Goal: Task Accomplishment & Management: Manage account settings

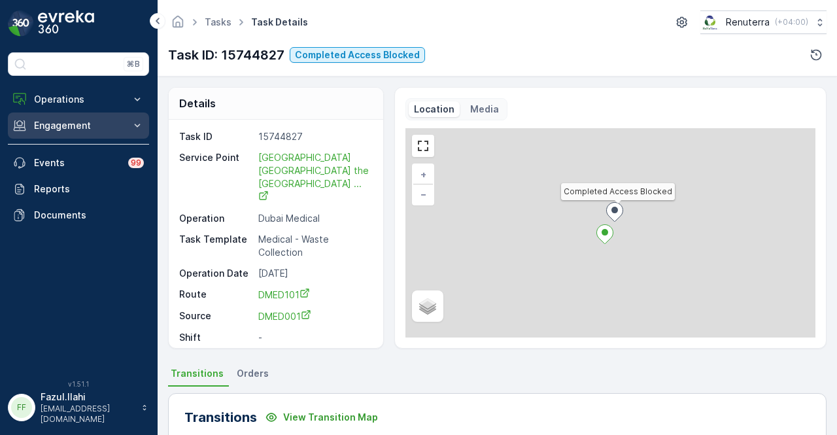
click at [101, 129] on p "Engagement" at bounding box center [78, 125] width 89 height 13
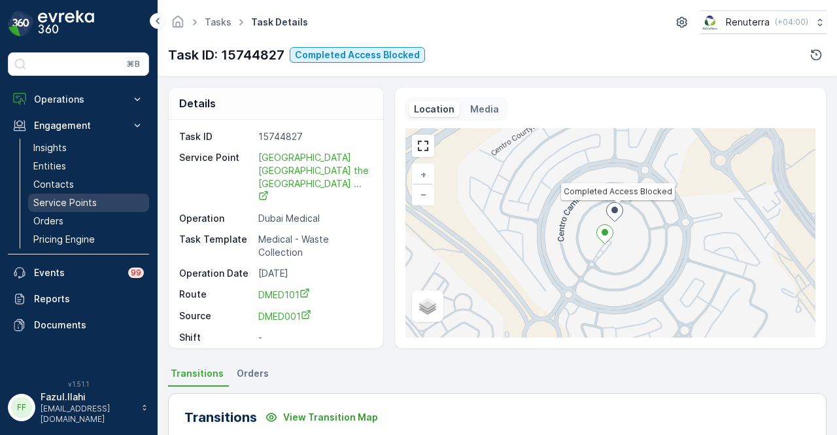
click at [106, 202] on link "Service Points" at bounding box center [88, 203] width 121 height 18
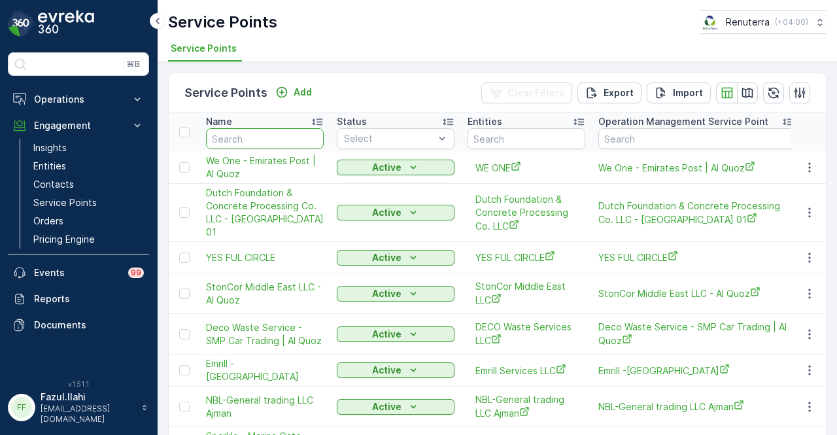
click at [275, 137] on input "text" at bounding box center [265, 138] width 118 height 21
type input "BIN"
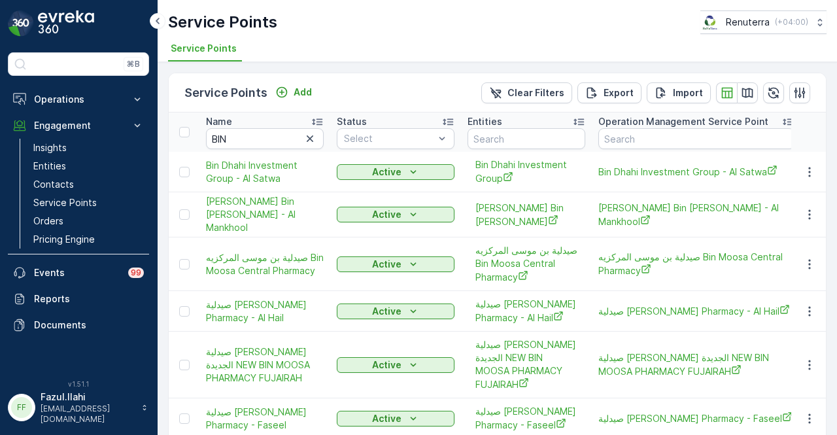
click at [680, 173] on td at bounding box center [809, 172] width 35 height 41
click at [680, 172] on button "button" at bounding box center [810, 172] width 24 height 16
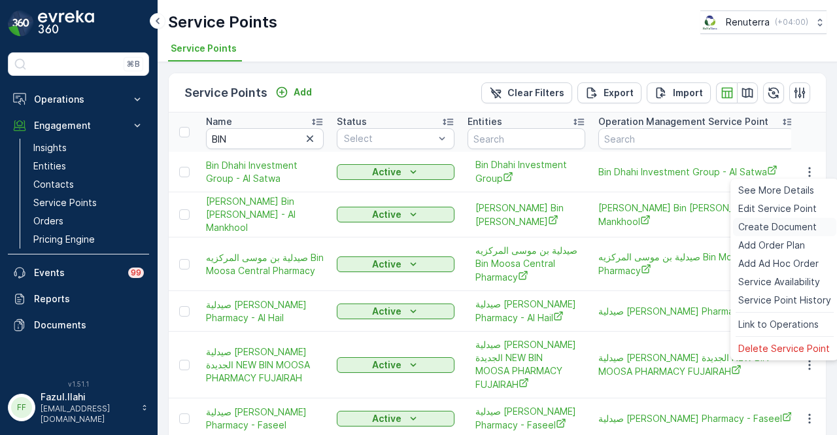
click at [680, 226] on span "Create Document" at bounding box center [778, 226] width 79 height 13
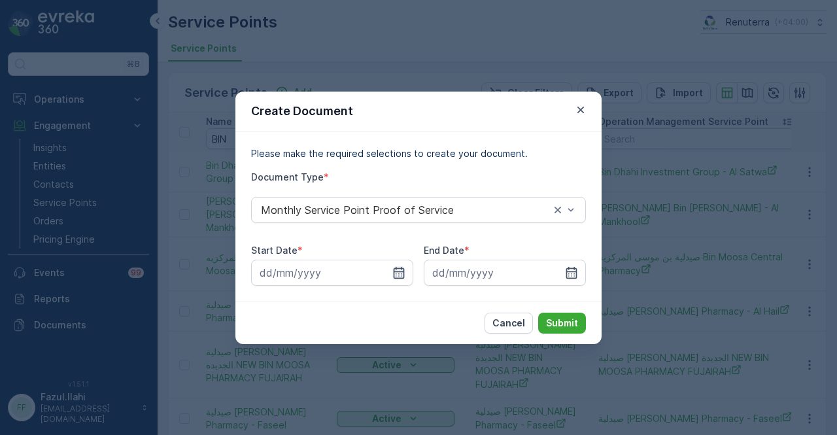
click at [400, 269] on icon "button" at bounding box center [399, 272] width 13 height 13
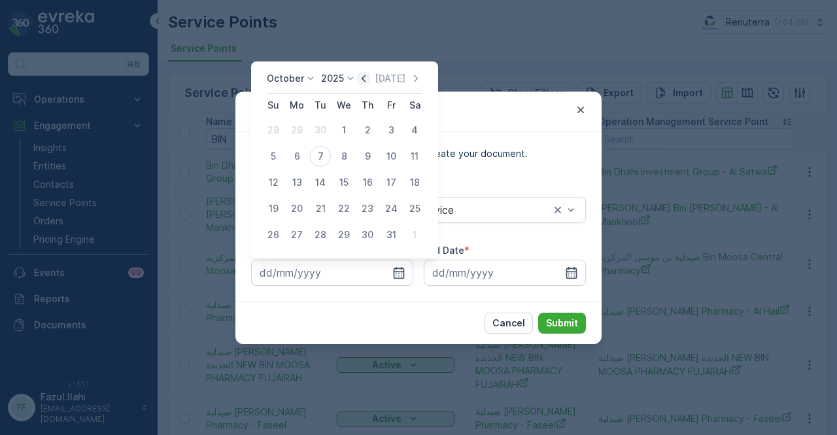
click at [370, 80] on icon "button" at bounding box center [363, 78] width 13 height 13
click at [371, 80] on icon "button" at bounding box center [377, 78] width 13 height 13
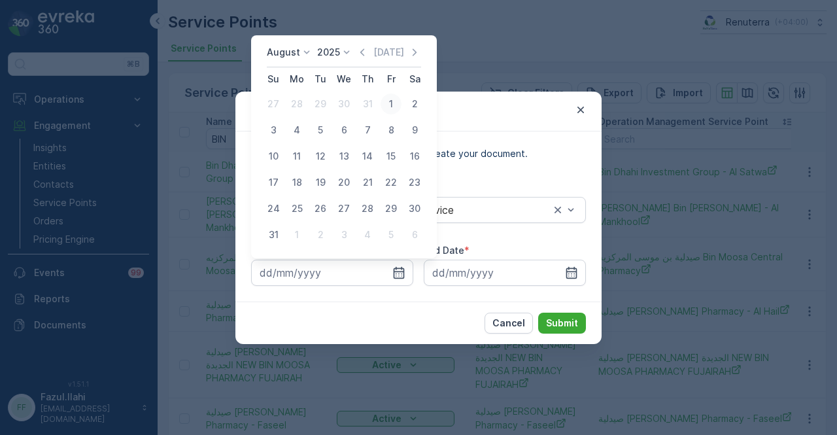
click at [387, 107] on div "1" at bounding box center [391, 104] width 21 height 21
type input "01.08.2025"
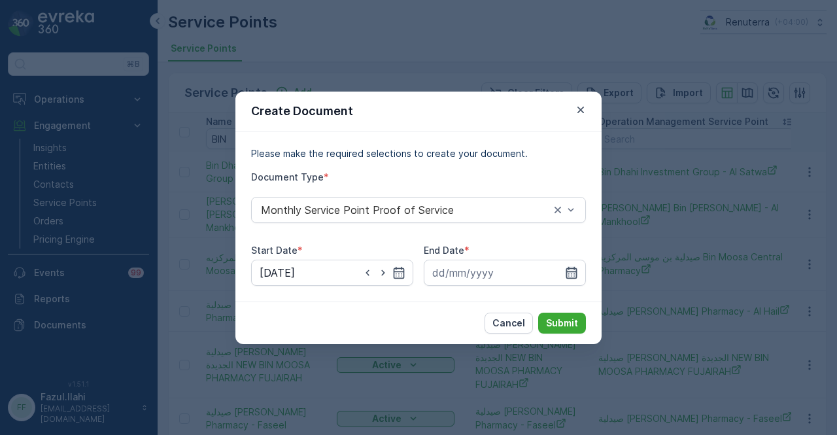
click at [575, 266] on icon "button" at bounding box center [571, 272] width 13 height 13
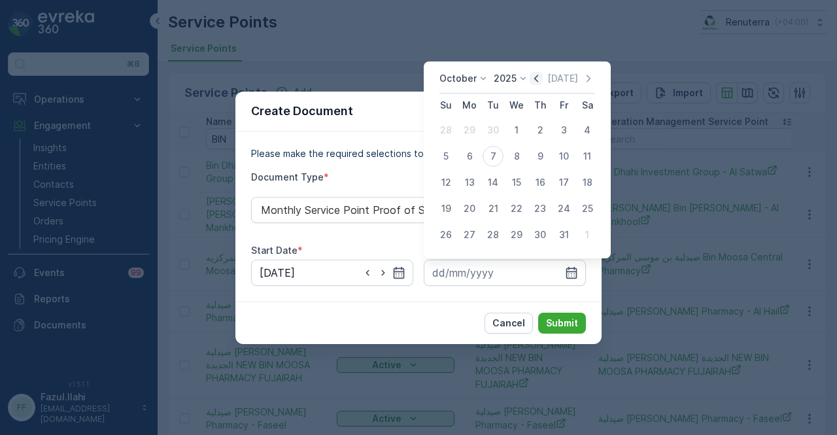
click at [541, 80] on icon "button" at bounding box center [536, 78] width 13 height 13
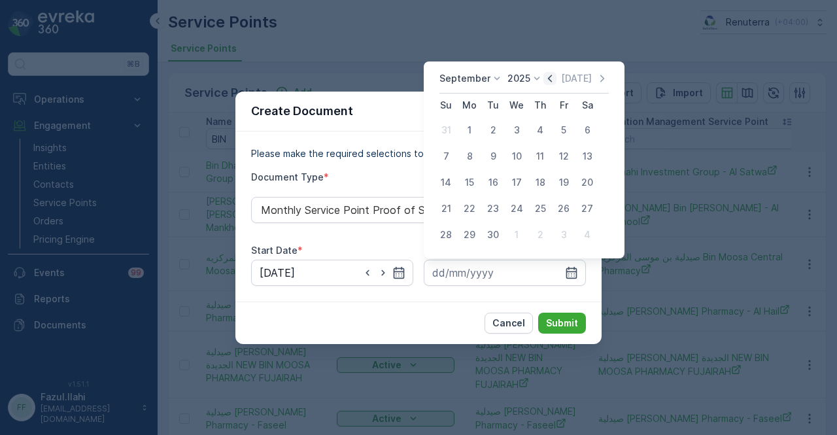
click at [544, 80] on icon "button" at bounding box center [550, 78] width 13 height 13
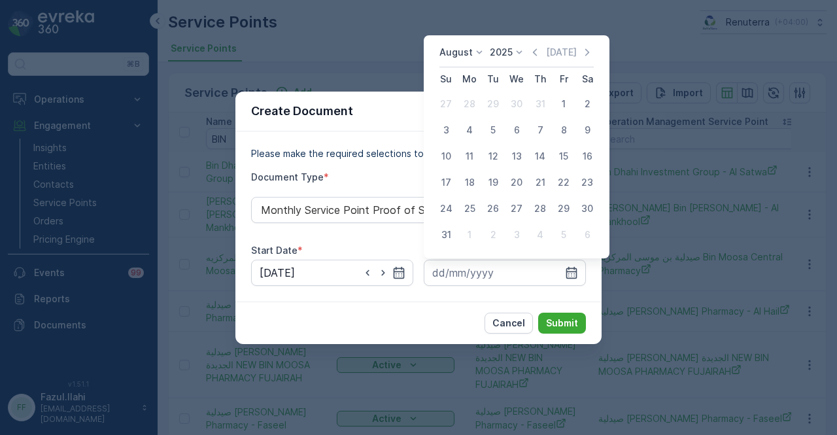
drag, startPoint x: 440, startPoint y: 234, endPoint x: 479, endPoint y: 255, distance: 44.5
click at [442, 234] on div "31" at bounding box center [446, 234] width 21 height 21
type input "31.08.2025"
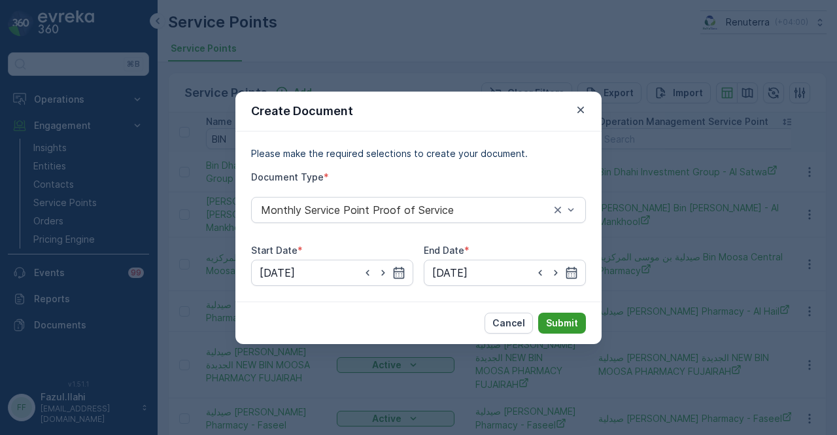
click at [574, 328] on p "Submit" at bounding box center [562, 323] width 32 height 13
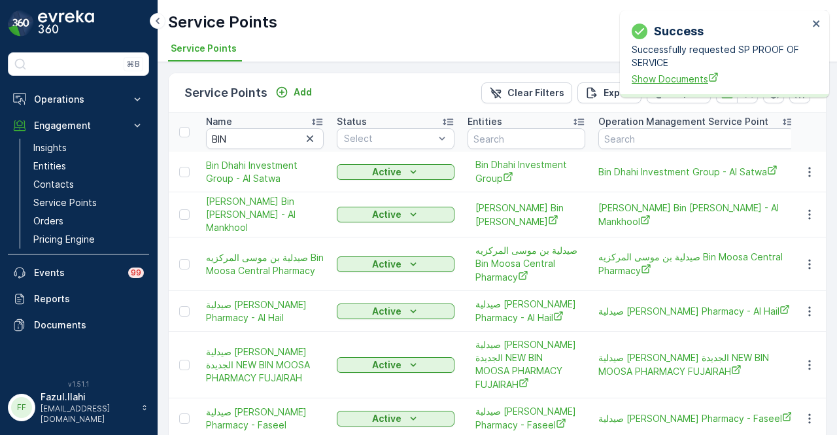
click at [678, 77] on span "Show Documents" at bounding box center [720, 79] width 177 height 14
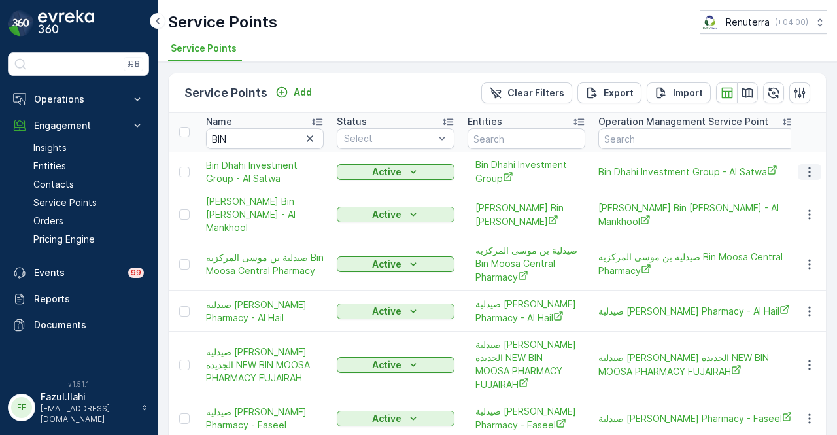
click at [680, 175] on icon "button" at bounding box center [809, 172] width 13 height 13
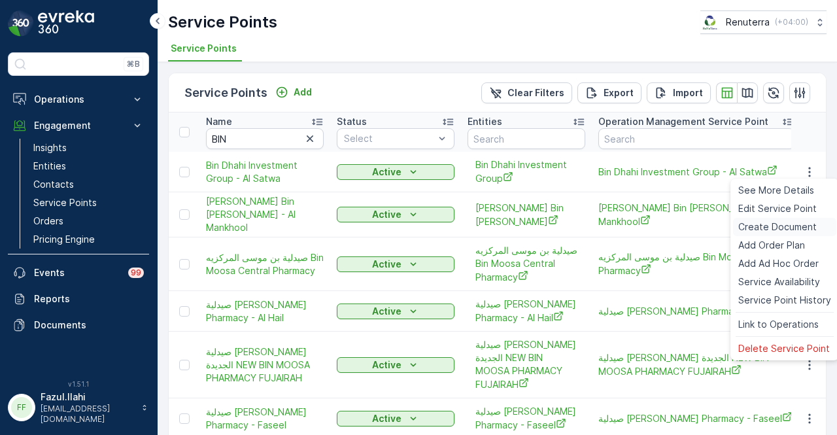
click at [680, 224] on span "Create Document" at bounding box center [778, 226] width 79 height 13
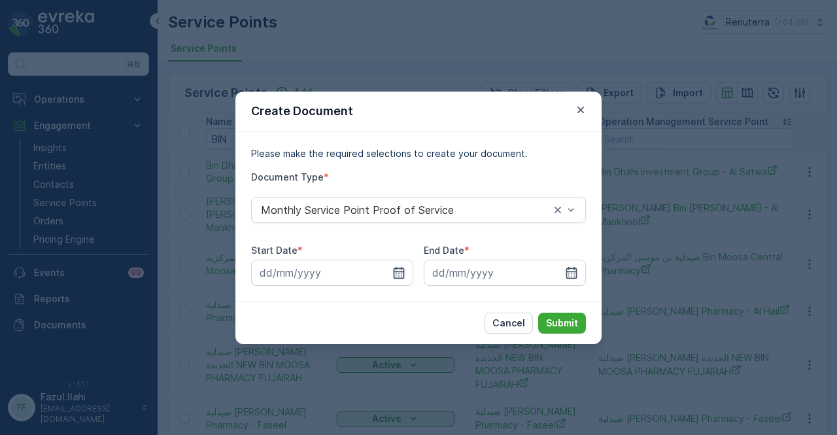
drag, startPoint x: 400, startPoint y: 277, endPoint x: 399, endPoint y: 266, distance: 10.5
click at [399, 276] on icon "button" at bounding box center [399, 272] width 13 height 13
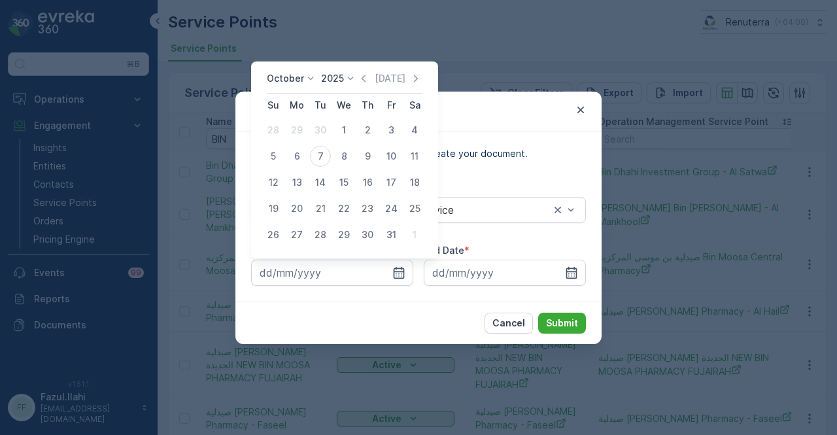
click at [366, 90] on div "October 2025 Today" at bounding box center [345, 83] width 156 height 22
click at [366, 84] on icon "button" at bounding box center [363, 78] width 13 height 13
click at [302, 134] on div "1" at bounding box center [297, 130] width 21 height 21
type input "01.09.2025"
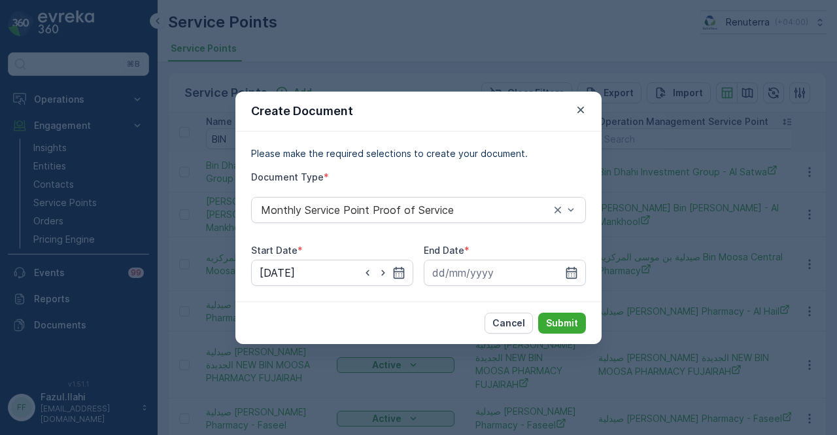
drag, startPoint x: 568, startPoint y: 269, endPoint x: 549, endPoint y: 169, distance: 101.9
click at [567, 265] on div at bounding box center [505, 273] width 162 height 26
drag, startPoint x: 584, startPoint y: 270, endPoint x: 576, endPoint y: 264, distance: 9.7
click at [582, 271] on input at bounding box center [505, 273] width 162 height 26
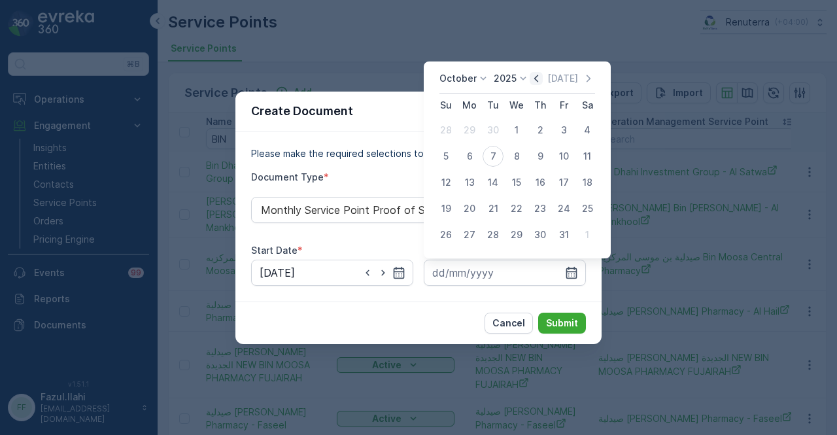
click at [543, 79] on icon "button" at bounding box center [536, 78] width 13 height 13
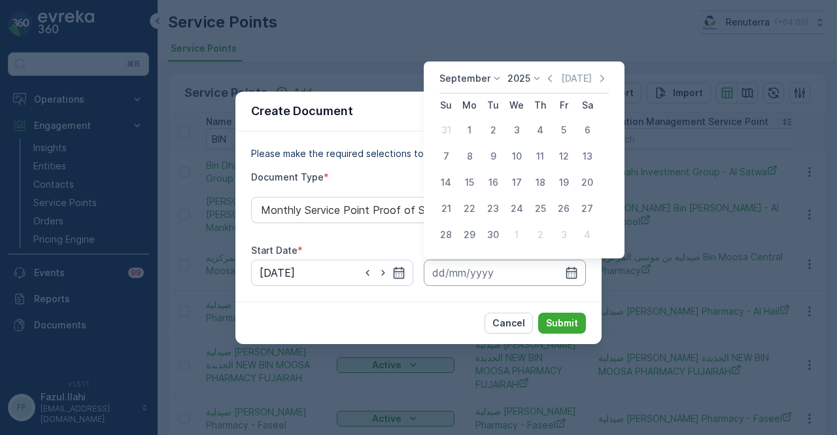
drag, startPoint x: 488, startPoint y: 232, endPoint x: 531, endPoint y: 269, distance: 56.6
click at [489, 233] on div "30" at bounding box center [493, 234] width 21 height 21
type input "30.09.2025"
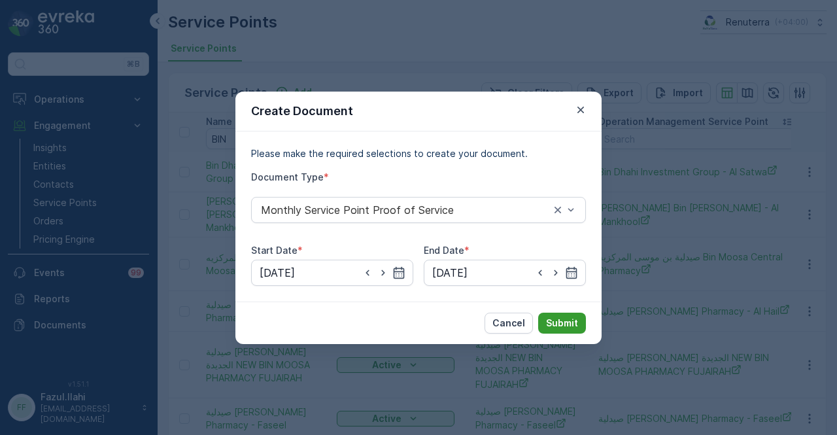
click at [574, 313] on button "Submit" at bounding box center [562, 323] width 48 height 21
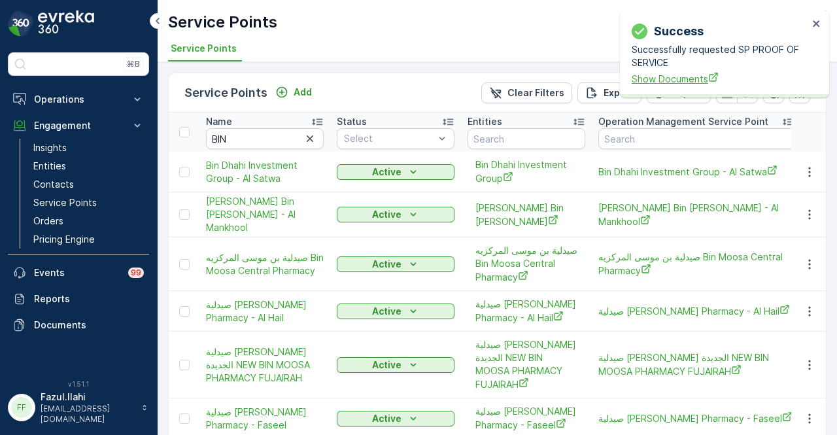
click at [663, 79] on span "Show Documents" at bounding box center [720, 79] width 177 height 14
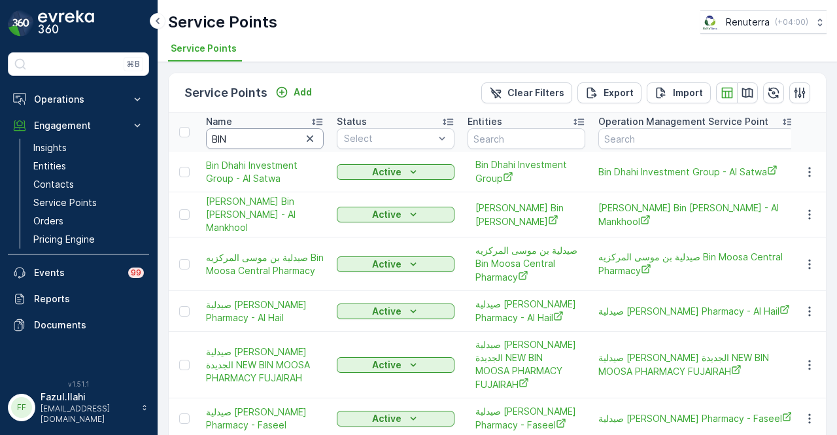
click at [267, 137] on input "BIN" at bounding box center [265, 138] width 118 height 21
type input "B"
type input "JUICE"
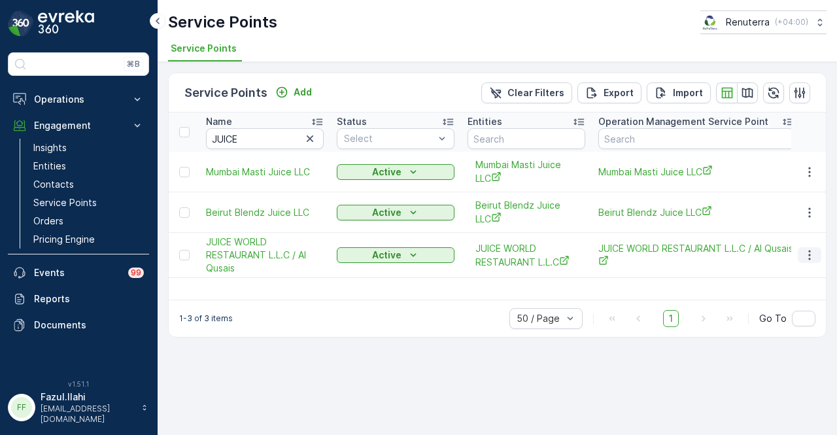
click at [680, 249] on icon "button" at bounding box center [809, 255] width 13 height 13
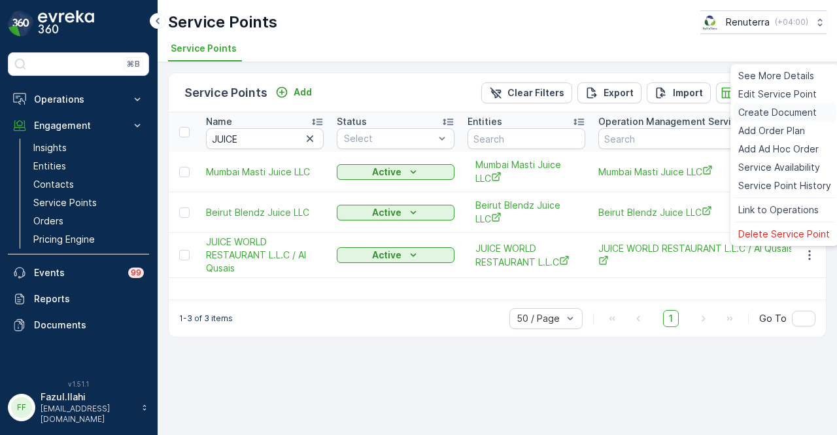
click at [680, 118] on span "Create Document" at bounding box center [778, 112] width 79 height 13
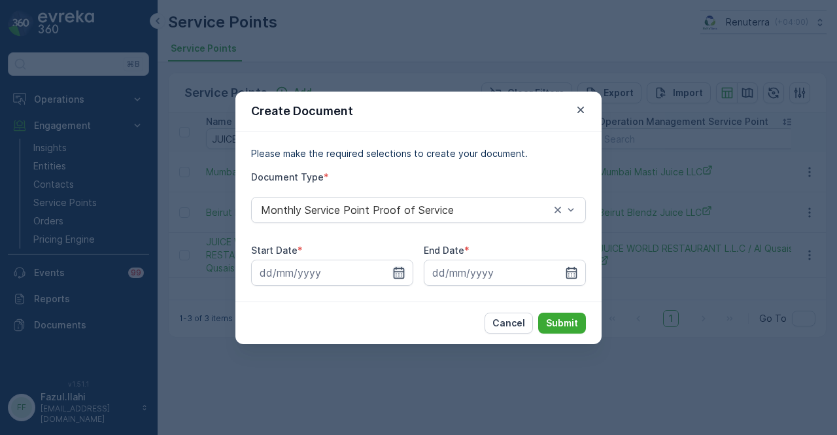
click at [399, 268] on icon "button" at bounding box center [399, 272] width 11 height 12
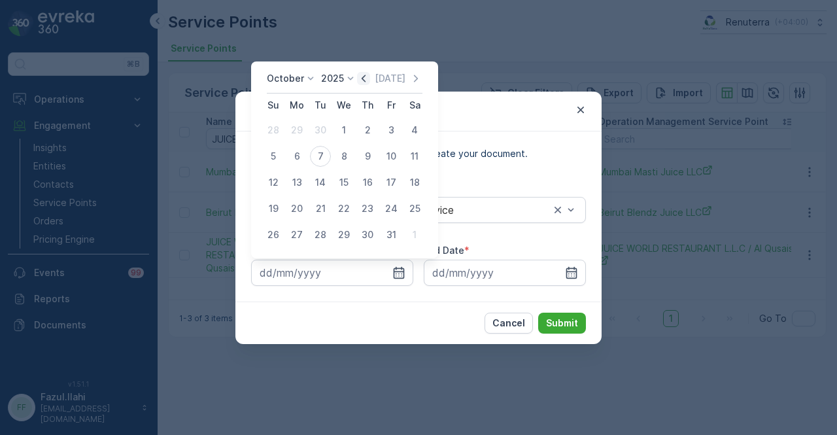
click at [364, 84] on icon "button" at bounding box center [363, 78] width 13 height 13
click at [300, 137] on div "1" at bounding box center [297, 130] width 21 height 21
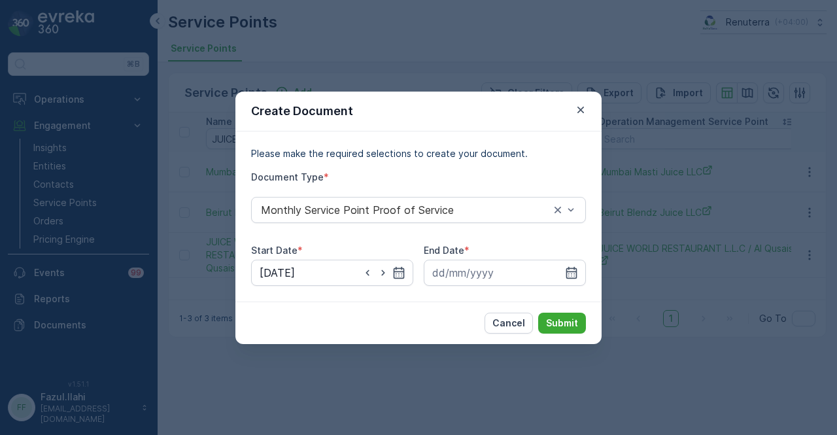
type input "01.09.2025"
drag, startPoint x: 573, startPoint y: 272, endPoint x: 574, endPoint y: 265, distance: 7.2
click at [574, 265] on div at bounding box center [505, 273] width 162 height 26
click at [572, 272] on icon "button" at bounding box center [571, 272] width 13 height 13
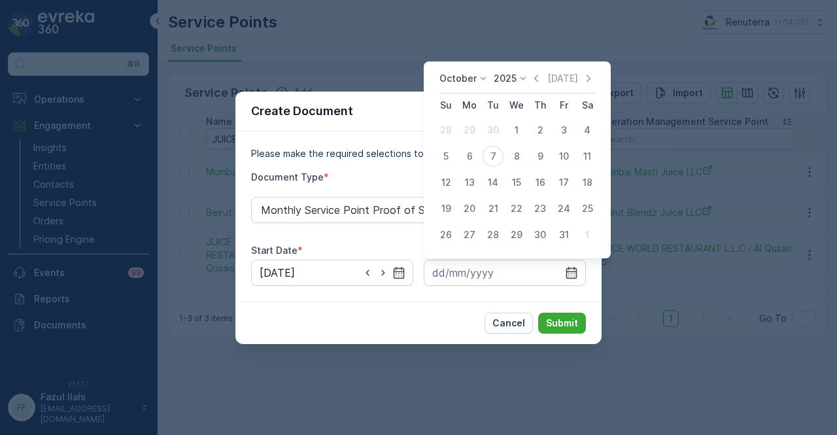
click at [536, 71] on div "October 2025 Today Su Mo Tu We Th Fr Sa 28 29 30 1 2 3 4 5 6 7 8 9 10 11 12 13 …" at bounding box center [517, 160] width 187 height 197
click at [540, 86] on div "[DATE] [DATE]" at bounding box center [518, 83] width 156 height 22
click at [540, 84] on icon "button" at bounding box center [536, 78] width 13 height 13
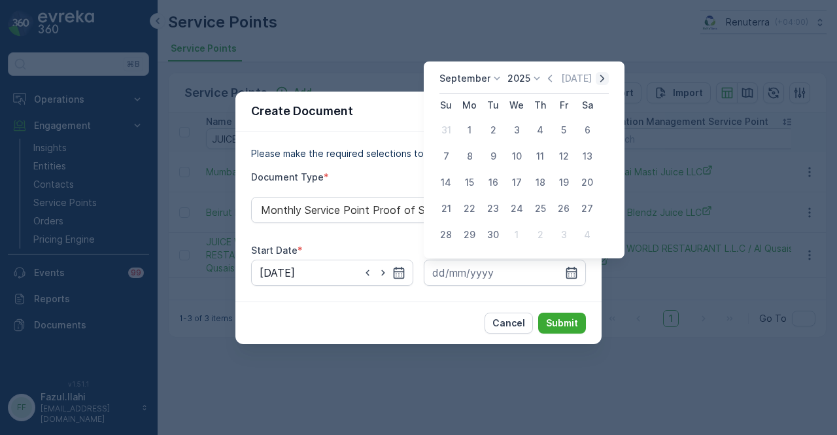
click at [602, 84] on icon "button" at bounding box center [602, 78] width 13 height 13
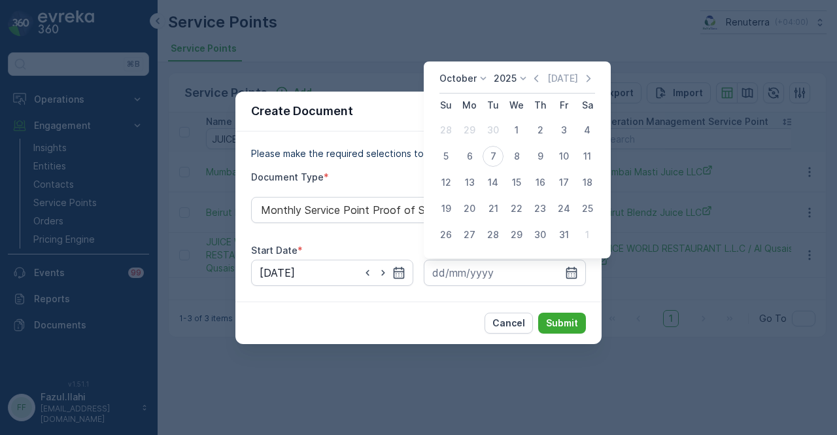
click at [568, 240] on div "31" at bounding box center [564, 234] width 21 height 21
type input "31.10.2025"
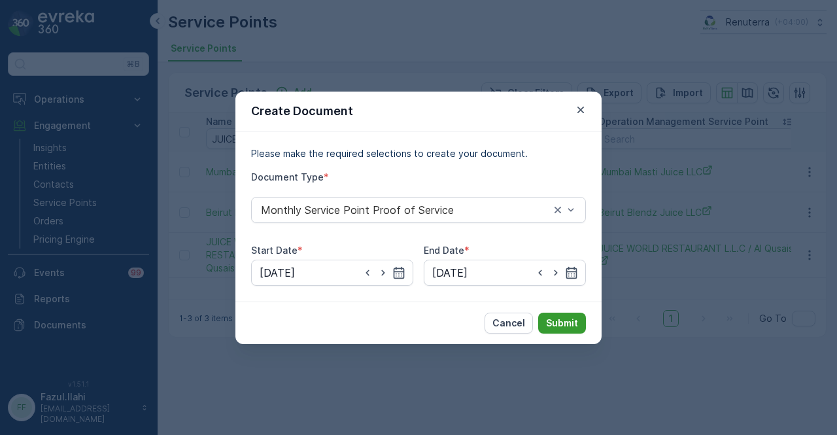
click at [565, 323] on p "Submit" at bounding box center [562, 323] width 32 height 13
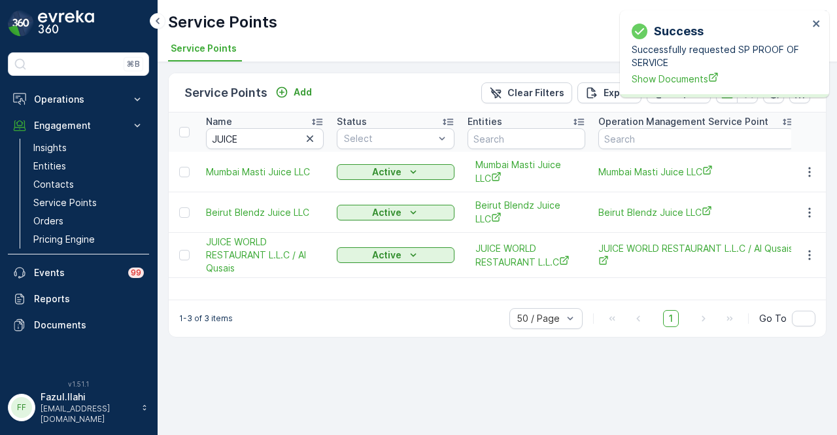
click at [370, 338] on div "Service Points Add Clear Filters Export Import Name JUICE Status Select Entitie…" at bounding box center [498, 248] width 680 height 373
click at [680, 247] on button "button" at bounding box center [810, 255] width 24 height 16
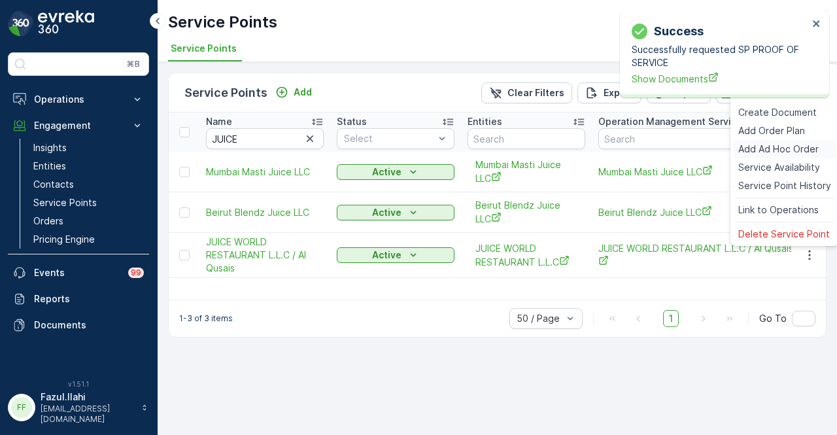
click at [680, 142] on div "Add Ad Hoc Order" at bounding box center [784, 149] width 103 height 18
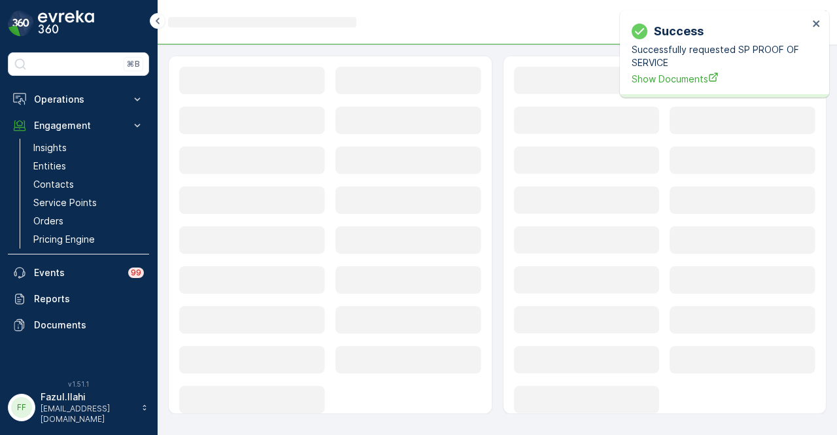
click at [680, 142] on div "Loading... Loading... Loading... Loading... Loading... Loading... Loading... Lo…" at bounding box center [665, 241] width 302 height 349
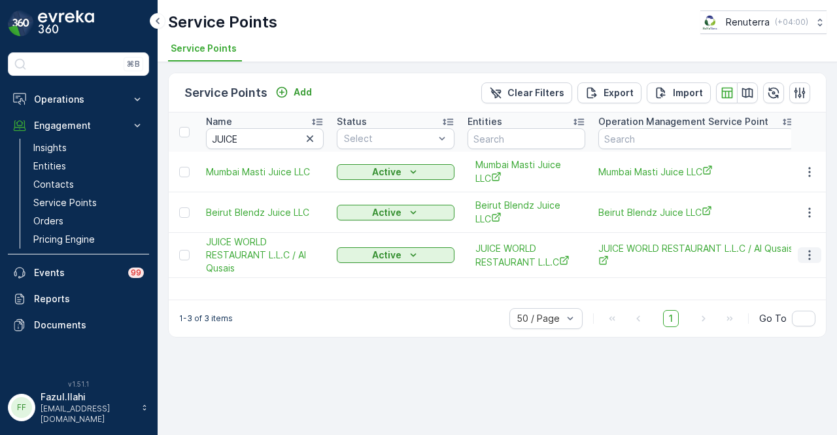
click at [680, 253] on button "button" at bounding box center [810, 255] width 24 height 16
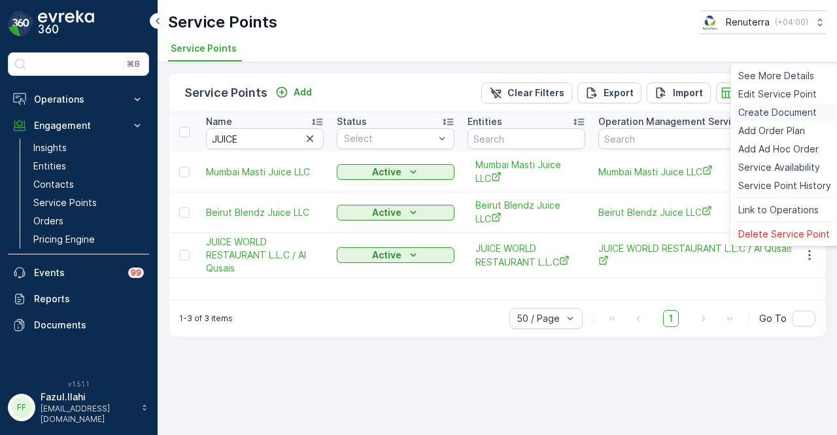
click at [680, 109] on span "Create Document" at bounding box center [778, 112] width 79 height 13
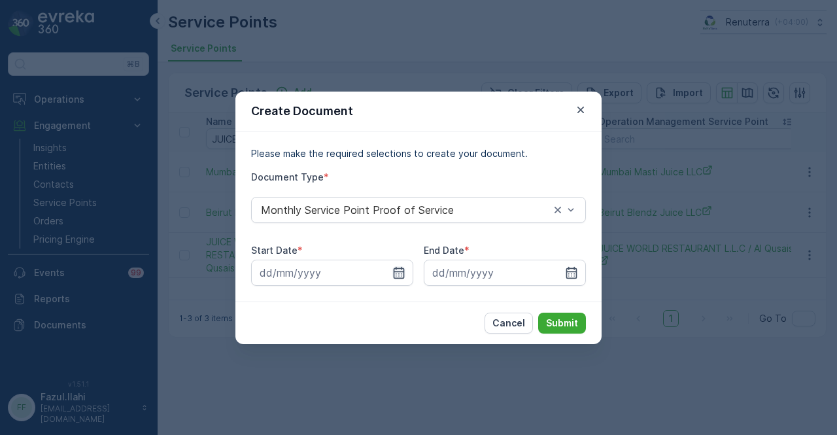
click at [403, 275] on icon "button" at bounding box center [399, 272] width 13 height 13
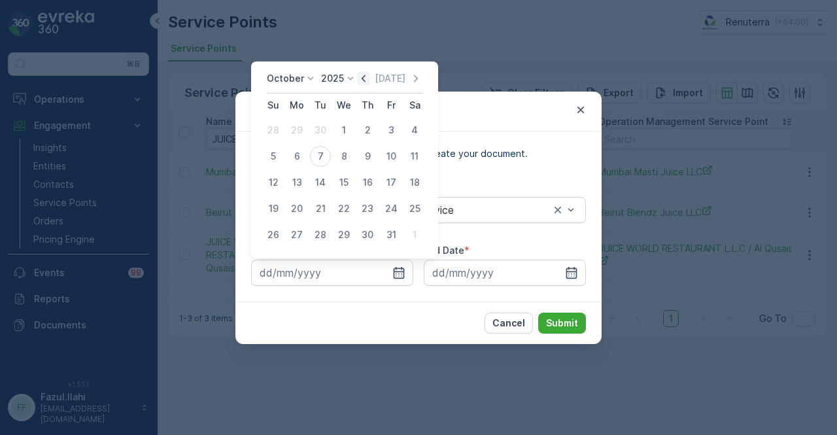
click at [366, 81] on icon "button" at bounding box center [364, 78] width 4 height 7
click at [289, 122] on div "1" at bounding box center [297, 130] width 21 height 21
type input "01.09.2025"
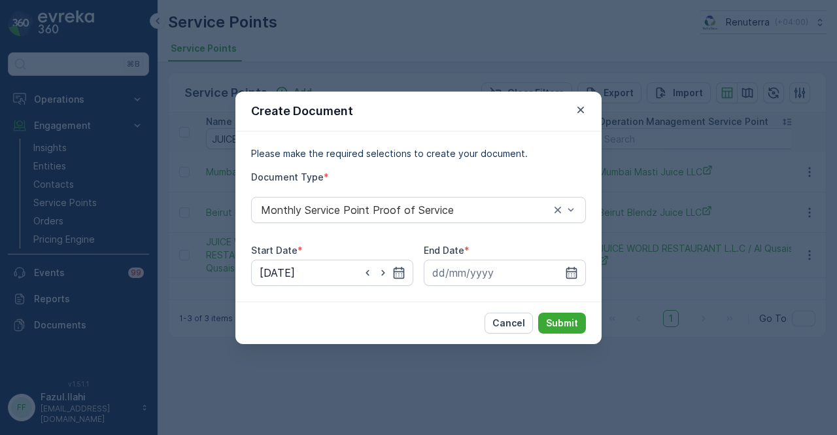
drag, startPoint x: 575, startPoint y: 269, endPoint x: 572, endPoint y: 258, distance: 11.6
click at [574, 262] on div at bounding box center [505, 273] width 162 height 26
click at [571, 271] on icon "button" at bounding box center [572, 272] width 11 height 12
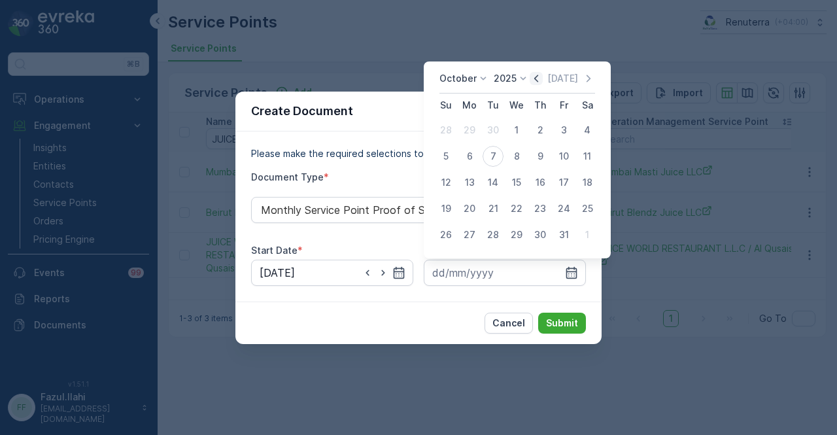
click at [535, 76] on icon "button" at bounding box center [536, 78] width 13 height 13
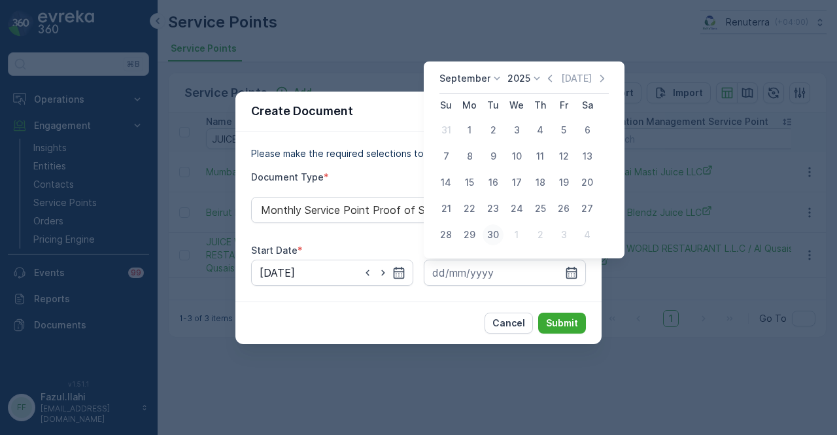
click at [497, 231] on div "30" at bounding box center [493, 234] width 21 height 21
type input "30.09.2025"
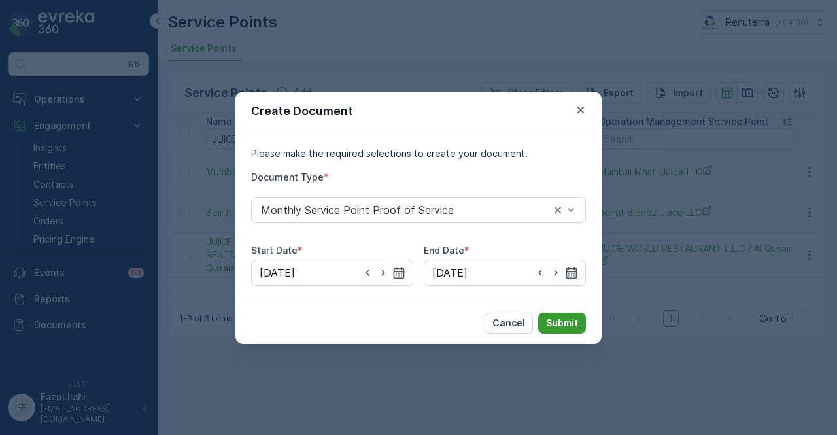
click at [559, 323] on p "Submit" at bounding box center [562, 323] width 32 height 13
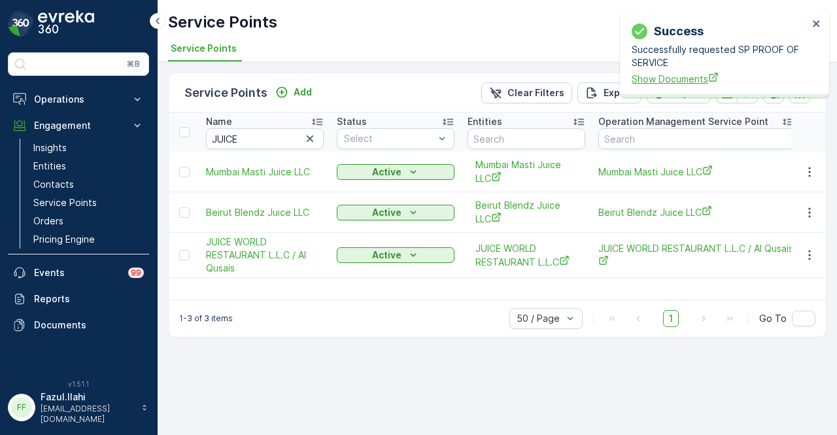
click at [654, 82] on span "Show Documents" at bounding box center [720, 79] width 177 height 14
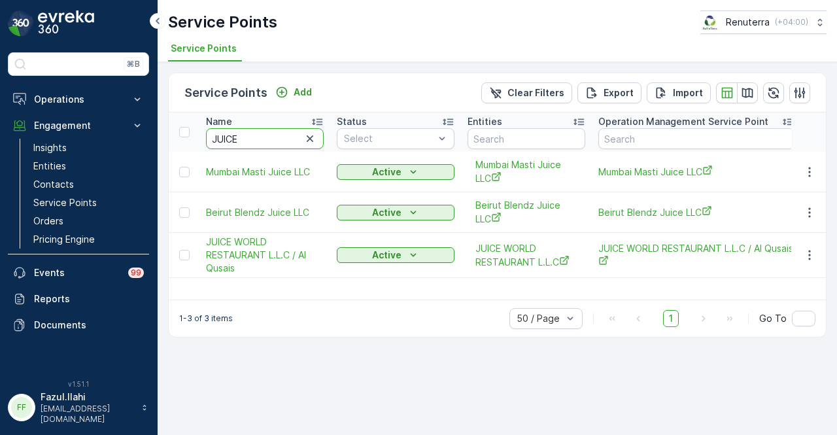
click at [262, 133] on input "JUICE" at bounding box center [265, 138] width 118 height 21
type input "J"
type input "delight"
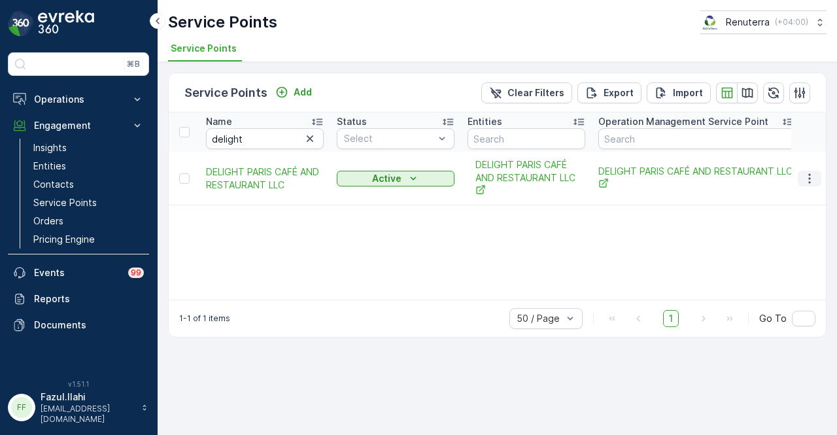
click at [680, 178] on icon "button" at bounding box center [809, 178] width 13 height 13
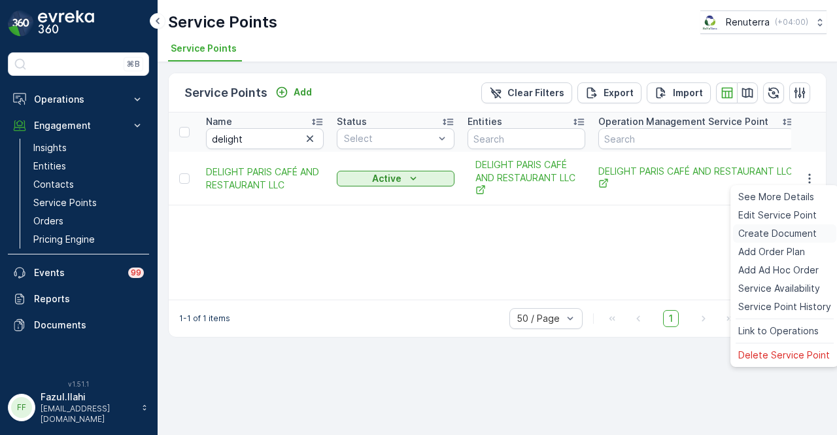
click at [680, 242] on div "Create Document" at bounding box center [784, 233] width 103 height 18
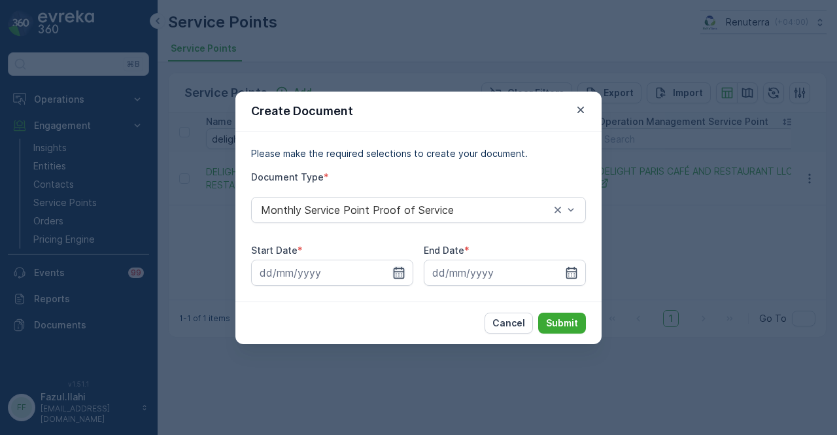
click at [396, 268] on icon "button" at bounding box center [399, 272] width 11 height 12
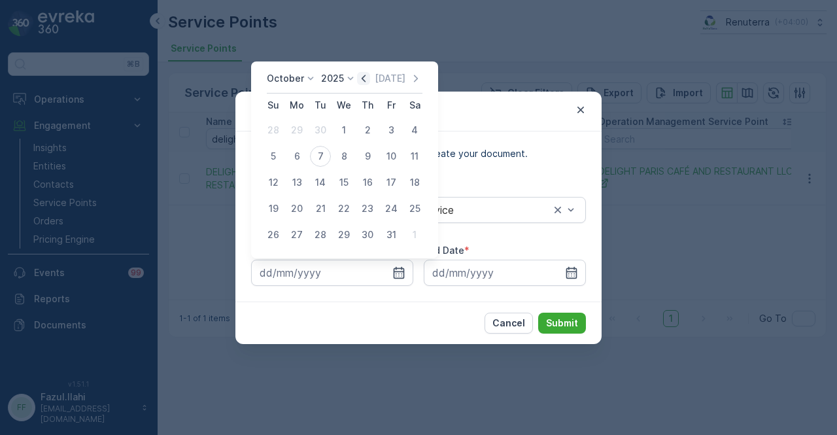
click at [368, 78] on icon "button" at bounding box center [363, 78] width 13 height 13
click at [296, 132] on div "1" at bounding box center [297, 130] width 21 height 21
type input "01.09.2025"
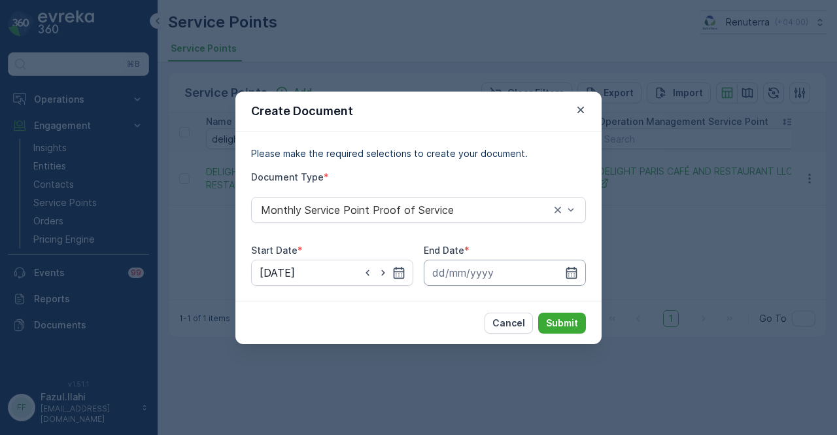
click at [563, 266] on input at bounding box center [505, 273] width 162 height 26
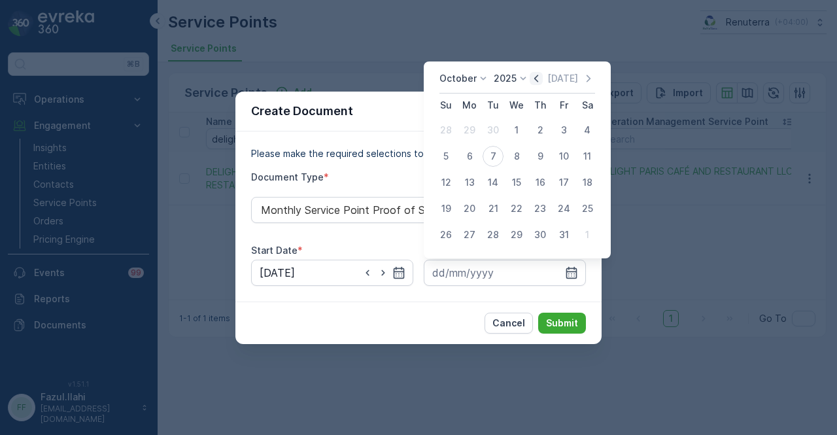
click at [538, 73] on icon "button" at bounding box center [536, 78] width 13 height 13
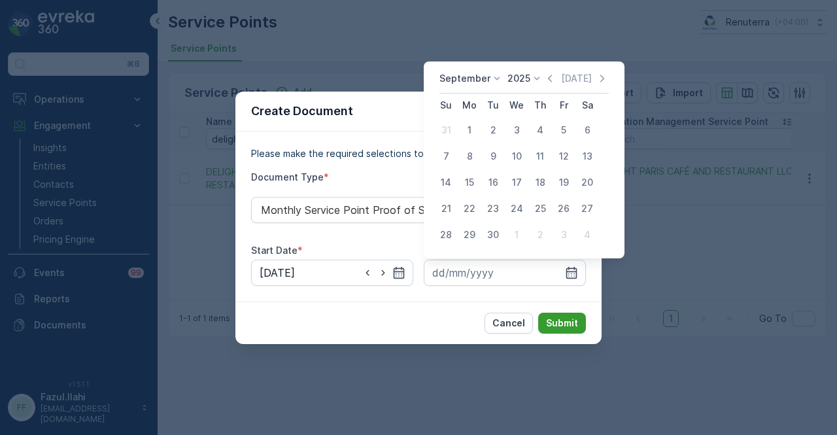
drag, startPoint x: 492, startPoint y: 232, endPoint x: 548, endPoint y: 321, distance: 105.5
click at [492, 232] on div "30" at bounding box center [493, 234] width 21 height 21
type input "30.09.2025"
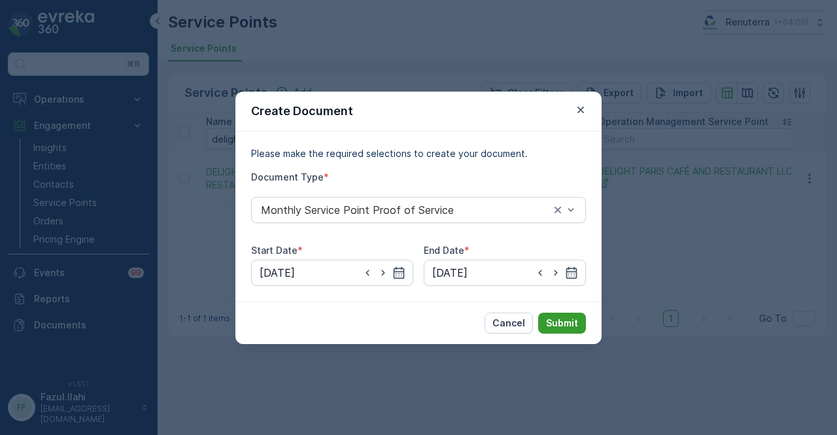
click at [548, 321] on p "Submit" at bounding box center [562, 323] width 32 height 13
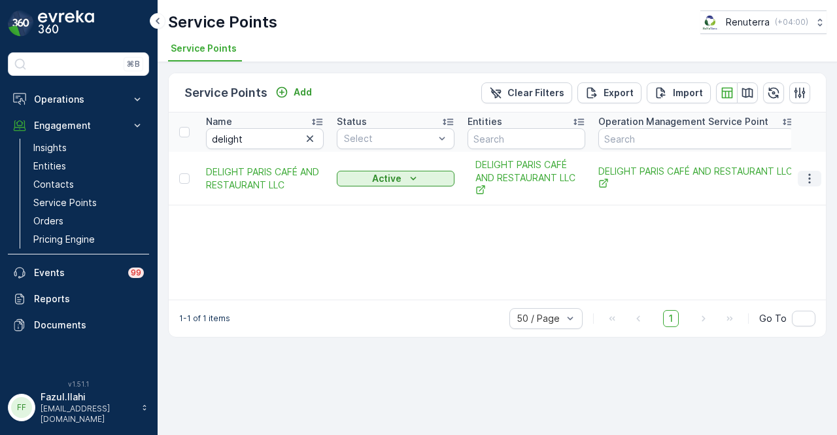
click at [680, 179] on icon "button" at bounding box center [809, 178] width 13 height 13
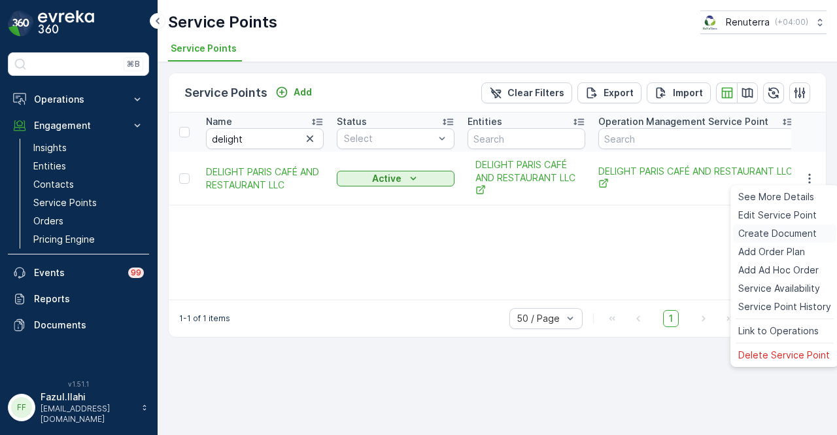
click at [680, 230] on span "Create Document" at bounding box center [778, 233] width 79 height 13
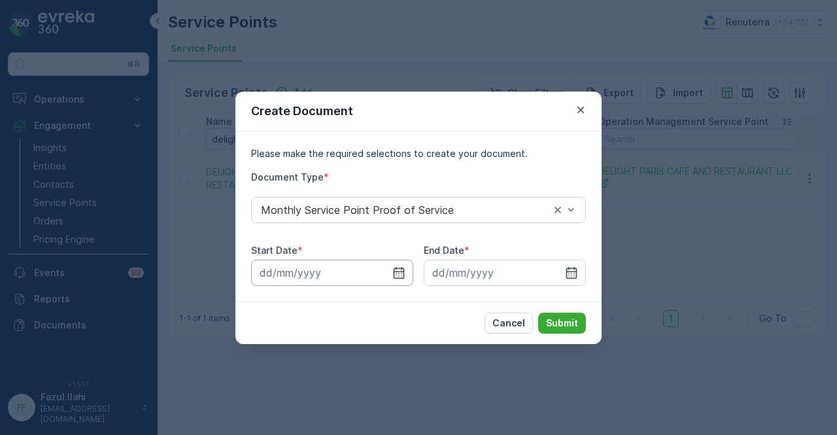
click at [410, 271] on input at bounding box center [332, 273] width 162 height 26
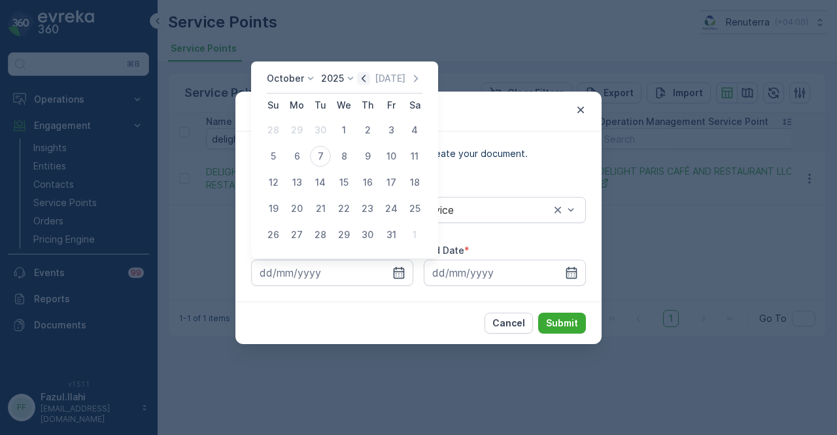
click at [366, 79] on icon "button" at bounding box center [364, 78] width 4 height 7
click at [305, 133] on div "1" at bounding box center [297, 130] width 21 height 21
type input "01.09.2025"
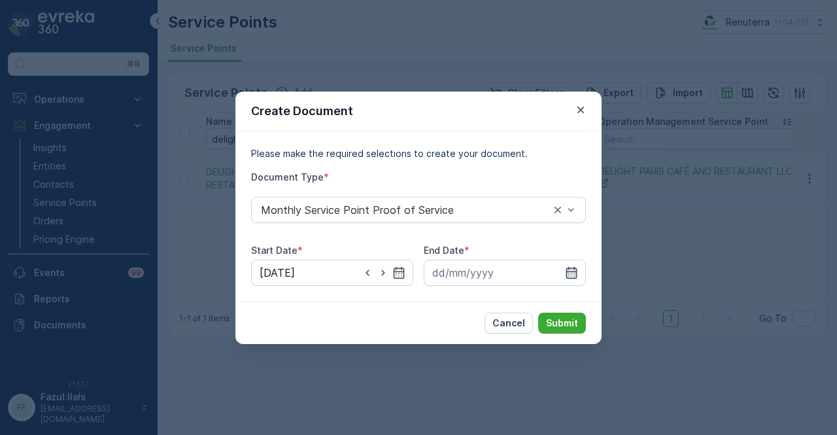
click at [570, 271] on icon "button" at bounding box center [572, 272] width 11 height 12
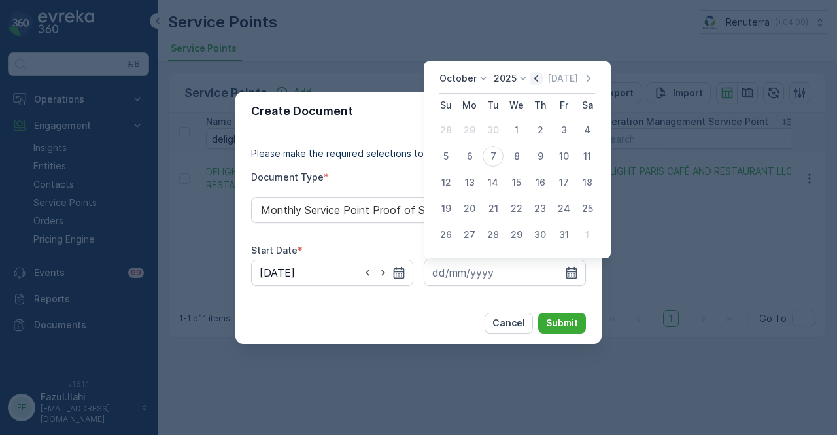
click at [542, 78] on icon "button" at bounding box center [536, 78] width 13 height 13
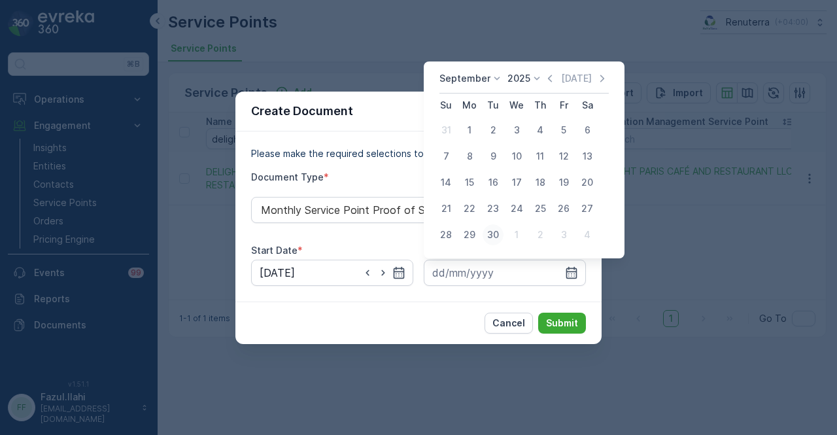
click at [493, 237] on div "30" at bounding box center [493, 234] width 21 height 21
type input "30.09.2025"
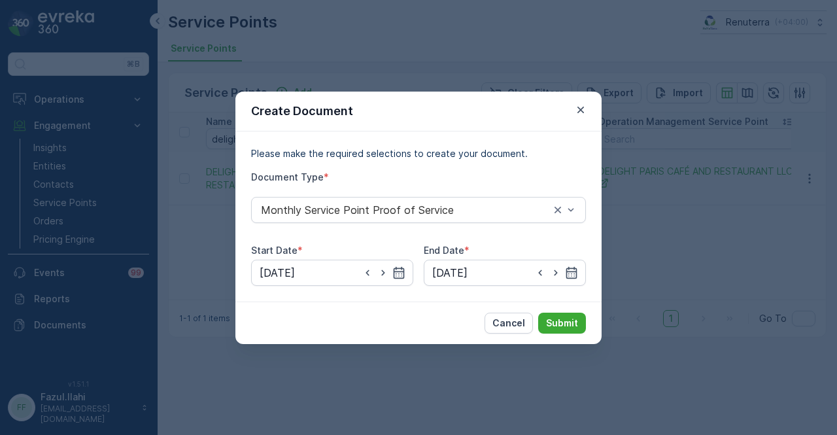
drag, startPoint x: 610, startPoint y: 338, endPoint x: 560, endPoint y: 334, distance: 50.5
click at [610, 339] on div "Create Document Please make the required selections to create your document. Do…" at bounding box center [418, 217] width 837 height 435
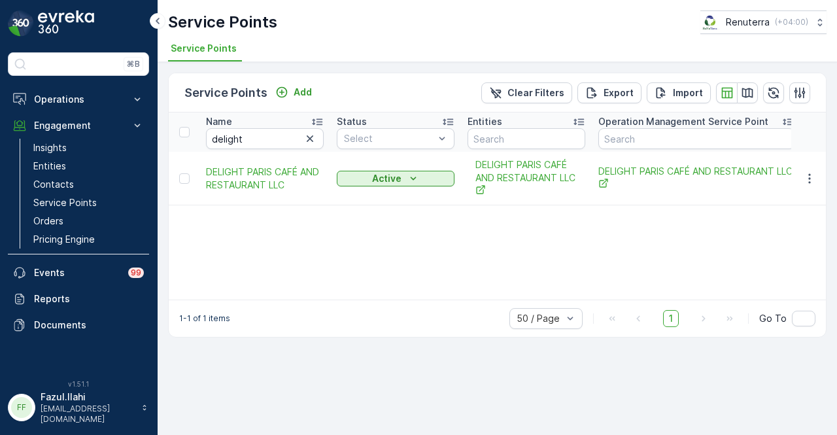
click at [554, 331] on div "1-1 of 1 items 50 / Page 1 Go To" at bounding box center [498, 318] width 658 height 37
click at [680, 172] on icon "button" at bounding box center [809, 178] width 13 height 13
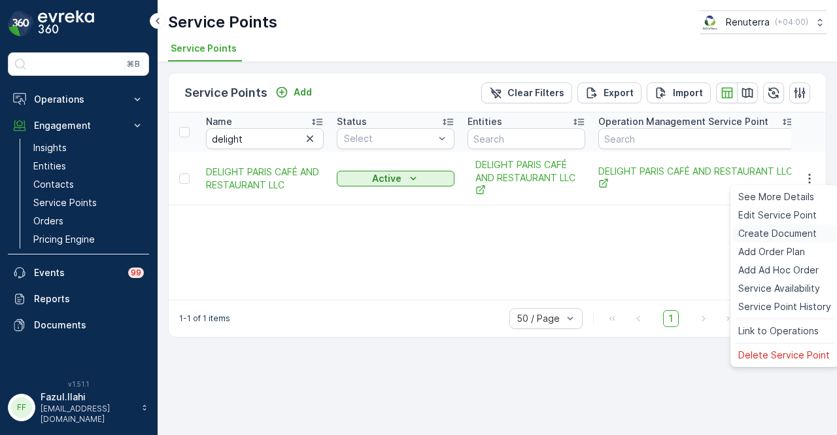
click at [680, 232] on span "Create Document" at bounding box center [778, 233] width 79 height 13
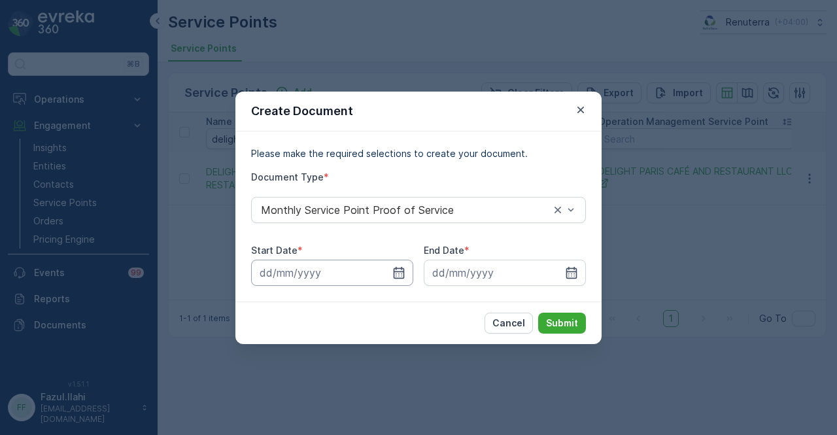
click at [407, 262] on input at bounding box center [332, 273] width 162 height 26
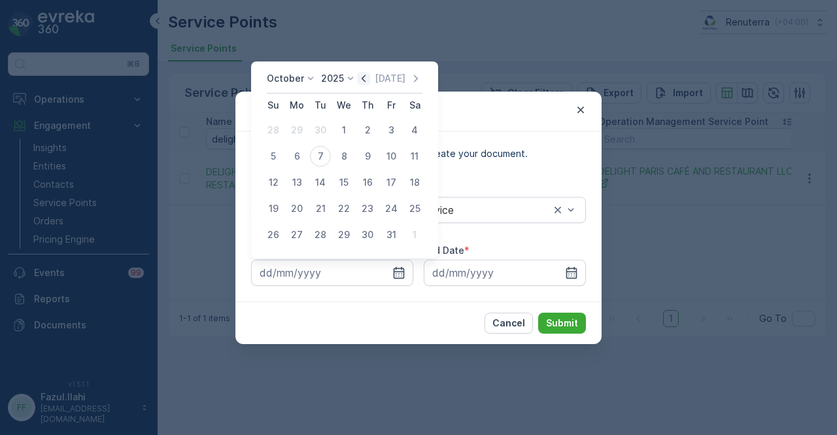
click at [363, 79] on icon "button" at bounding box center [363, 78] width 13 height 13
drag, startPoint x: 301, startPoint y: 131, endPoint x: 304, endPoint y: 138, distance: 7.9
click at [300, 132] on div "1" at bounding box center [297, 130] width 21 height 21
type input "01.09.2025"
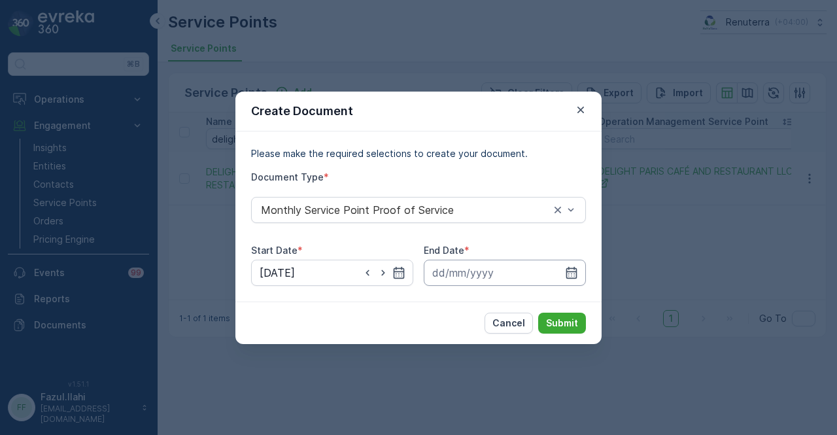
click at [564, 270] on input at bounding box center [505, 273] width 162 height 26
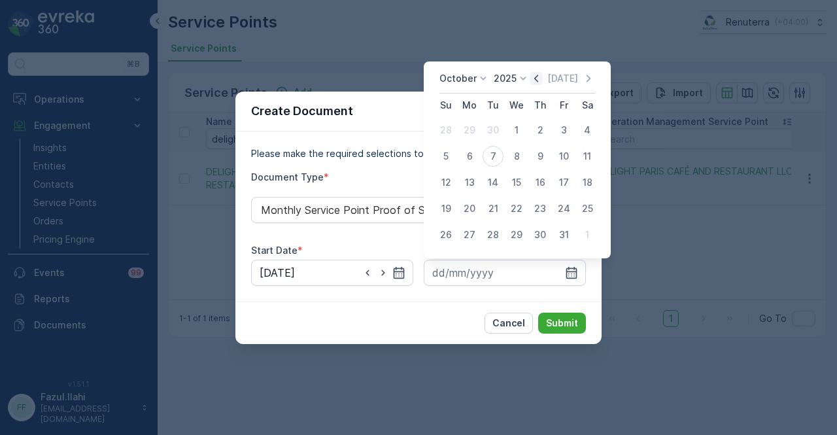
click at [535, 80] on icon "button" at bounding box center [536, 78] width 13 height 13
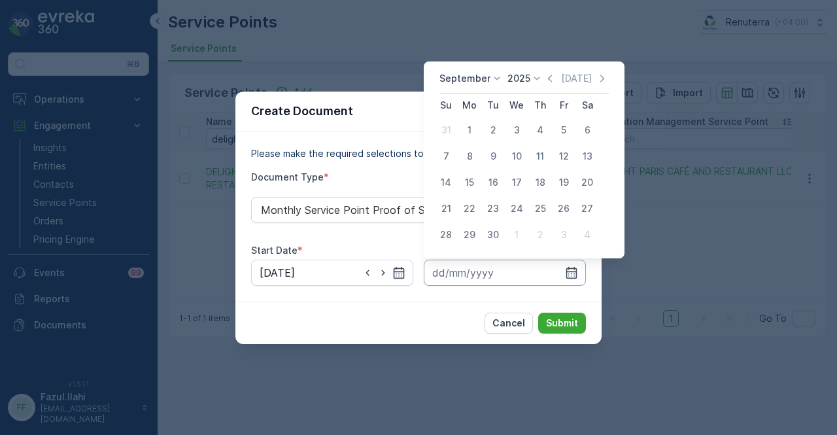
drag, startPoint x: 499, startPoint y: 228, endPoint x: 542, endPoint y: 283, distance: 69.4
click at [499, 228] on div "30" at bounding box center [493, 234] width 21 height 21
type input "30.09.2025"
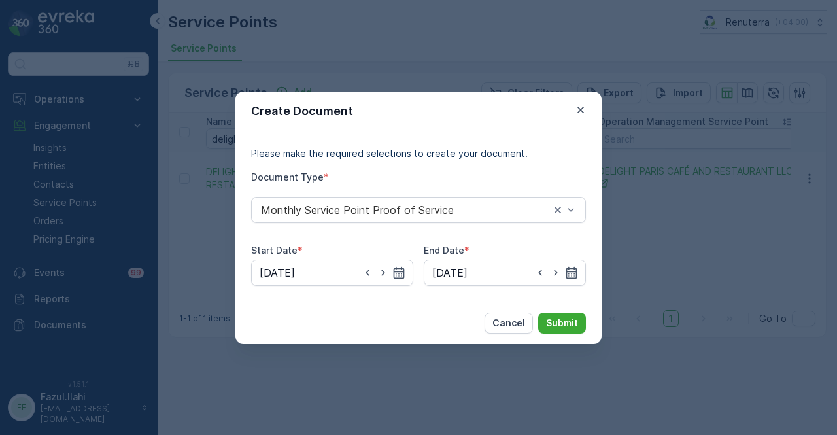
click at [555, 307] on div "Cancel Submit" at bounding box center [419, 323] width 366 height 43
click at [561, 326] on p "Submit" at bounding box center [562, 323] width 32 height 13
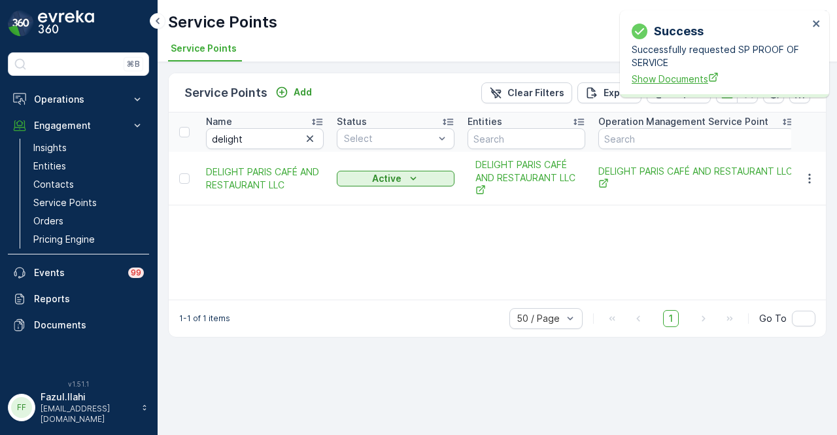
click at [669, 74] on span "Show Documents" at bounding box center [720, 79] width 177 height 14
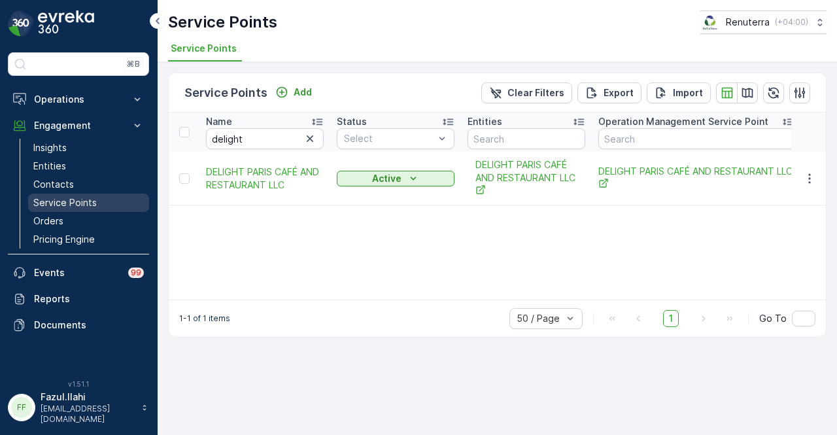
click at [111, 200] on link "Service Points" at bounding box center [88, 203] width 121 height 18
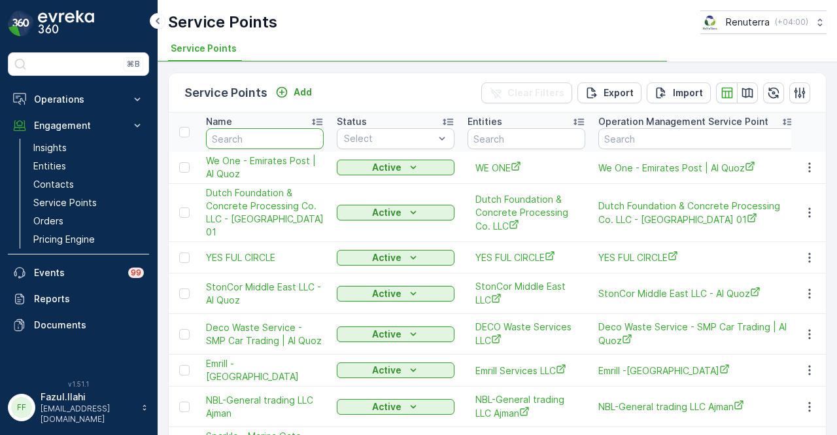
click at [268, 132] on input "text" at bounding box center [265, 138] width 118 height 21
type input "whi"
click at [268, 132] on input "whi" at bounding box center [265, 138] width 118 height 21
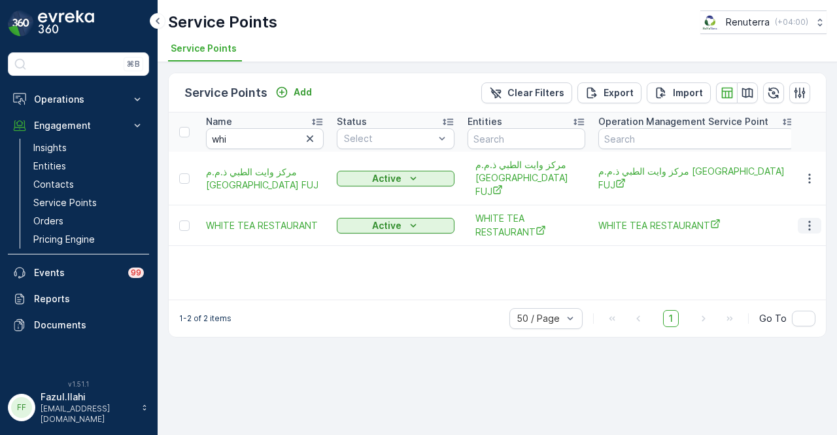
click at [680, 219] on icon "button" at bounding box center [809, 225] width 13 height 13
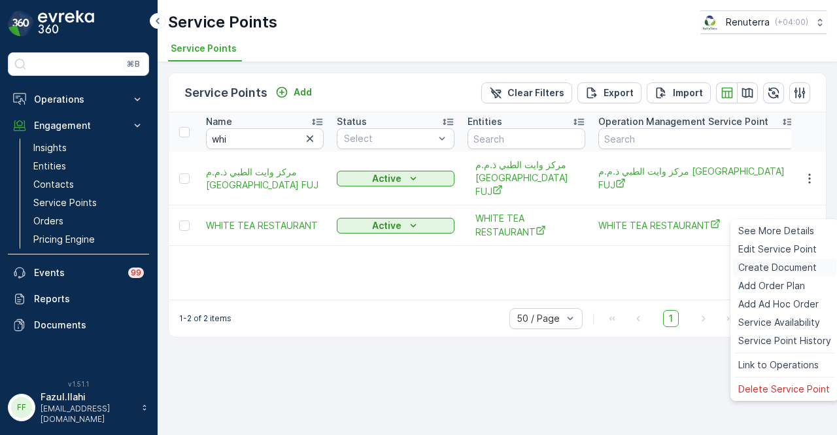
click at [680, 264] on span "Create Document" at bounding box center [778, 267] width 79 height 13
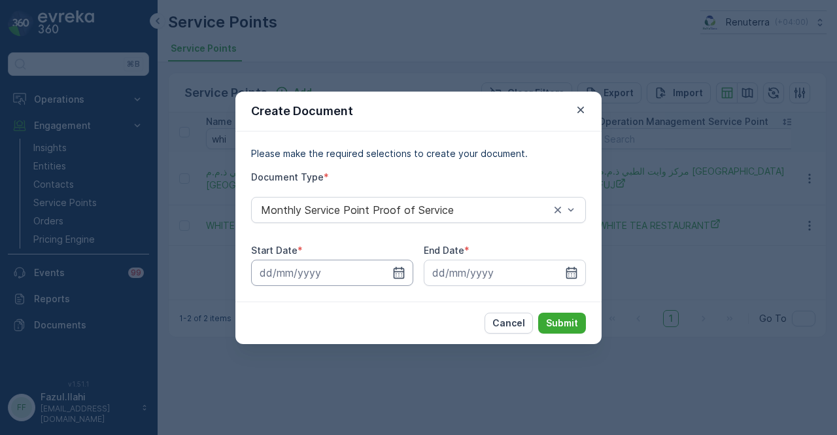
click at [410, 268] on input at bounding box center [332, 273] width 162 height 26
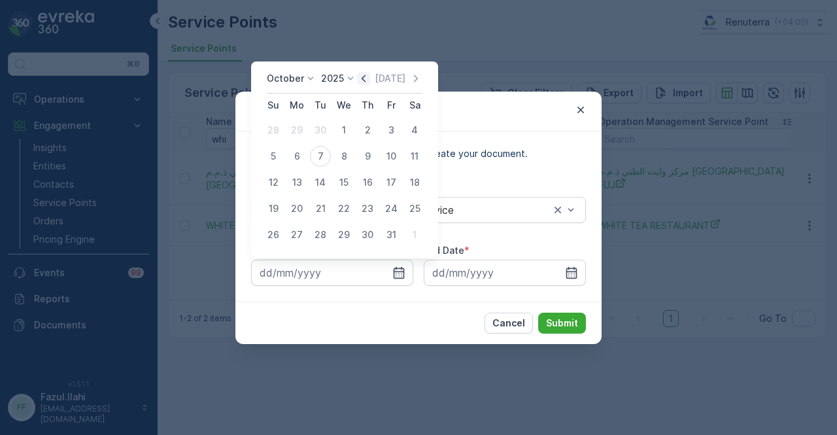
click at [370, 80] on icon "button" at bounding box center [363, 78] width 13 height 13
drag, startPoint x: 298, startPoint y: 132, endPoint x: 362, endPoint y: 158, distance: 69.6
click at [298, 133] on div "1" at bounding box center [297, 130] width 21 height 21
type input "01.09.2025"
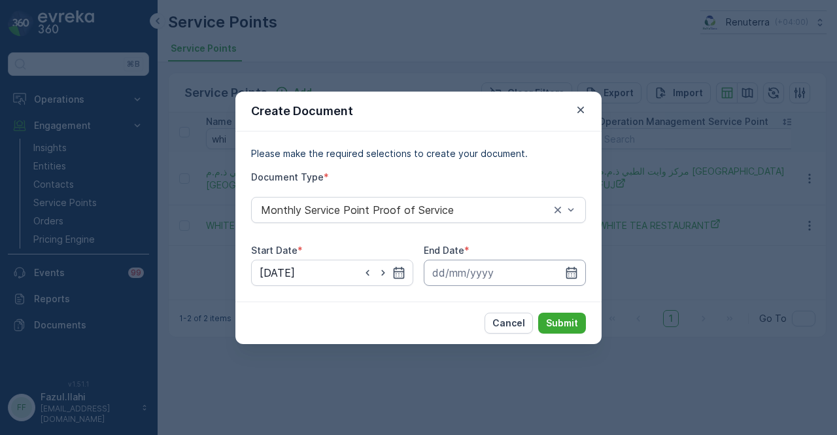
click at [584, 278] on input at bounding box center [505, 273] width 162 height 26
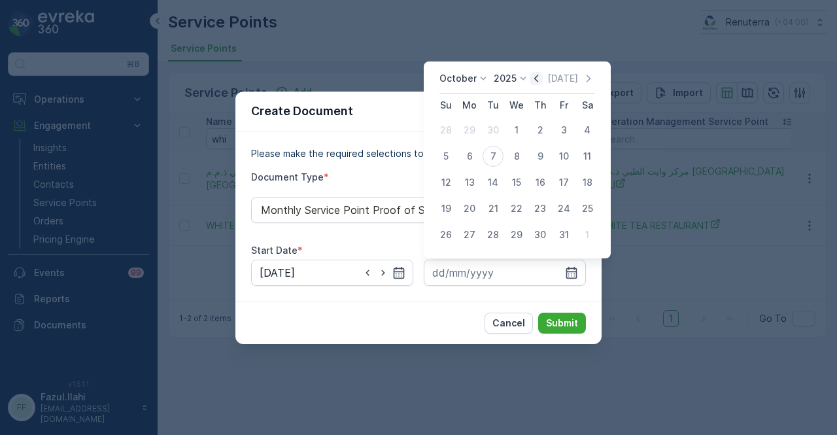
click at [538, 84] on icon "button" at bounding box center [536, 78] width 13 height 13
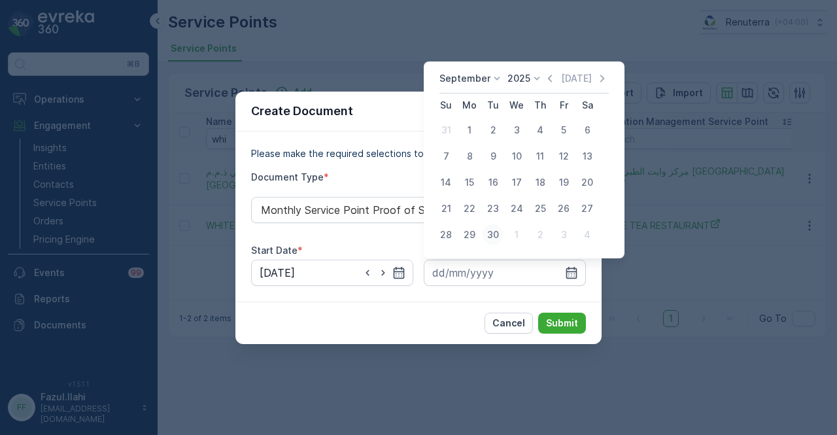
click at [493, 232] on div "30" at bounding box center [493, 234] width 21 height 21
type input "30.09.2025"
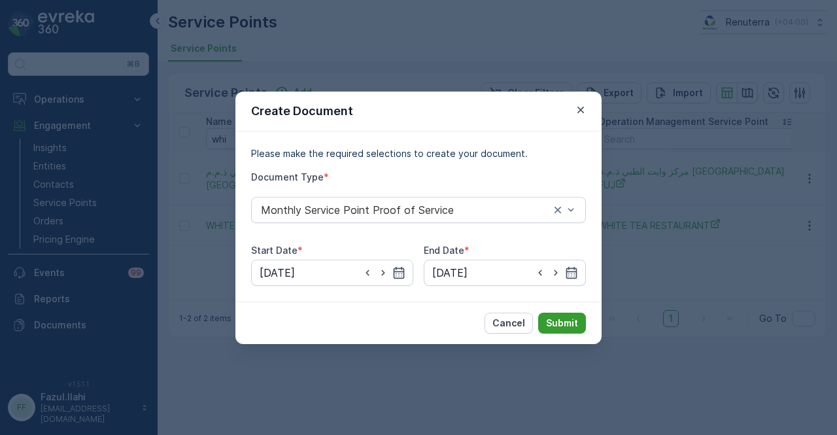
click at [564, 330] on button "Submit" at bounding box center [562, 323] width 48 height 21
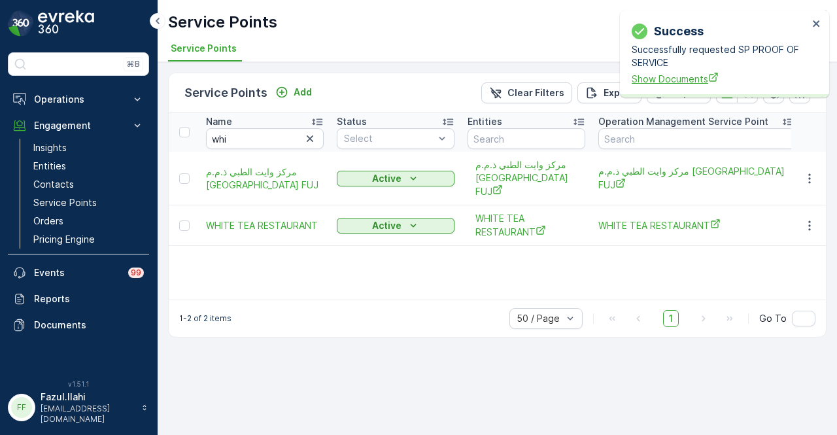
click at [680, 77] on span "Show Documents" at bounding box center [720, 79] width 177 height 14
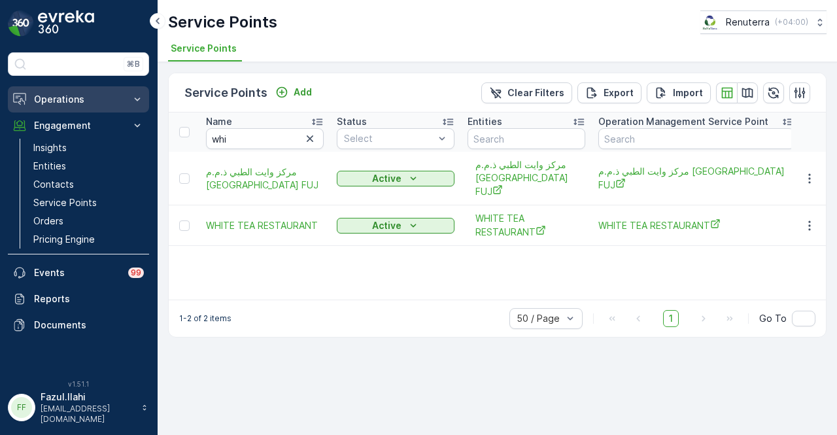
click at [109, 101] on p "Operations" at bounding box center [78, 99] width 89 height 13
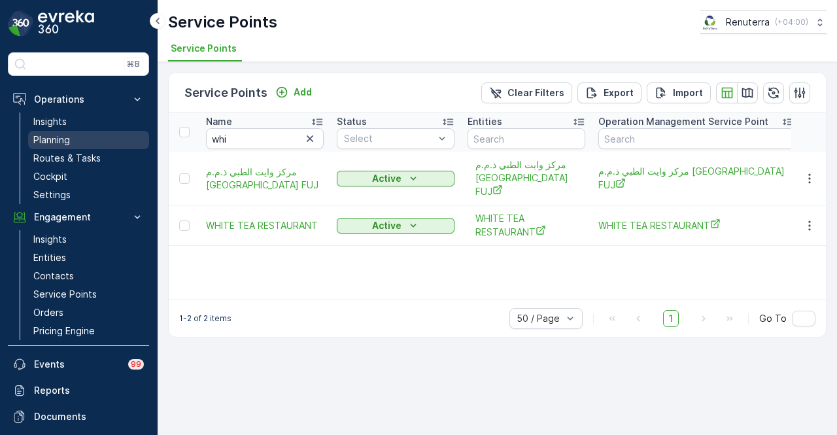
click at [100, 147] on link "Planning" at bounding box center [88, 140] width 121 height 18
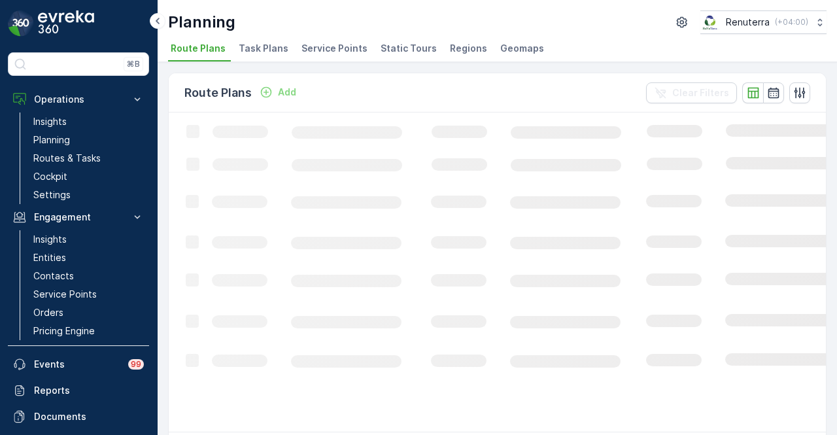
click at [327, 44] on span "Service Points" at bounding box center [335, 48] width 66 height 13
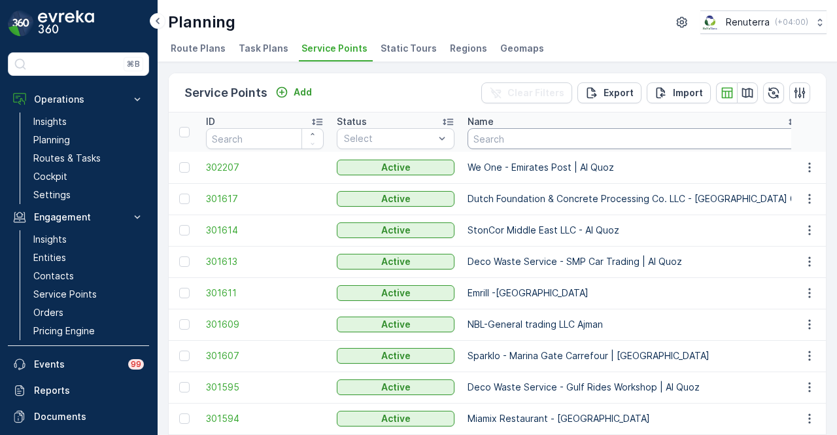
click at [501, 139] on input "text" at bounding box center [634, 138] width 333 height 21
type input "white"
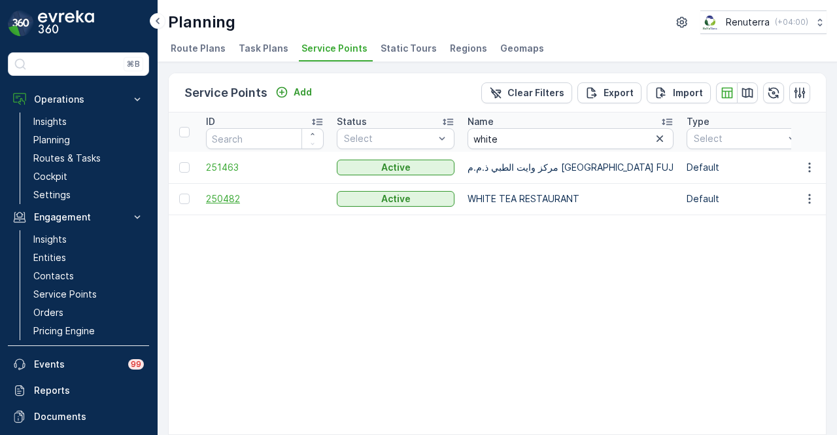
click at [215, 198] on span "250482" at bounding box center [265, 198] width 118 height 13
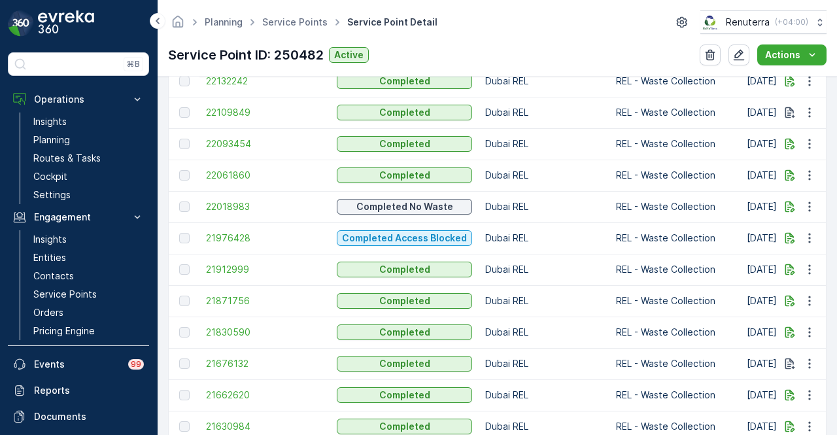
scroll to position [589, 0]
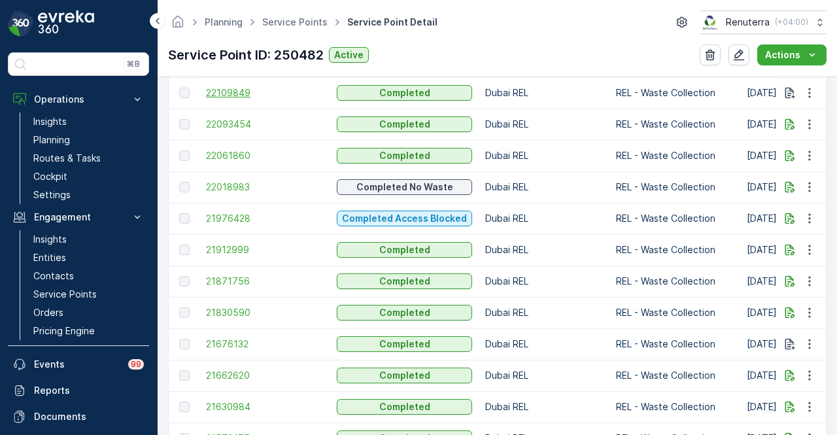
click at [249, 86] on span "22109849" at bounding box center [265, 92] width 118 height 13
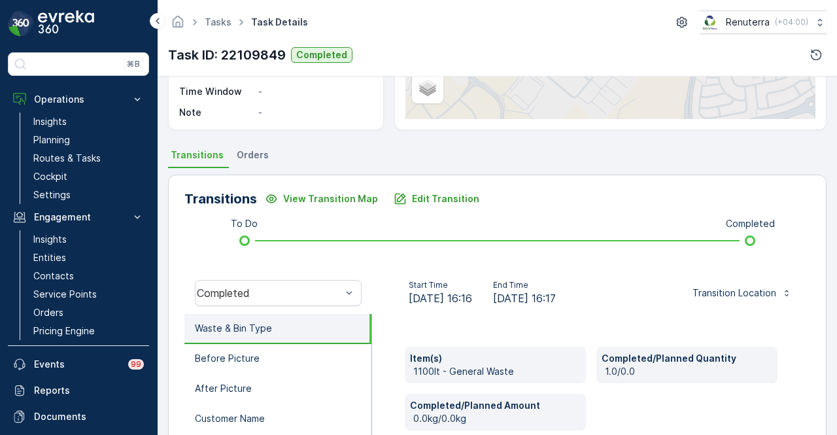
scroll to position [262, 0]
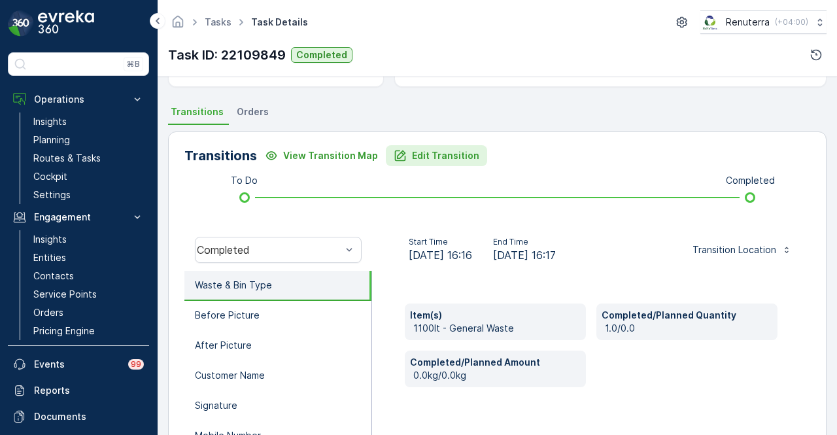
click at [426, 154] on p "Edit Transition" at bounding box center [445, 155] width 67 height 13
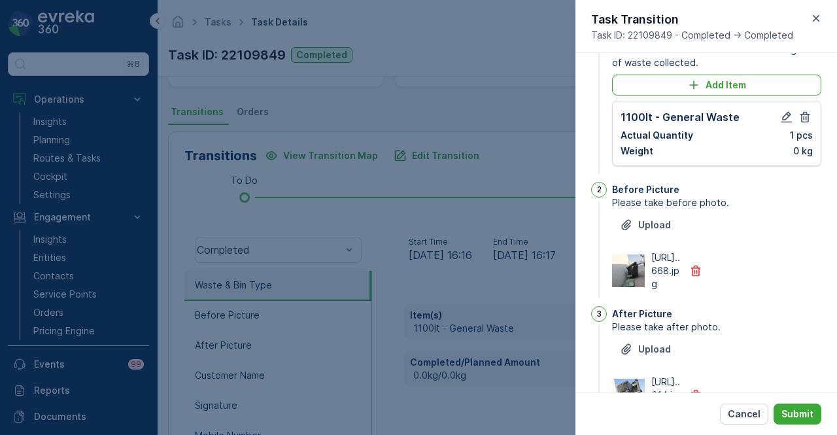
scroll to position [0, 0]
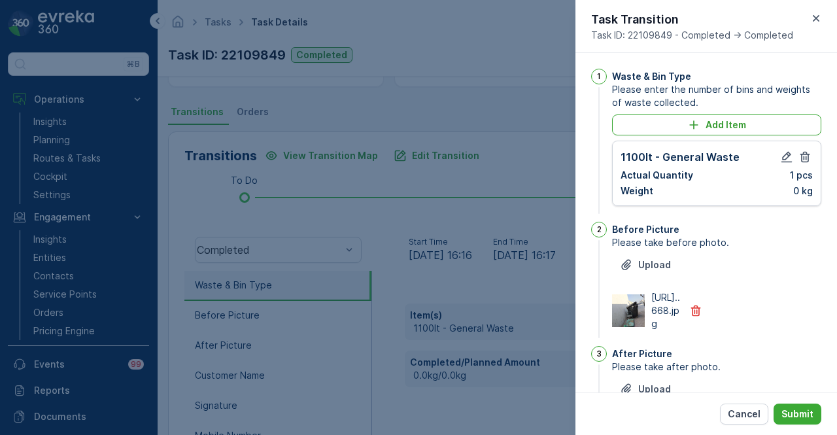
drag, startPoint x: 742, startPoint y: 417, endPoint x: 618, endPoint y: 409, distance: 123.9
click at [680, 417] on p "Cancel" at bounding box center [744, 414] width 33 height 13
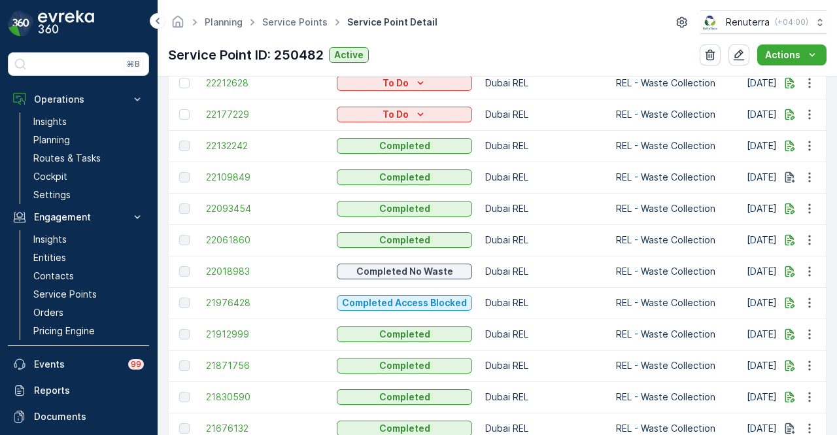
scroll to position [523, 0]
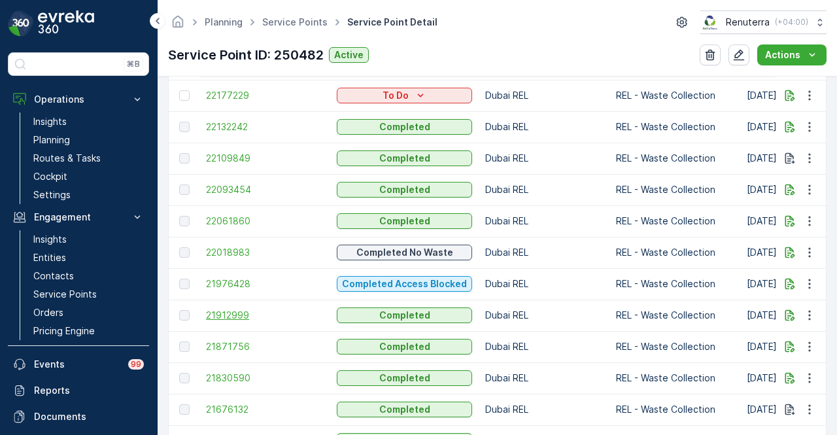
click at [226, 317] on span "21912999" at bounding box center [265, 315] width 118 height 13
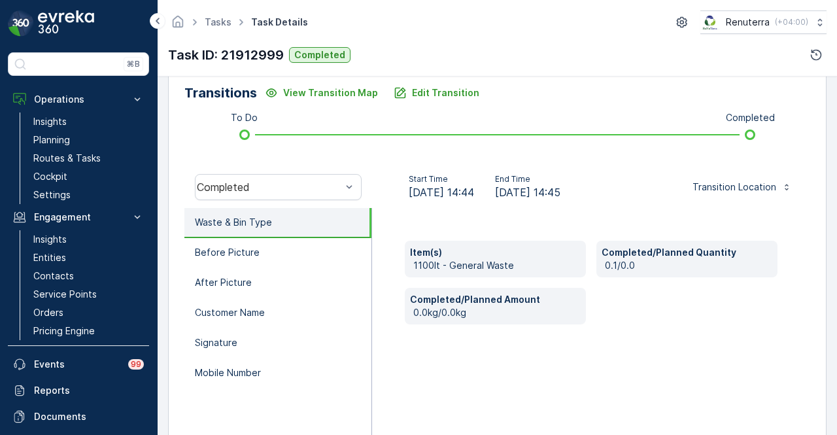
scroll to position [327, 0]
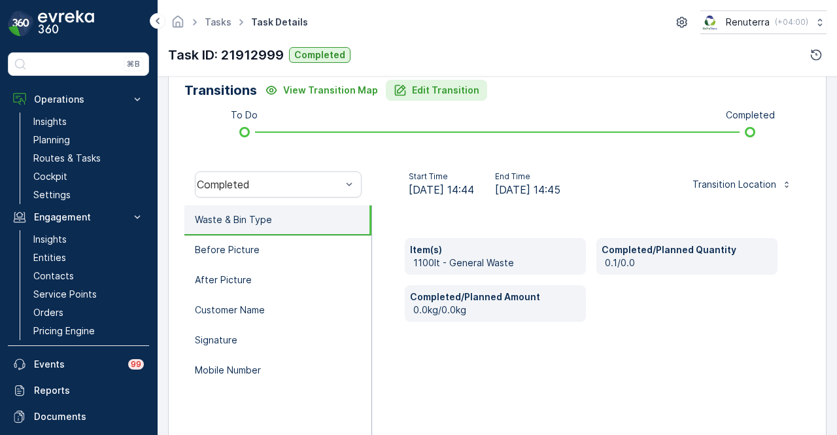
click at [455, 95] on p "Edit Transition" at bounding box center [445, 90] width 67 height 13
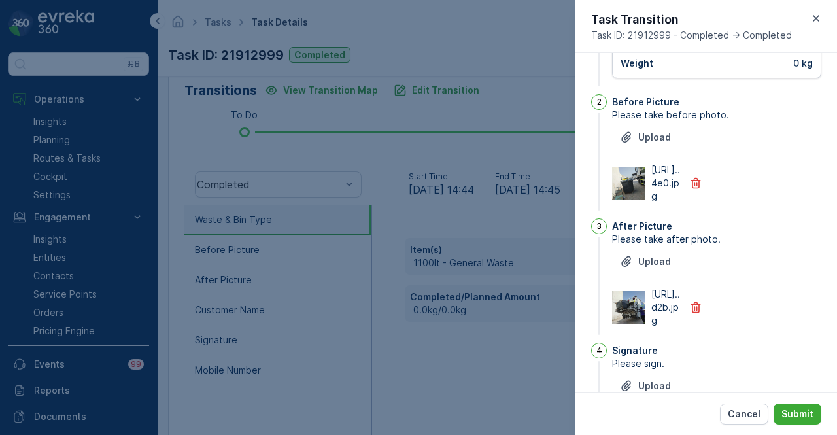
scroll to position [0, 0]
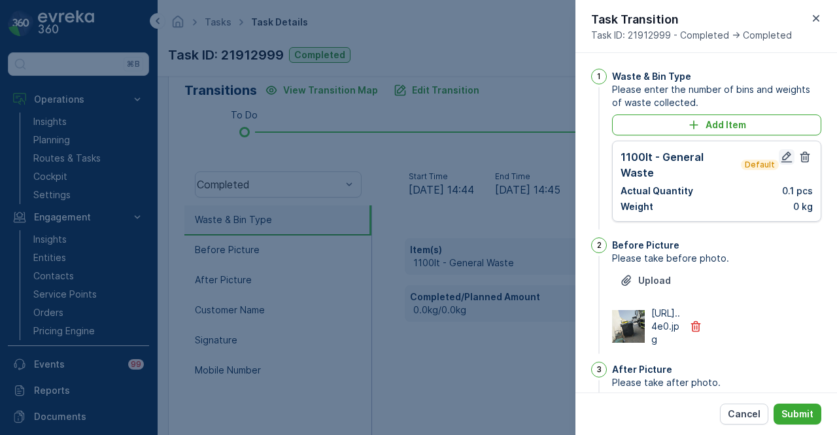
click at [680, 160] on icon "button" at bounding box center [787, 156] width 13 height 13
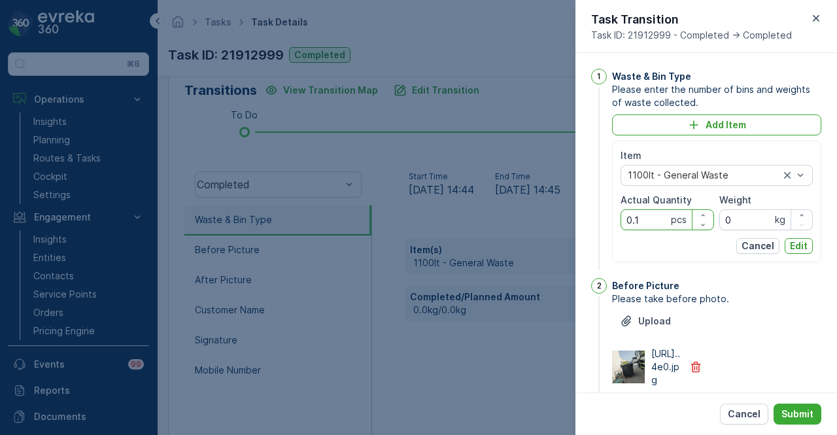
click at [657, 213] on Quantity "0.1" at bounding box center [668, 219] width 94 height 21
type Quantity "0"
type Quantity "1"
click at [680, 245] on p "Edit" at bounding box center [799, 245] width 18 height 13
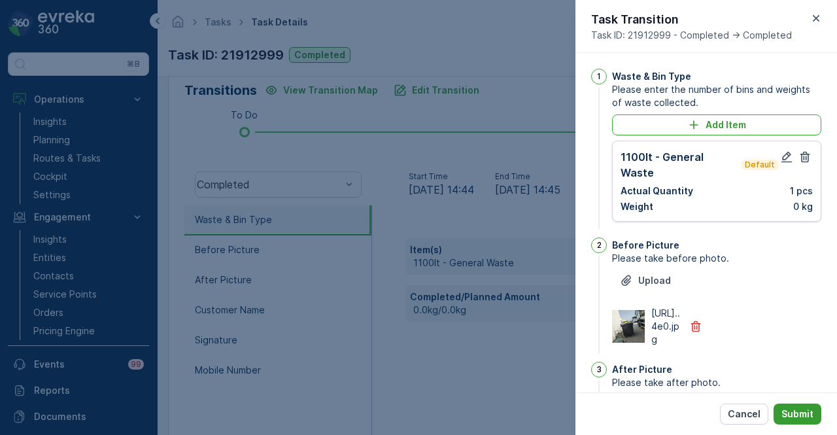
click at [680, 412] on p "Submit" at bounding box center [798, 414] width 32 height 13
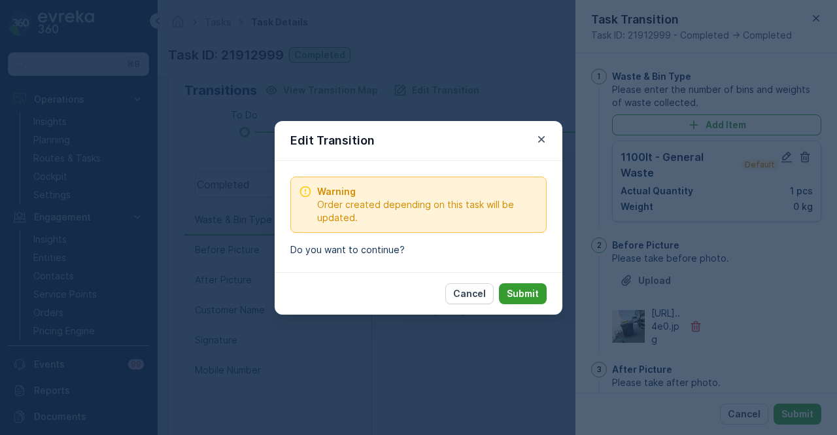
click at [516, 290] on p "Submit" at bounding box center [523, 293] width 32 height 13
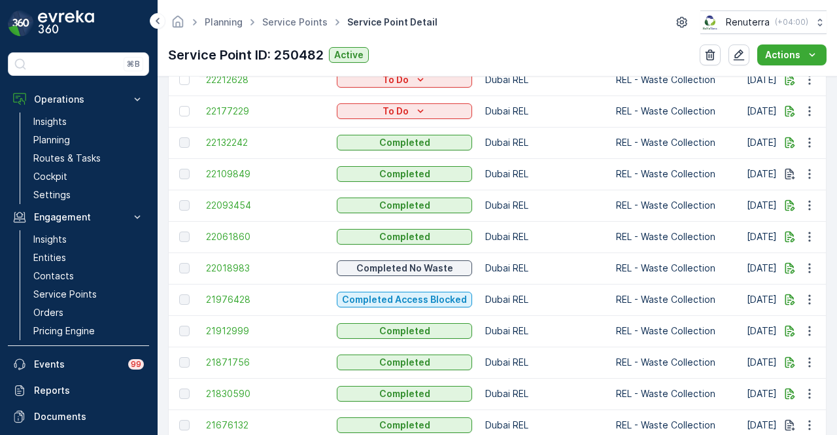
scroll to position [523, 0]
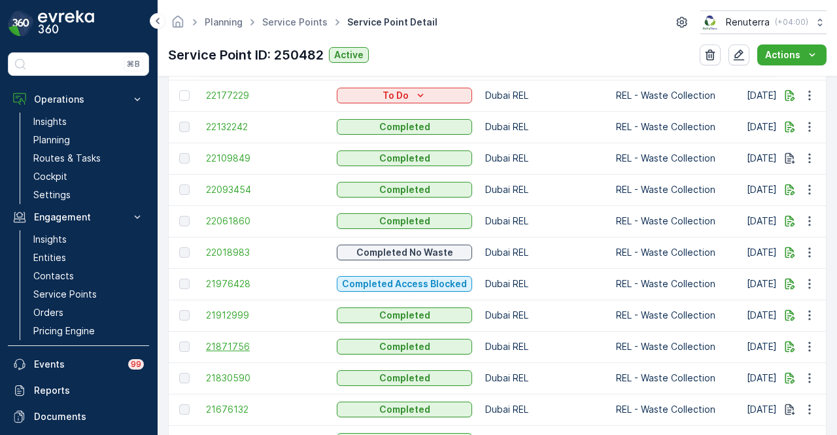
click at [254, 351] on span "21871756" at bounding box center [265, 346] width 118 height 13
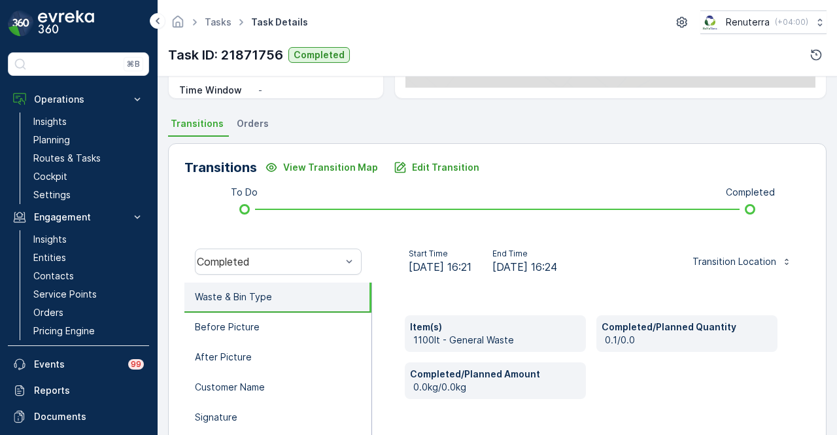
scroll to position [262, 0]
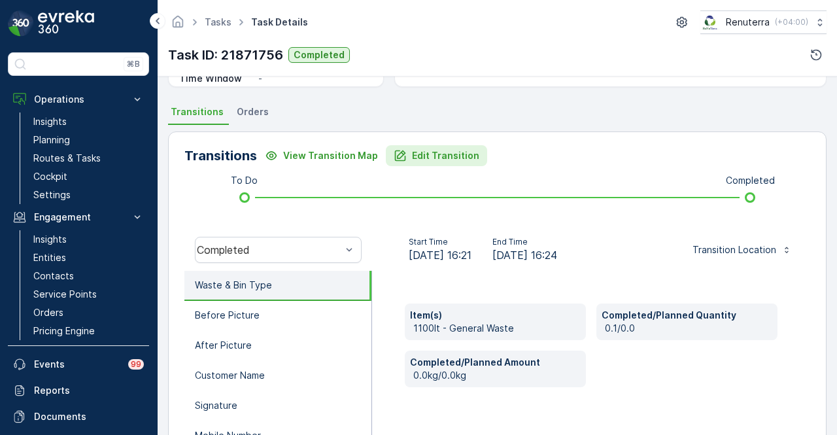
click at [443, 159] on p "Edit Transition" at bounding box center [445, 155] width 67 height 13
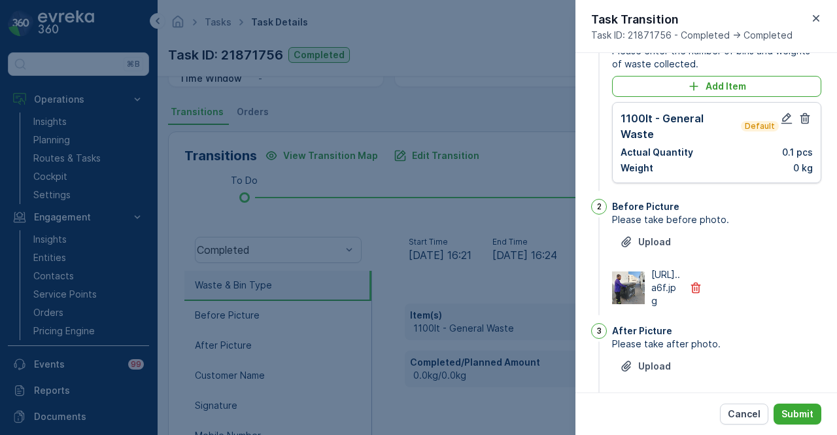
scroll to position [0, 0]
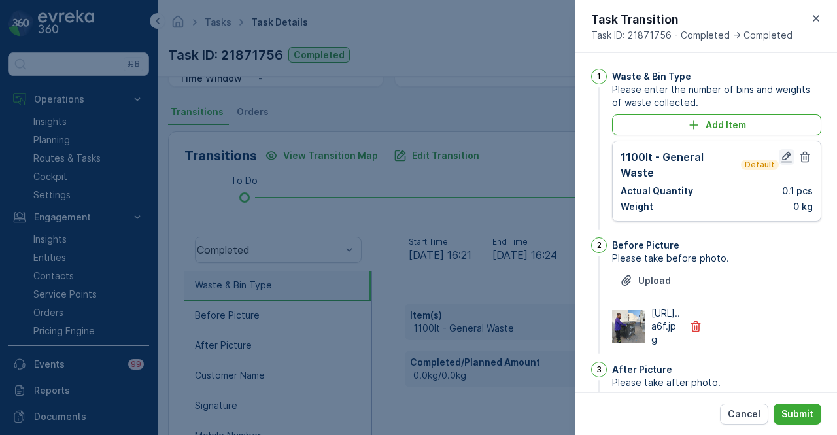
click at [680, 161] on icon "button" at bounding box center [787, 157] width 11 height 11
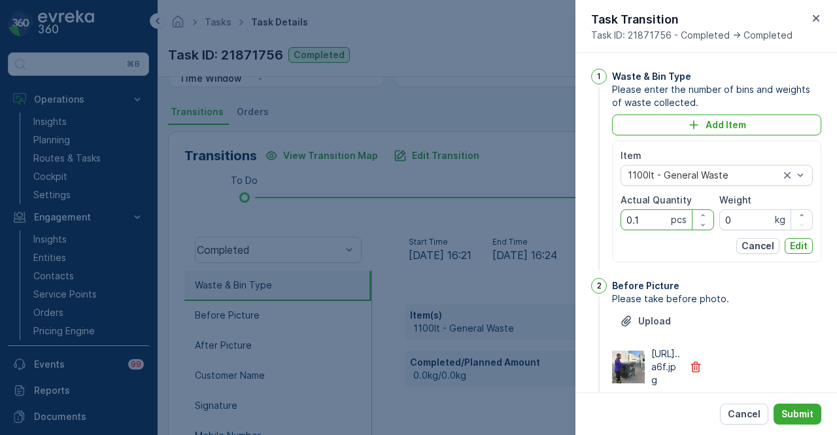
click at [644, 221] on Quantity "0.1" at bounding box center [668, 219] width 94 height 21
type Quantity "0"
type Quantity "1"
click at [680, 244] on button "Edit" at bounding box center [799, 246] width 28 height 16
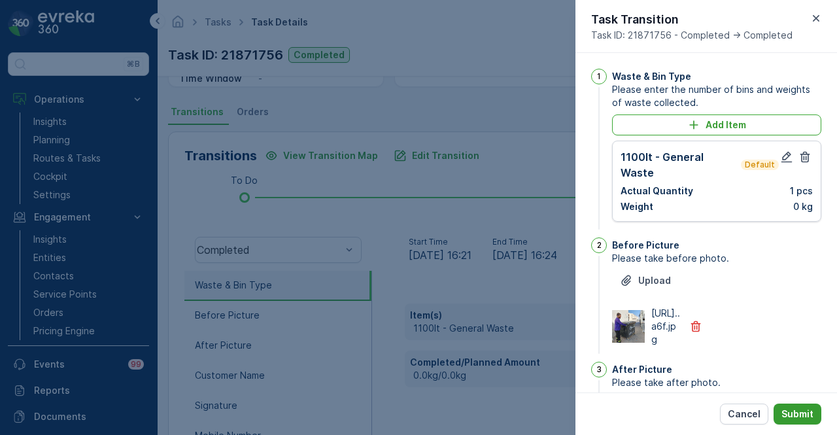
click at [680, 406] on button "Submit" at bounding box center [798, 414] width 48 height 21
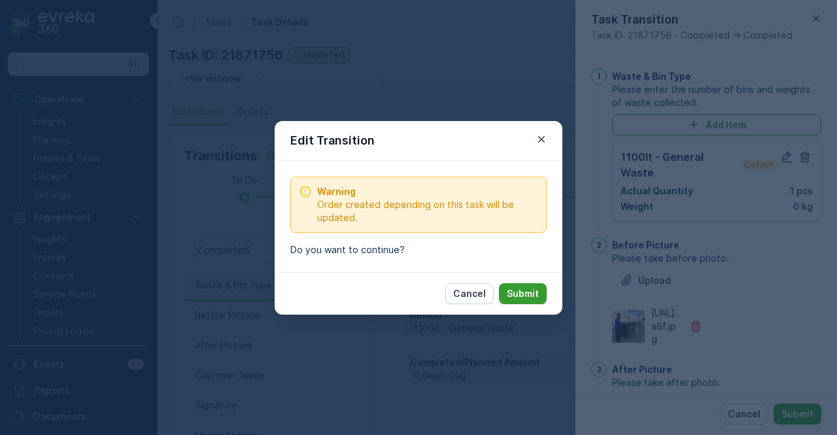
click at [527, 294] on p "Submit" at bounding box center [523, 293] width 32 height 13
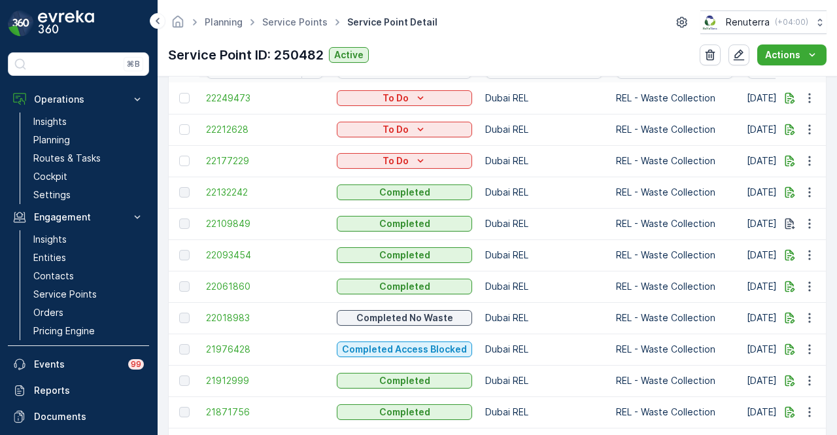
scroll to position [589, 0]
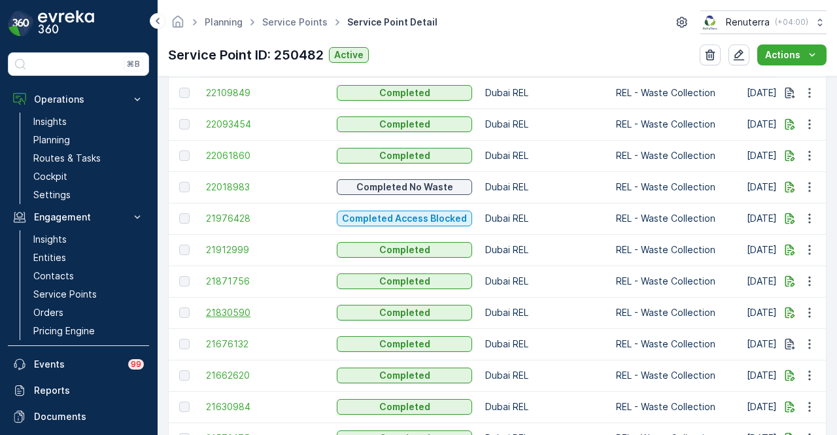
click at [253, 315] on span "21830590" at bounding box center [265, 312] width 118 height 13
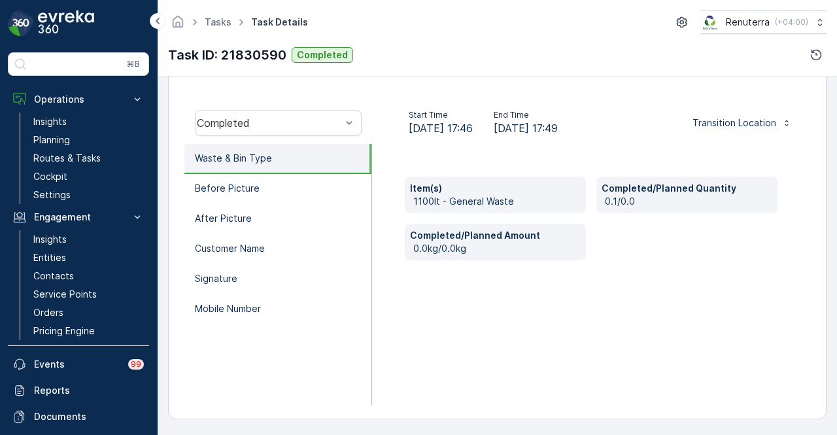
scroll to position [323, 0]
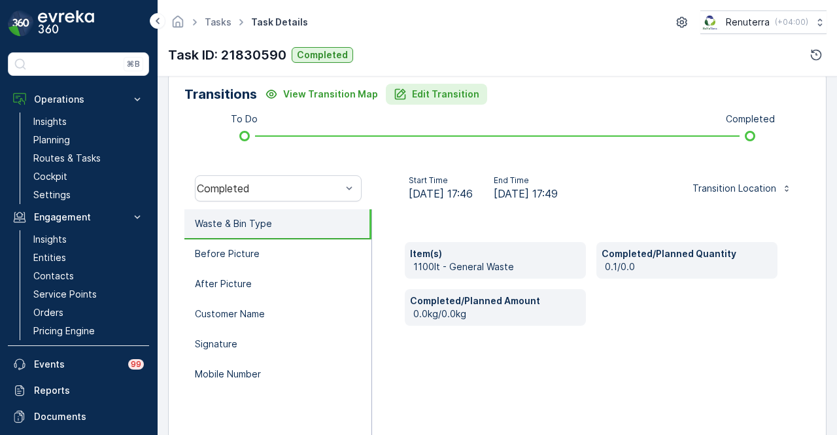
click at [446, 99] on p "Edit Transition" at bounding box center [445, 94] width 67 height 13
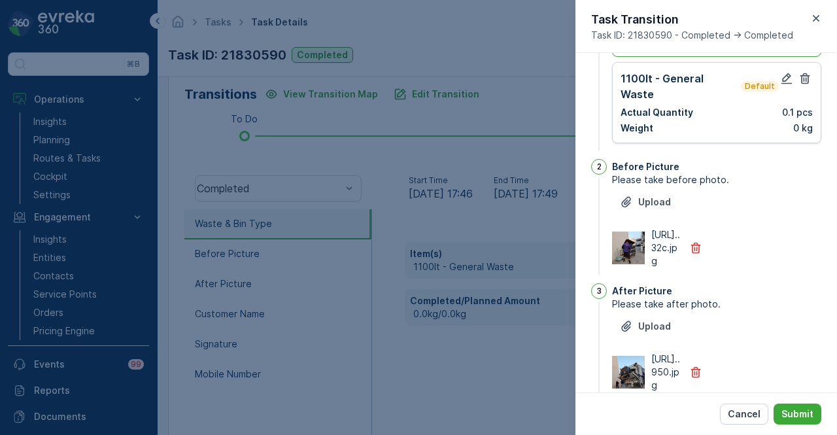
scroll to position [0, 0]
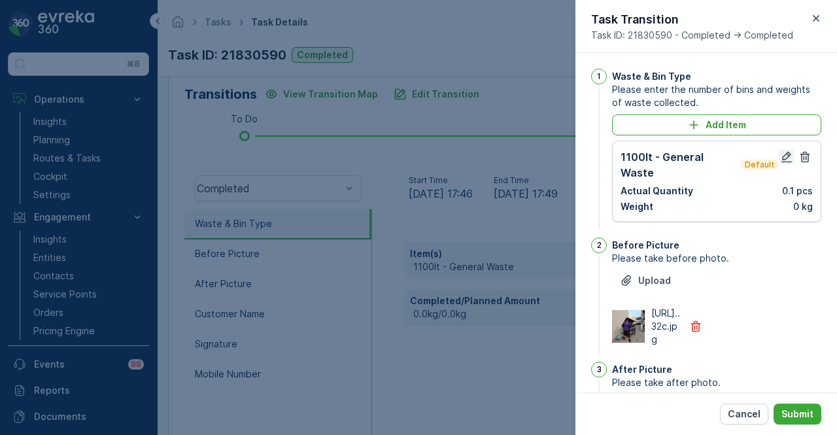
click at [680, 160] on icon "button" at bounding box center [787, 156] width 13 height 13
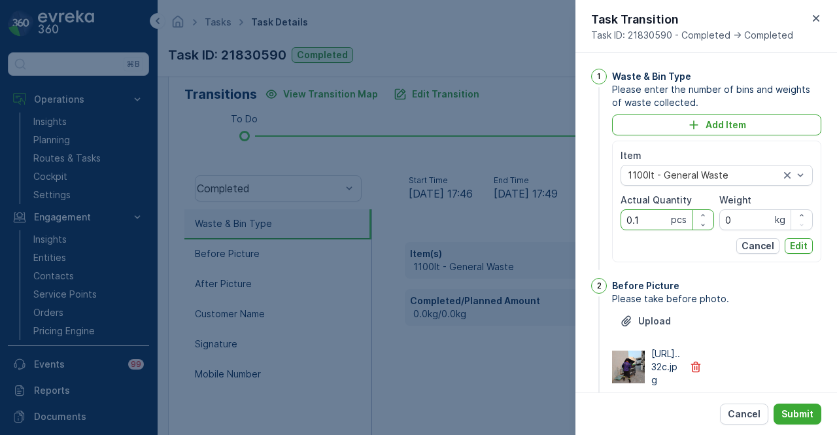
click at [650, 219] on Quantity "0.1" at bounding box center [668, 219] width 94 height 21
type Quantity "0"
type Quantity "1"
drag, startPoint x: 807, startPoint y: 248, endPoint x: 796, endPoint y: 297, distance: 50.3
click at [680, 248] on button "Edit" at bounding box center [799, 246] width 28 height 16
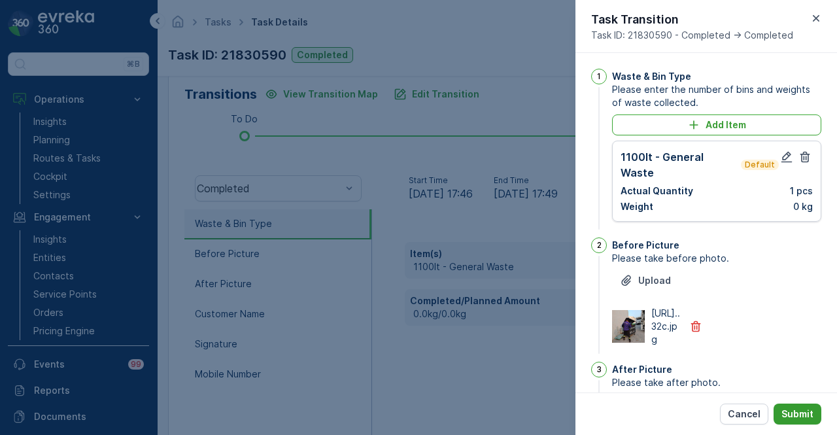
click at [680, 412] on p "Submit" at bounding box center [798, 414] width 32 height 13
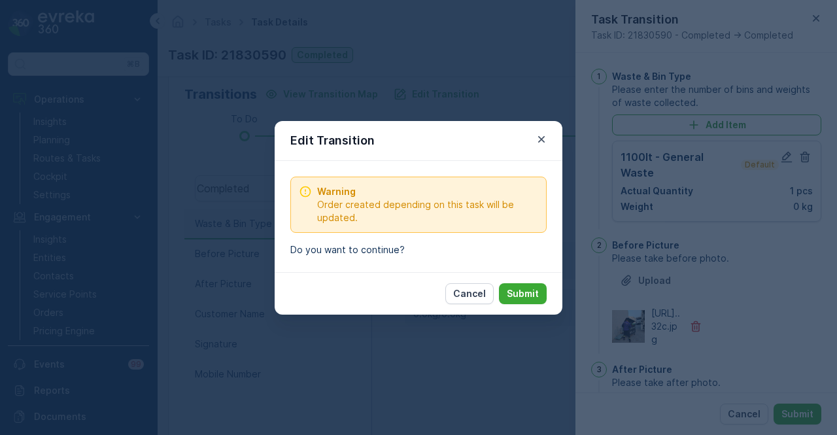
drag, startPoint x: 508, startPoint y: 296, endPoint x: 494, endPoint y: 313, distance: 21.4
click at [508, 296] on p "Submit" at bounding box center [523, 293] width 32 height 13
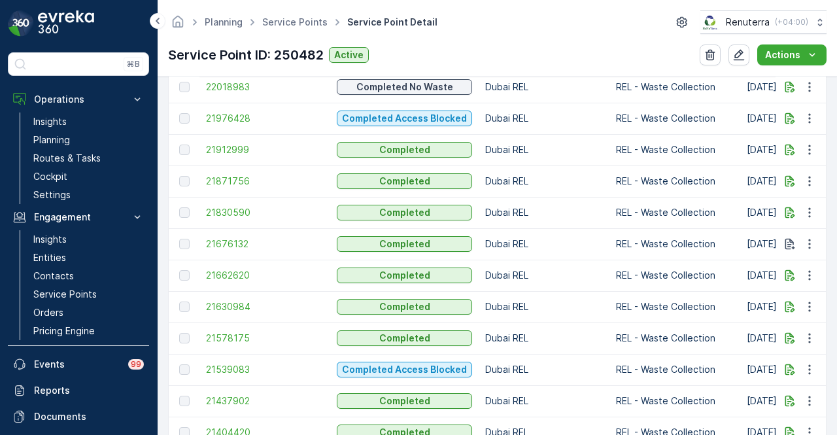
scroll to position [696, 0]
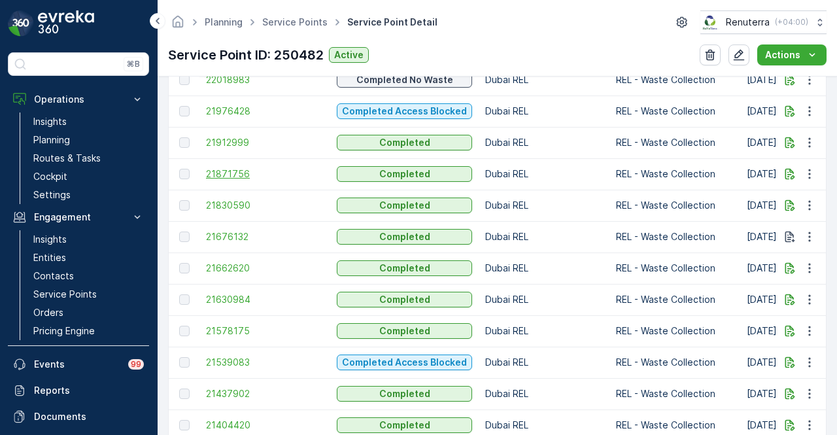
click at [218, 172] on span "21871756" at bounding box center [265, 173] width 118 height 13
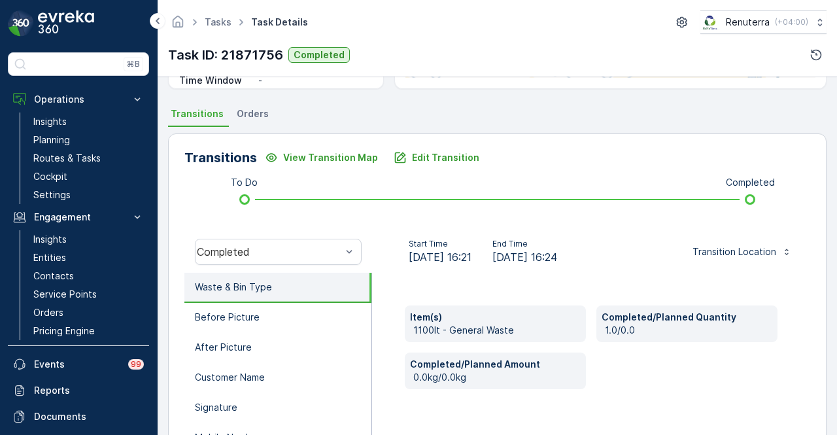
scroll to position [327, 0]
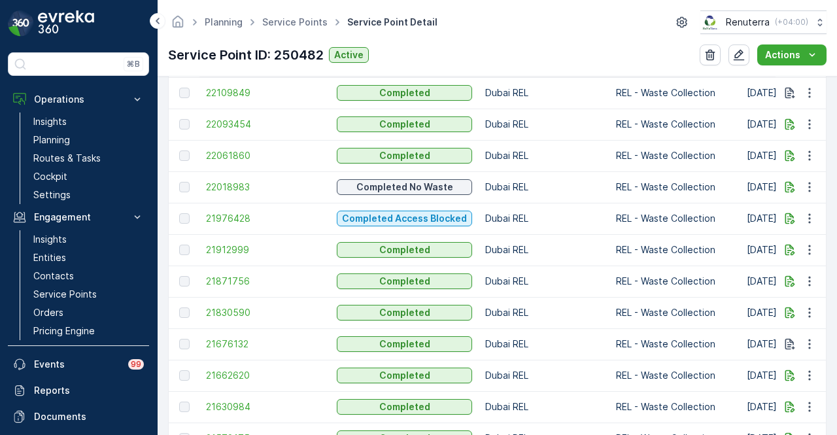
scroll to position [720, 0]
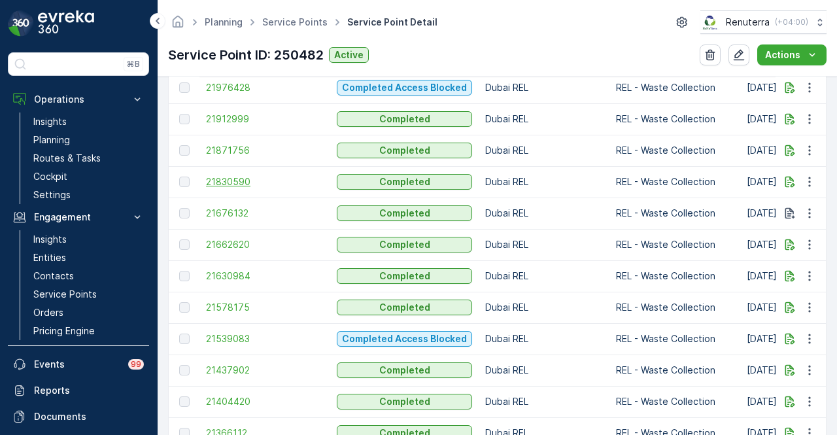
click at [219, 183] on span "21830590" at bounding box center [265, 181] width 118 height 13
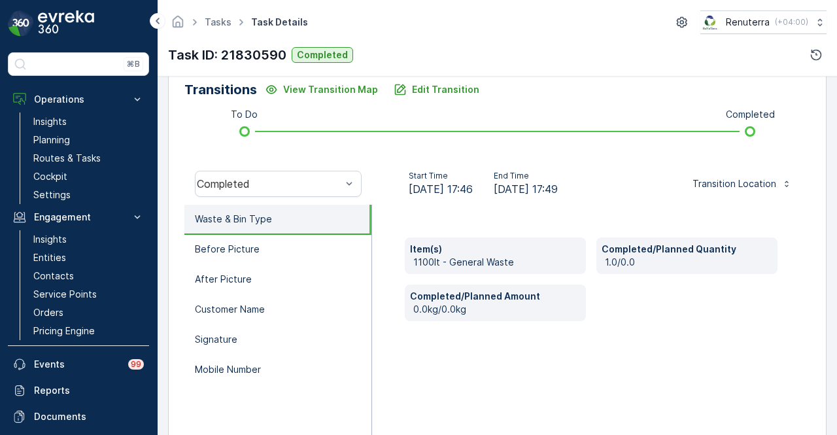
scroll to position [258, 0]
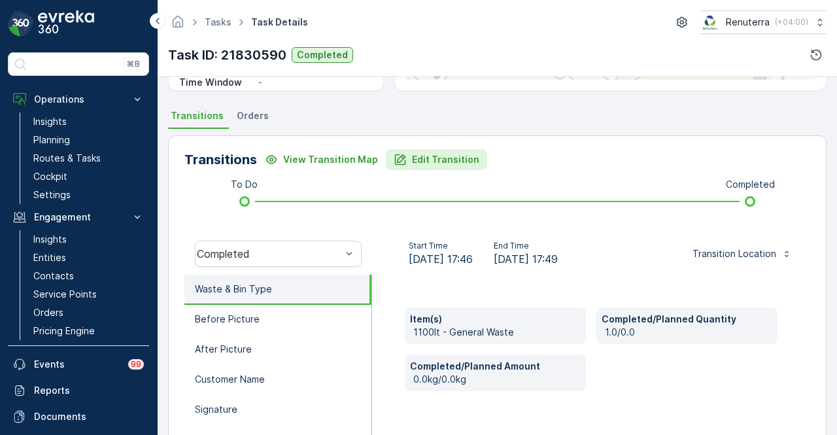
click at [440, 159] on p "Edit Transition" at bounding box center [445, 159] width 67 height 13
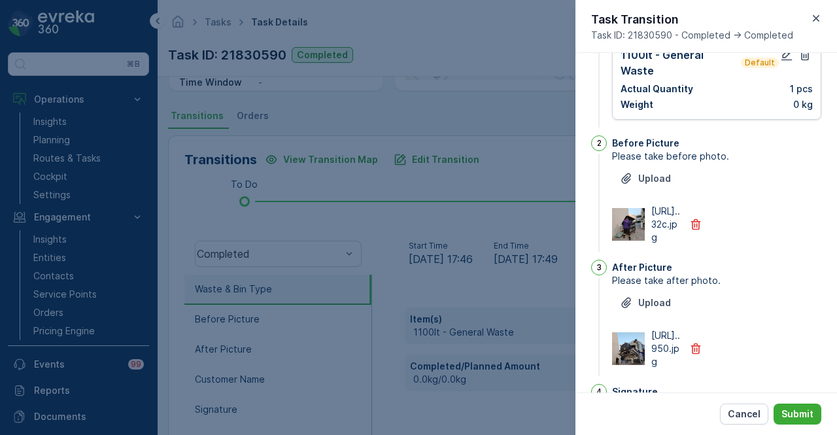
scroll to position [0, 0]
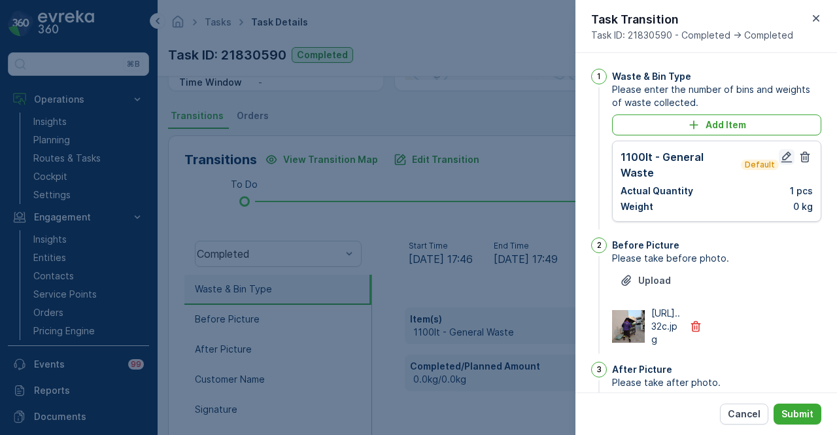
click at [680, 161] on icon "button" at bounding box center [787, 157] width 11 height 11
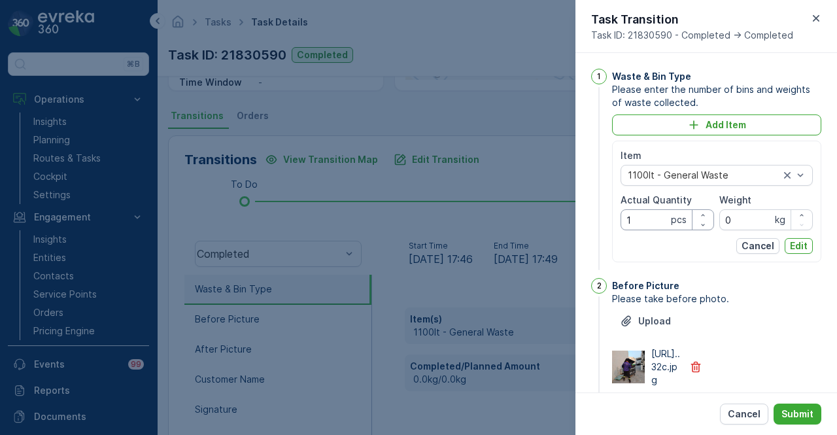
click at [650, 220] on Quantity "1" at bounding box center [668, 219] width 94 height 21
drag, startPoint x: 760, startPoint y: 415, endPoint x: 673, endPoint y: 408, distance: 86.7
click at [680, 415] on p "Cancel" at bounding box center [744, 414] width 33 height 13
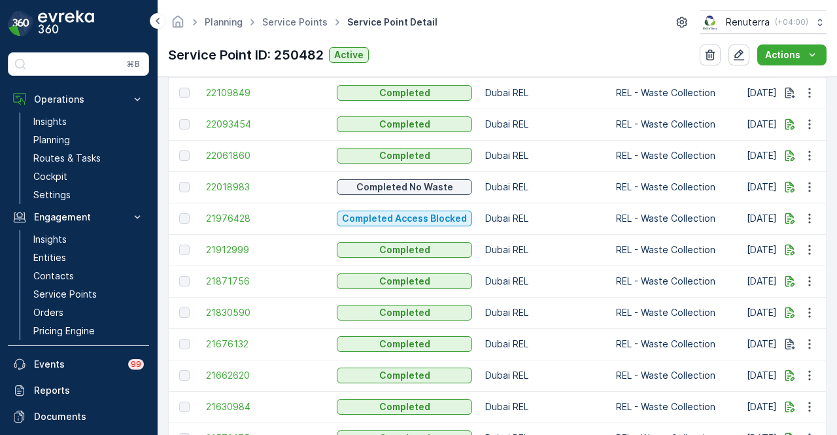
scroll to position [654, 0]
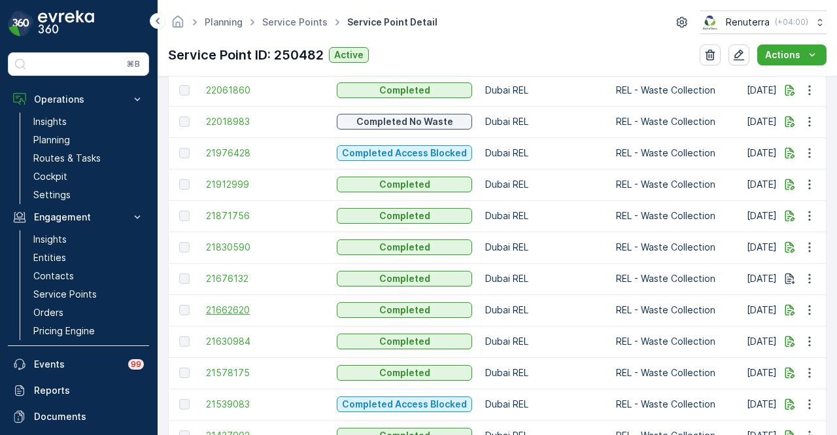
click at [256, 306] on span "21662620" at bounding box center [265, 310] width 118 height 13
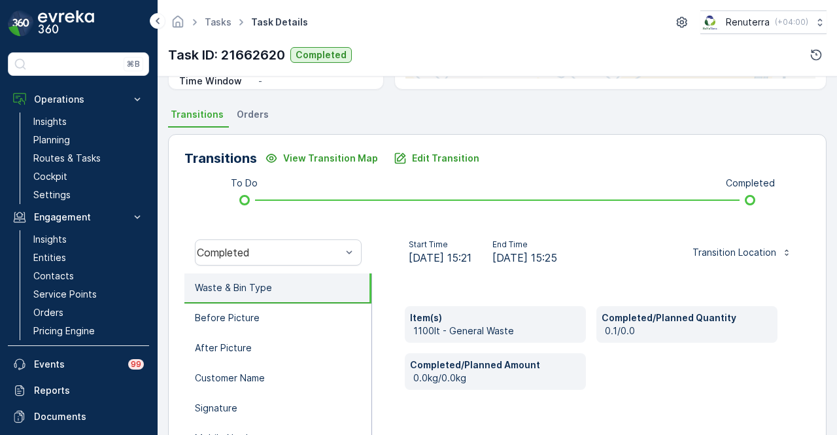
scroll to position [262, 0]
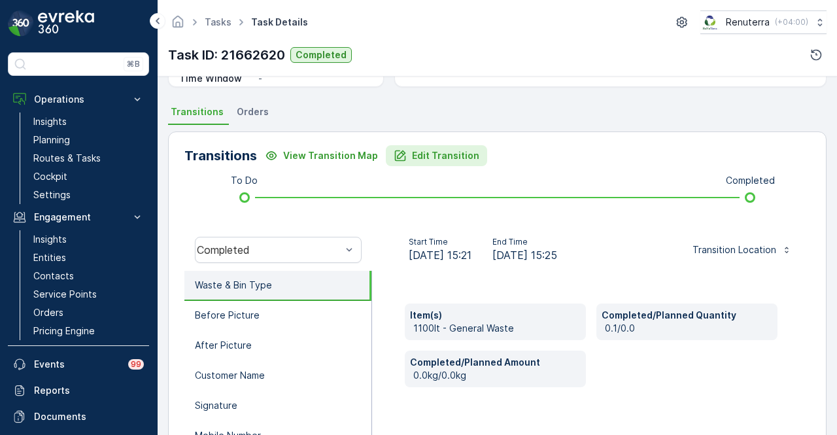
click at [442, 156] on p "Edit Transition" at bounding box center [445, 155] width 67 height 13
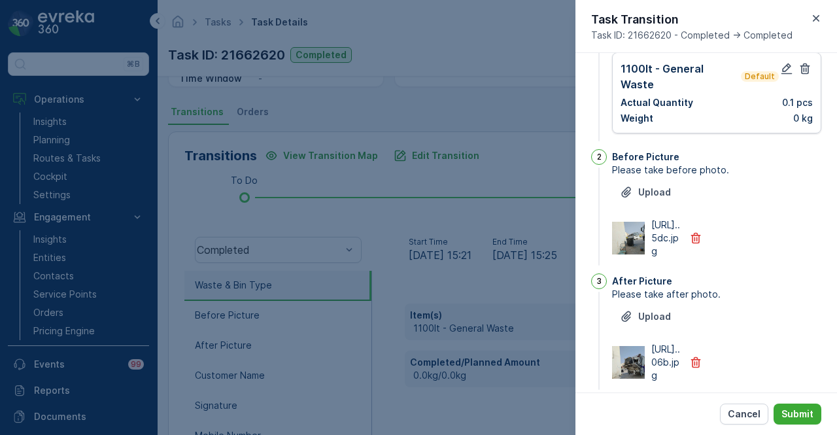
scroll to position [0, 0]
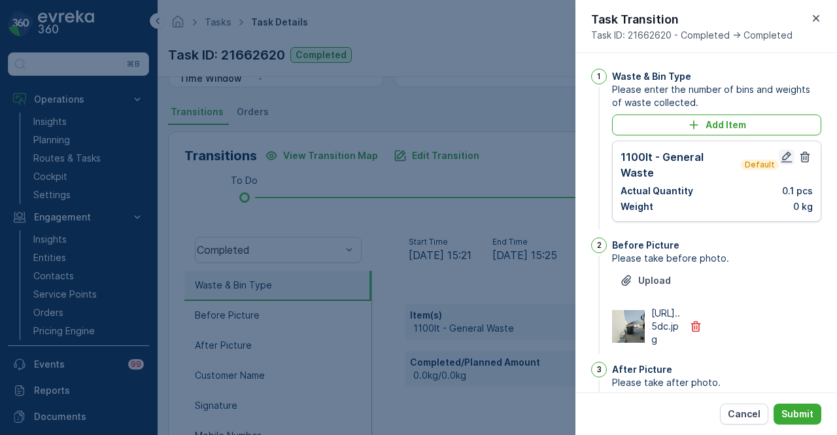
click at [680, 156] on icon "button" at bounding box center [787, 157] width 11 height 11
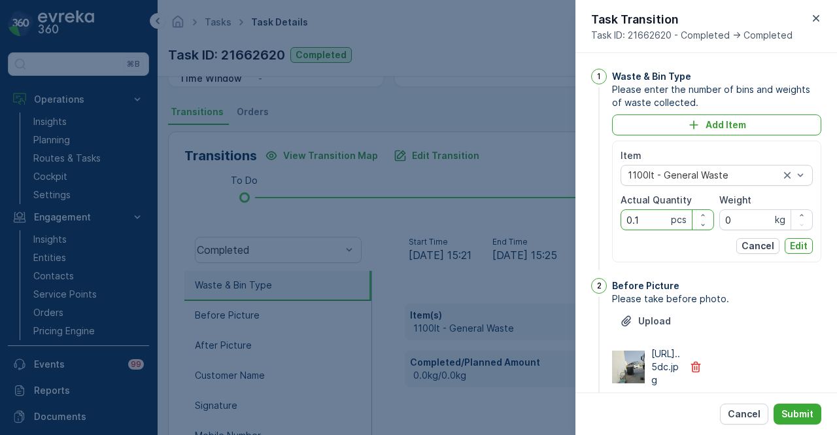
click at [656, 222] on Quantity "0.1" at bounding box center [668, 219] width 94 height 21
type Quantity "0"
type Quantity "1"
click at [680, 245] on p "Edit" at bounding box center [799, 245] width 18 height 13
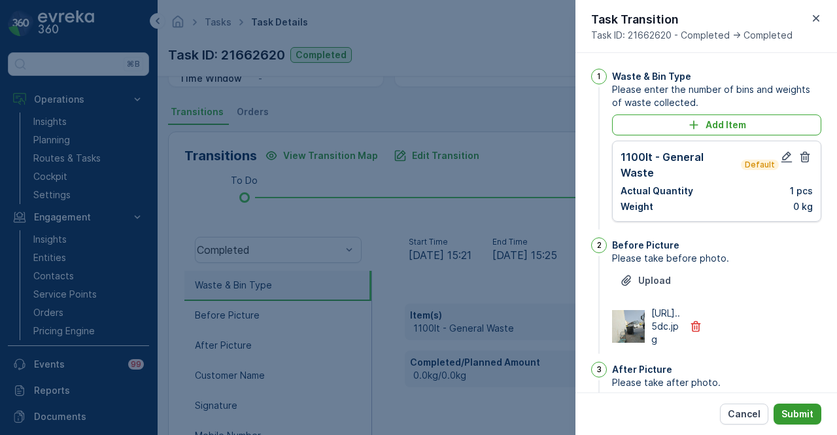
click at [680, 406] on button "Submit" at bounding box center [798, 414] width 48 height 21
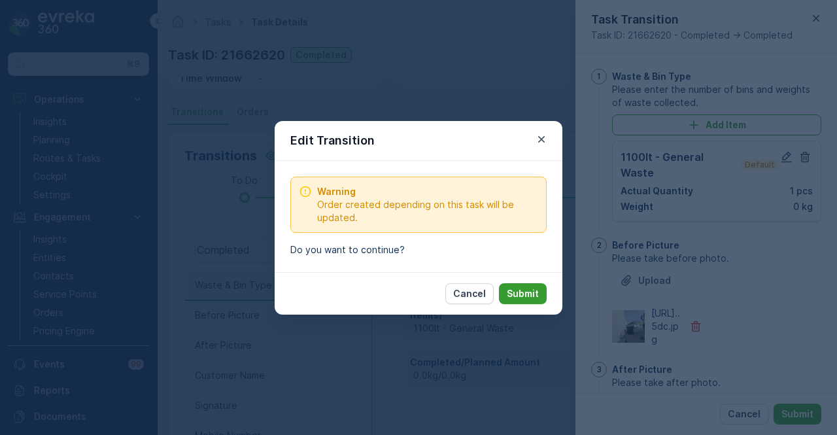
click at [524, 287] on p "Submit" at bounding box center [523, 293] width 32 height 13
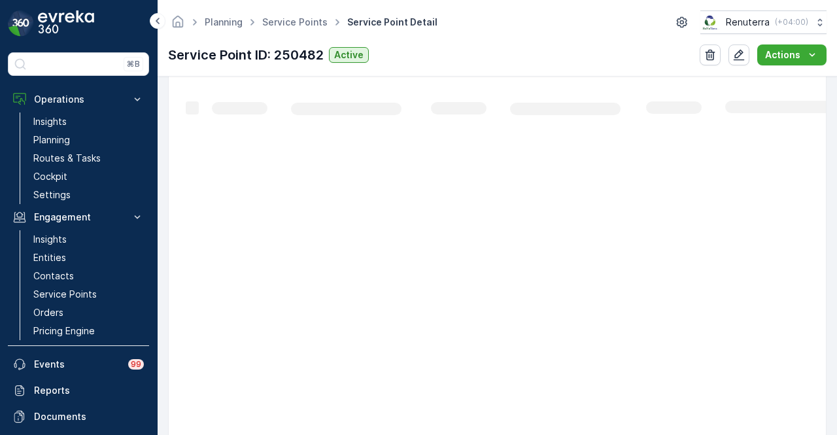
scroll to position [720, 0]
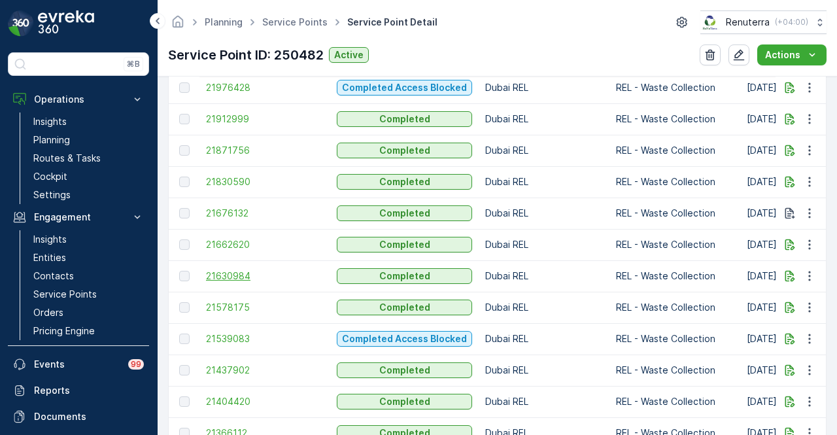
click at [249, 270] on span "21630984" at bounding box center [265, 276] width 118 height 13
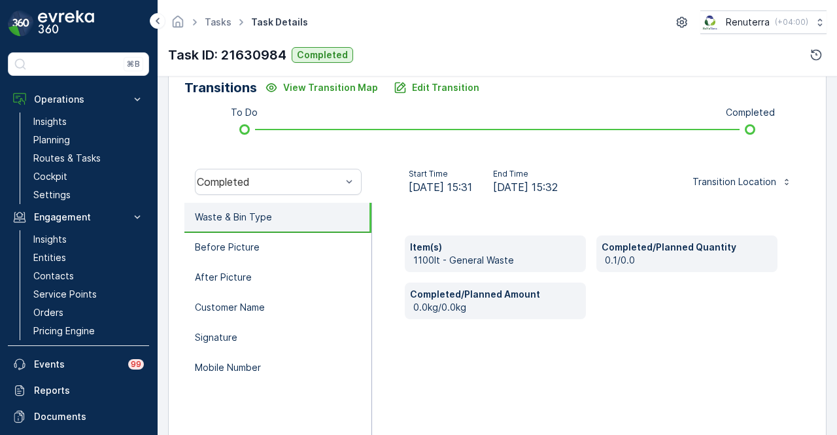
scroll to position [192, 0]
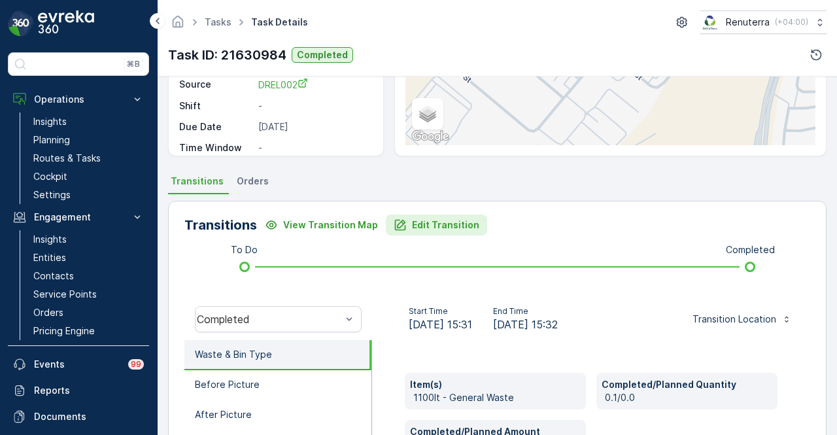
click at [431, 227] on p "Edit Transition" at bounding box center [445, 225] width 67 height 13
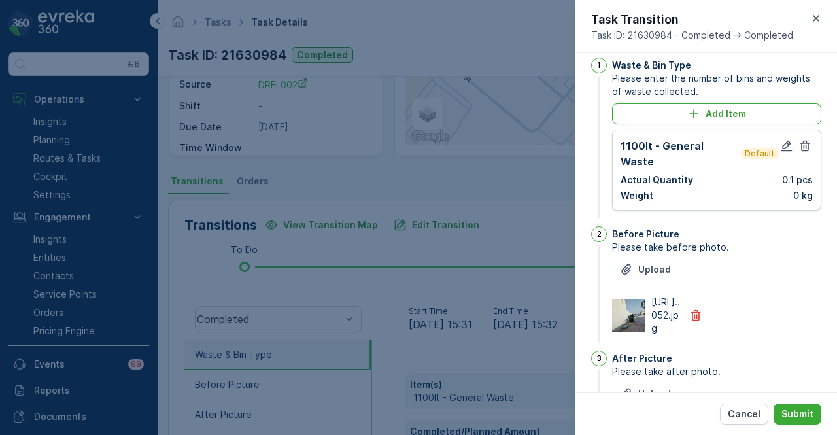
scroll to position [0, 0]
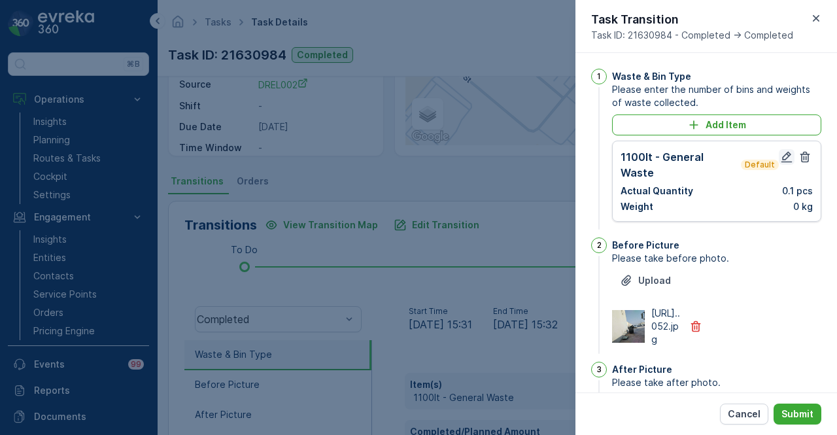
click at [680, 156] on icon "button" at bounding box center [787, 157] width 11 height 11
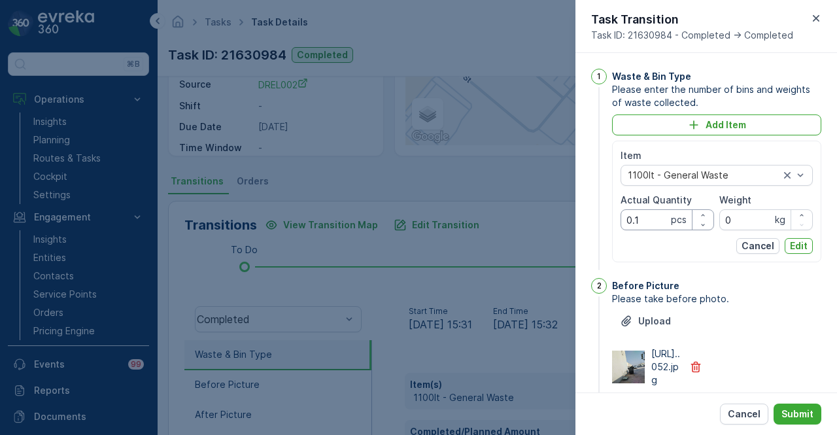
click at [645, 222] on Quantity "0.1" at bounding box center [668, 219] width 94 height 21
type Quantity "0"
type Quantity "1"
click at [680, 240] on p "Edit" at bounding box center [799, 245] width 18 height 13
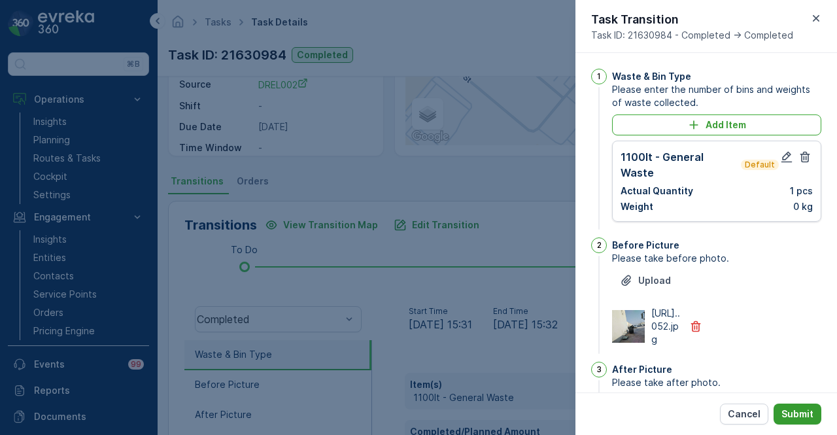
click at [680, 406] on button "Submit" at bounding box center [798, 414] width 48 height 21
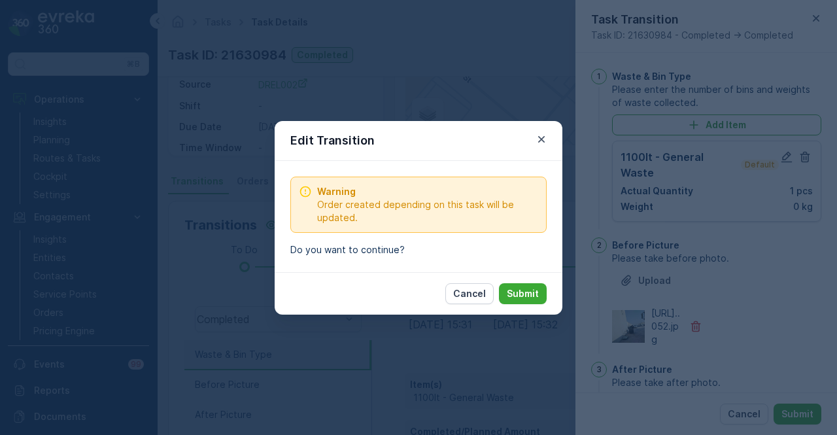
click at [516, 281] on div "Cancel Submit" at bounding box center [419, 293] width 288 height 43
click at [516, 296] on p "Submit" at bounding box center [523, 293] width 32 height 13
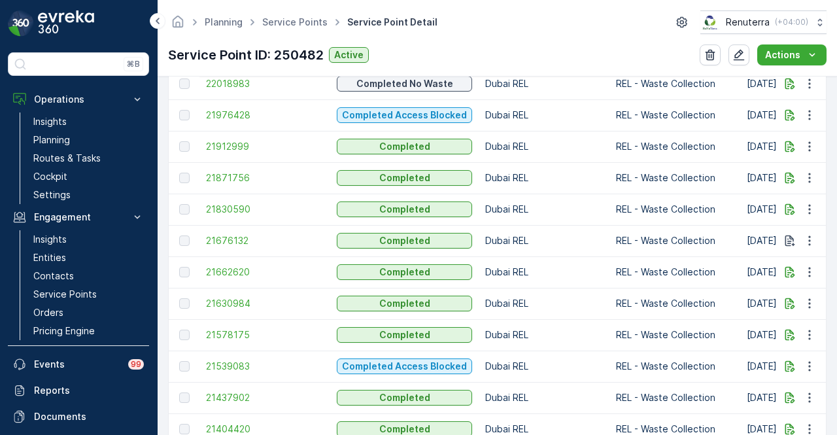
scroll to position [720, 0]
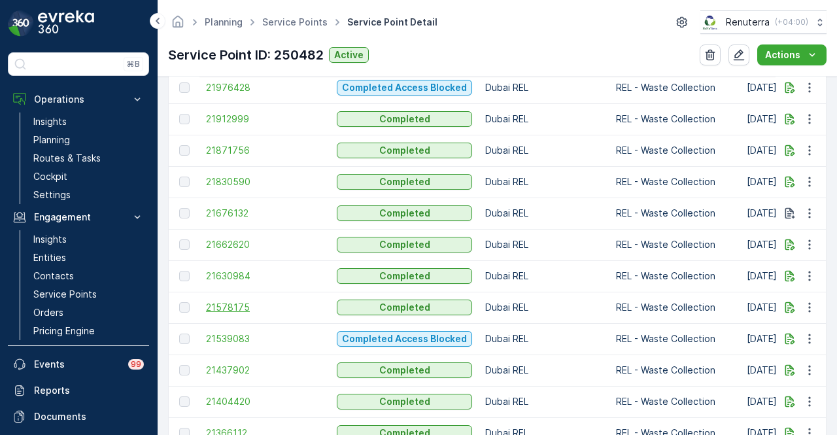
click at [259, 308] on span "21578175" at bounding box center [265, 307] width 118 height 13
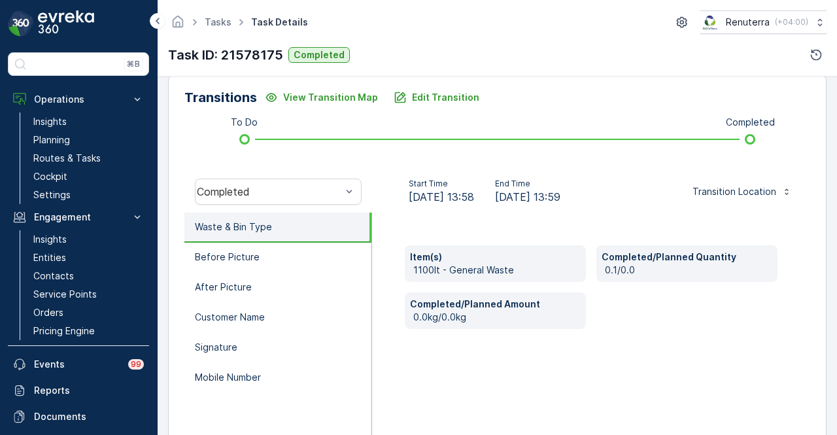
scroll to position [327, 0]
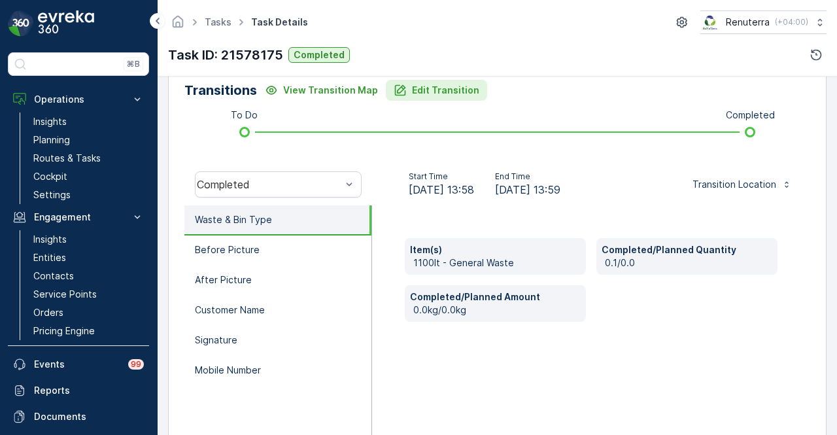
click at [446, 94] on p "Edit Transition" at bounding box center [445, 90] width 67 height 13
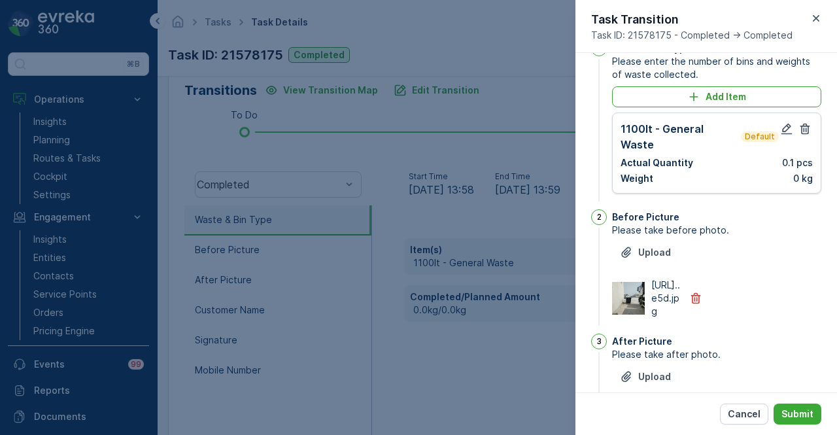
scroll to position [0, 0]
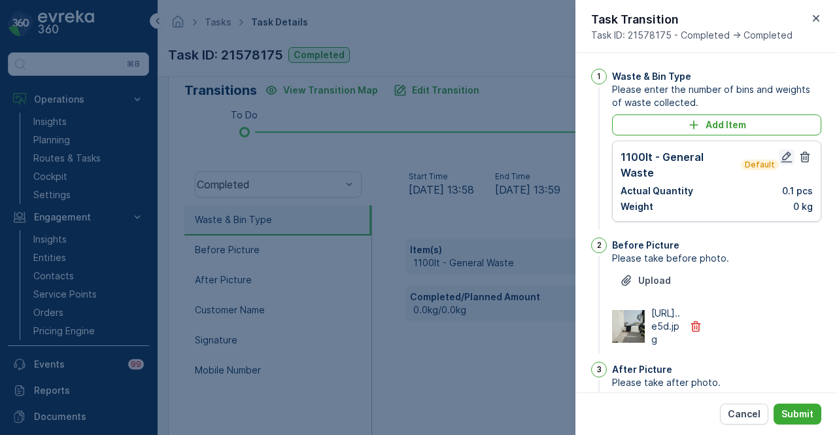
click at [680, 156] on icon "button" at bounding box center [787, 156] width 13 height 13
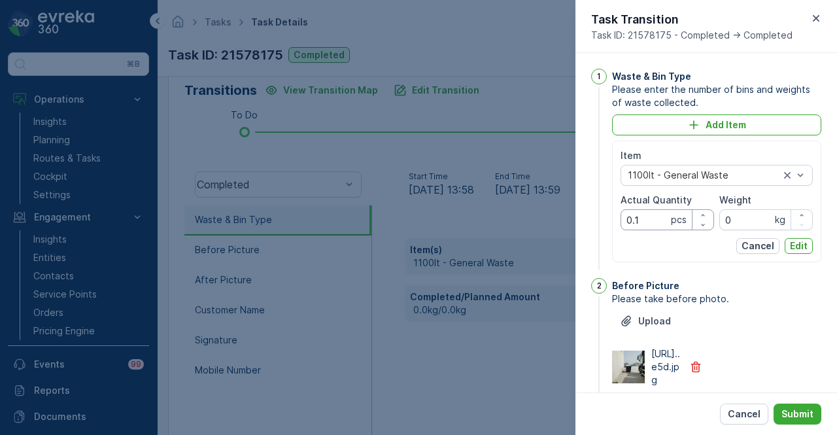
click at [641, 223] on Quantity "0.1" at bounding box center [668, 219] width 94 height 21
type Quantity "0"
type Quantity "1"
click at [680, 247] on p "Edit" at bounding box center [799, 245] width 18 height 13
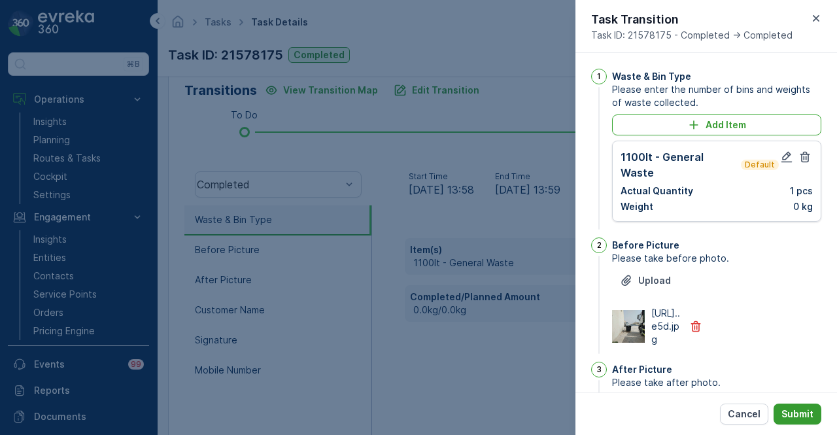
click at [680, 415] on p "Submit" at bounding box center [798, 414] width 32 height 13
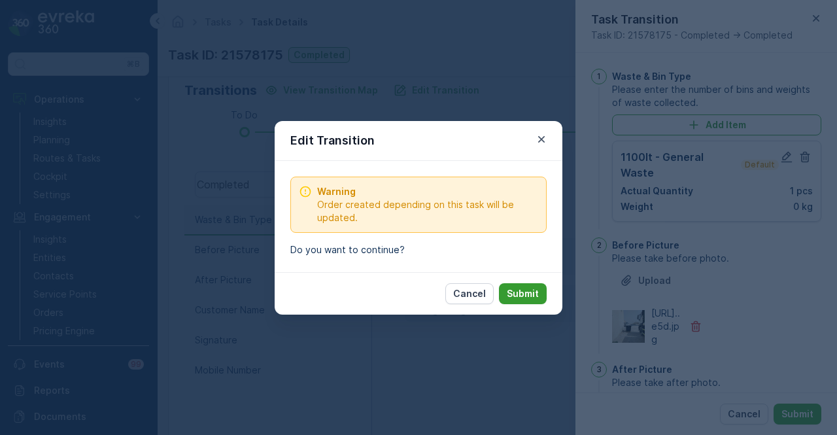
click at [530, 296] on p "Submit" at bounding box center [523, 293] width 32 height 13
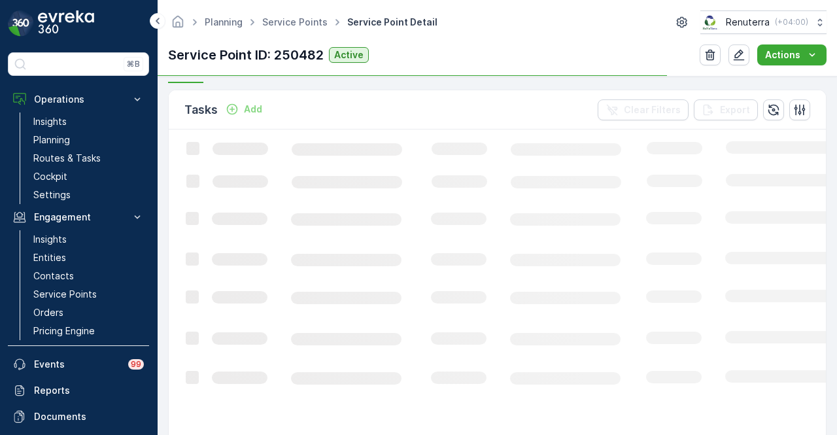
scroll to position [762, 0]
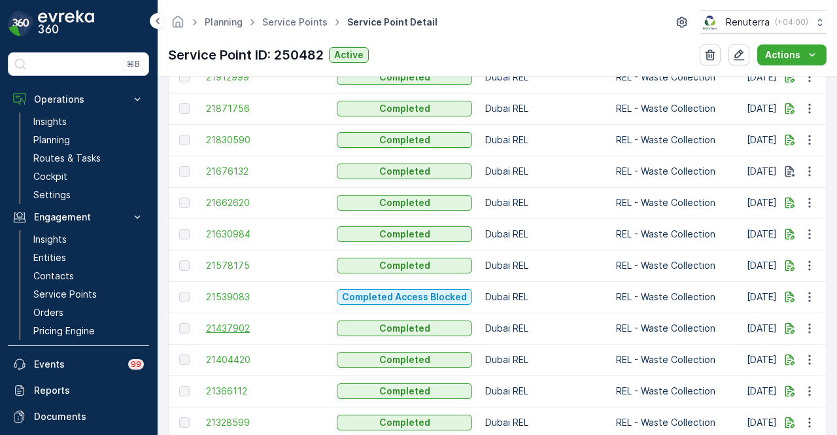
click at [242, 324] on span "21437902" at bounding box center [265, 328] width 118 height 13
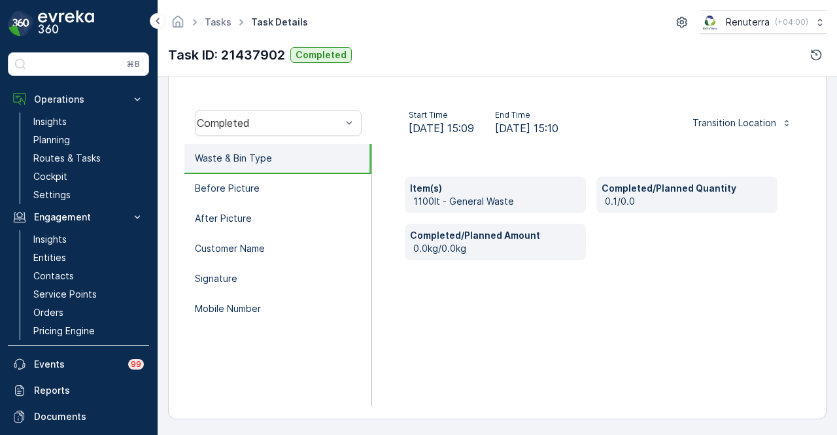
scroll to position [258, 0]
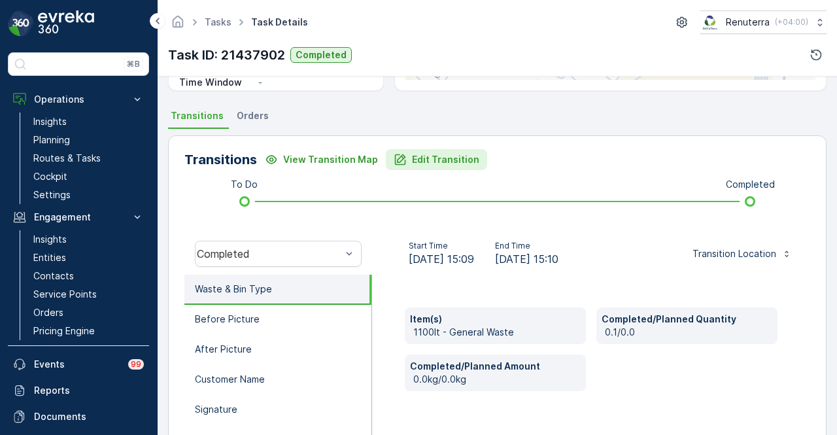
click at [429, 167] on button "Edit Transition" at bounding box center [436, 159] width 101 height 21
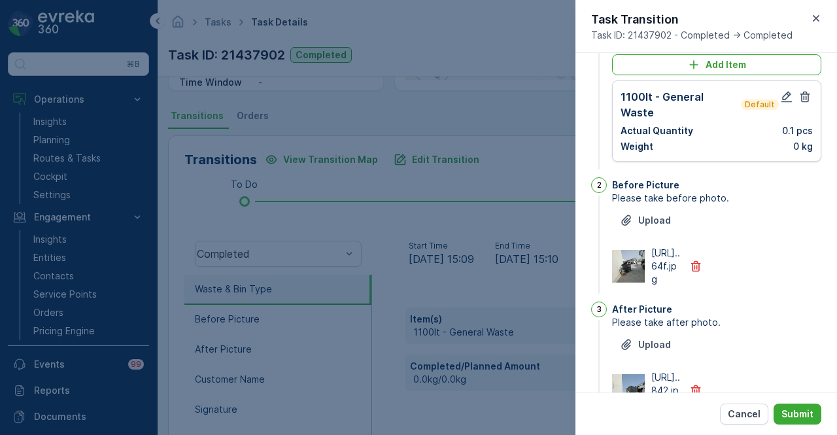
scroll to position [0, 0]
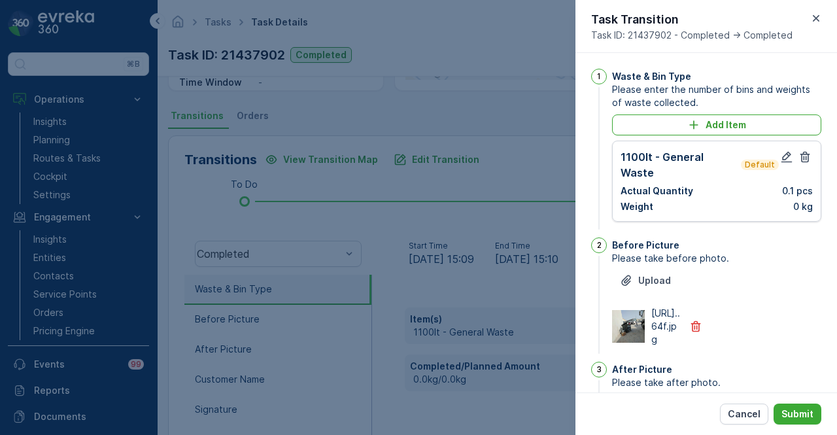
click at [680, 164] on div "1100lt - General Waste Default Actual Quantity 0.1 pcs Weight 0 kg" at bounding box center [717, 181] width 192 height 64
click at [680, 150] on icon "button" at bounding box center [787, 156] width 13 height 13
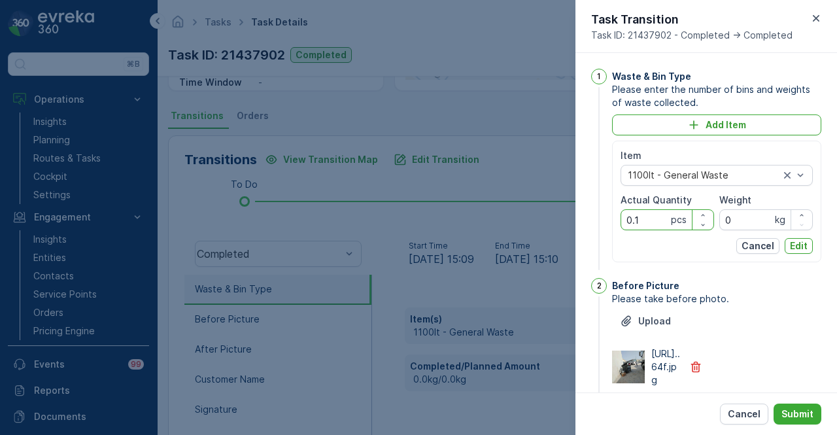
click at [652, 215] on Quantity "0.1" at bounding box center [668, 219] width 94 height 21
type Quantity "0"
type Quantity "1"
click at [680, 240] on p "Edit" at bounding box center [799, 245] width 18 height 13
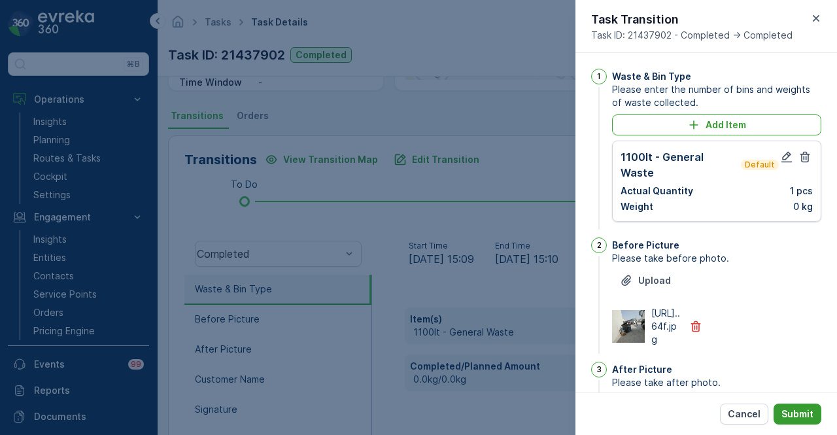
click at [680, 417] on button "Submit" at bounding box center [798, 414] width 48 height 21
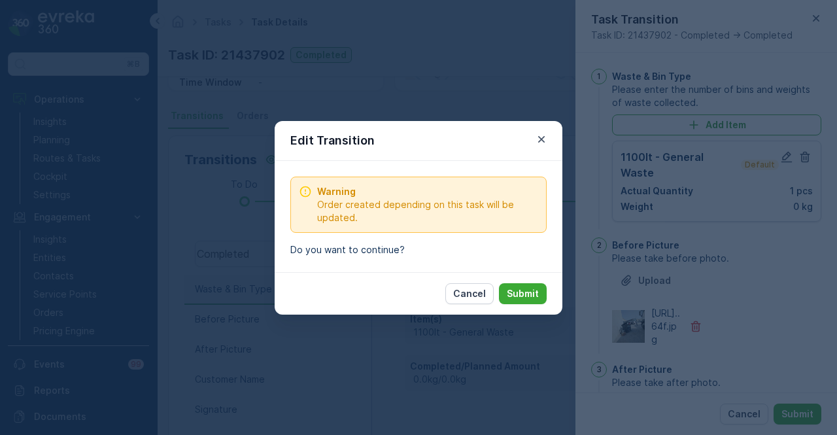
drag, startPoint x: 525, startPoint y: 299, endPoint x: 518, endPoint y: 302, distance: 7.3
click at [522, 299] on p "Submit" at bounding box center [523, 293] width 32 height 13
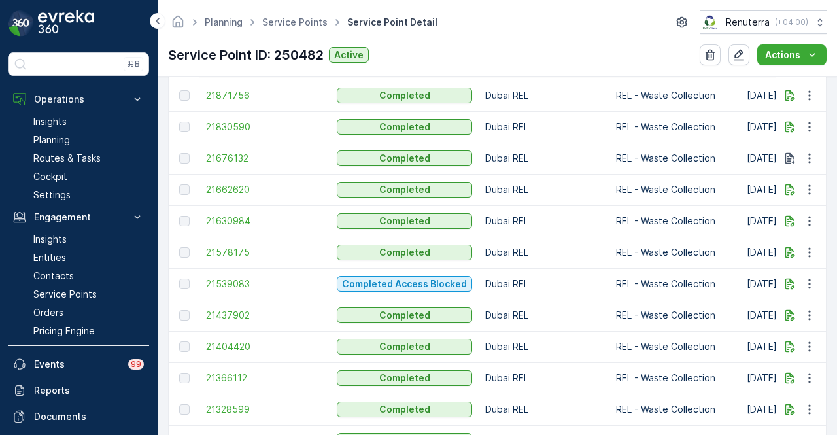
scroll to position [785, 0]
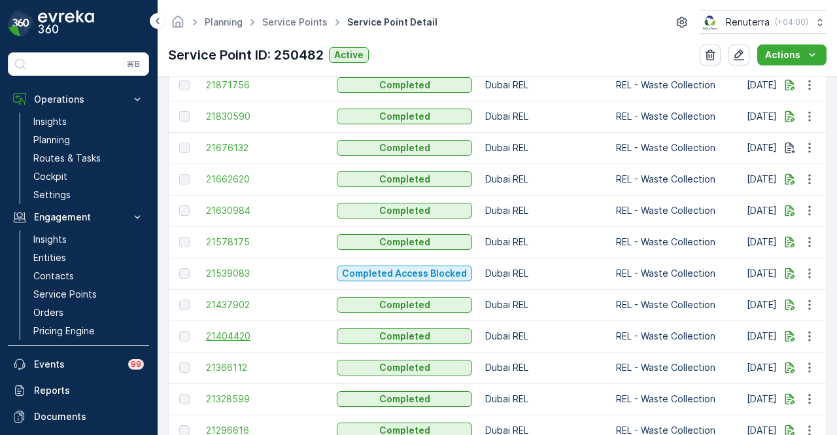
click at [231, 336] on span "21404420" at bounding box center [265, 336] width 118 height 13
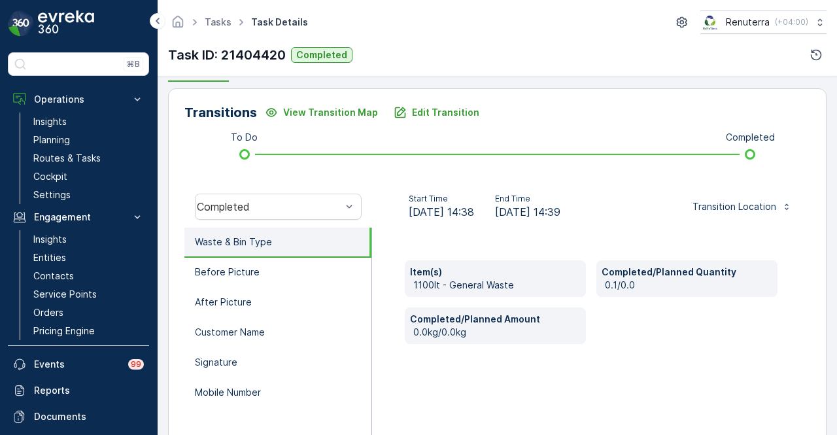
scroll to position [258, 0]
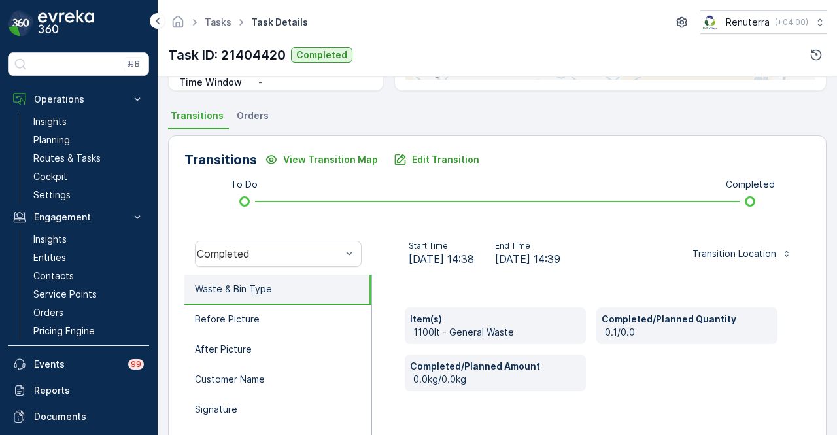
click at [428, 171] on div "Transitions View Transition Map Edit Transition To Do Completed Completed Start…" at bounding box center [497, 342] width 659 height 415
click at [432, 160] on p "Edit Transition" at bounding box center [445, 159] width 67 height 13
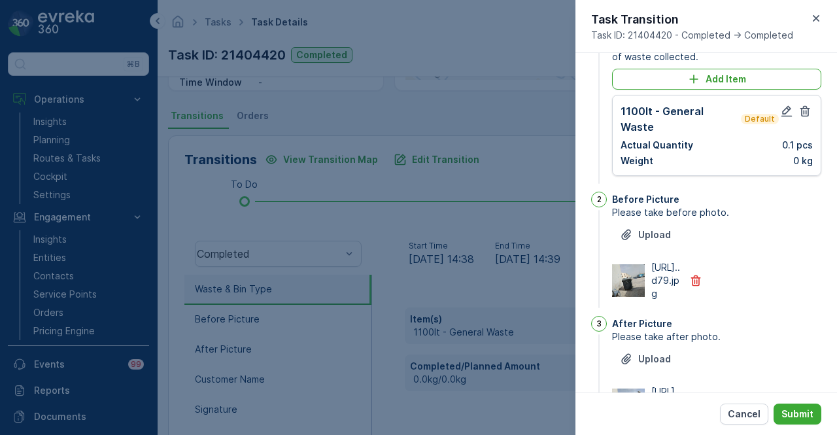
scroll to position [0, 0]
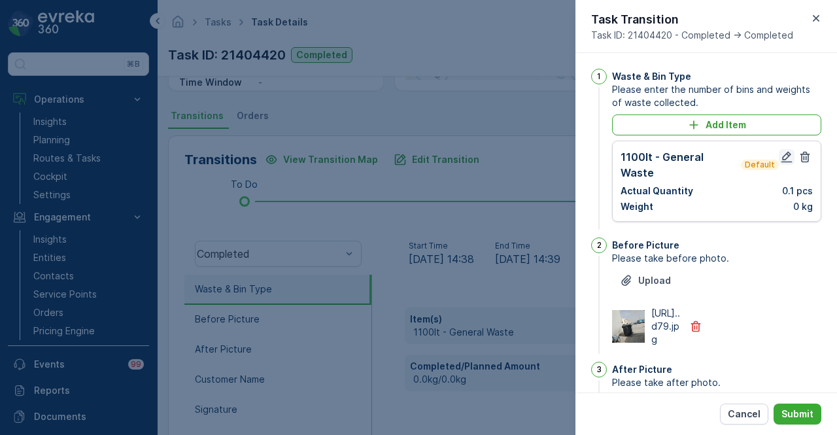
click at [680, 156] on icon "button" at bounding box center [787, 157] width 11 height 11
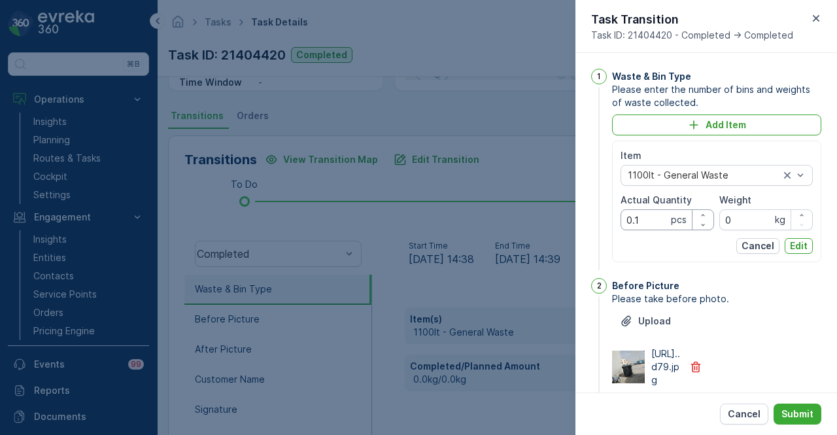
click at [644, 219] on Quantity "0.1" at bounding box center [668, 219] width 94 height 21
type Quantity "0"
type Quantity "1"
click at [680, 244] on p "Edit" at bounding box center [799, 245] width 18 height 13
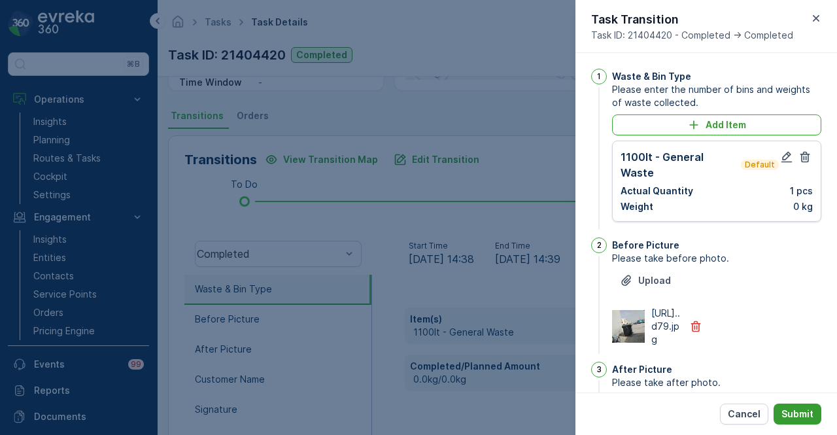
click at [680, 407] on button "Submit" at bounding box center [798, 414] width 48 height 21
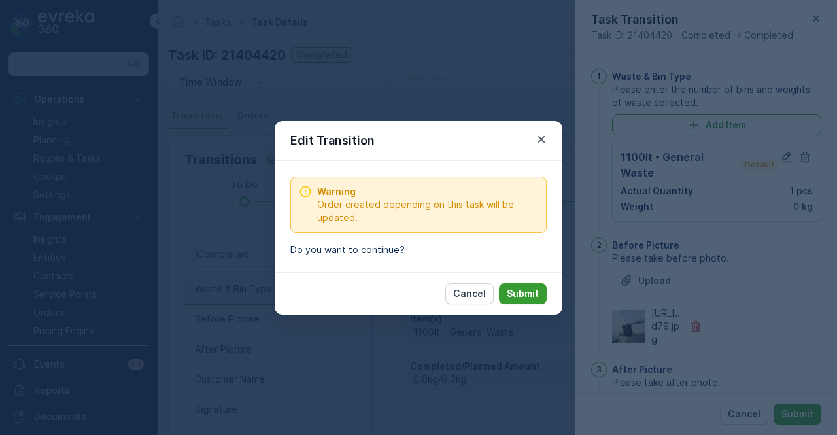
click at [529, 286] on button "Submit" at bounding box center [523, 293] width 48 height 21
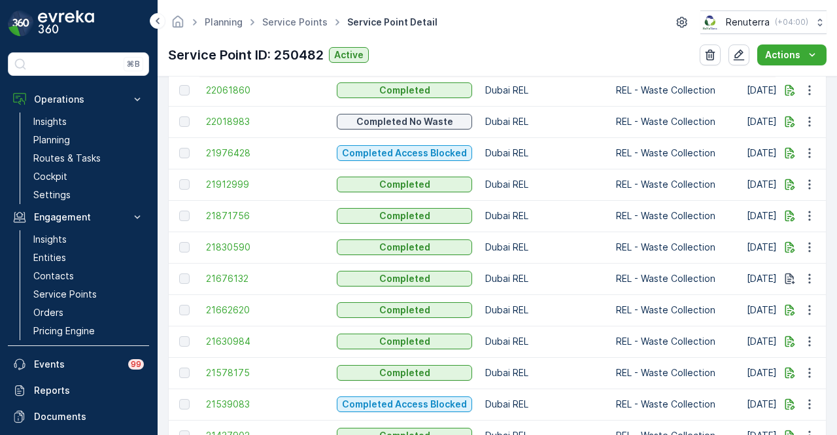
scroll to position [785, 0]
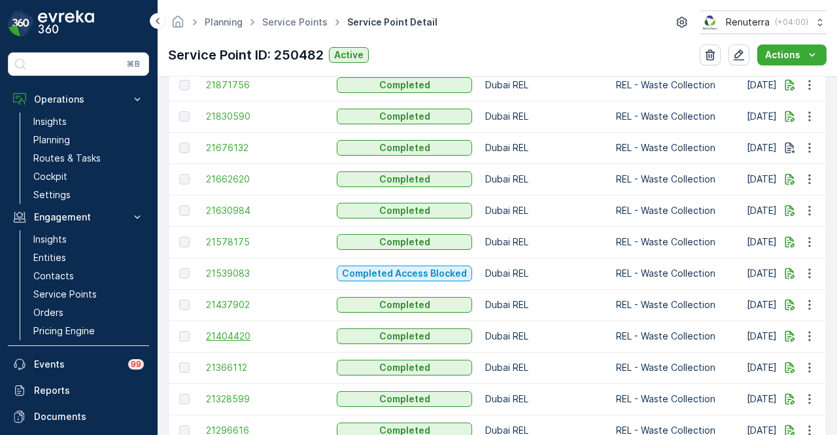
click at [237, 336] on span "21404420" at bounding box center [265, 336] width 118 height 13
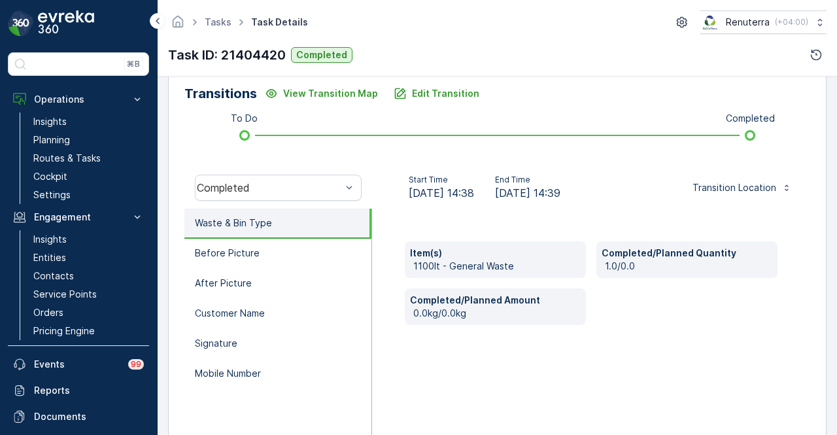
scroll to position [327, 0]
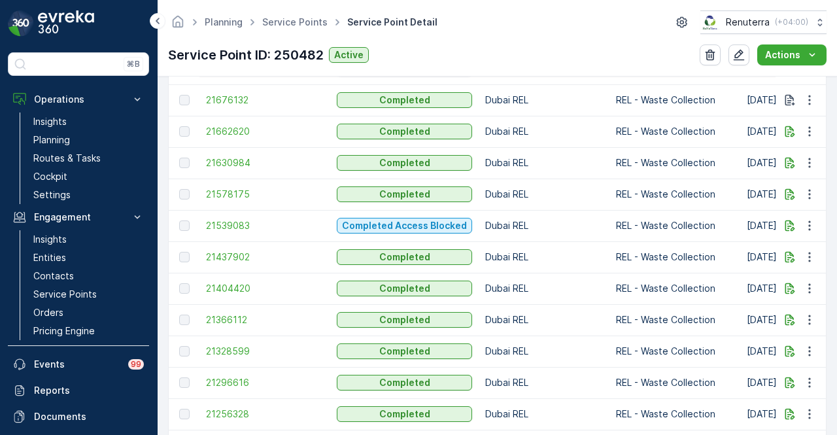
scroll to position [851, 0]
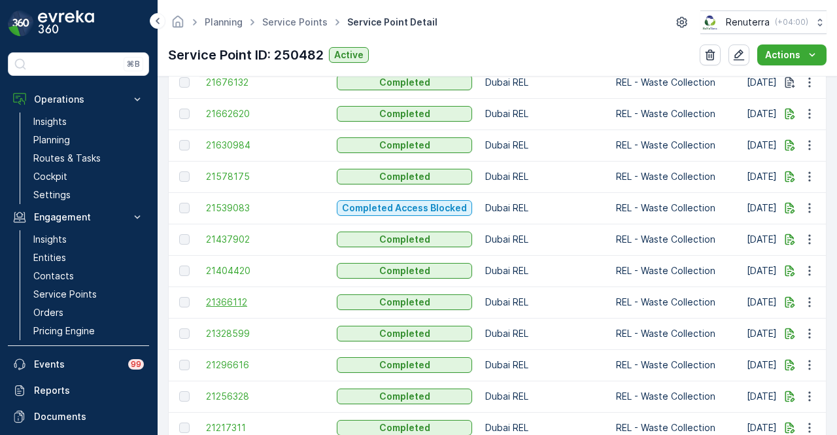
click at [247, 298] on span "21366112" at bounding box center [265, 302] width 118 height 13
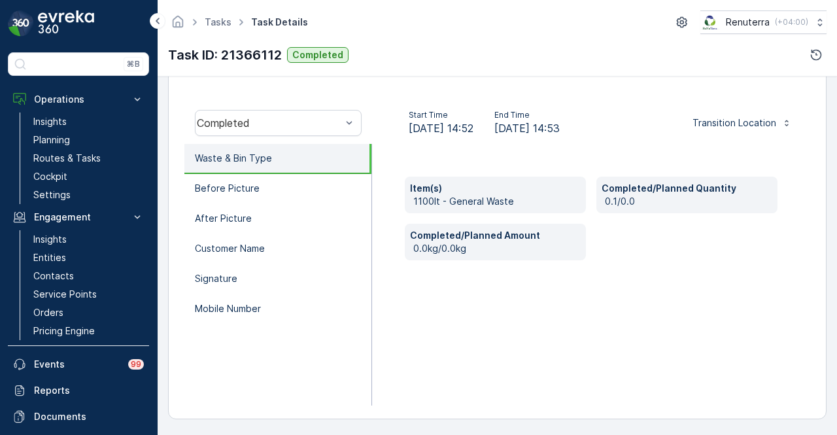
scroll to position [127, 0]
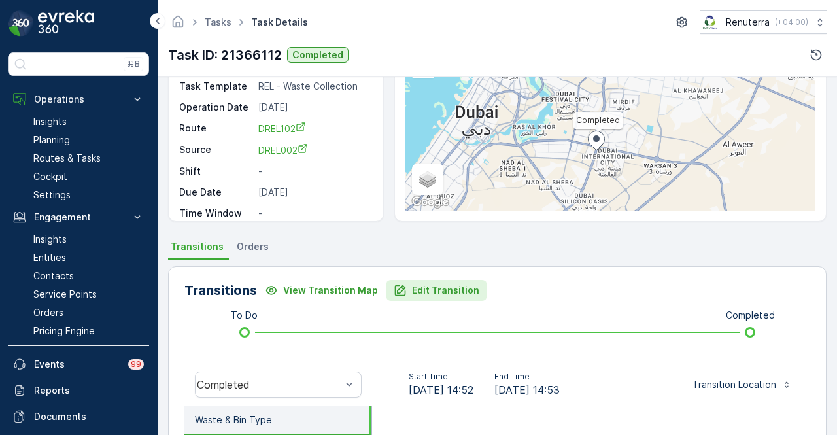
click at [429, 289] on p "Edit Transition" at bounding box center [445, 290] width 67 height 13
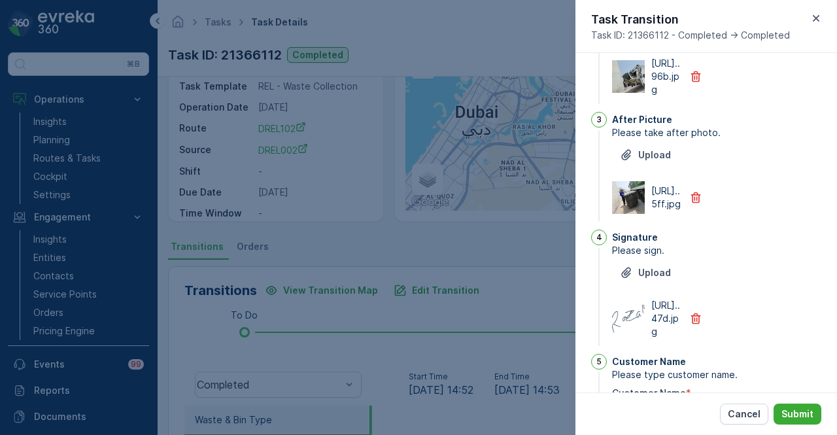
scroll to position [0, 0]
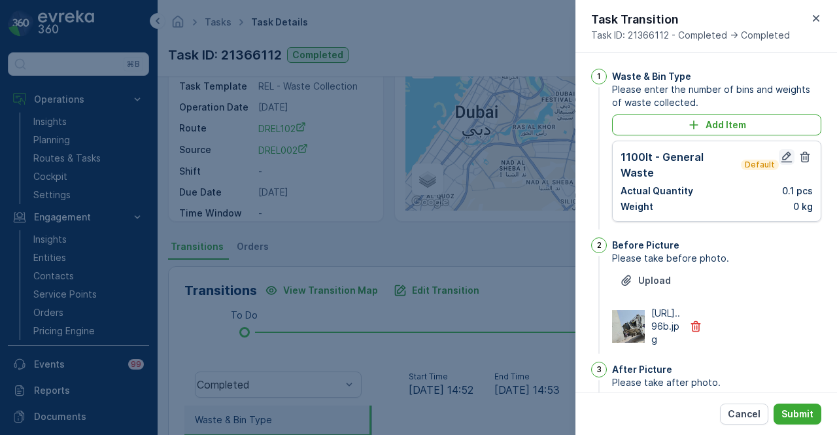
click at [680, 158] on icon "button" at bounding box center [787, 157] width 11 height 11
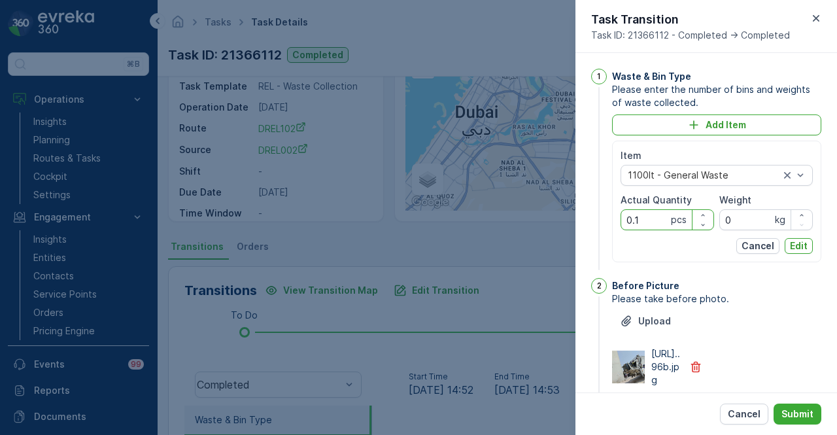
click at [663, 217] on Quantity "0.1" at bounding box center [668, 219] width 94 height 21
type Quantity "0"
type Quantity "1"
click at [680, 248] on p "Edit" at bounding box center [799, 245] width 18 height 13
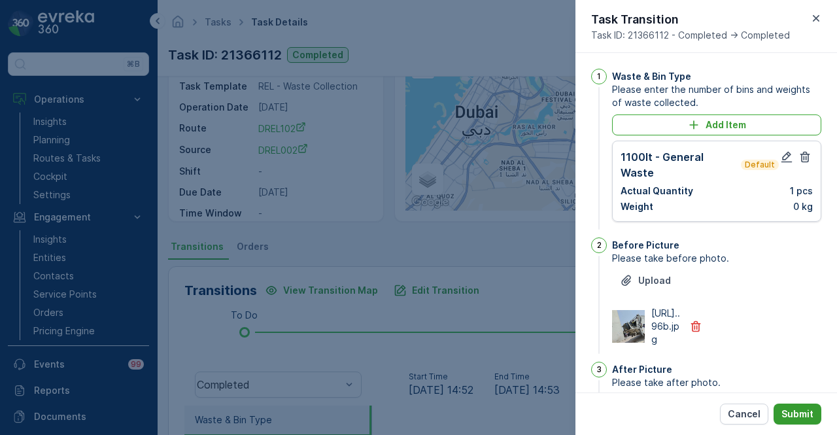
click at [680, 409] on p "Submit" at bounding box center [798, 414] width 32 height 13
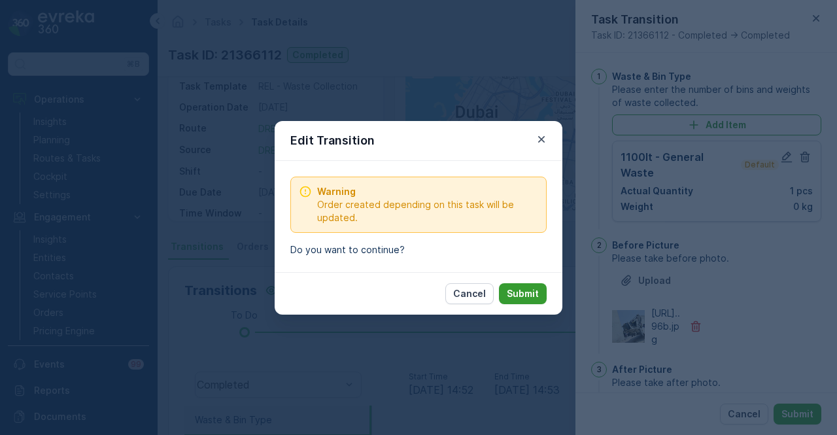
click at [516, 291] on p "Submit" at bounding box center [523, 293] width 32 height 13
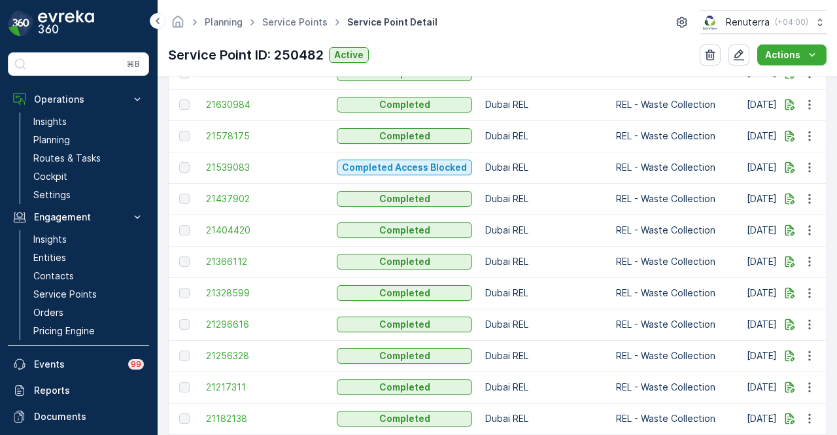
scroll to position [892, 0]
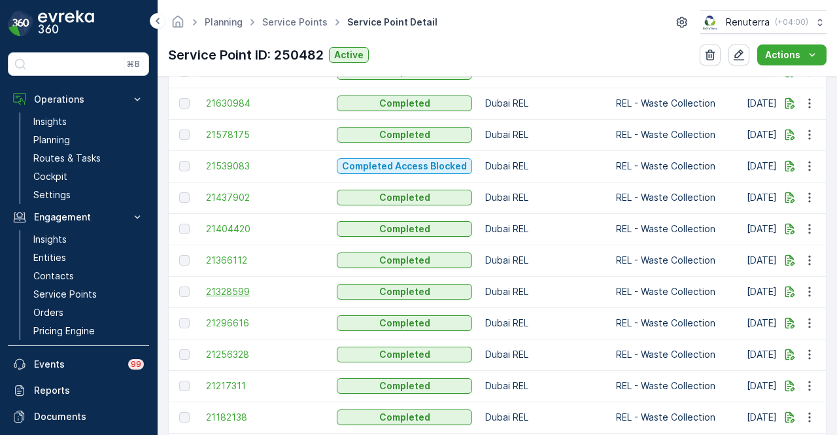
click at [264, 295] on span "21328599" at bounding box center [265, 291] width 118 height 13
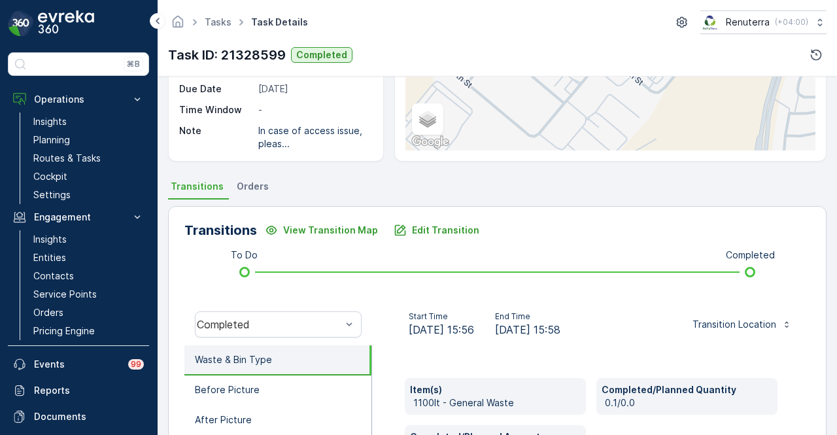
scroll to position [262, 0]
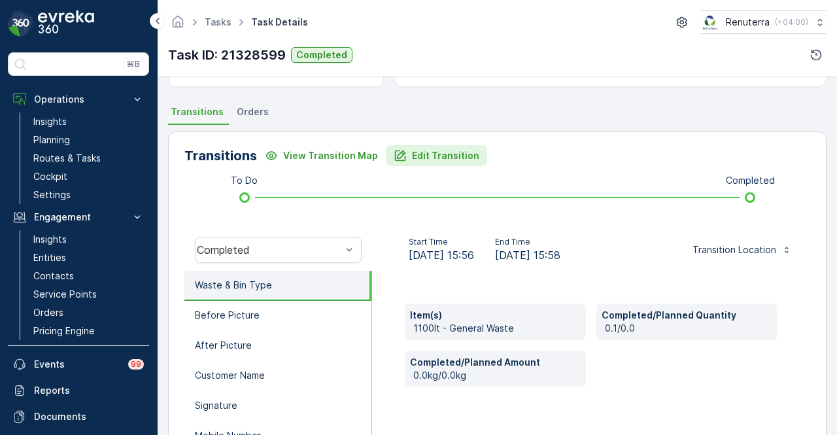
click at [447, 157] on p "Edit Transition" at bounding box center [445, 155] width 67 height 13
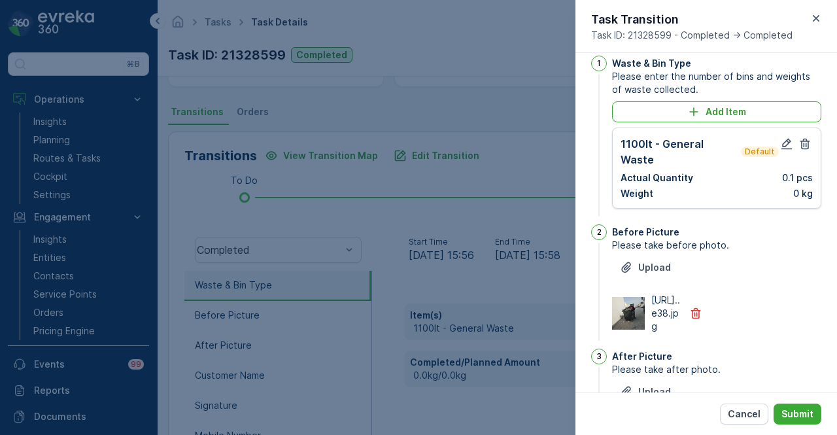
scroll to position [0, 0]
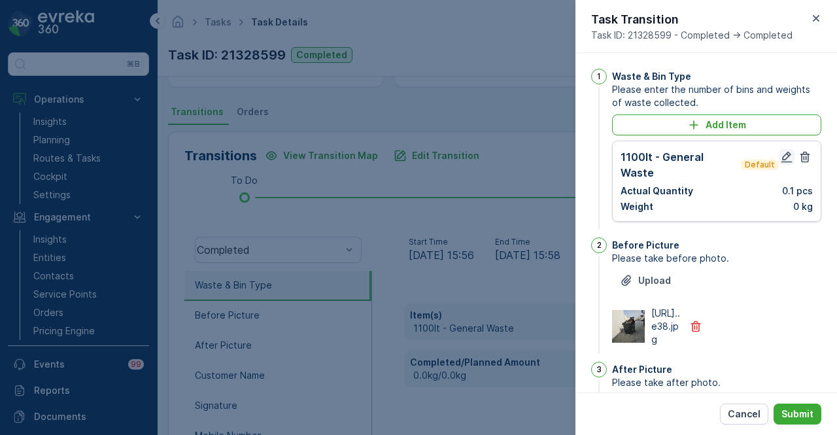
click at [680, 155] on icon "button" at bounding box center [787, 156] width 13 height 13
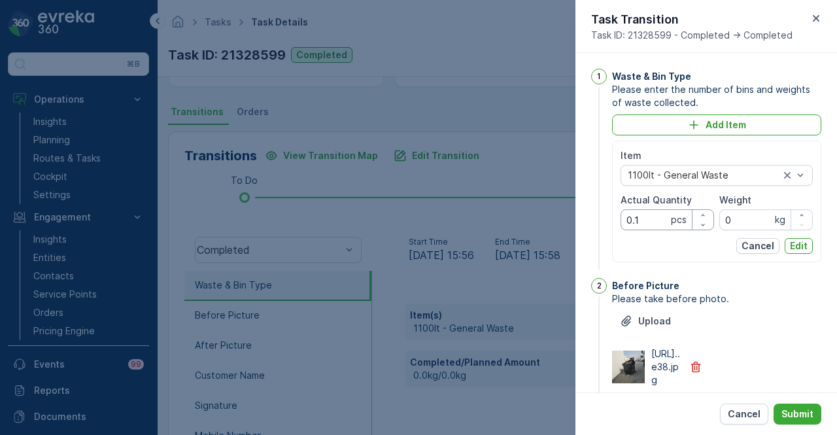
click at [648, 218] on Quantity "0.1" at bounding box center [668, 219] width 94 height 21
type Quantity "0"
type Quantity "1"
click at [680, 249] on p "Edit" at bounding box center [799, 245] width 18 height 13
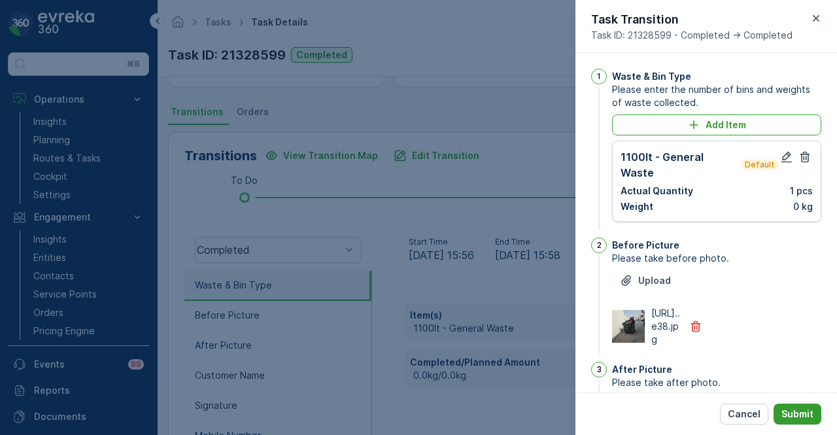
click at [680, 412] on p "Submit" at bounding box center [798, 414] width 32 height 13
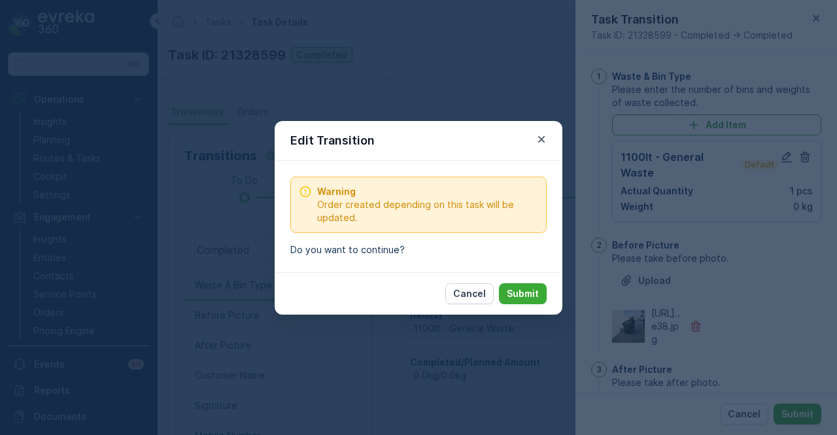
drag, startPoint x: 519, startPoint y: 294, endPoint x: 412, endPoint y: 318, distance: 109.4
click at [518, 296] on p "Submit" at bounding box center [523, 293] width 32 height 13
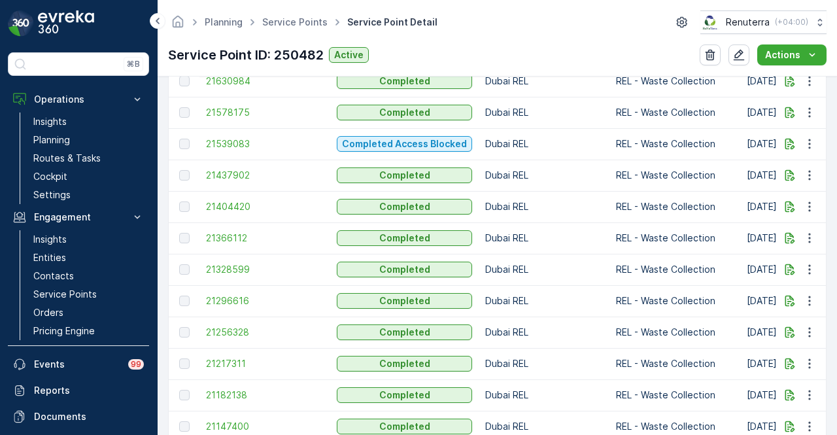
scroll to position [916, 0]
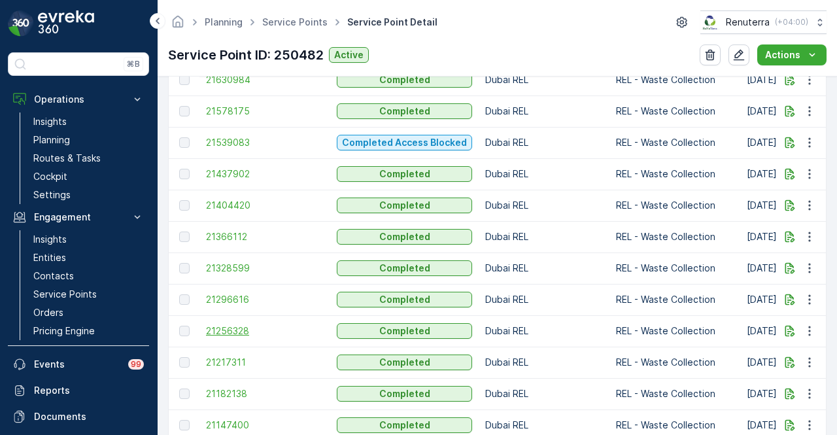
click at [249, 325] on span "21256328" at bounding box center [265, 331] width 118 height 13
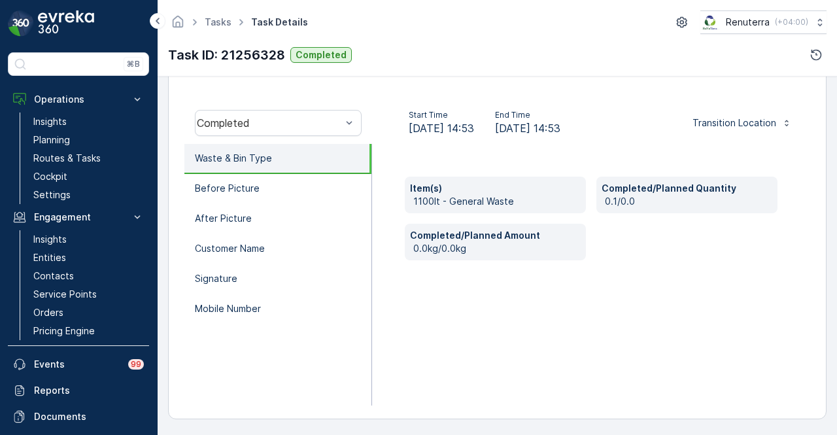
scroll to position [258, 0]
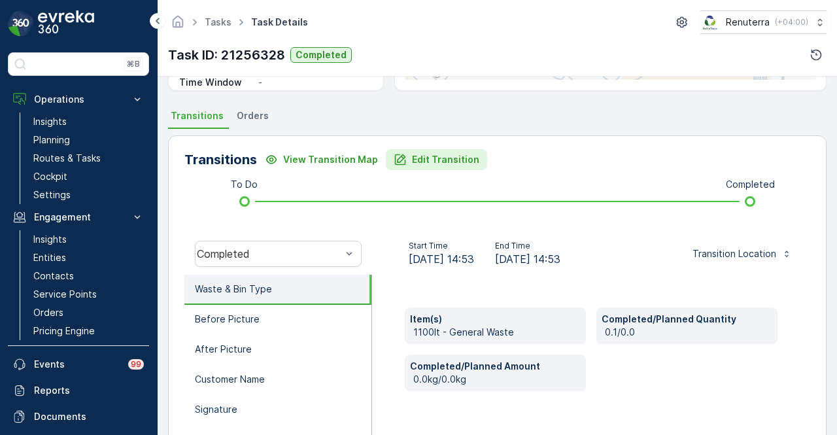
click at [442, 164] on p "Edit Transition" at bounding box center [445, 159] width 67 height 13
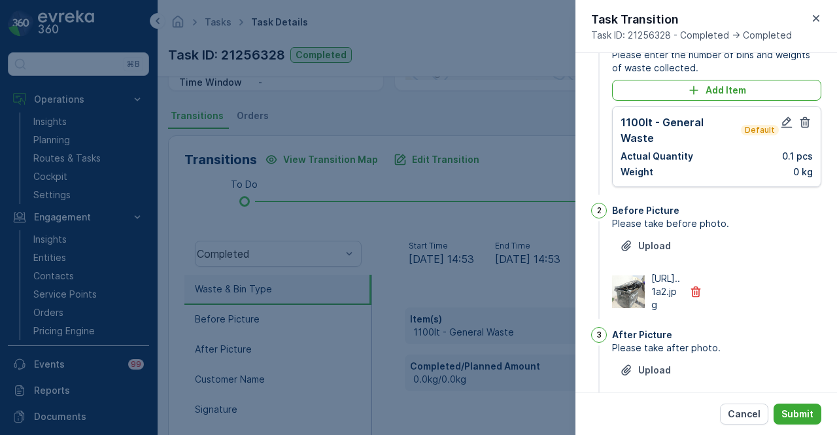
scroll to position [0, 0]
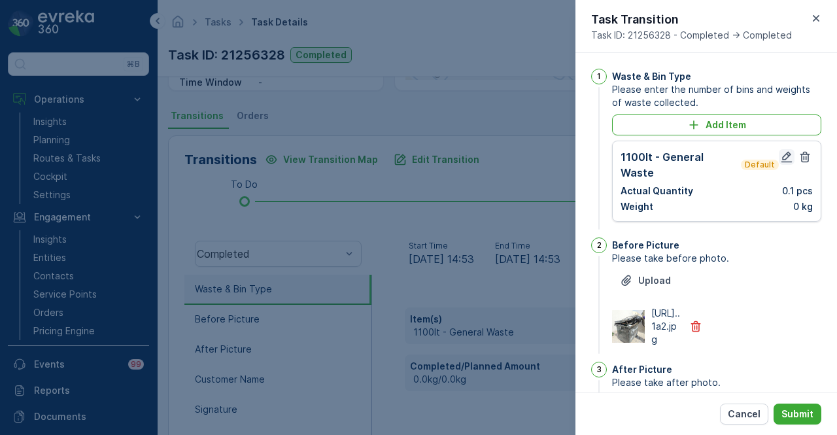
click at [680, 158] on icon "button" at bounding box center [787, 156] width 13 height 13
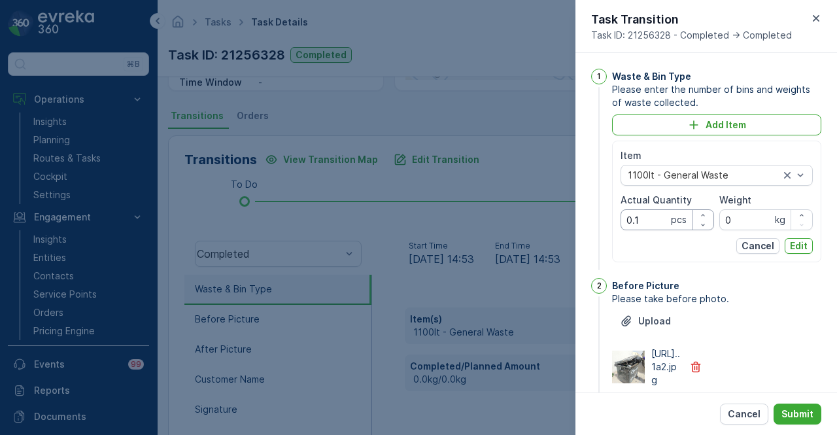
click at [645, 211] on Quantity "0.1" at bounding box center [668, 219] width 94 height 21
type Quantity "0"
type Quantity "1"
click at [680, 238] on button "Edit" at bounding box center [799, 246] width 28 height 16
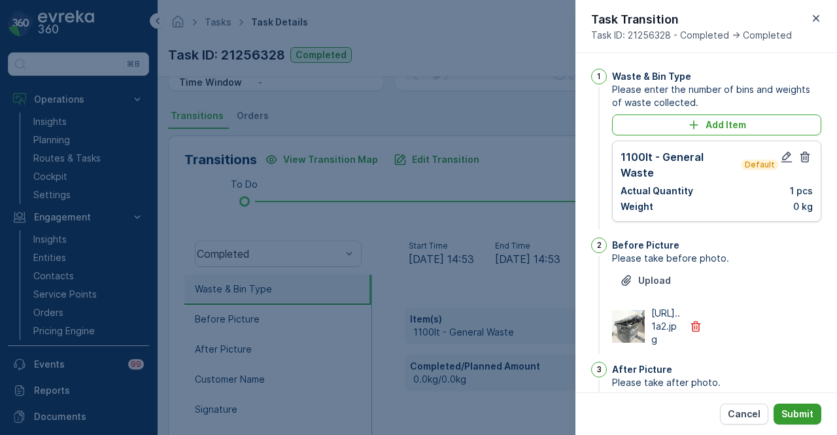
click at [680, 415] on p "Submit" at bounding box center [798, 414] width 32 height 13
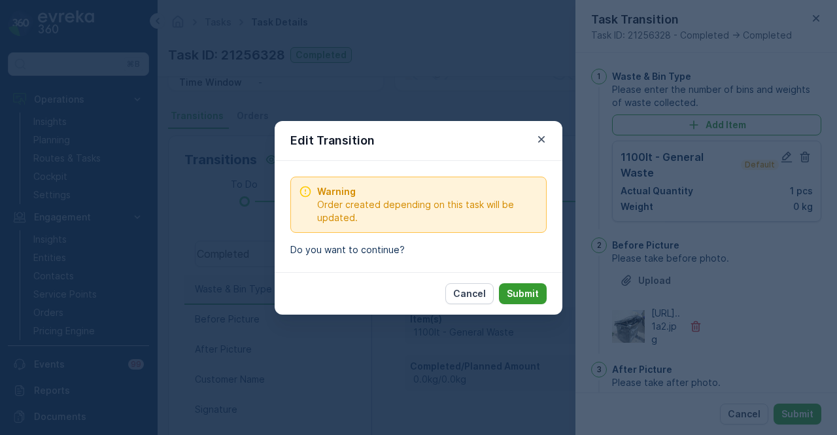
click at [517, 292] on p "Submit" at bounding box center [523, 293] width 32 height 13
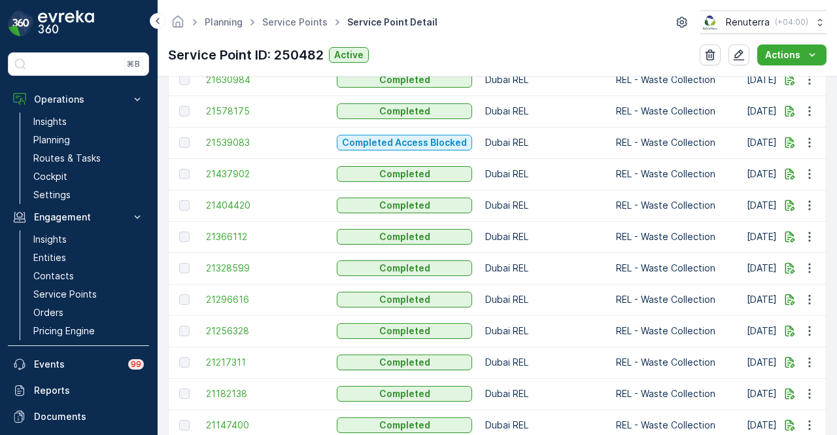
scroll to position [1047, 0]
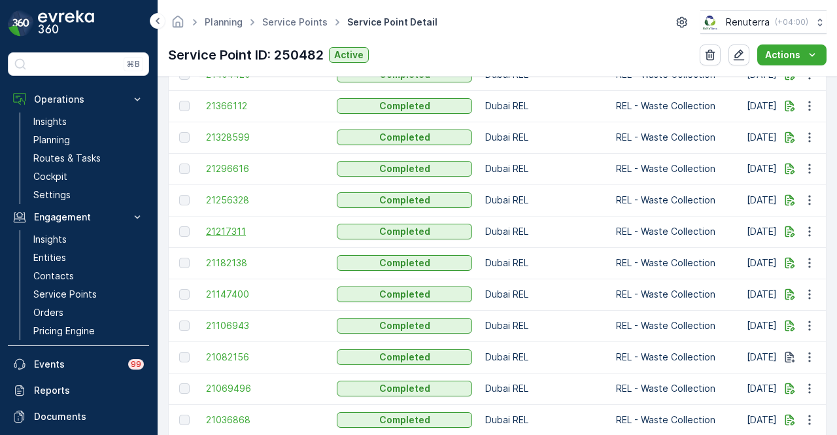
click at [239, 231] on span "21217311" at bounding box center [265, 231] width 118 height 13
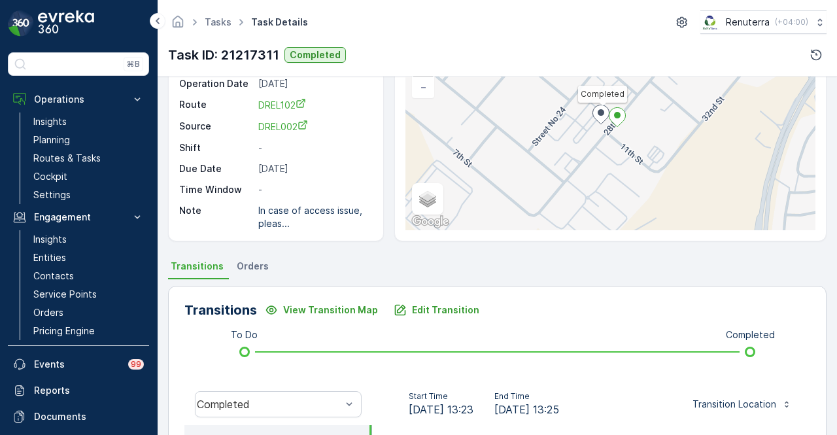
scroll to position [196, 0]
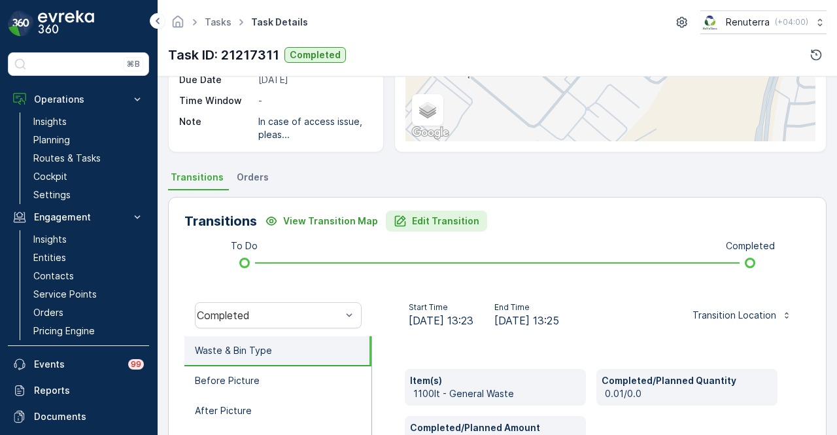
click at [442, 218] on p "Edit Transition" at bounding box center [445, 221] width 67 height 13
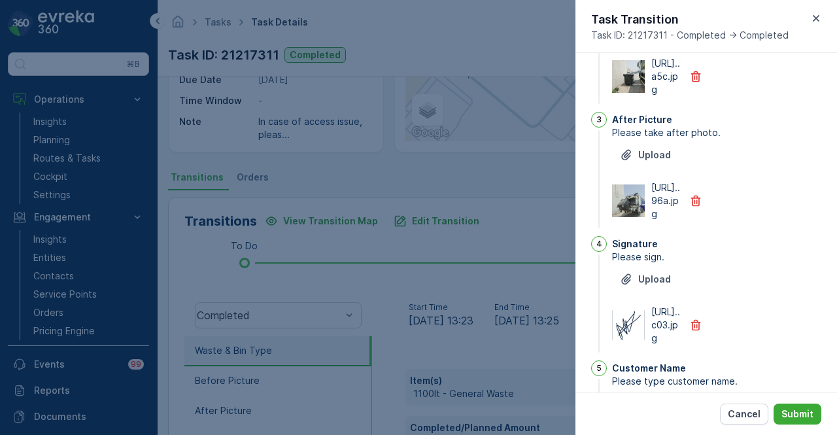
scroll to position [0, 0]
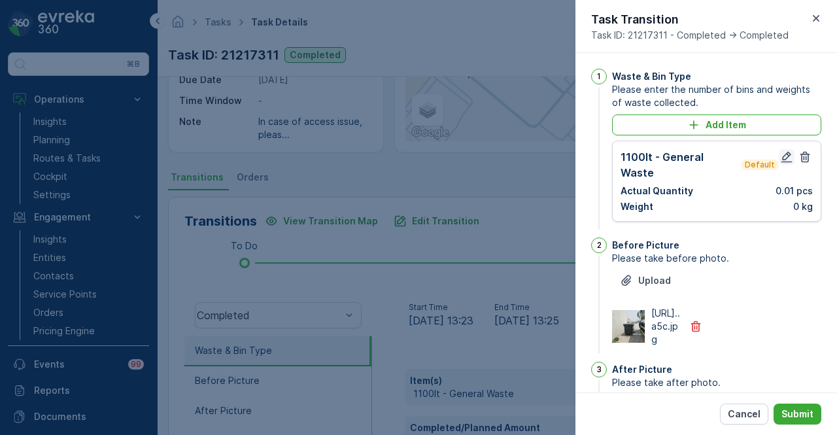
click at [680, 162] on icon "button" at bounding box center [787, 156] width 13 height 13
type Name "nikhil"
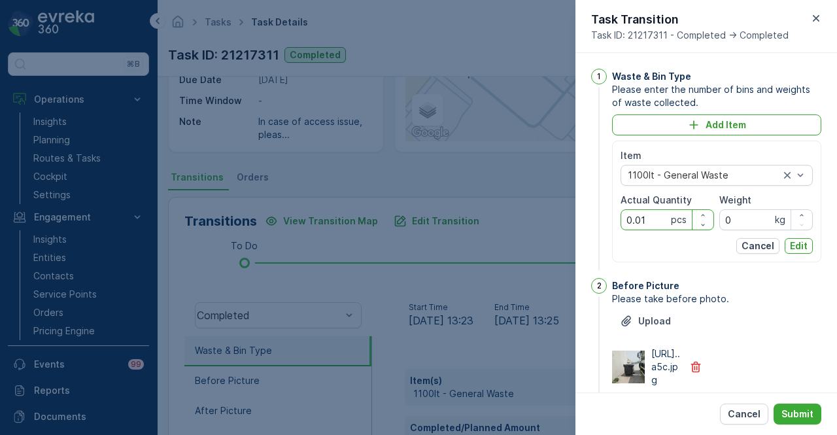
click at [658, 218] on Quantity "0.01" at bounding box center [668, 219] width 94 height 21
type Quantity "0"
type Quantity "1"
click at [680, 245] on p "Edit" at bounding box center [799, 245] width 18 height 13
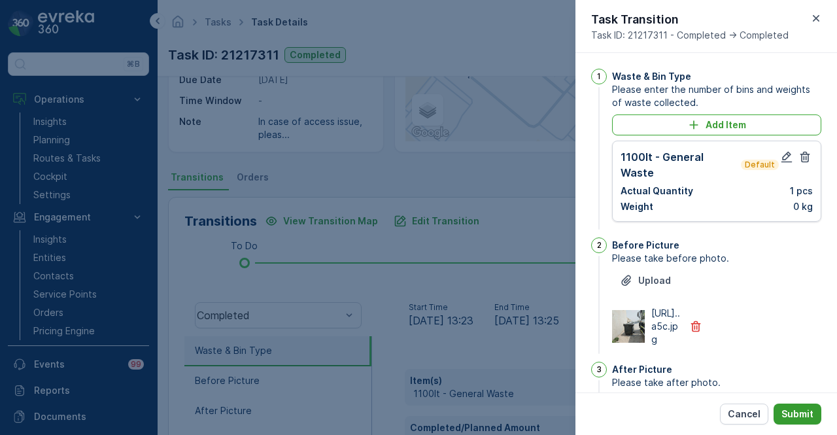
click at [680, 410] on button "Submit" at bounding box center [798, 414] width 48 height 21
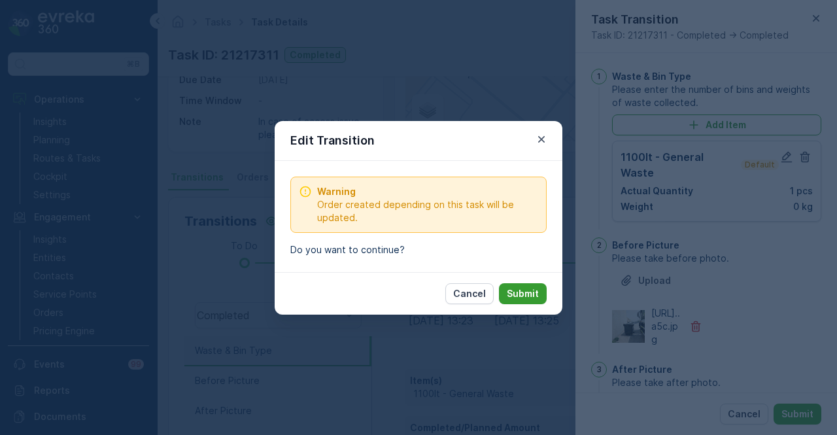
click at [526, 292] on p "Submit" at bounding box center [523, 293] width 32 height 13
type Name "nikhil"
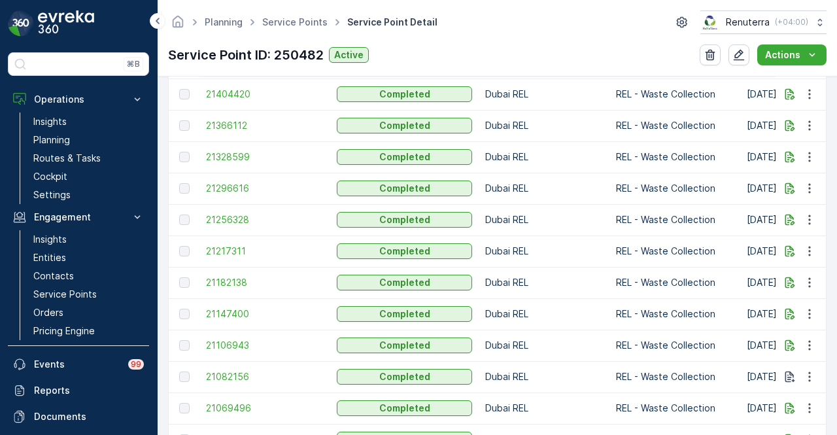
scroll to position [1047, 0]
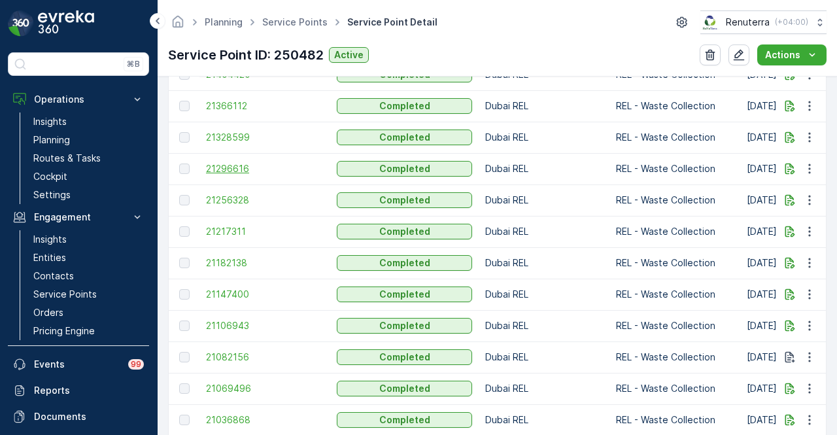
click at [245, 166] on span "21296616" at bounding box center [265, 168] width 118 height 13
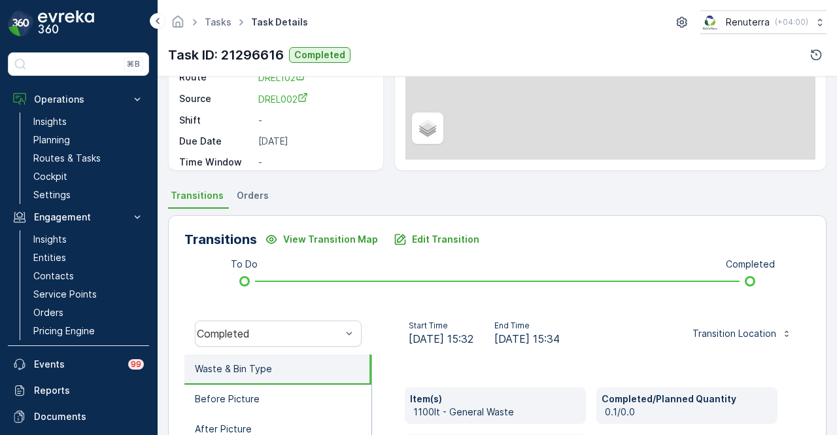
scroll to position [262, 0]
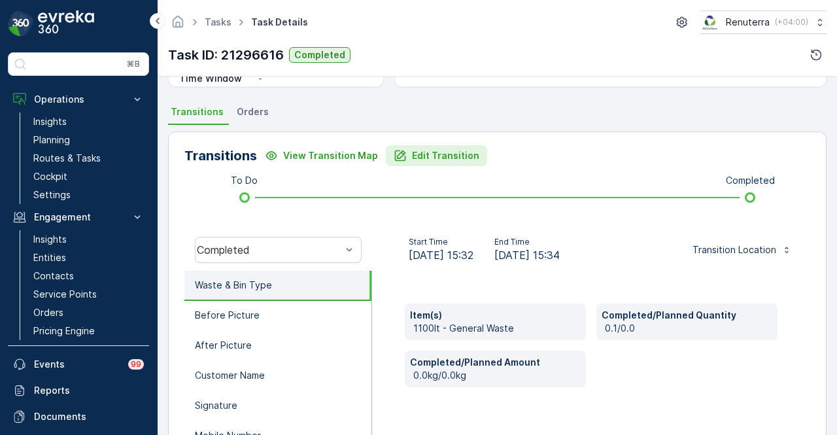
click at [423, 153] on p "Edit Transition" at bounding box center [445, 155] width 67 height 13
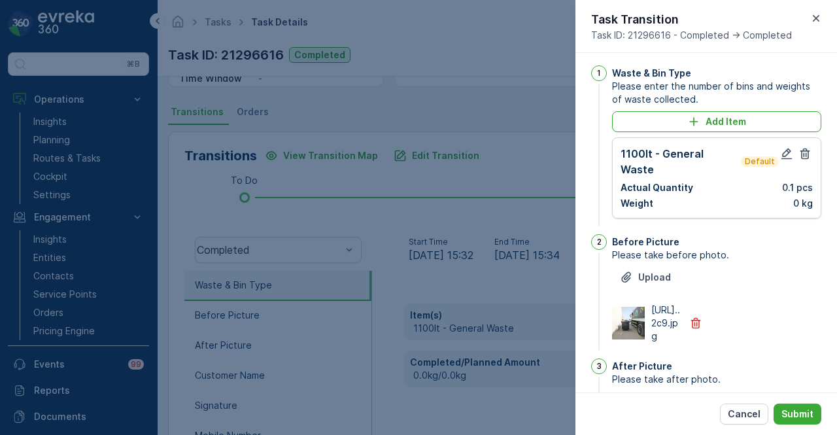
scroll to position [0, 0]
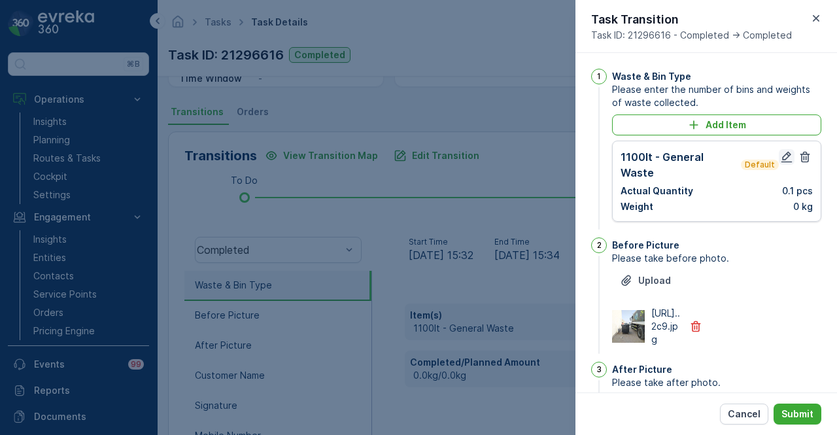
click at [680, 161] on icon "button" at bounding box center [787, 157] width 11 height 11
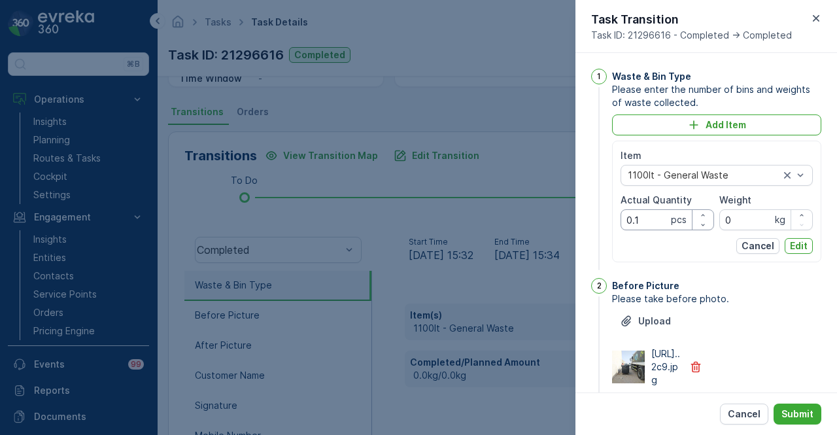
click at [654, 219] on Quantity "0.1" at bounding box center [668, 219] width 94 height 21
type Quantity "0"
type Quantity "1"
click at [680, 242] on p "Edit" at bounding box center [799, 245] width 18 height 13
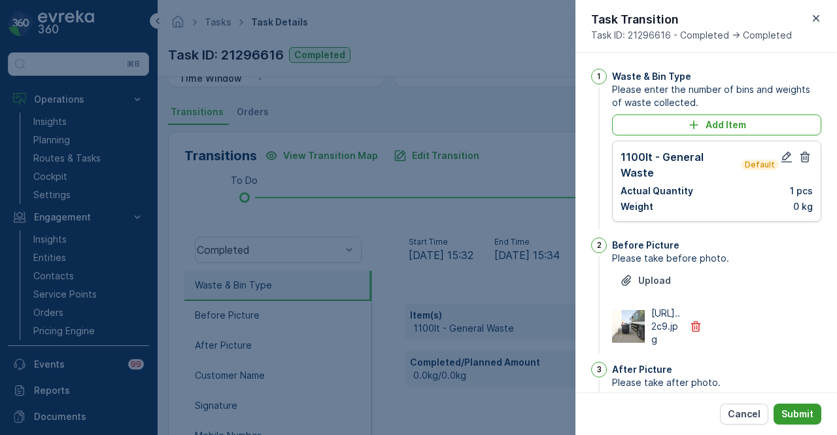
click at [680, 416] on p "Submit" at bounding box center [798, 414] width 32 height 13
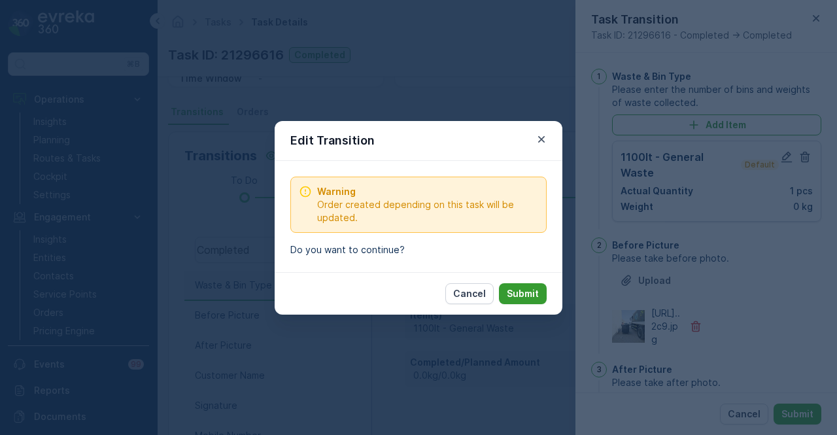
click at [529, 295] on p "Submit" at bounding box center [523, 293] width 32 height 13
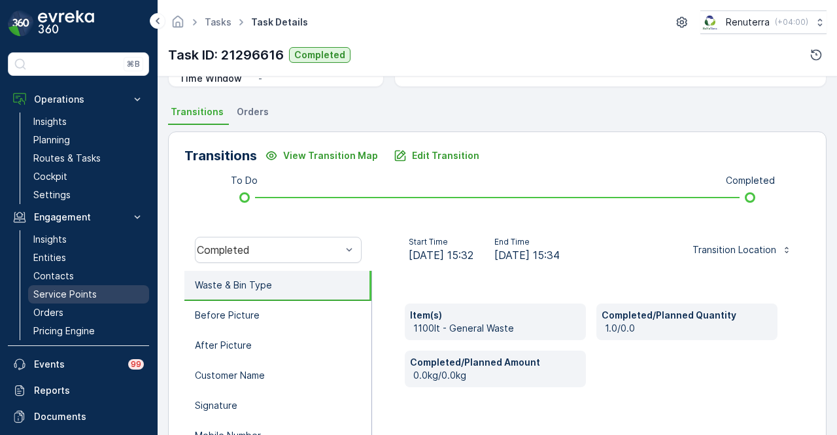
click at [104, 296] on link "Service Points" at bounding box center [88, 294] width 121 height 18
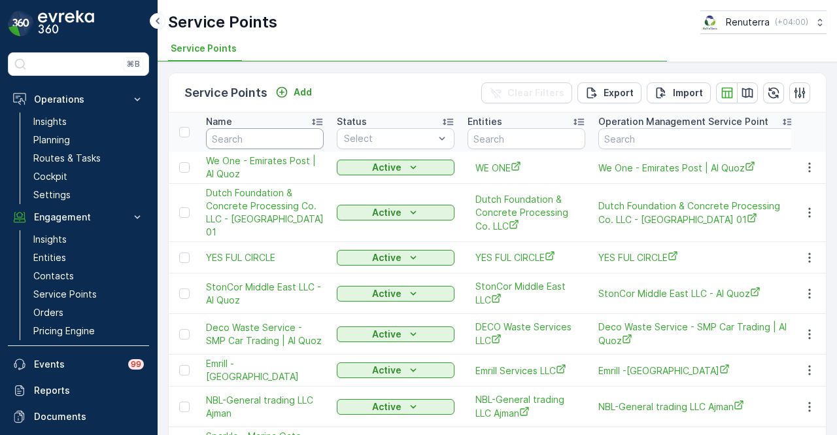
click at [280, 134] on input "text" at bounding box center [265, 138] width 118 height 21
type input "whi"
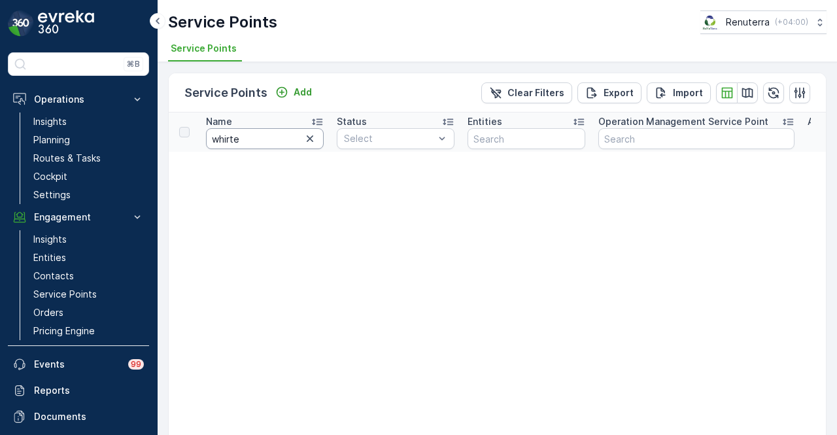
click at [280, 134] on input "whirte" at bounding box center [265, 138] width 118 height 21
type input "whi"
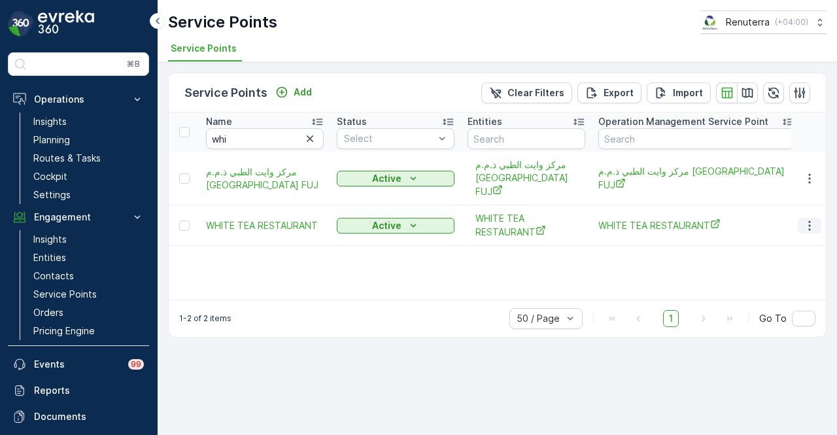
click at [680, 219] on icon "button" at bounding box center [809, 225] width 13 height 13
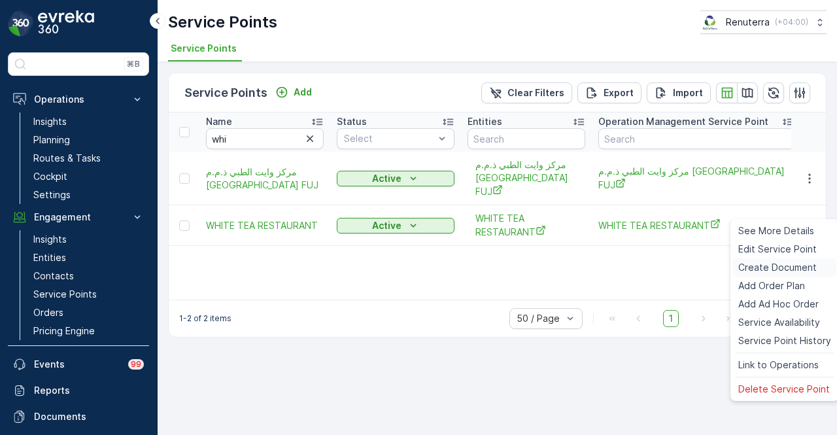
click at [680, 270] on span "Create Document" at bounding box center [778, 267] width 79 height 13
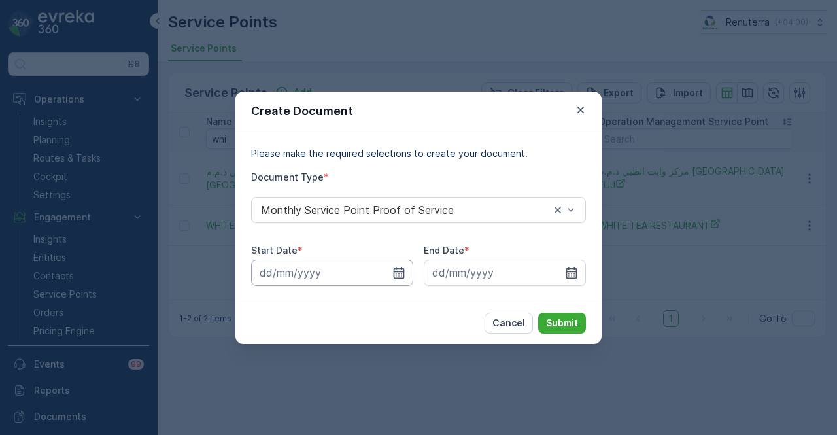
click at [406, 275] on input at bounding box center [332, 273] width 162 height 26
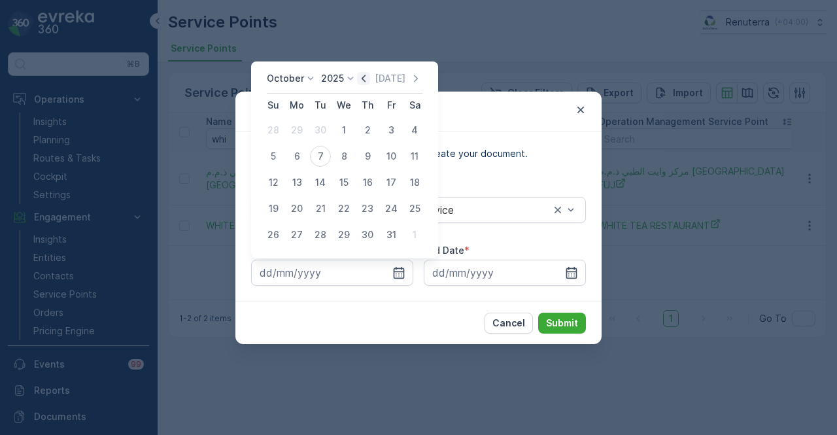
click at [364, 78] on icon "button" at bounding box center [363, 78] width 13 height 13
drag, startPoint x: 301, startPoint y: 132, endPoint x: 412, endPoint y: 192, distance: 126.8
click at [301, 133] on div "1" at bounding box center [297, 130] width 21 height 21
type input "01.09.2025"
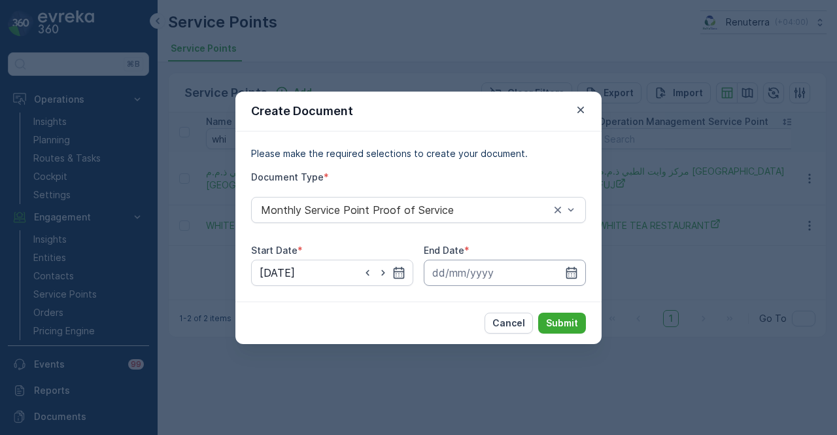
click at [582, 272] on input at bounding box center [505, 273] width 162 height 26
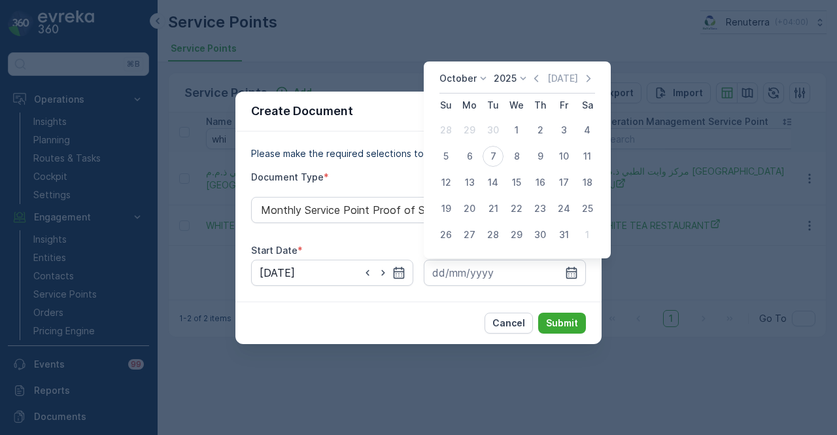
drag, startPoint x: 544, startPoint y: 73, endPoint x: 546, endPoint y: 103, distance: 30.8
click at [543, 76] on icon "button" at bounding box center [536, 78] width 13 height 13
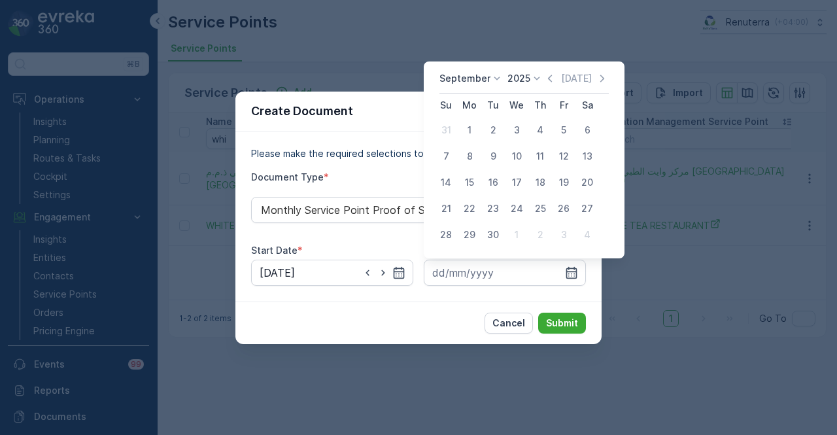
click at [497, 223] on td "30" at bounding box center [494, 235] width 24 height 26
drag, startPoint x: 494, startPoint y: 231, endPoint x: 561, endPoint y: 326, distance: 116.5
click at [496, 236] on div "30" at bounding box center [493, 234] width 21 height 21
type input "30.09.2025"
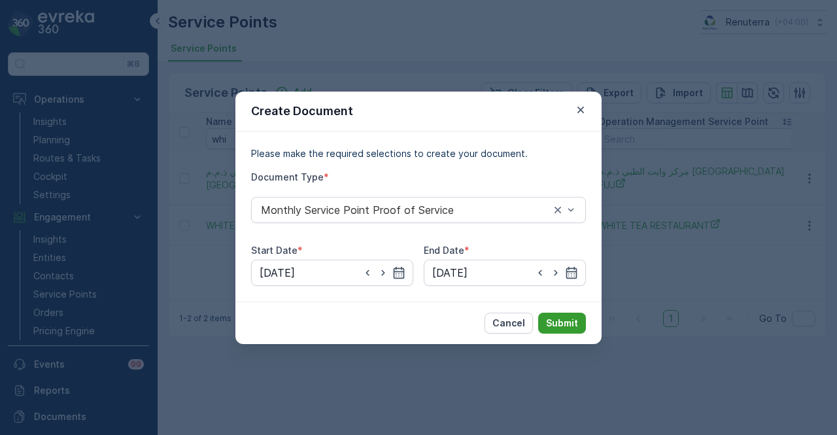
click at [561, 326] on p "Submit" at bounding box center [562, 323] width 32 height 13
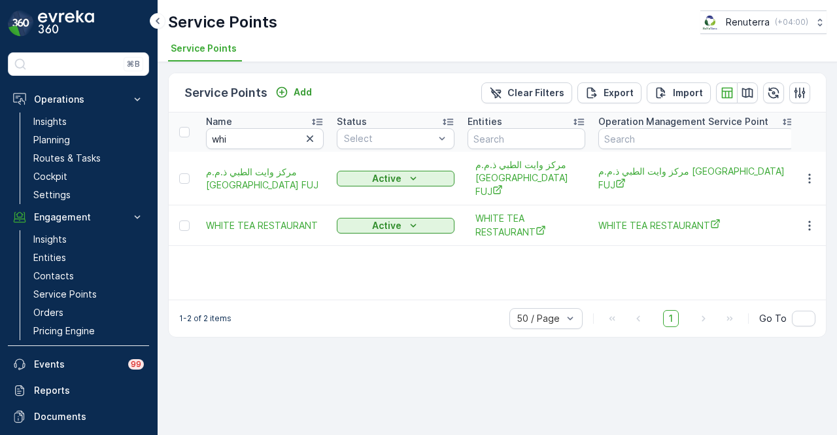
click at [271, 150] on th "Name whi" at bounding box center [265, 132] width 131 height 39
click at [269, 135] on input "whi" at bounding box center [265, 138] width 118 height 21
type input "w"
type input "koyla"
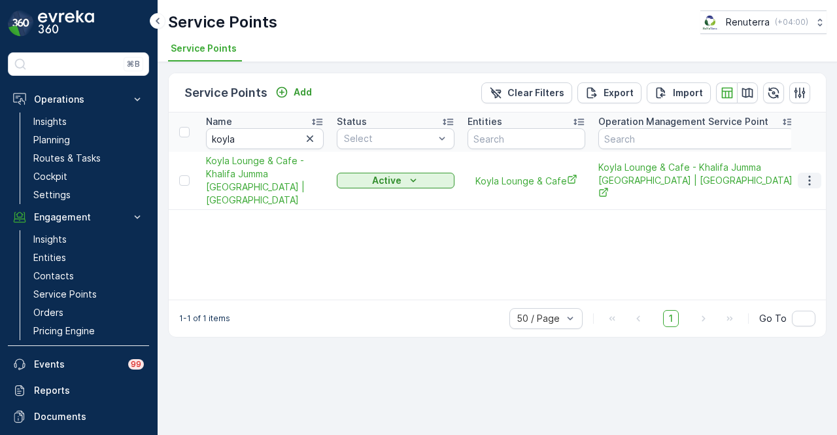
click at [680, 181] on button "button" at bounding box center [810, 181] width 24 height 16
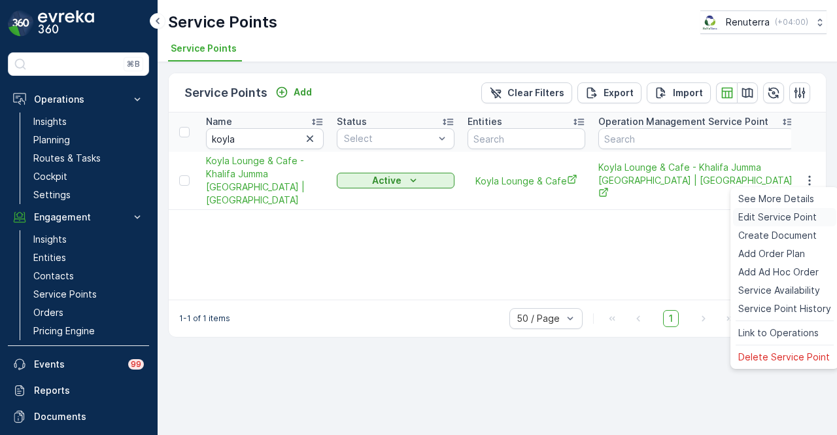
click at [680, 226] on div "Edit Service Point" at bounding box center [784, 217] width 103 height 18
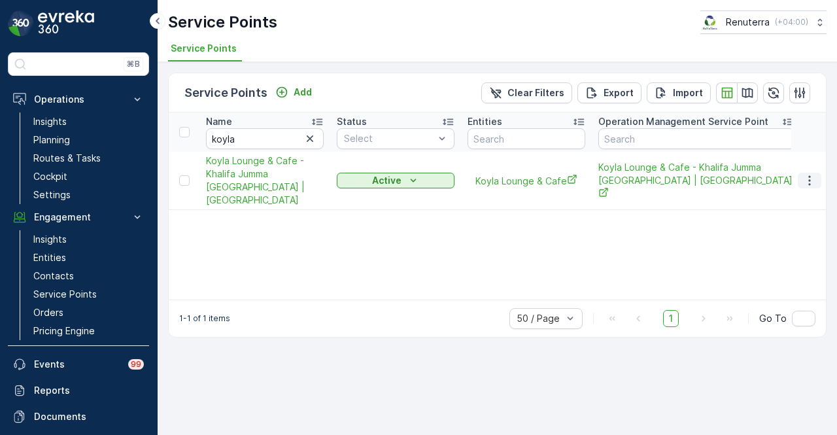
click at [680, 176] on icon "button" at bounding box center [809, 180] width 13 height 13
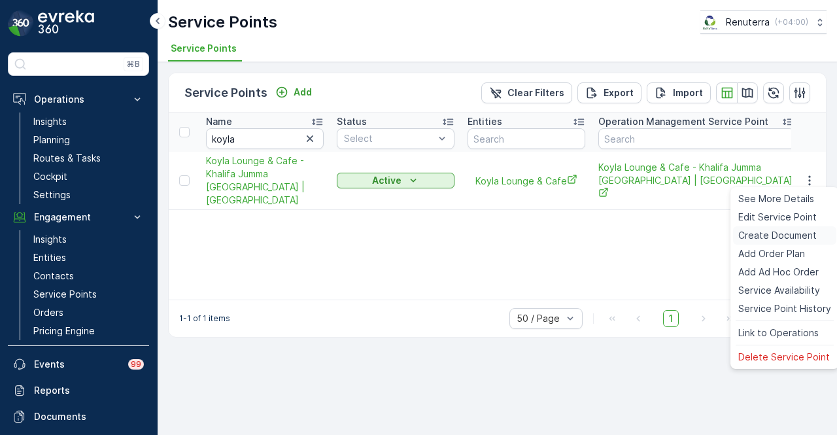
click at [680, 234] on span "Create Document" at bounding box center [778, 235] width 79 height 13
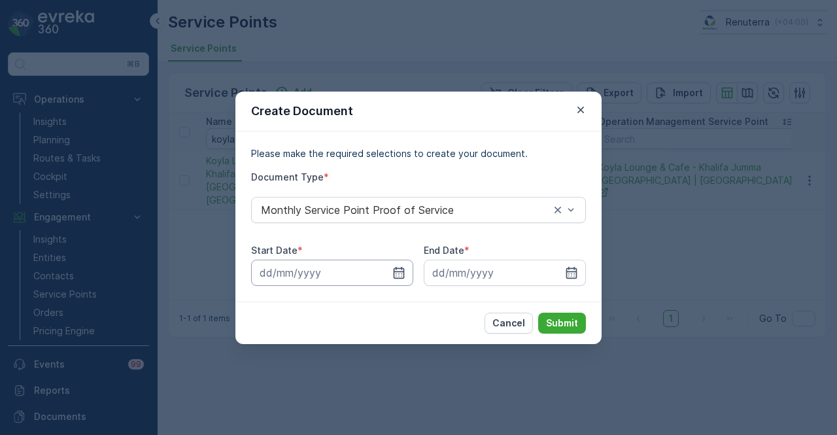
click at [408, 262] on input at bounding box center [332, 273] width 162 height 26
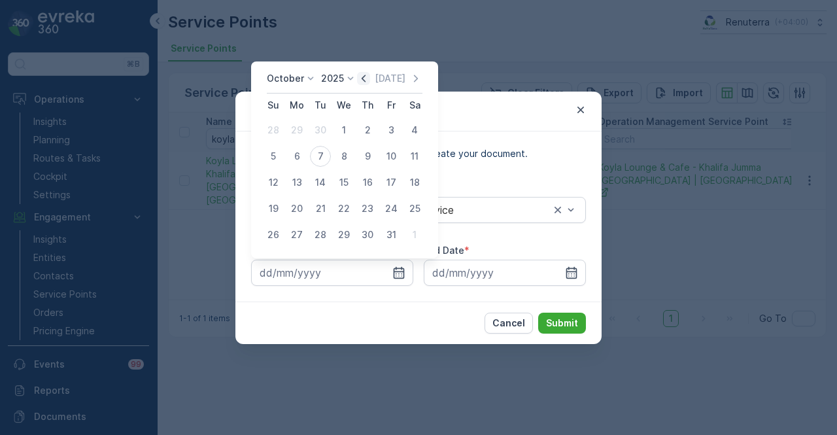
click at [366, 83] on icon "button" at bounding box center [363, 78] width 13 height 13
click at [290, 130] on div "1" at bounding box center [297, 130] width 21 height 21
type input "01.09.2025"
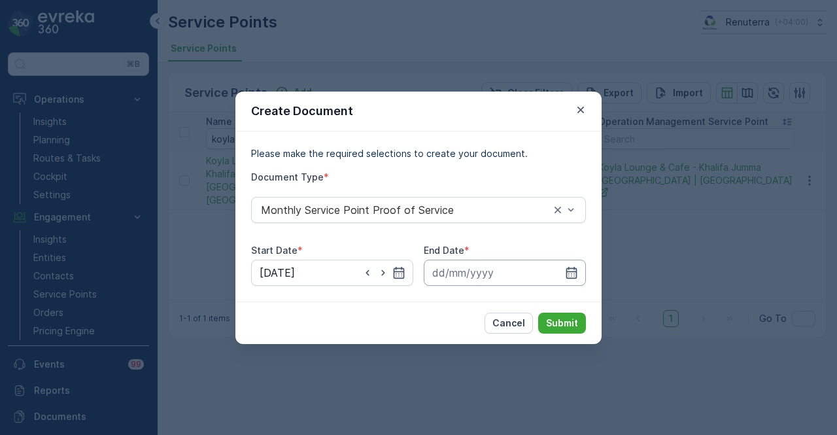
click at [580, 282] on input at bounding box center [505, 273] width 162 height 26
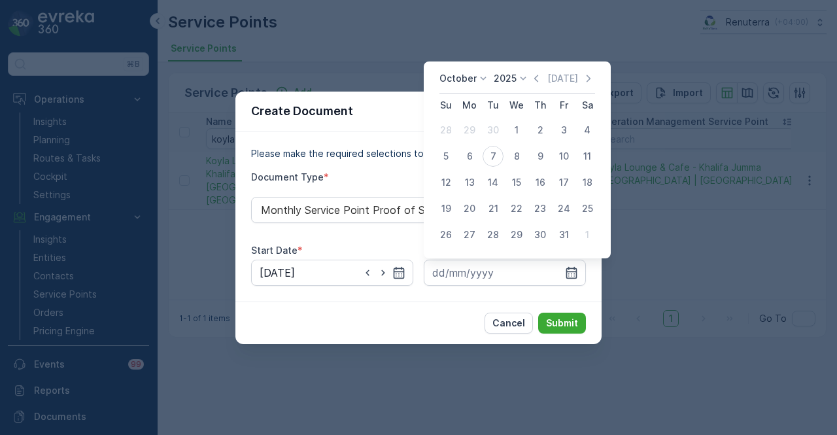
drag, startPoint x: 536, startPoint y: 79, endPoint x: 523, endPoint y: 112, distance: 35.2
click at [535, 81] on icon "button" at bounding box center [536, 78] width 13 height 13
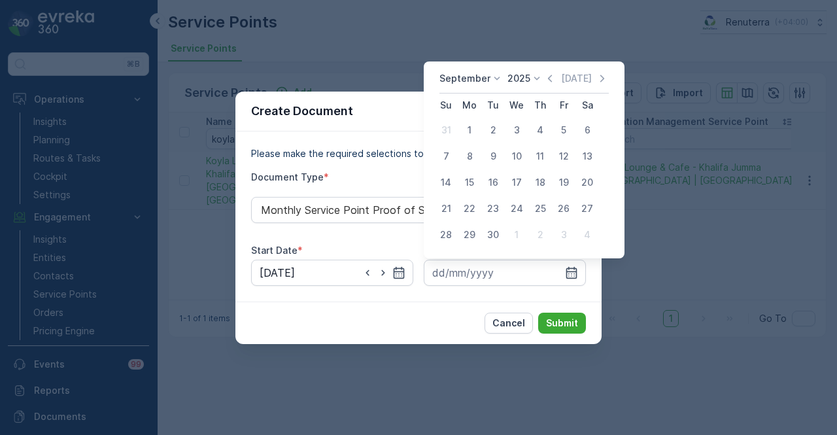
drag, startPoint x: 493, startPoint y: 237, endPoint x: 550, endPoint y: 305, distance: 88.2
click at [495, 241] on div "30" at bounding box center [493, 234] width 21 height 21
type input "30.09.2025"
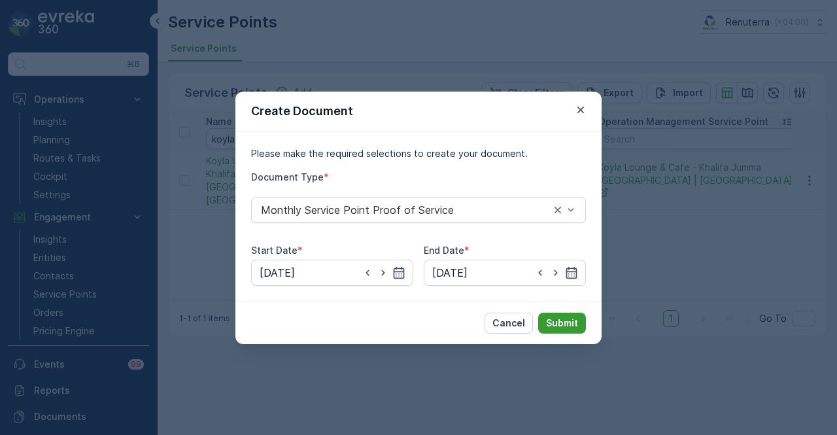
click at [555, 313] on button "Submit" at bounding box center [562, 323] width 48 height 21
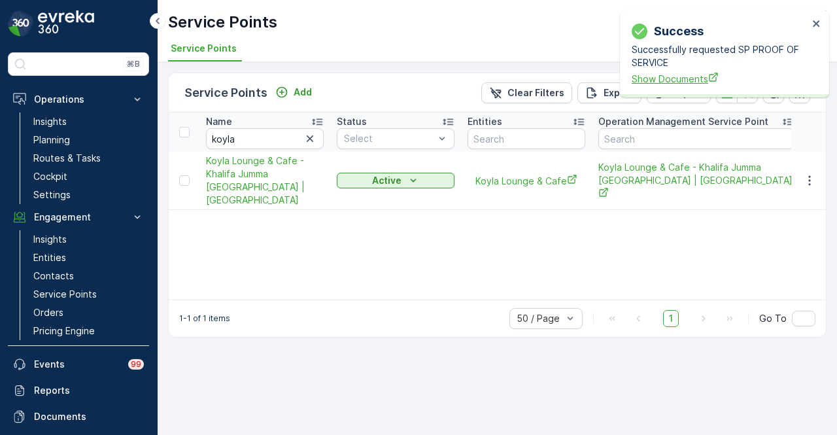
click at [677, 82] on span "Show Documents" at bounding box center [720, 79] width 177 height 14
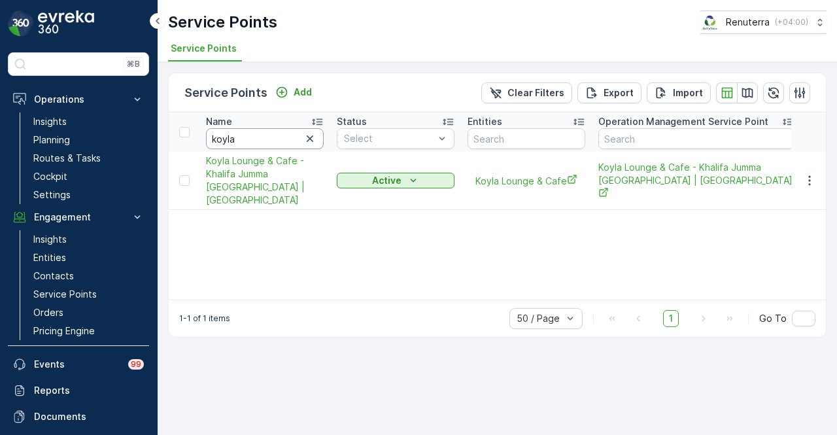
click at [292, 138] on input "koyla" at bounding box center [265, 138] width 118 height 21
type input "k"
type input "gaf"
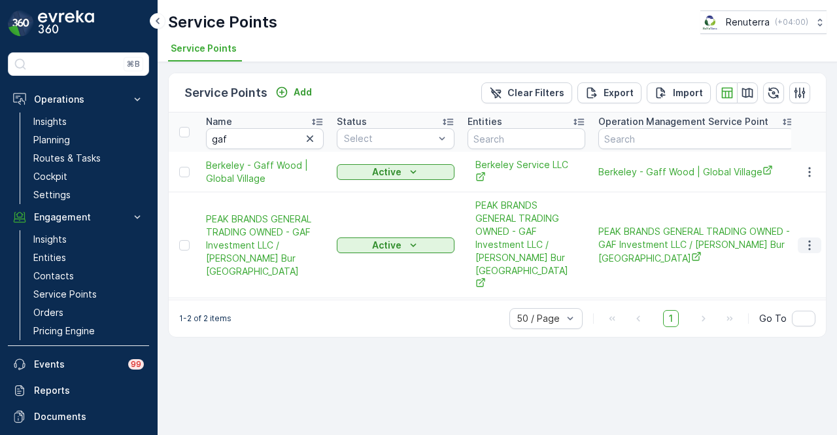
click at [680, 237] on button "button" at bounding box center [810, 245] width 24 height 16
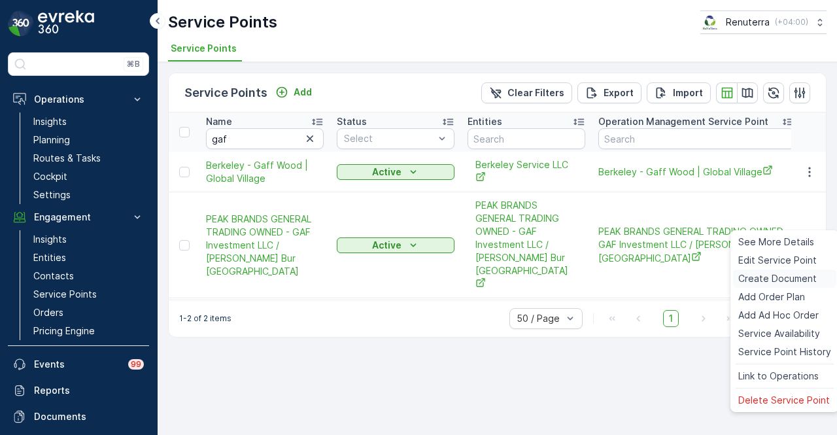
click at [680, 281] on span "Create Document" at bounding box center [778, 278] width 79 height 13
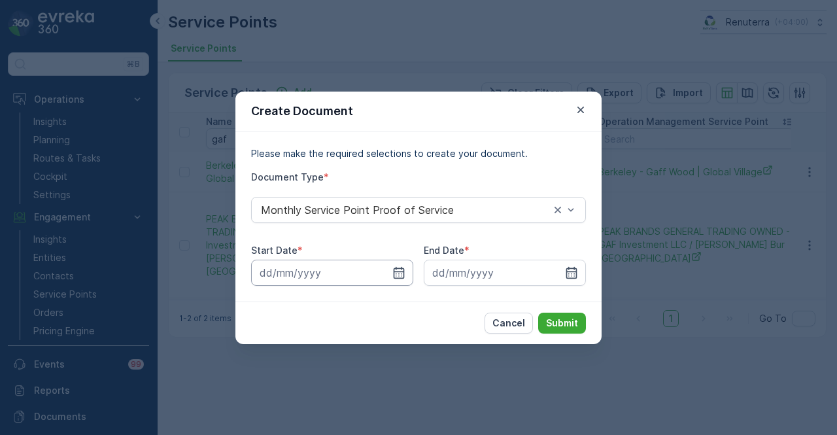
click at [406, 282] on input at bounding box center [332, 273] width 162 height 26
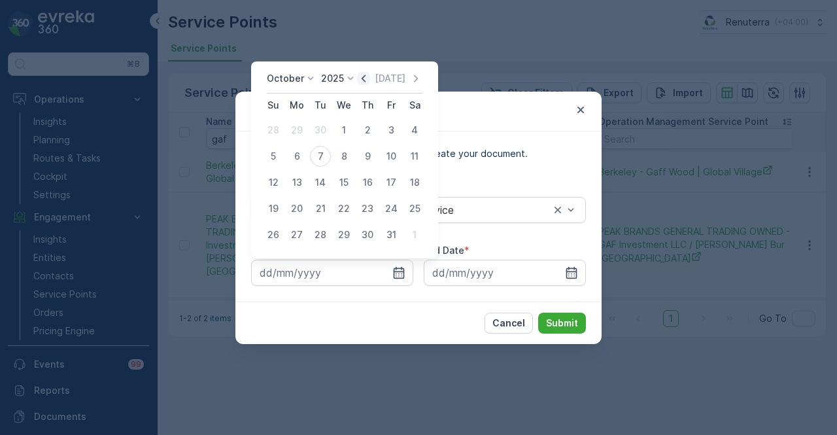
click at [361, 82] on icon "button" at bounding box center [363, 78] width 13 height 13
click at [305, 128] on div "1" at bounding box center [297, 130] width 21 height 21
type input "01.09.2025"
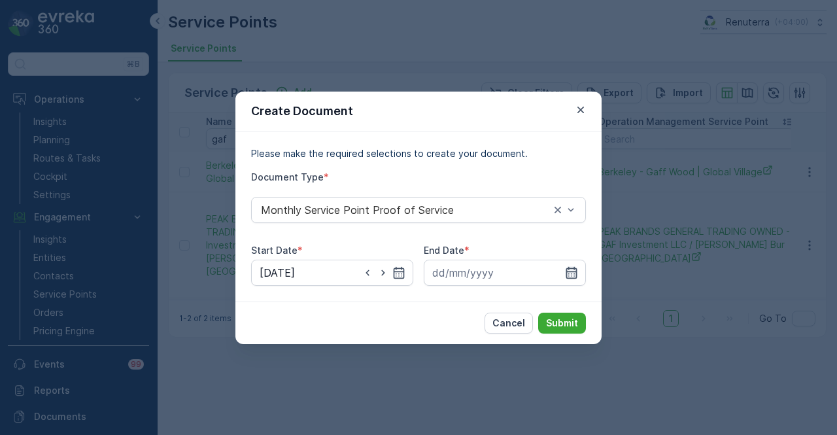
click at [569, 269] on icon "button" at bounding box center [572, 272] width 11 height 12
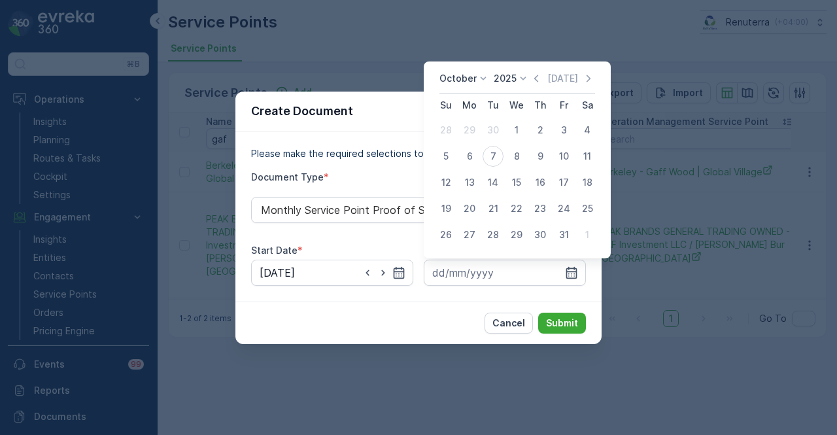
drag, startPoint x: 542, startPoint y: 77, endPoint x: 531, endPoint y: 110, distance: 34.3
click at [542, 80] on icon "button" at bounding box center [536, 78] width 13 height 13
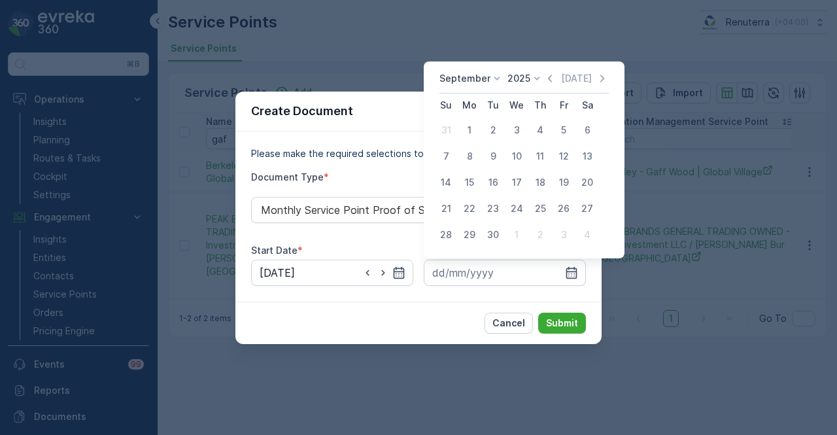
drag, startPoint x: 491, startPoint y: 232, endPoint x: 533, endPoint y: 292, distance: 73.3
click at [492, 236] on div "30" at bounding box center [493, 234] width 21 height 21
type input "30.09.2025"
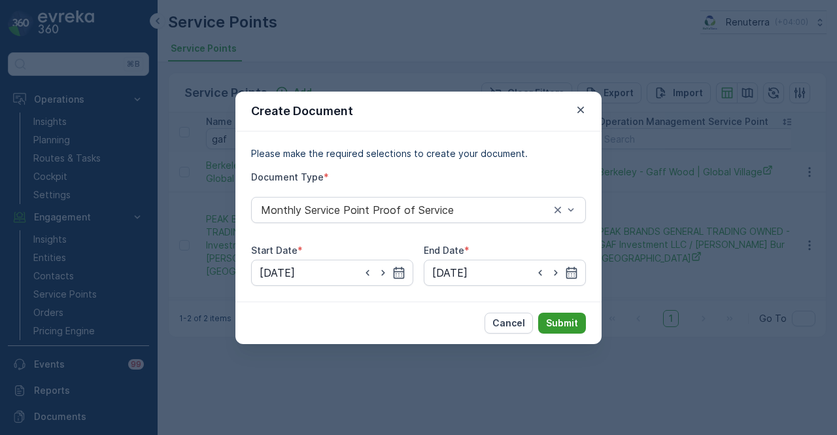
click at [544, 325] on button "Submit" at bounding box center [562, 323] width 48 height 21
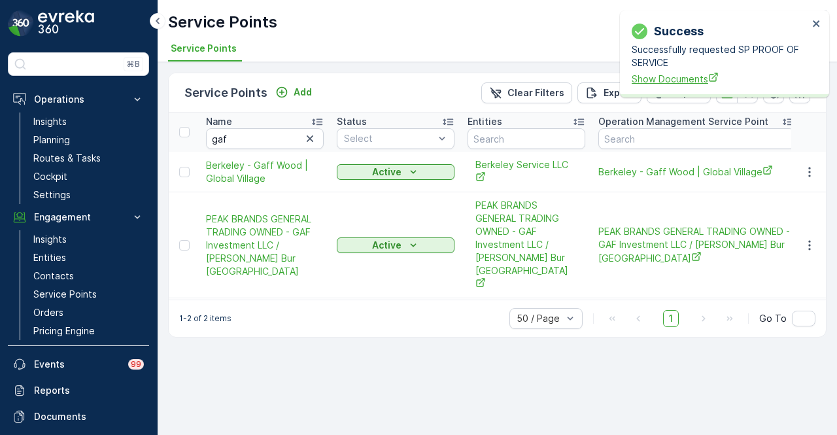
click at [667, 84] on span "Show Documents" at bounding box center [720, 79] width 177 height 14
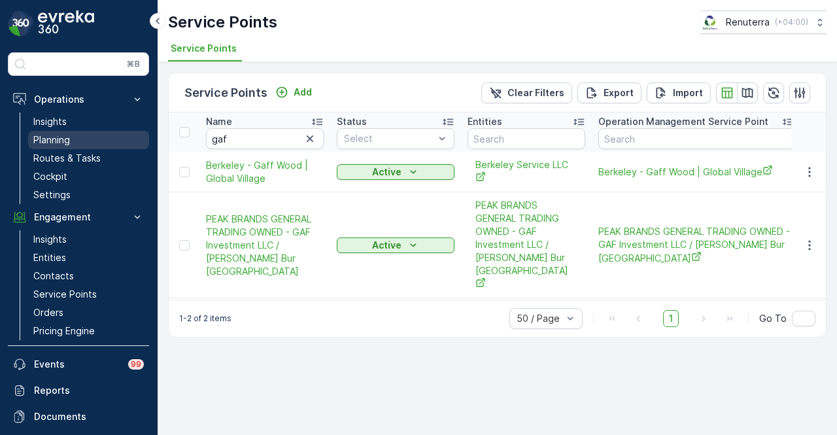
click at [108, 145] on link "Planning" at bounding box center [88, 140] width 121 height 18
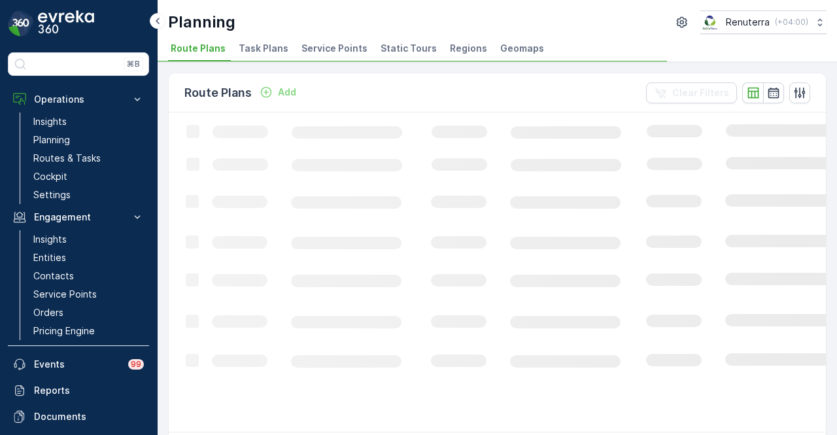
click at [346, 43] on span "Service Points" at bounding box center [335, 48] width 66 height 13
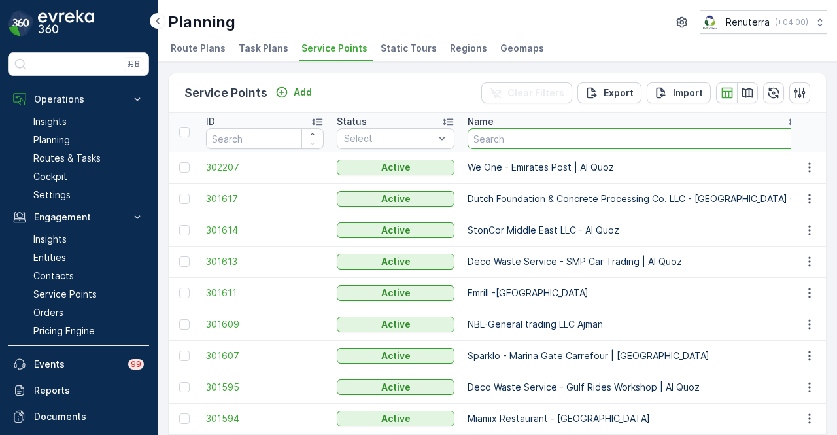
click at [569, 130] on input "text" at bounding box center [634, 138] width 333 height 21
type input "gaf"
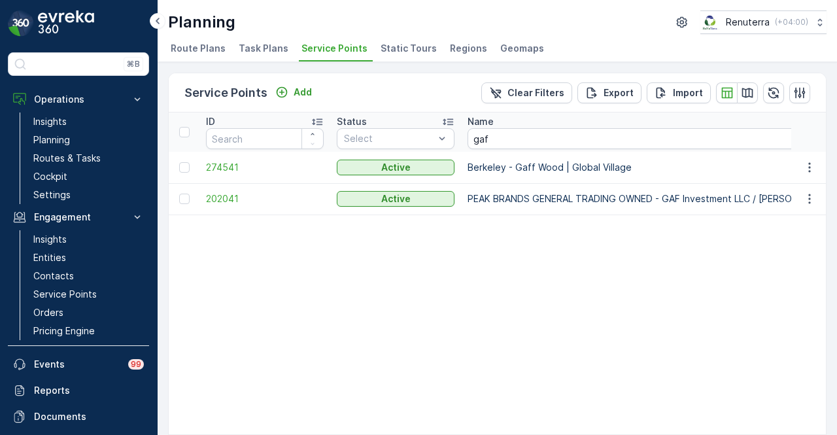
click at [238, 205] on td "202041" at bounding box center [265, 198] width 131 height 31
click at [233, 198] on span "202041" at bounding box center [265, 198] width 118 height 13
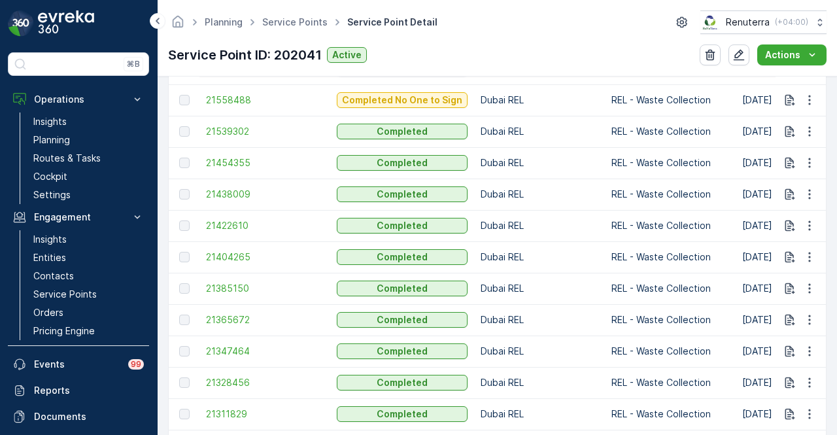
scroll to position [1309, 0]
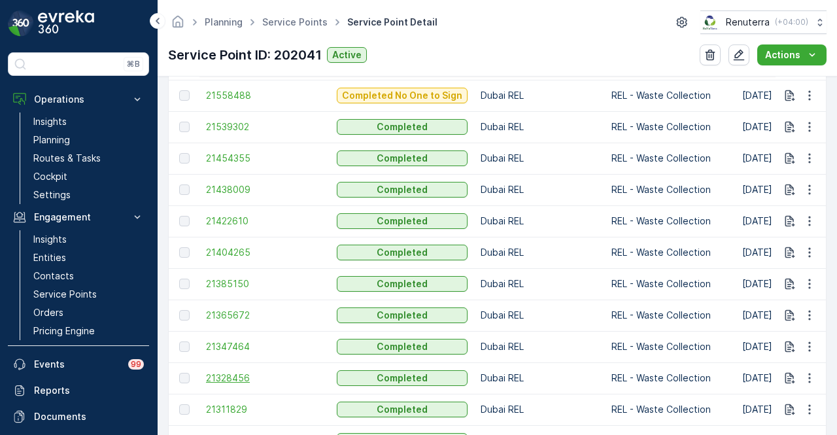
click at [243, 380] on span "21328456" at bounding box center [265, 378] width 118 height 13
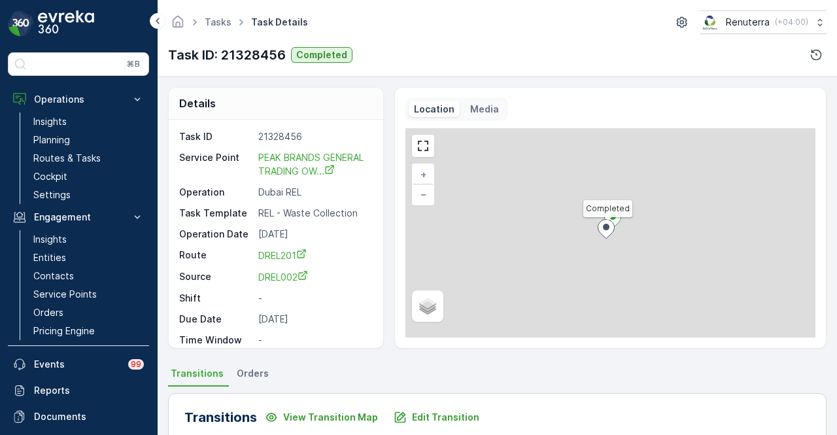
scroll to position [262, 0]
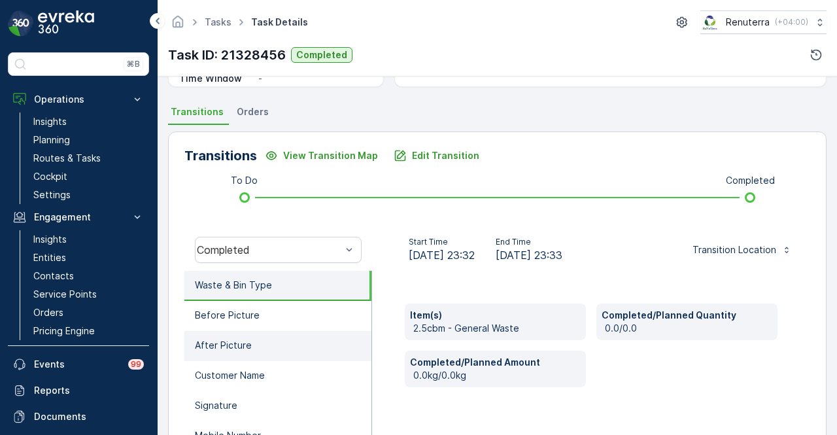
click at [281, 331] on li "After Picture" at bounding box center [278, 346] width 187 height 30
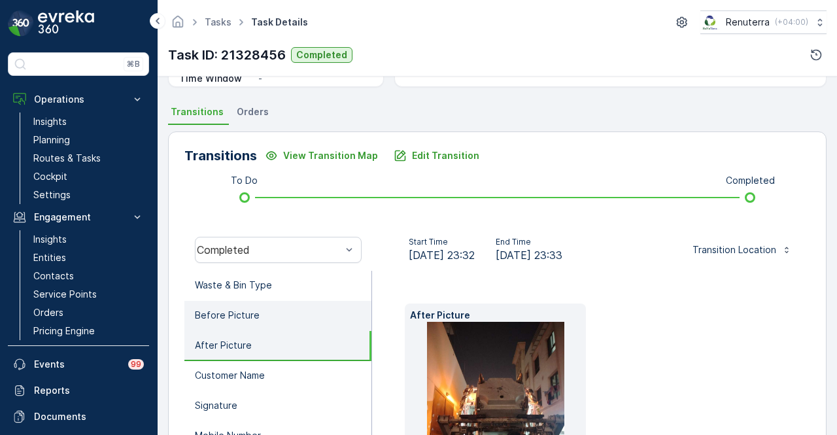
click at [296, 317] on li "Before Picture" at bounding box center [278, 316] width 187 height 30
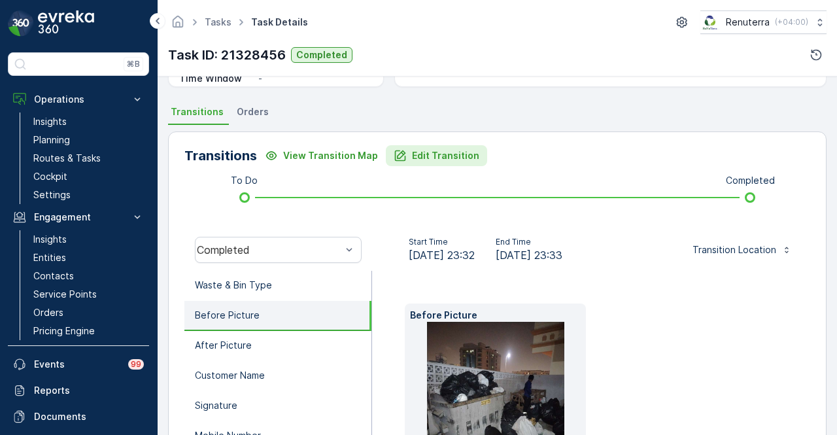
click at [427, 165] on button "Edit Transition" at bounding box center [436, 155] width 101 height 21
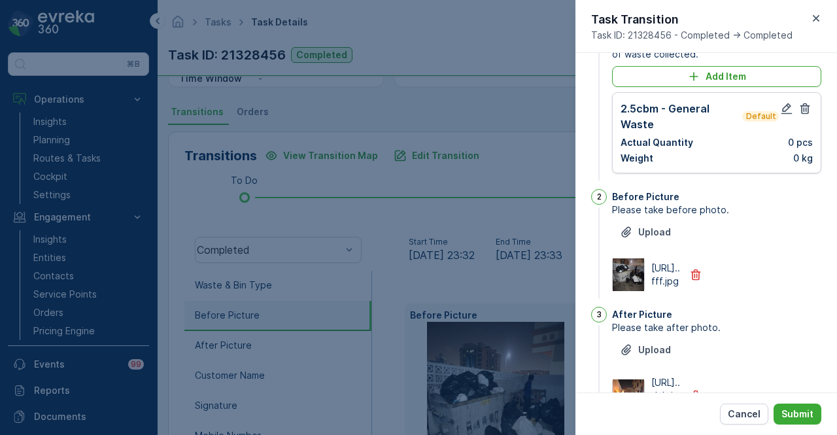
scroll to position [0, 0]
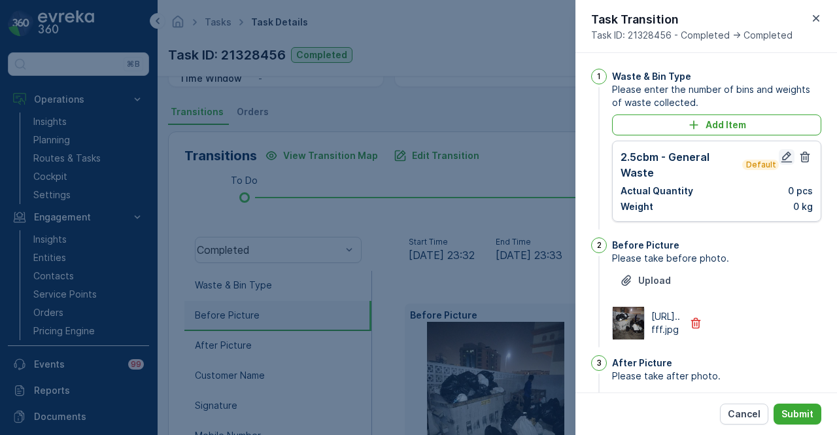
click at [680, 154] on icon "button" at bounding box center [787, 156] width 13 height 13
type Name "Mohamed"
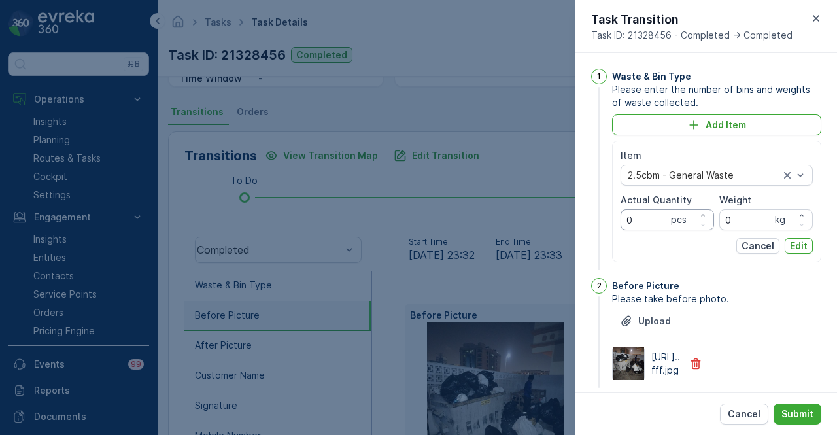
click at [657, 213] on Quantity "0" at bounding box center [668, 219] width 94 height 21
type Quantity "1"
click at [680, 244] on p "Edit" at bounding box center [799, 245] width 18 height 13
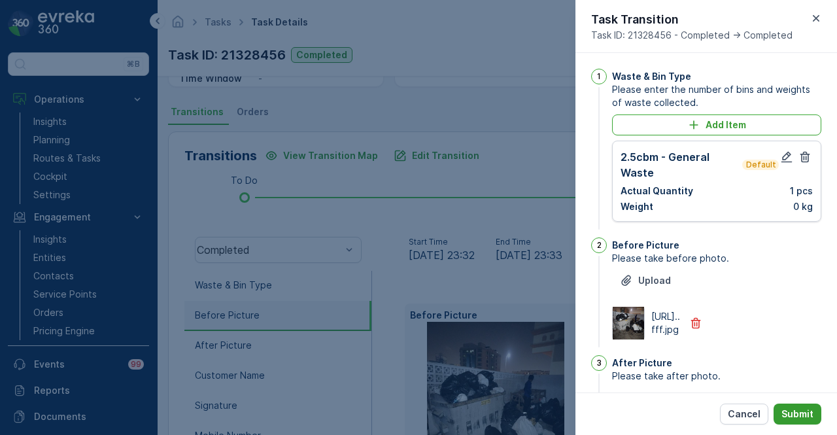
click at [680, 414] on p "Submit" at bounding box center [798, 414] width 32 height 13
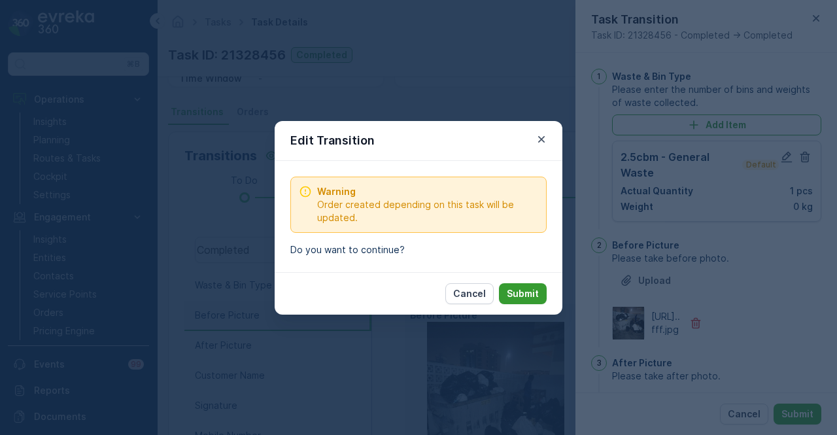
click at [521, 292] on p "Submit" at bounding box center [523, 293] width 32 height 13
type Name "Mohamed"
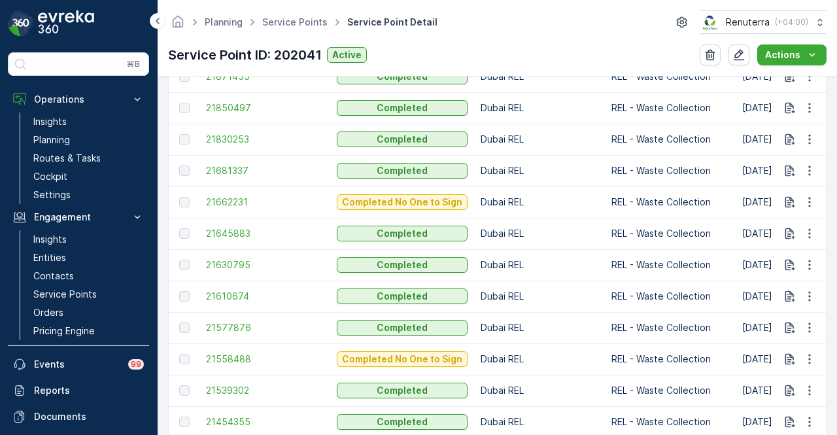
scroll to position [1047, 0]
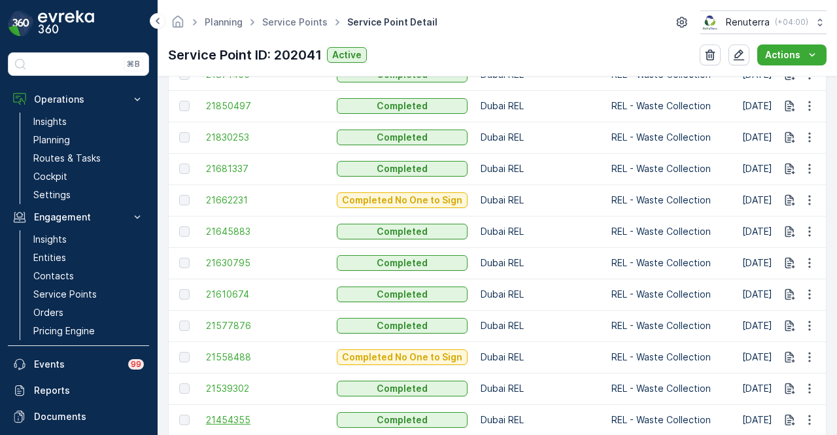
click at [241, 413] on span "21454355" at bounding box center [265, 419] width 118 height 13
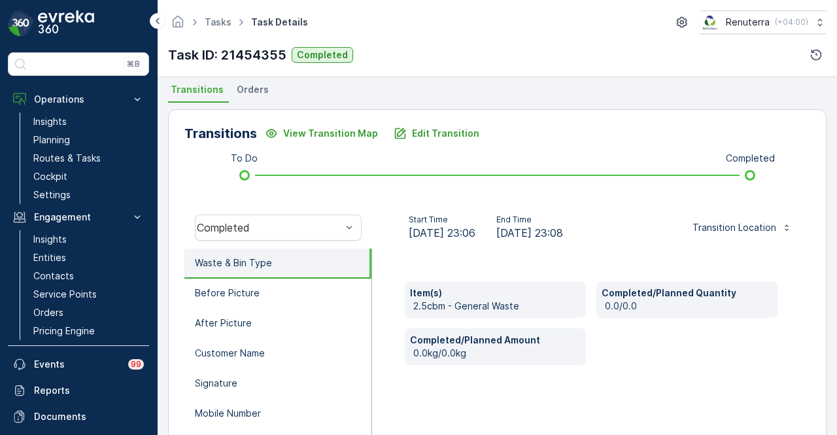
scroll to position [192, 0]
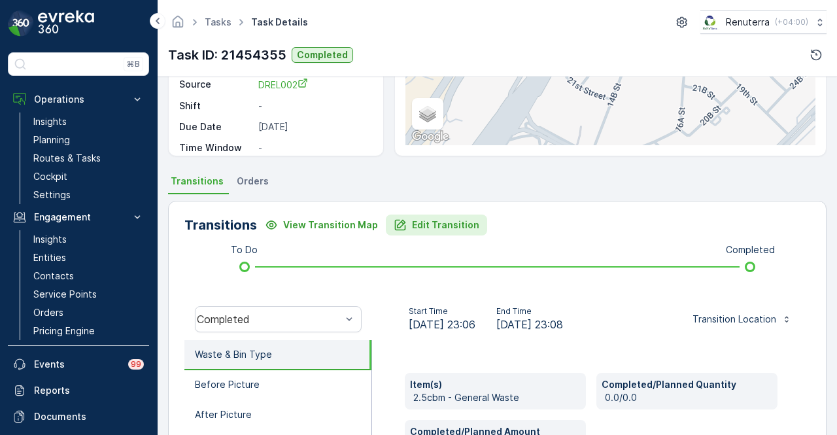
click at [448, 224] on p "Edit Transition" at bounding box center [445, 225] width 67 height 13
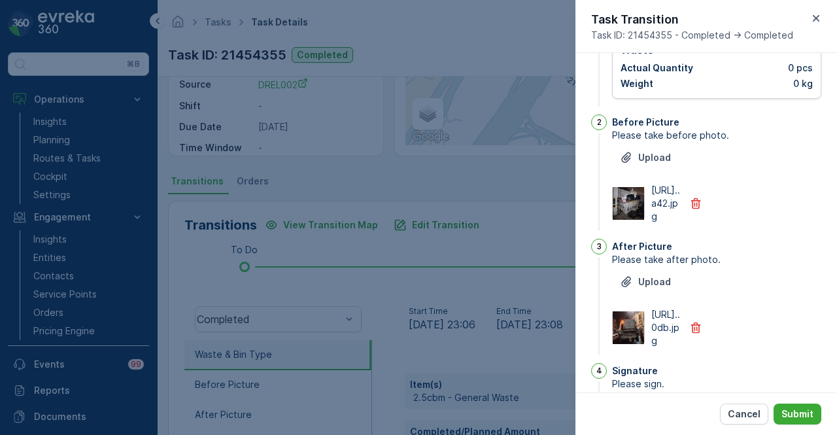
scroll to position [0, 0]
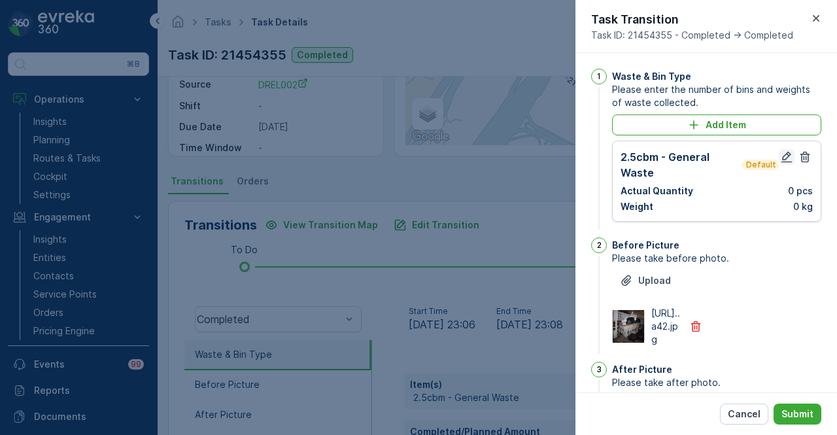
click at [680, 162] on icon "button" at bounding box center [787, 156] width 13 height 13
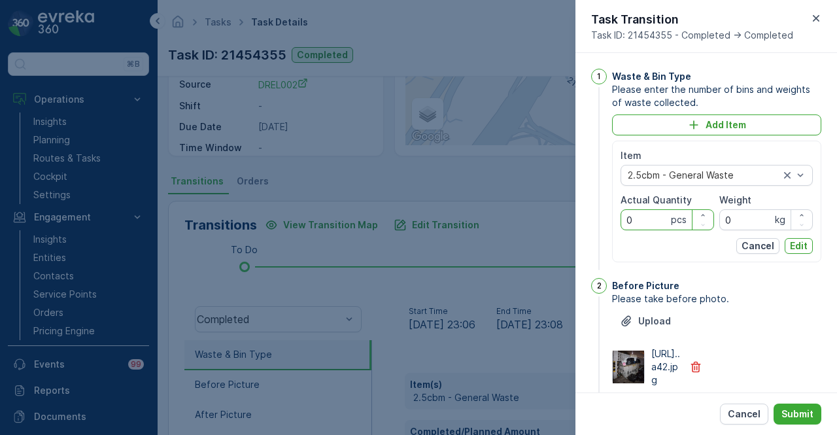
click at [644, 223] on Quantity "0" at bounding box center [668, 219] width 94 height 21
type Quantity "1"
click at [680, 236] on div "Item 2.5cbm - General Waste Actual Quantity 1 pcs Weight 0 kg Cancel Edit" at bounding box center [717, 201] width 192 height 105
drag, startPoint x: 793, startPoint y: 247, endPoint x: 797, endPoint y: 322, distance: 74.7
click at [680, 248] on p "Edit" at bounding box center [799, 245] width 18 height 13
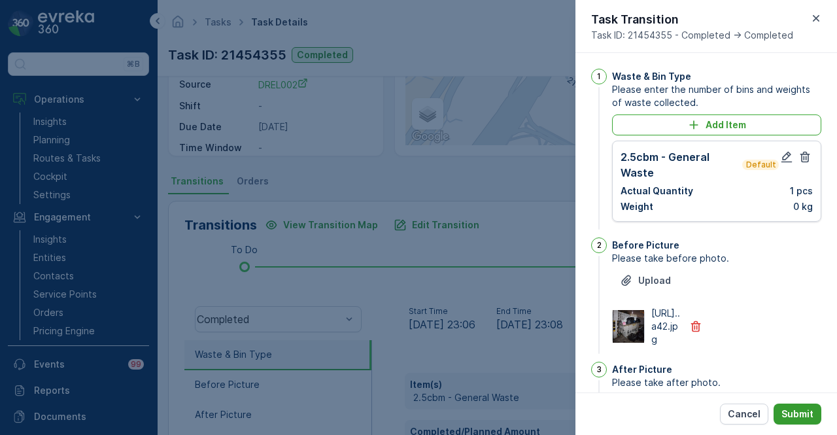
click at [680, 408] on p "Submit" at bounding box center [798, 414] width 32 height 13
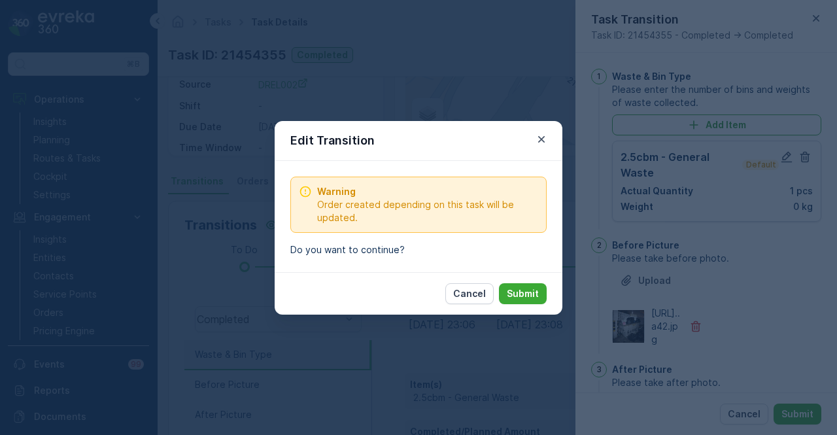
drag, startPoint x: 510, startPoint y: 294, endPoint x: 364, endPoint y: 311, distance: 147.0
click at [508, 294] on p "Submit" at bounding box center [523, 293] width 32 height 13
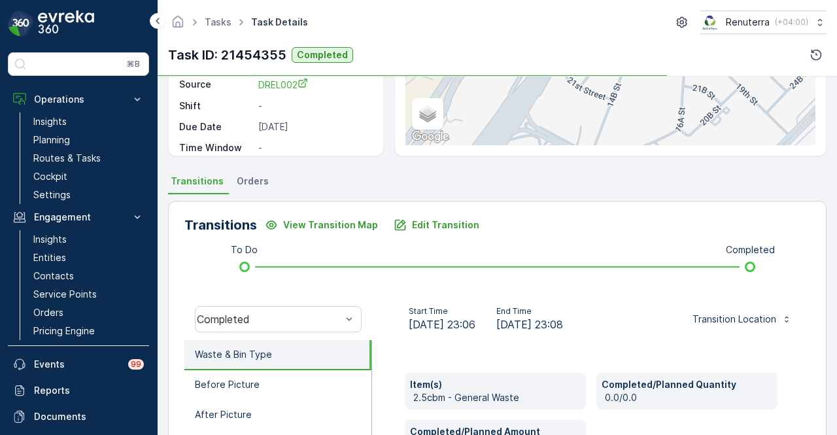
scroll to position [389, 0]
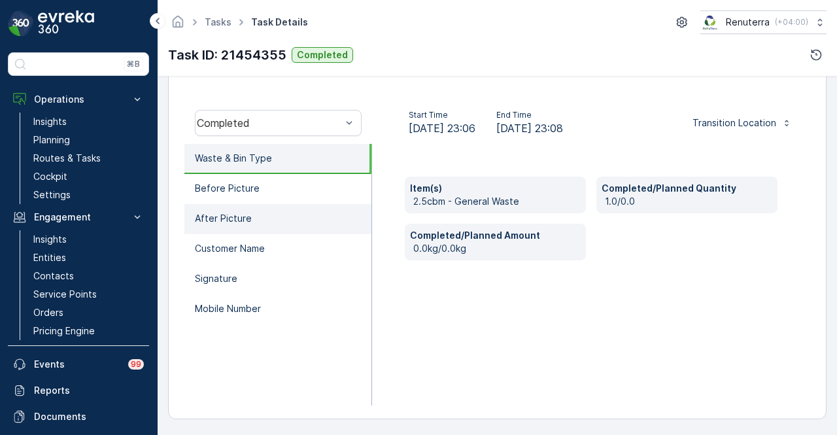
click at [280, 226] on li "After Picture" at bounding box center [278, 219] width 187 height 30
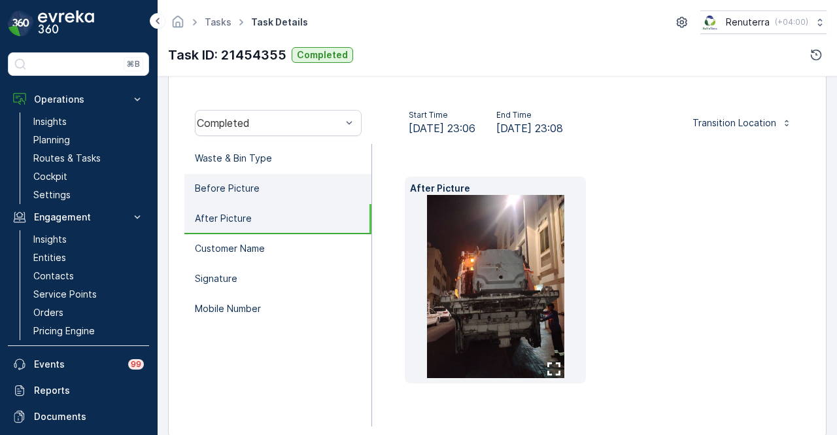
click at [302, 191] on li "Before Picture" at bounding box center [278, 189] width 187 height 30
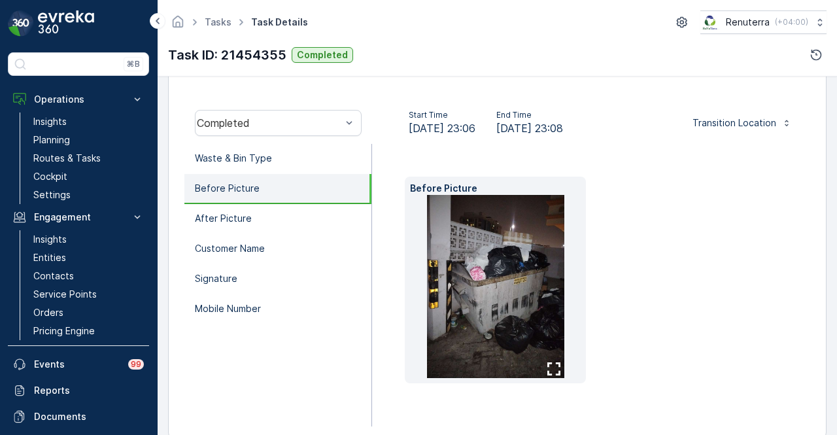
click at [510, 243] on img at bounding box center [495, 286] width 137 height 183
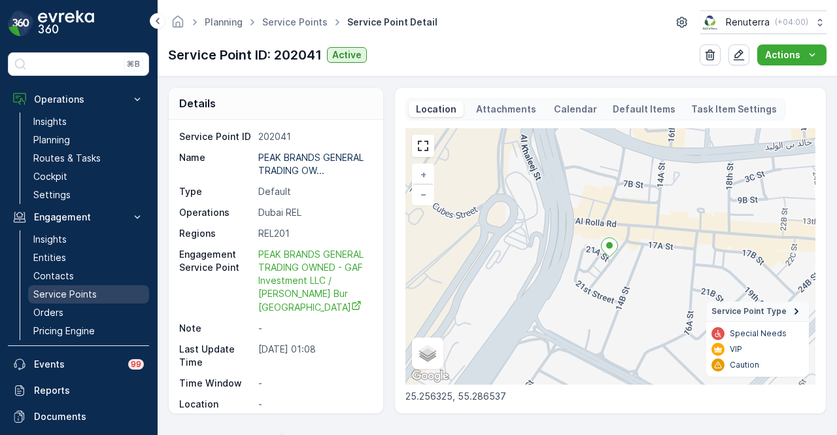
click at [98, 286] on link "Service Points" at bounding box center [88, 294] width 121 height 18
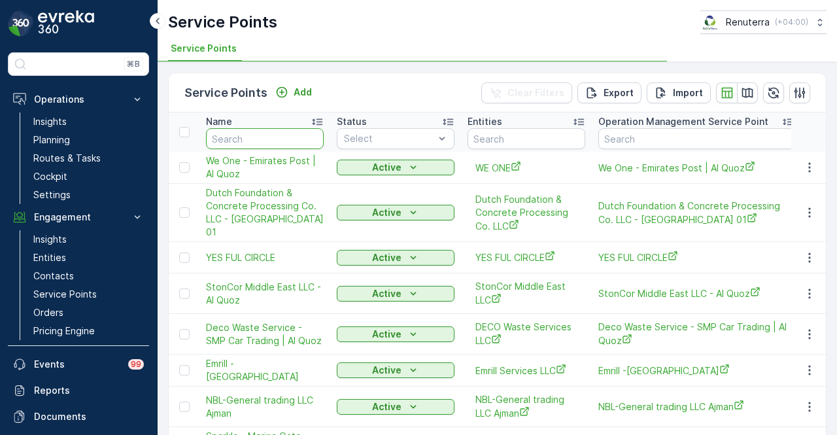
click at [266, 138] on input "text" at bounding box center [265, 138] width 118 height 21
type input "gaf"
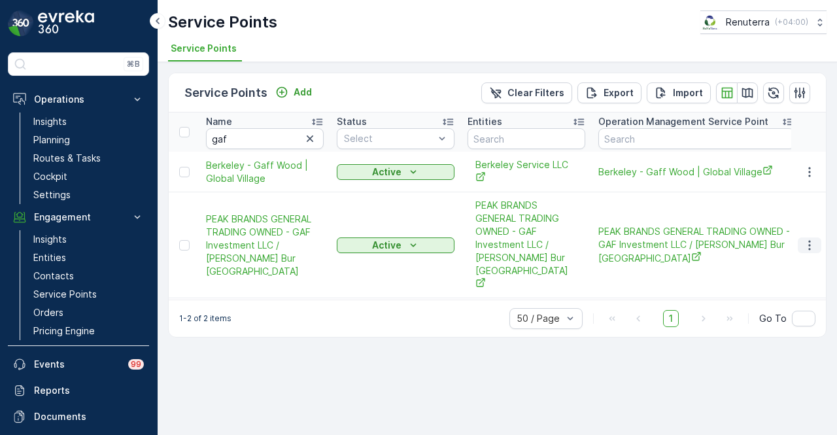
click at [680, 239] on icon "button" at bounding box center [809, 245] width 13 height 13
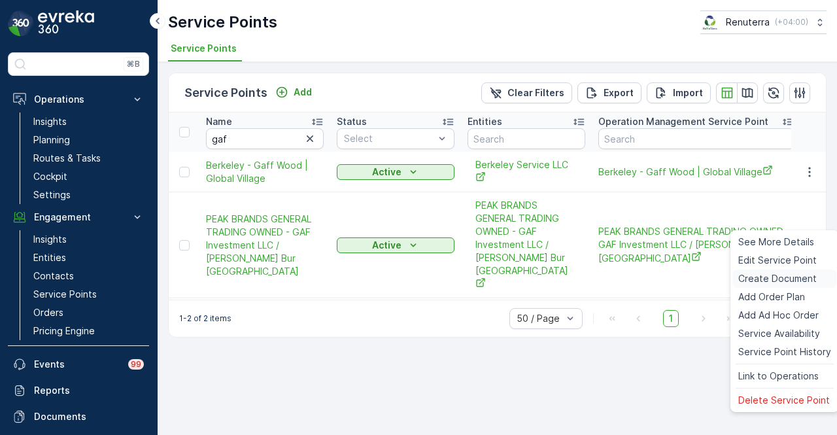
drag, startPoint x: 803, startPoint y: 281, endPoint x: 796, endPoint y: 284, distance: 7.9
click at [680, 284] on span "Create Document" at bounding box center [778, 278] width 79 height 13
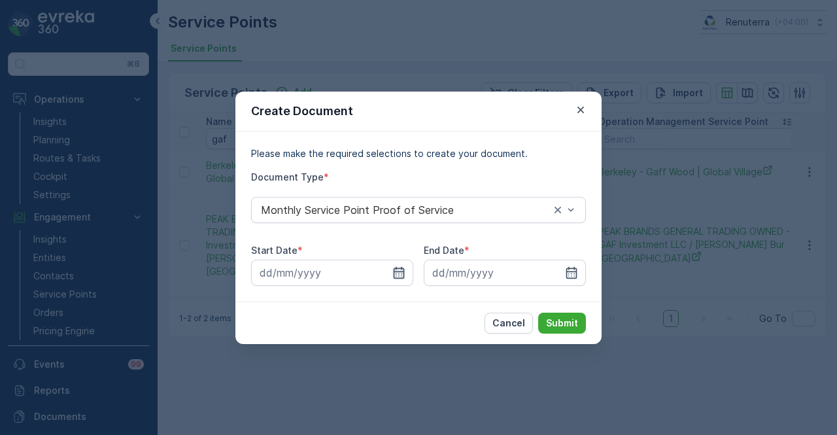
click at [401, 268] on icon "button" at bounding box center [399, 272] width 11 height 12
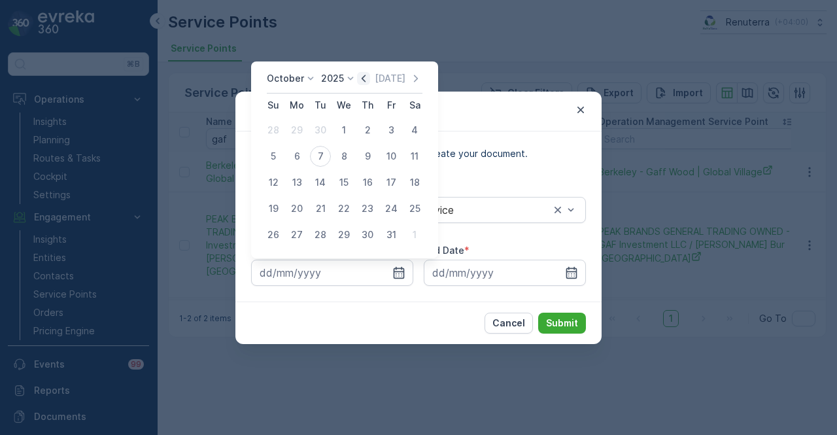
click at [365, 77] on icon "button" at bounding box center [363, 78] width 13 height 13
click at [297, 120] on div "1" at bounding box center [297, 130] width 21 height 21
type input "01.09.2025"
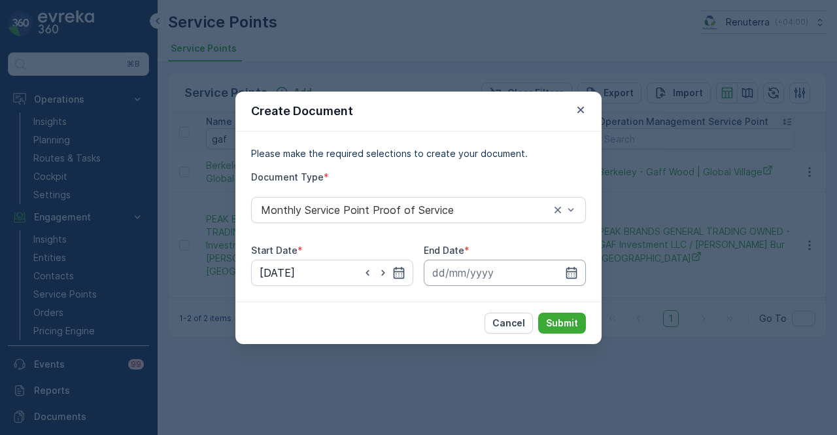
click at [577, 279] on input at bounding box center [505, 273] width 162 height 26
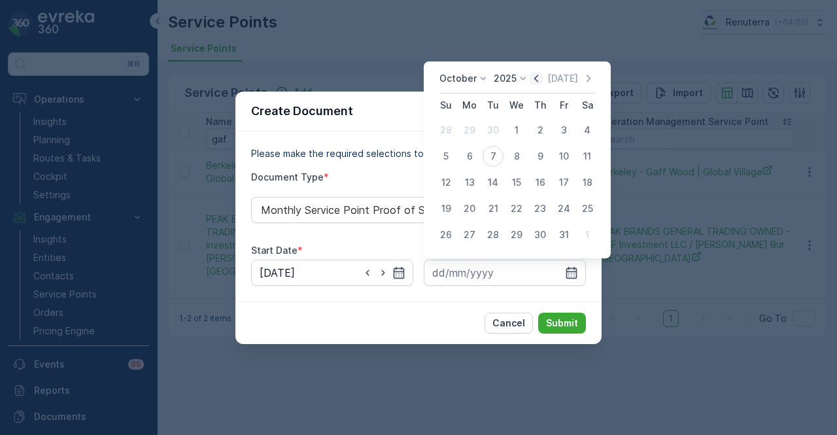
click at [534, 74] on icon "button" at bounding box center [536, 78] width 13 height 13
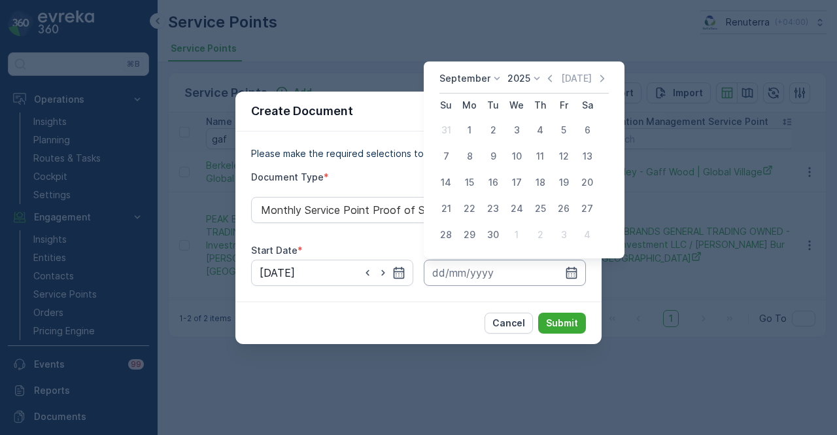
drag, startPoint x: 495, startPoint y: 235, endPoint x: 533, endPoint y: 283, distance: 61.5
click at [495, 235] on div "30" at bounding box center [493, 234] width 21 height 21
type input "30.09.2025"
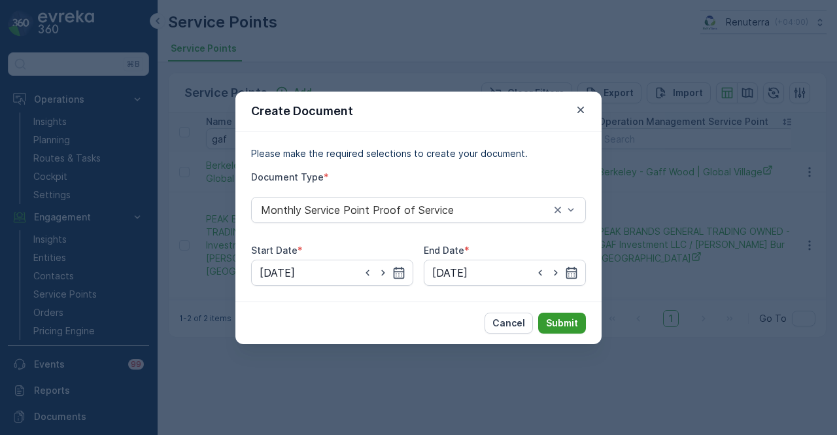
click at [576, 326] on p "Submit" at bounding box center [562, 323] width 32 height 13
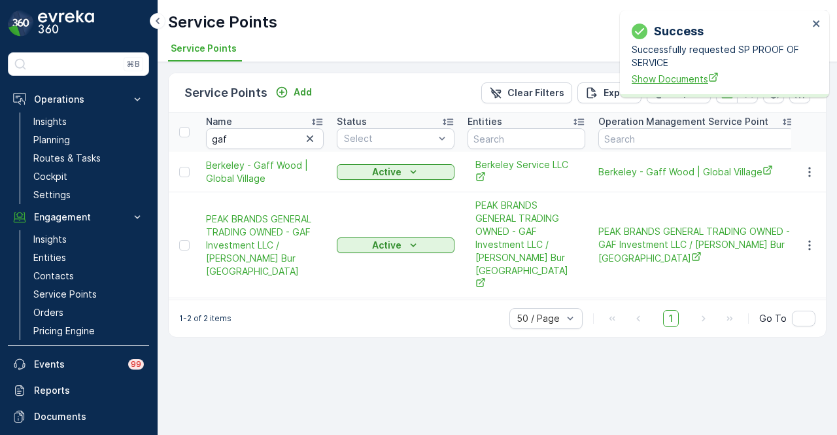
click at [680, 82] on span "Show Documents" at bounding box center [720, 79] width 177 height 14
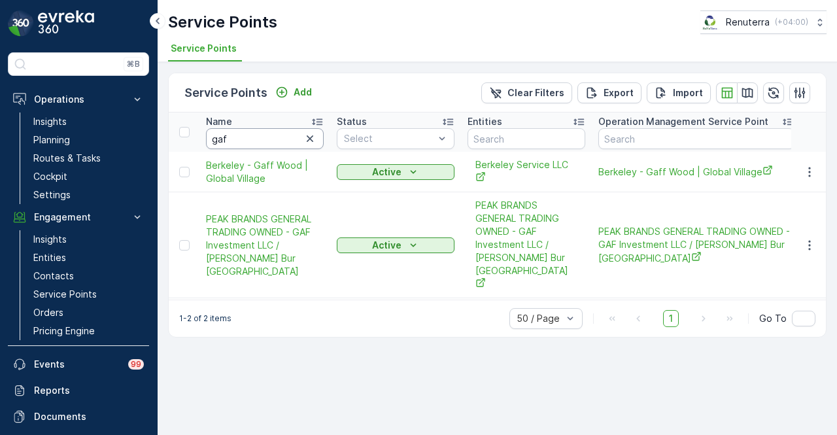
click at [271, 141] on input "gaf" at bounding box center [265, 138] width 118 height 21
type input "g"
type input "calicut"
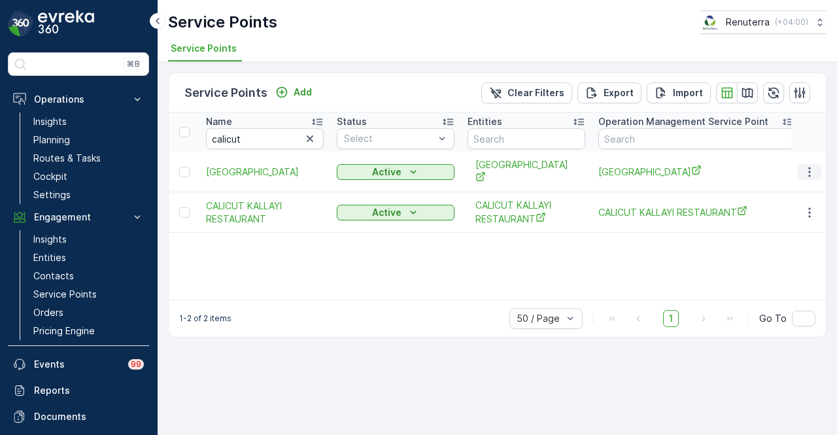
click at [680, 169] on icon "button" at bounding box center [809, 172] width 13 height 13
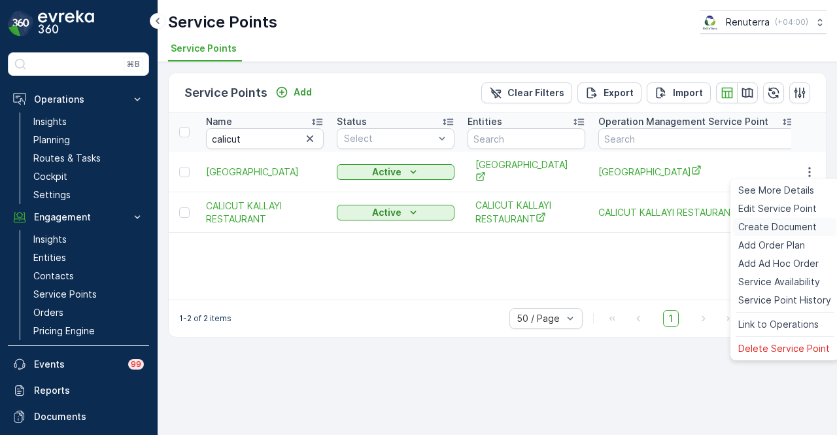
click at [680, 234] on span "Create Document" at bounding box center [778, 226] width 79 height 13
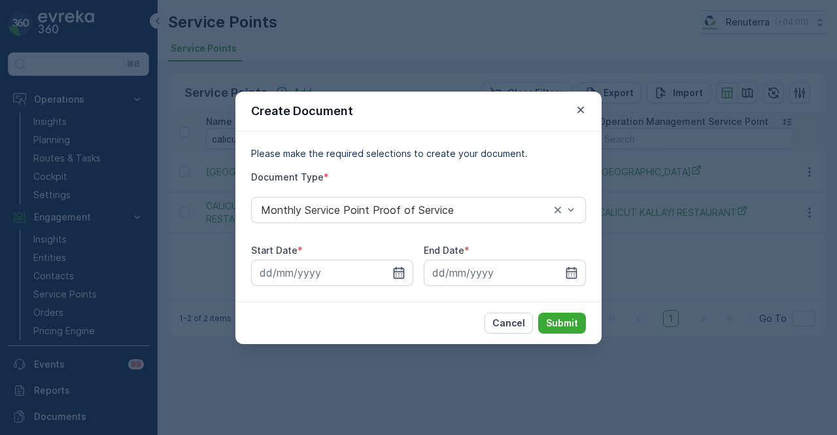
click at [400, 272] on icon "button" at bounding box center [399, 272] width 11 height 12
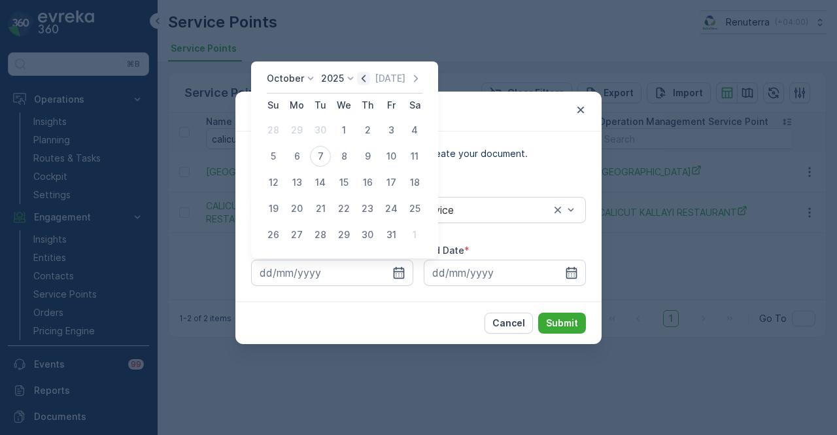
click at [365, 75] on icon "button" at bounding box center [363, 78] width 13 height 13
click at [296, 134] on div "1" at bounding box center [297, 130] width 21 height 21
type input "01.09.2025"
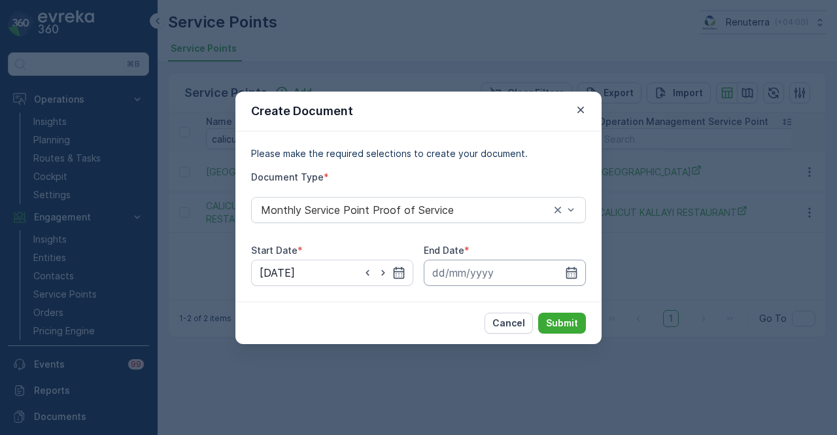
click at [570, 263] on input at bounding box center [505, 273] width 162 height 26
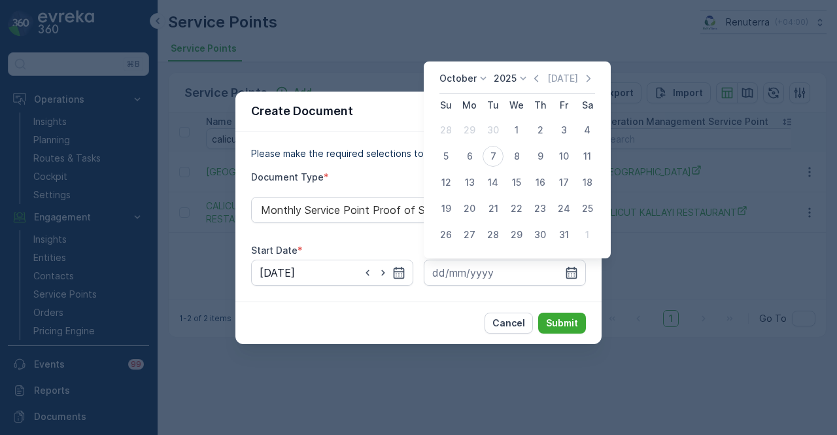
drag, startPoint x: 533, startPoint y: 77, endPoint x: 540, endPoint y: 115, distance: 39.3
click at [533, 78] on icon "button" at bounding box center [536, 78] width 13 height 13
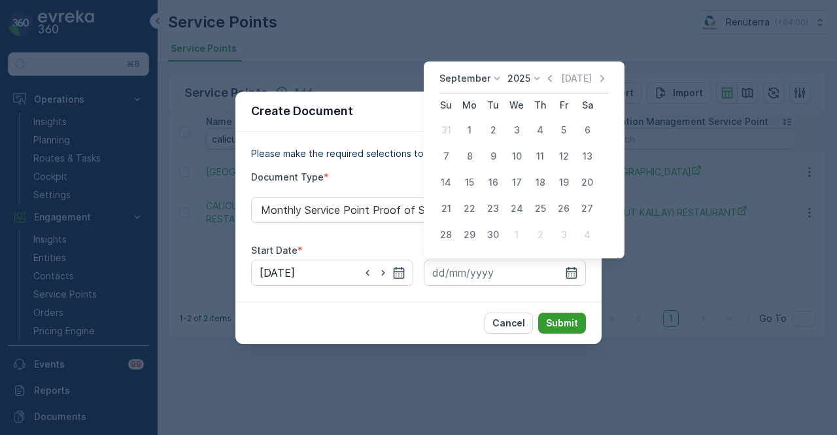
drag, startPoint x: 500, startPoint y: 235, endPoint x: 585, endPoint y: 317, distance: 118.4
click at [505, 241] on tr "28 29 30 1 2 3 4" at bounding box center [516, 235] width 165 height 26
drag, startPoint x: 498, startPoint y: 235, endPoint x: 557, endPoint y: 307, distance: 93.4
click at [501, 240] on div "30" at bounding box center [493, 234] width 21 height 21
type input "30.09.2025"
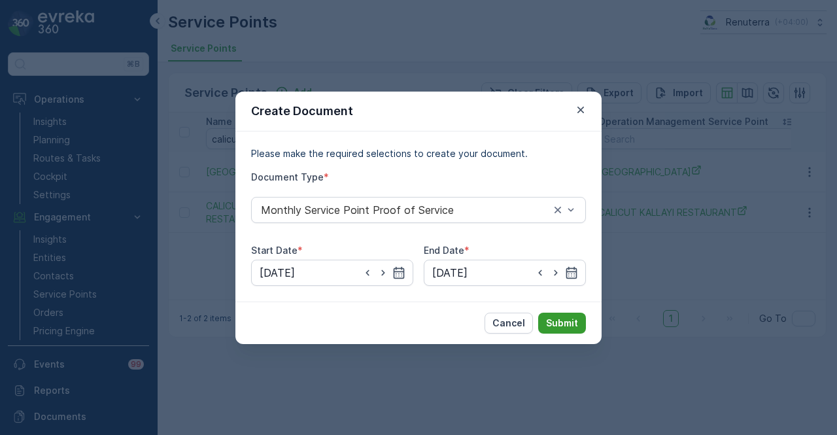
click at [559, 313] on button "Submit" at bounding box center [562, 323] width 48 height 21
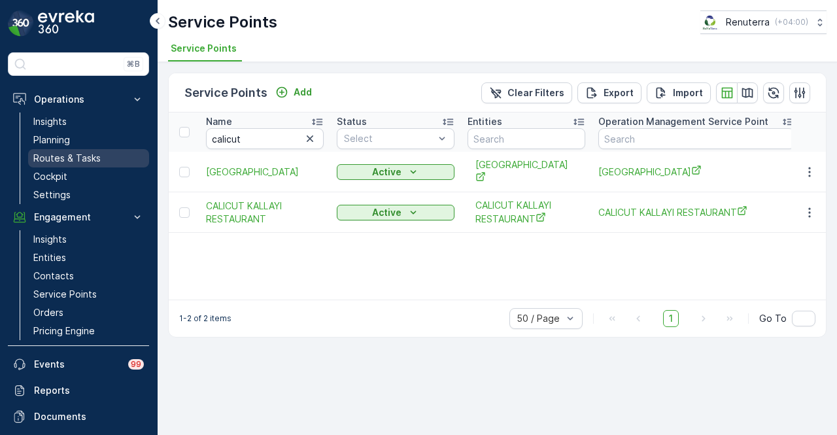
click at [101, 160] on link "Routes & Tasks" at bounding box center [88, 158] width 121 height 18
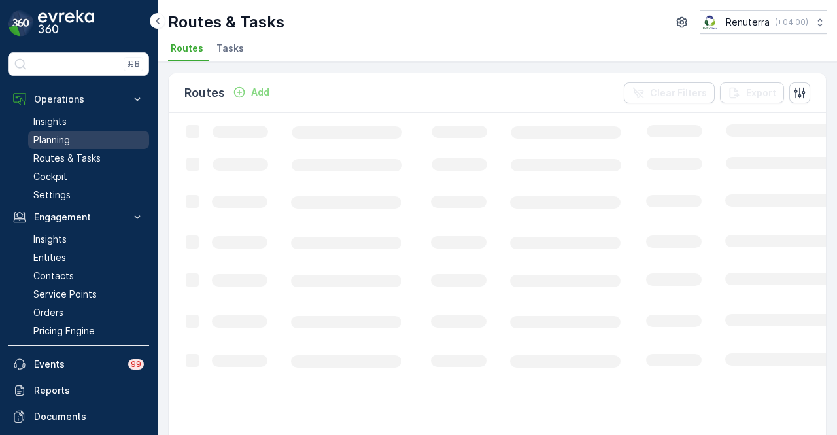
click at [99, 133] on link "Planning" at bounding box center [88, 140] width 121 height 18
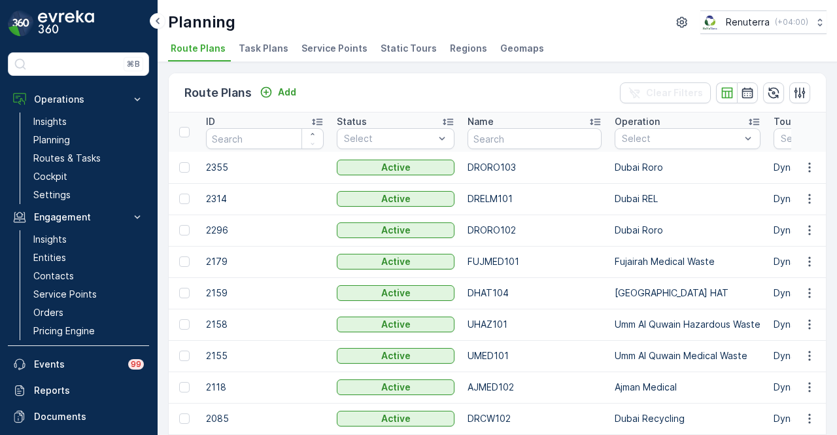
click at [321, 49] on span "Service Points" at bounding box center [335, 48] width 66 height 13
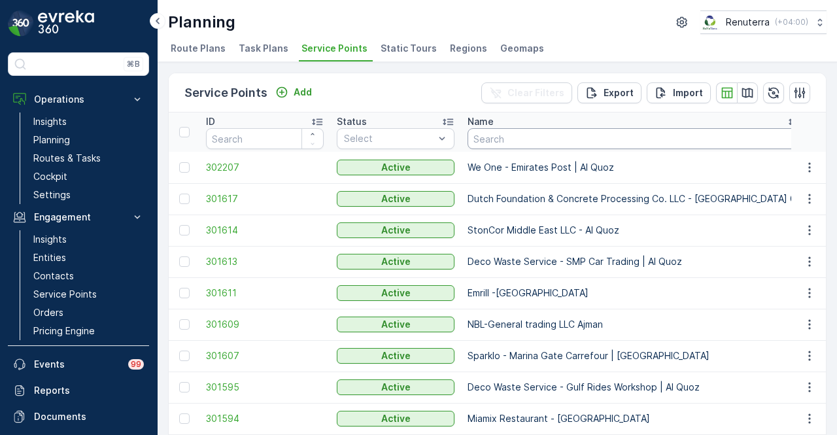
click at [521, 130] on input "text" at bounding box center [634, 138] width 333 height 21
type input "calicut"
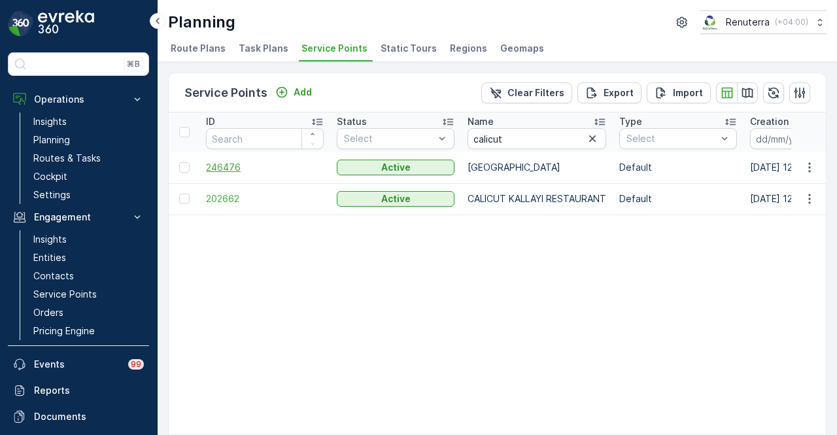
click at [249, 169] on span "246476" at bounding box center [265, 167] width 118 height 13
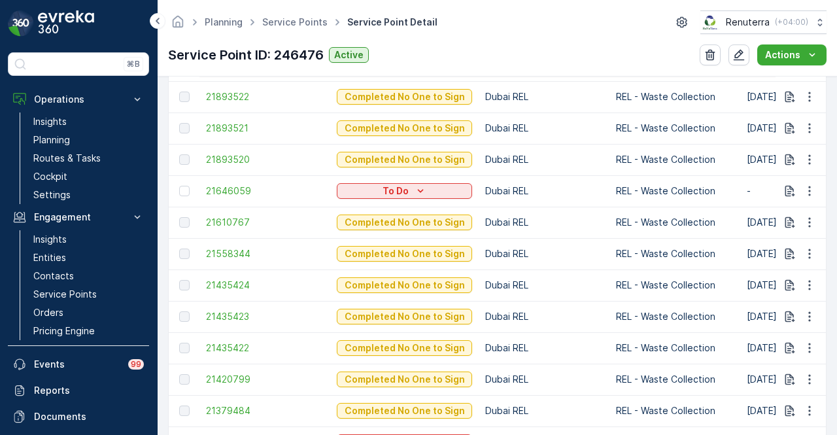
scroll to position [785, 0]
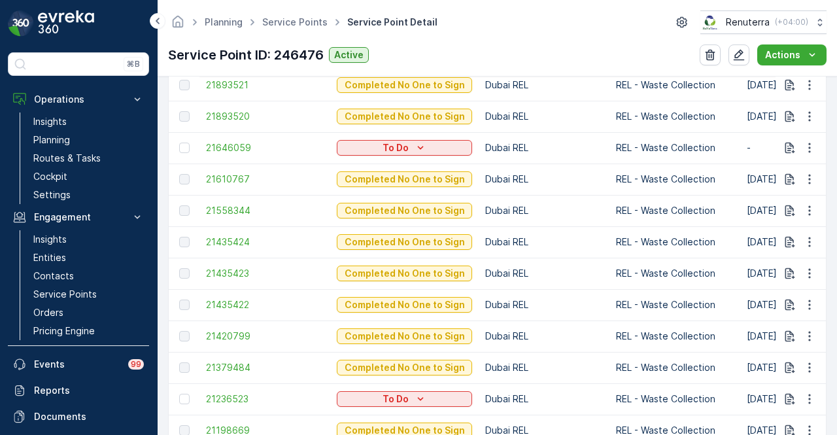
click at [227, 343] on td "21420799" at bounding box center [265, 336] width 131 height 31
click at [228, 341] on span "21420799" at bounding box center [265, 336] width 118 height 13
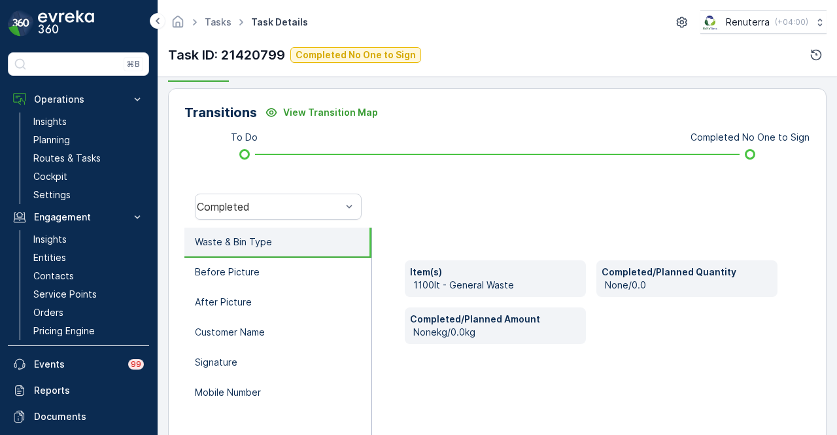
scroll to position [258, 0]
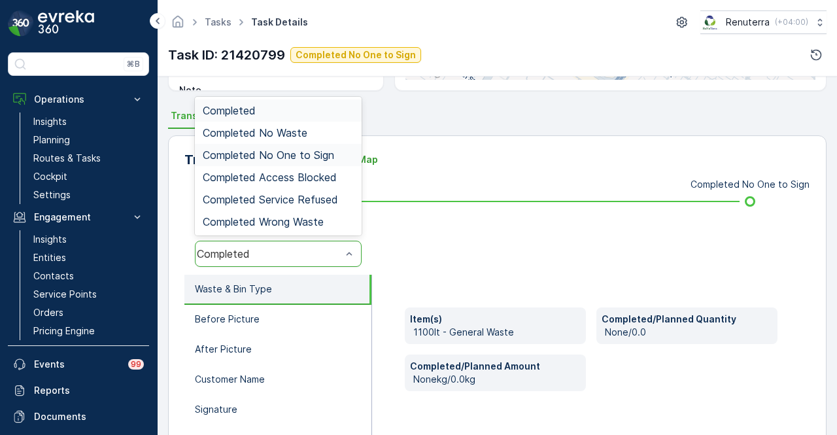
click at [332, 149] on span "Completed No One to Sign" at bounding box center [269, 155] width 132 height 12
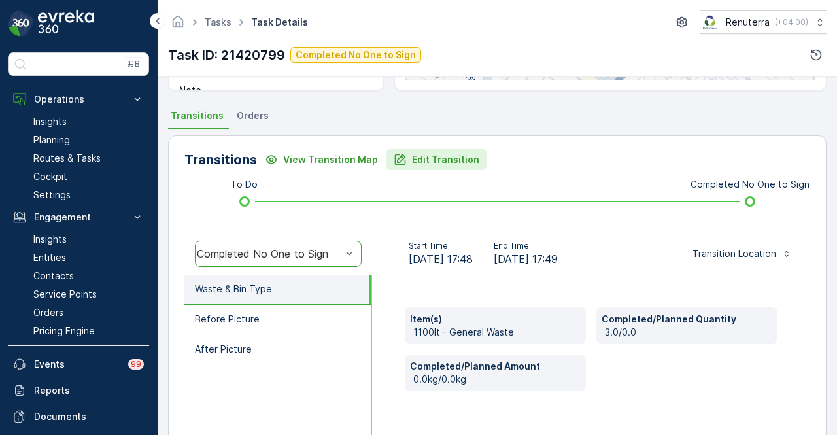
click at [431, 160] on p "Edit Transition" at bounding box center [445, 159] width 67 height 13
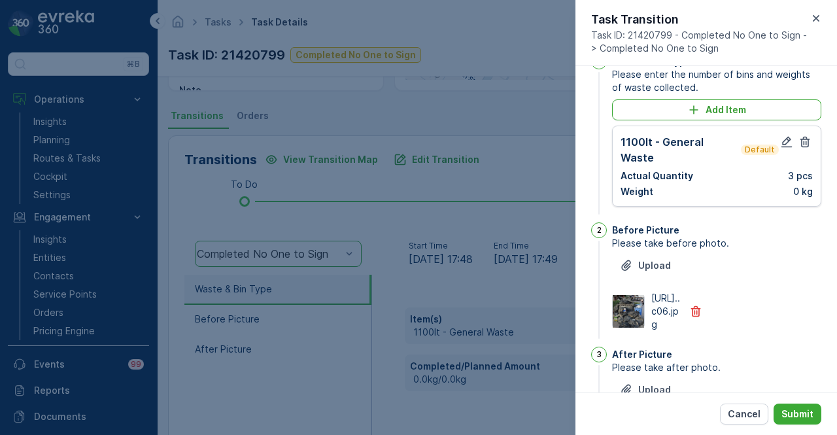
scroll to position [0, 0]
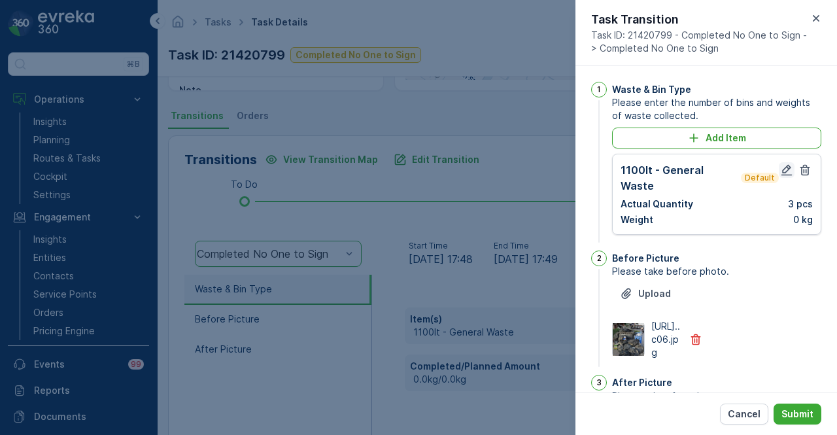
click at [680, 175] on icon "button" at bounding box center [787, 170] width 11 height 11
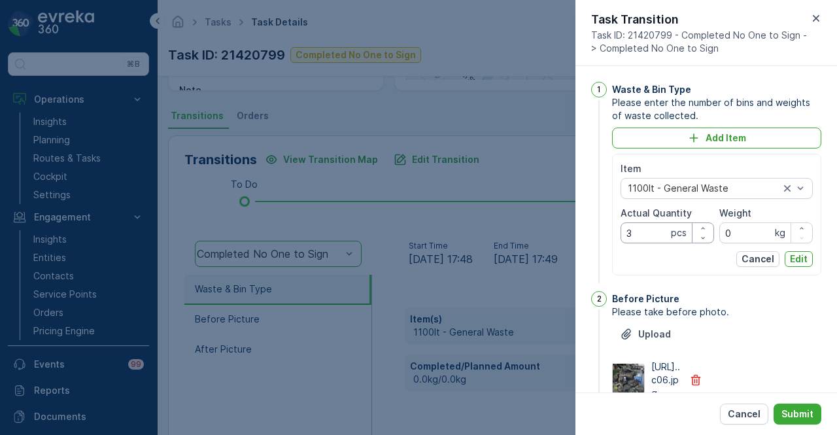
click at [656, 228] on Quantity "3" at bounding box center [668, 232] width 94 height 21
type Quantity "2"
click at [680, 261] on p "Edit" at bounding box center [799, 259] width 18 height 13
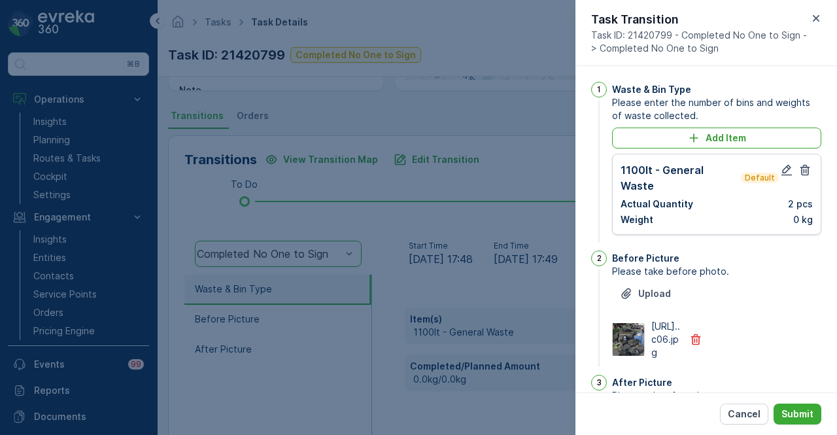
click at [680, 389] on div "After Picture" at bounding box center [716, 382] width 209 height 13
click at [680, 409] on p "Submit" at bounding box center [798, 414] width 32 height 13
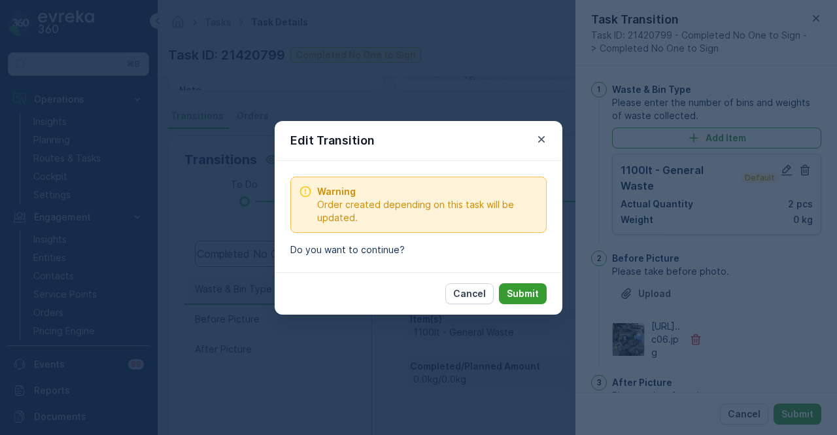
click at [529, 295] on p "Submit" at bounding box center [523, 293] width 32 height 13
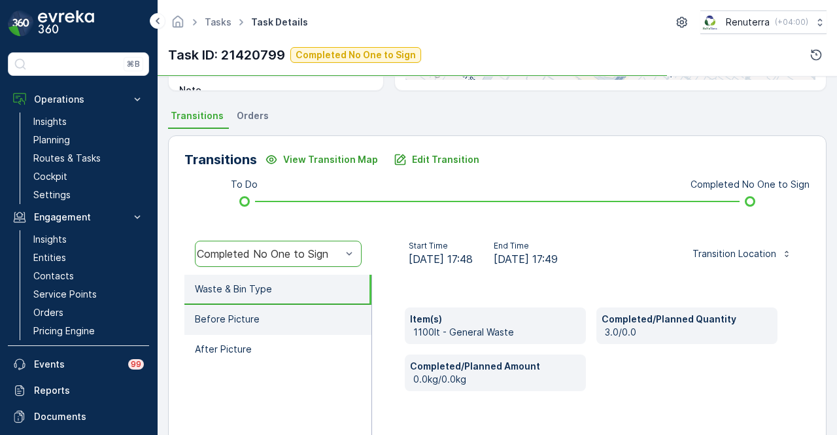
click at [315, 321] on li "Before Picture" at bounding box center [278, 320] width 187 height 30
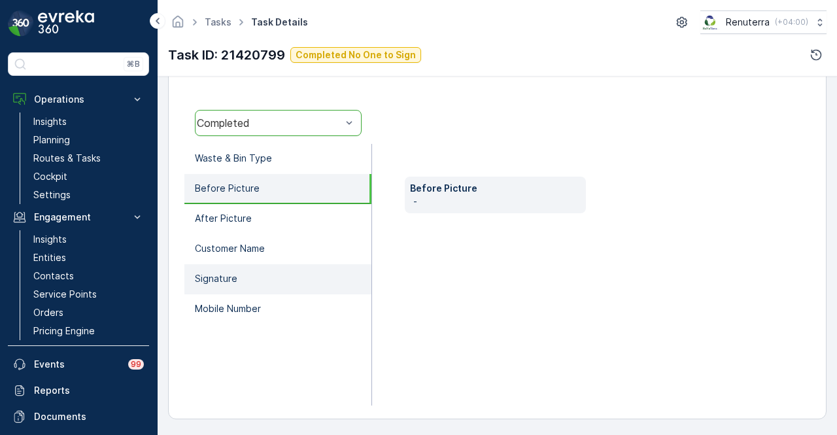
scroll to position [258, 0]
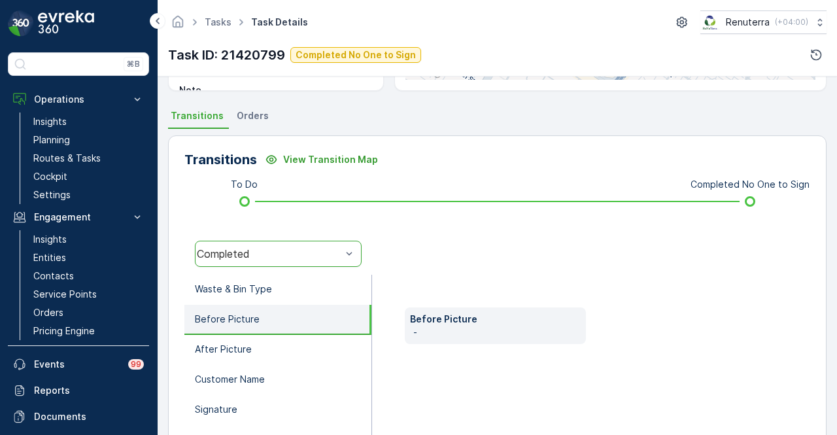
click at [337, 249] on div "Completed" at bounding box center [269, 254] width 145 height 12
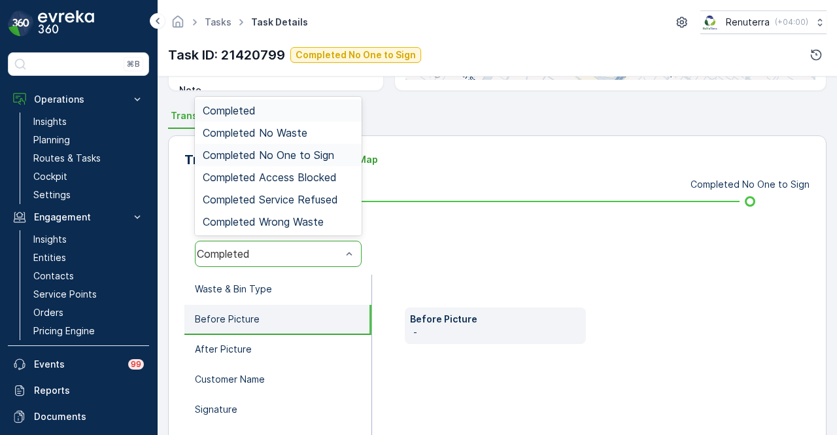
click at [325, 156] on span "Completed No One to Sign" at bounding box center [269, 155] width 132 height 12
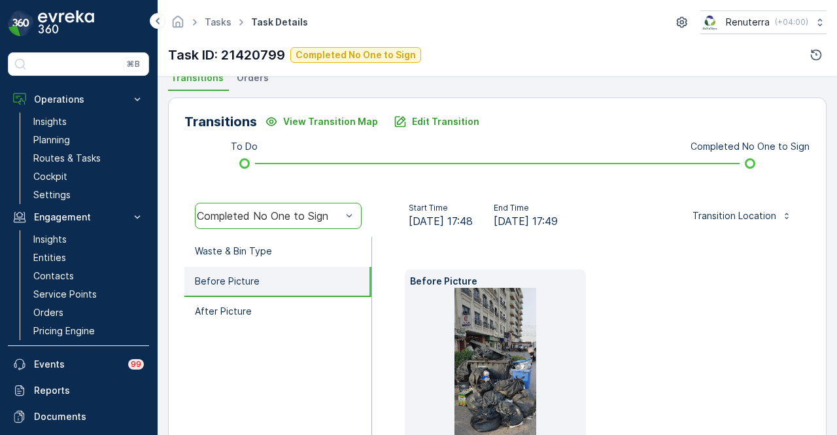
scroll to position [323, 0]
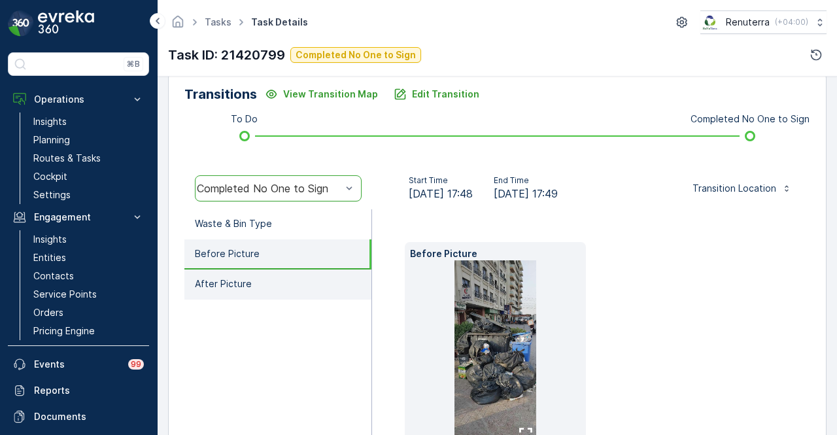
click at [322, 281] on li "After Picture" at bounding box center [278, 285] width 187 height 30
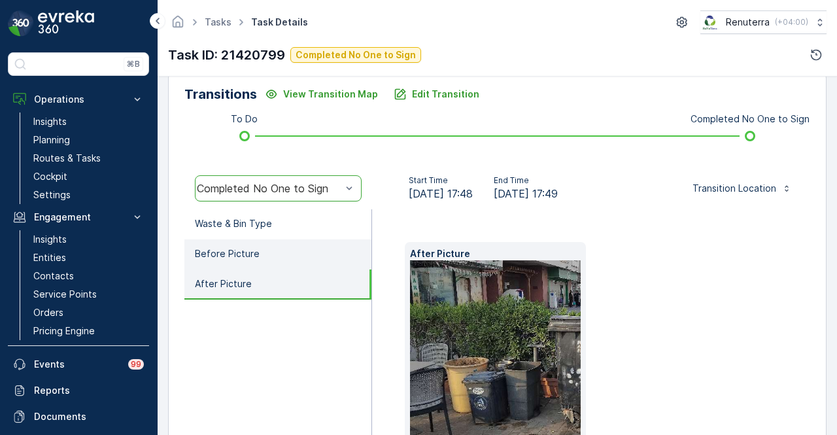
click at [332, 258] on li "Before Picture" at bounding box center [278, 254] width 187 height 30
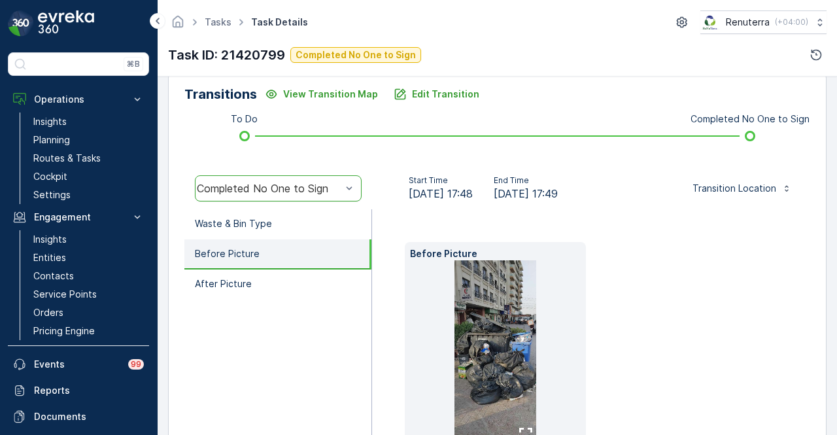
click at [355, 343] on ul "Waste & Bin Type Before Picture After Picture" at bounding box center [279, 350] width 188 height 283
click at [107, 289] on link "Service Points" at bounding box center [88, 294] width 121 height 18
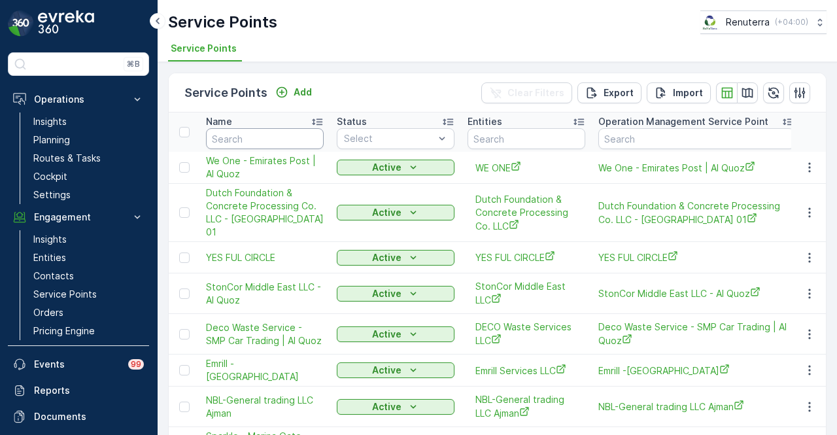
click at [258, 135] on input "text" at bounding box center [265, 138] width 118 height 21
type input "calicut"
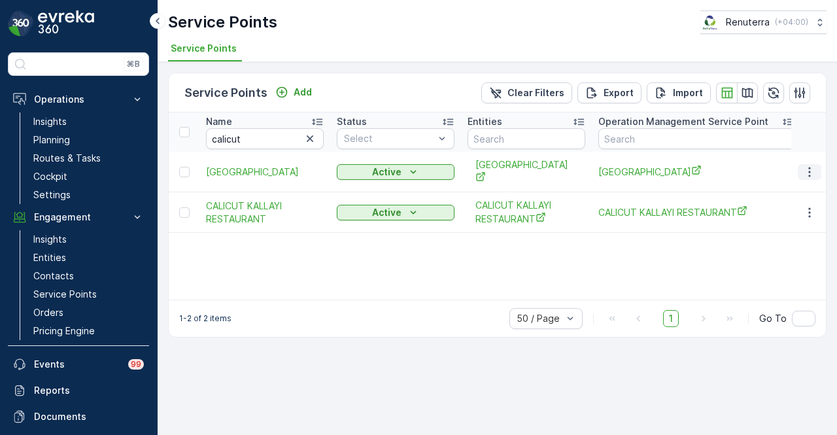
click at [680, 169] on icon "button" at bounding box center [809, 172] width 13 height 13
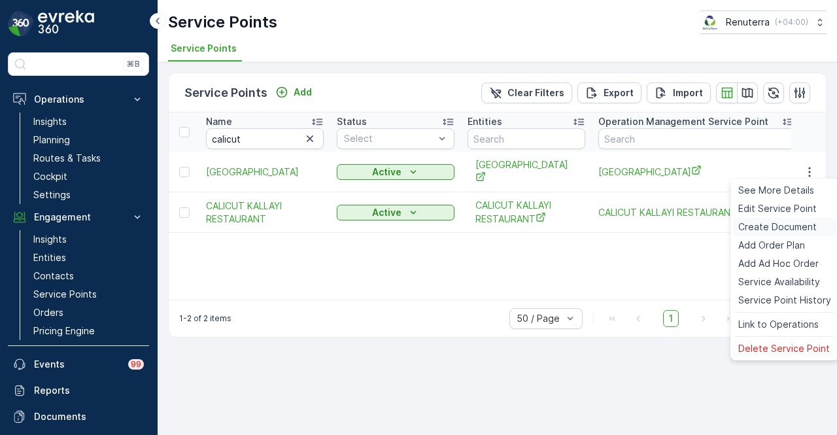
click at [680, 229] on span "Create Document" at bounding box center [778, 226] width 79 height 13
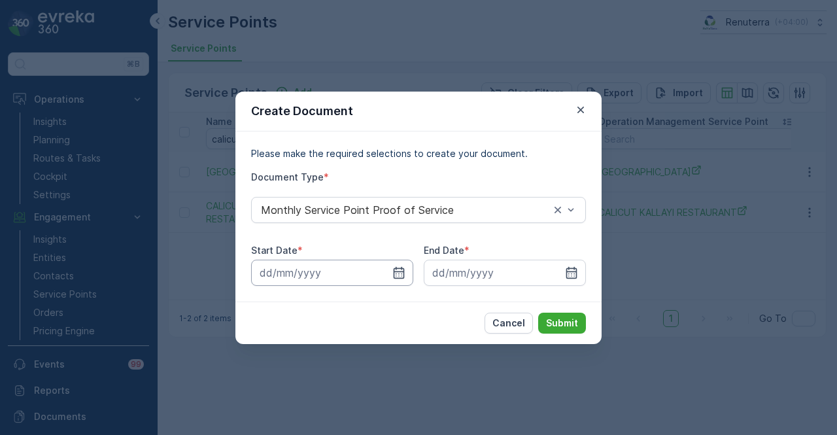
drag, startPoint x: 393, startPoint y: 274, endPoint x: 385, endPoint y: 262, distance: 14.2
click at [393, 274] on icon "button" at bounding box center [399, 272] width 13 height 13
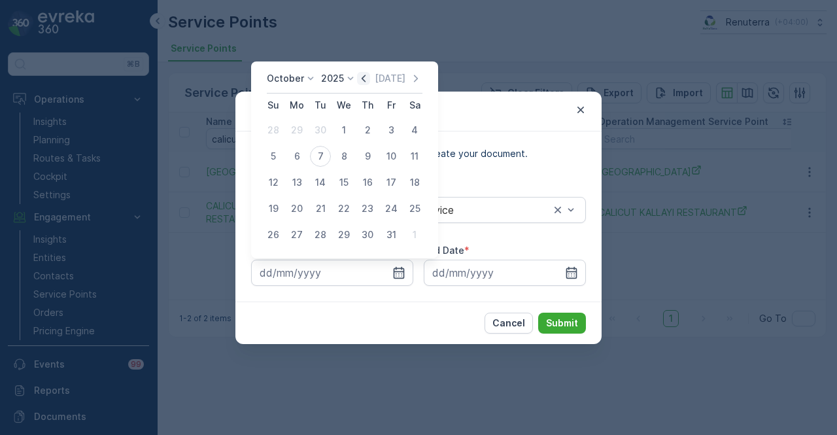
click at [370, 79] on icon "button" at bounding box center [363, 78] width 13 height 13
drag, startPoint x: 301, startPoint y: 130, endPoint x: 432, endPoint y: 227, distance: 163.7
click at [304, 132] on div "1" at bounding box center [297, 130] width 21 height 21
type input "01.09.2025"
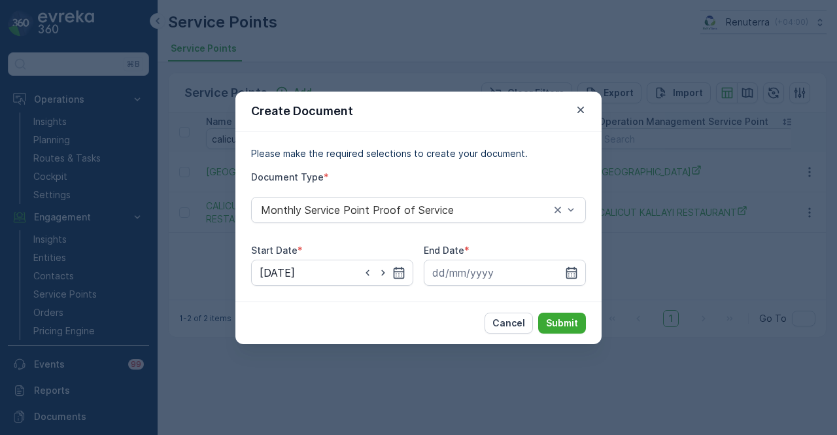
drag, startPoint x: 572, startPoint y: 267, endPoint x: 566, endPoint y: 193, distance: 74.2
click at [572, 261] on div at bounding box center [505, 273] width 162 height 26
drag, startPoint x: 570, startPoint y: 273, endPoint x: 568, endPoint y: 264, distance: 9.4
click at [570, 272] on icon "button" at bounding box center [571, 272] width 13 height 13
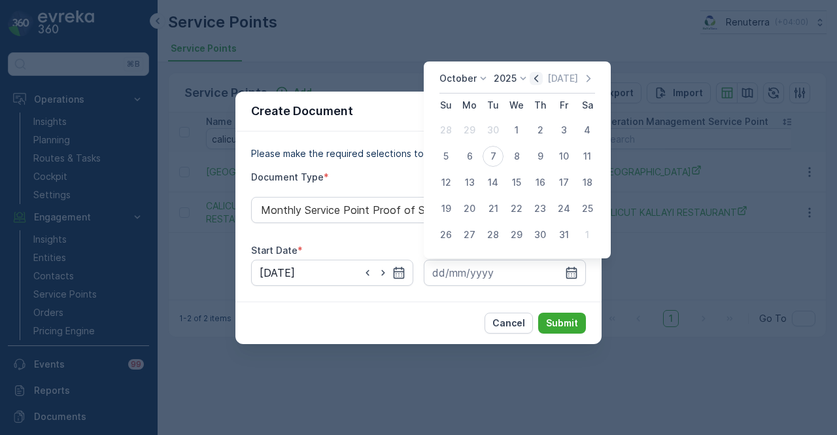
click at [542, 78] on icon "button" at bounding box center [536, 78] width 13 height 13
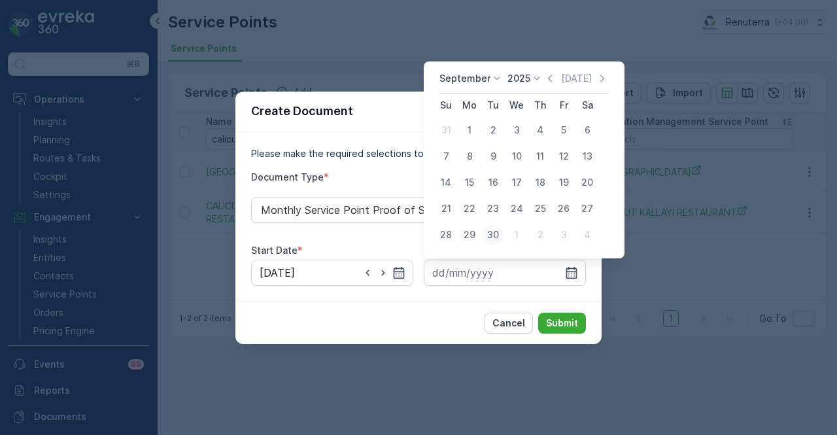
click at [503, 236] on div "30" at bounding box center [493, 234] width 21 height 21
type input "30.09.2025"
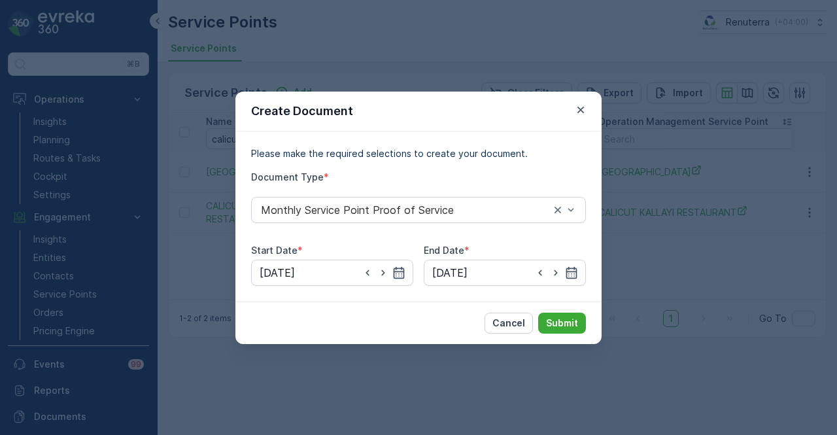
click at [561, 336] on div "Cancel Submit" at bounding box center [419, 323] width 366 height 43
click at [572, 319] on p "Submit" at bounding box center [562, 323] width 32 height 13
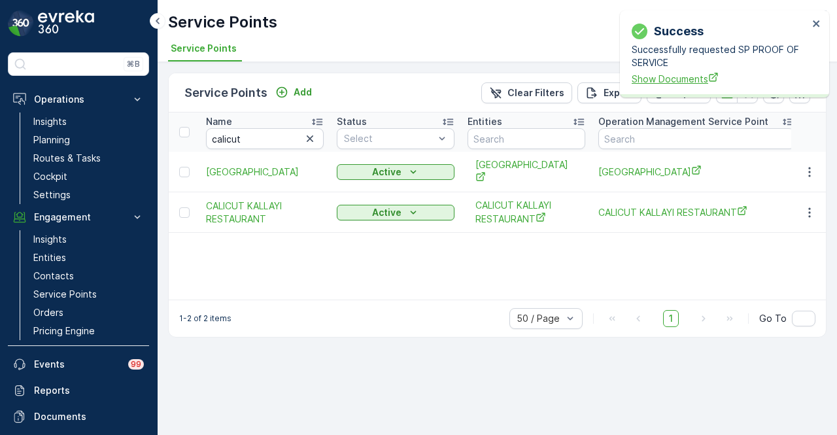
click at [650, 77] on span "Show Documents" at bounding box center [720, 79] width 177 height 14
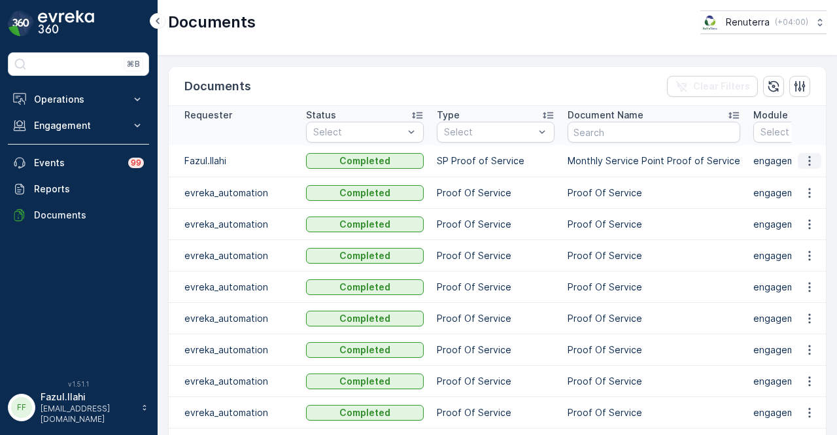
click at [805, 163] on icon "button" at bounding box center [809, 160] width 13 height 13
click at [805, 185] on span "See Details" at bounding box center [806, 179] width 50 height 13
click at [309, 58] on div "Documents Clear Filters Requester Status Select Type Select Document Name Modul…" at bounding box center [498, 245] width 680 height 379
drag, startPoint x: 809, startPoint y: 155, endPoint x: 808, endPoint y: 162, distance: 6.6
click at [809, 155] on icon "button" at bounding box center [809, 160] width 13 height 13
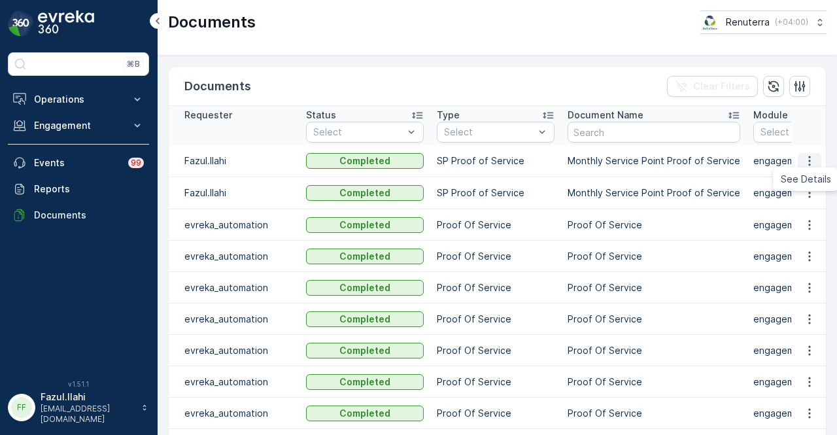
click at [801, 181] on span "See Details" at bounding box center [806, 179] width 50 height 13
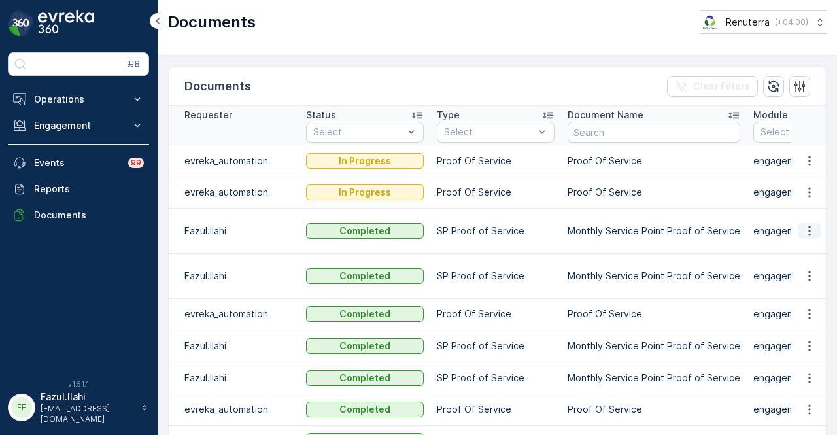
click at [811, 228] on icon "button" at bounding box center [809, 230] width 13 height 13
click at [809, 254] on span "See Details" at bounding box center [806, 249] width 50 height 13
click at [803, 234] on icon "button" at bounding box center [809, 230] width 13 height 13
drag, startPoint x: 801, startPoint y: 236, endPoint x: 801, endPoint y: 248, distance: 11.8
click at [801, 248] on span "See Details" at bounding box center [806, 249] width 50 height 13
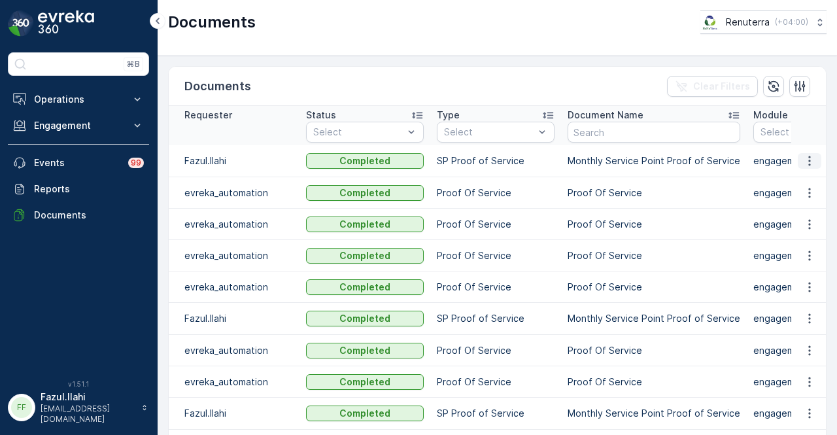
click at [809, 159] on icon "button" at bounding box center [809, 160] width 13 height 13
click at [807, 186] on div "See Details" at bounding box center [806, 179] width 61 height 18
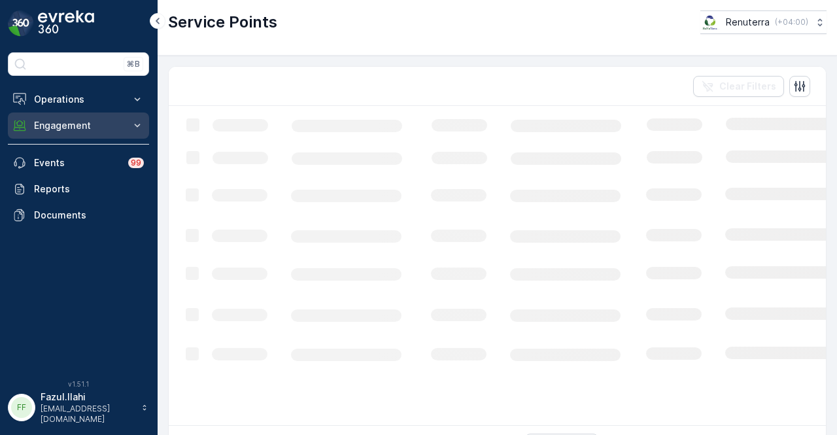
click at [114, 124] on p "Engagement" at bounding box center [78, 125] width 89 height 13
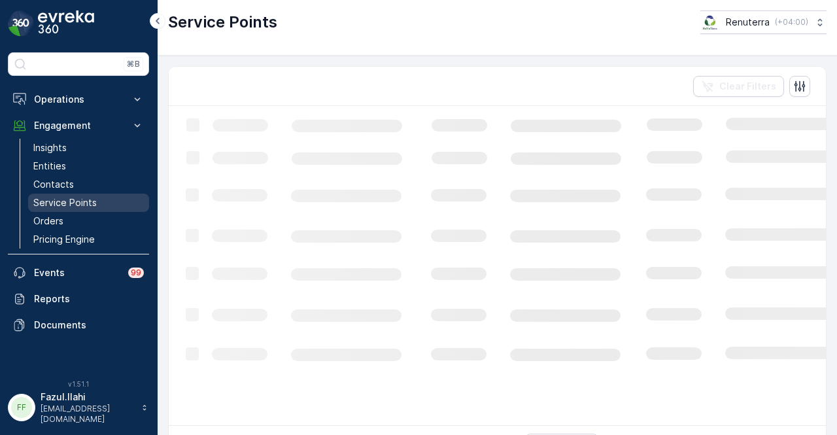
click at [116, 198] on link "Service Points" at bounding box center [88, 203] width 121 height 18
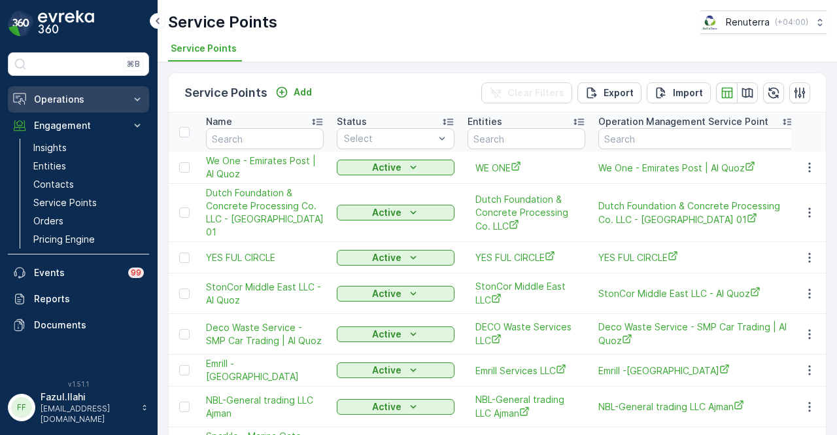
click at [97, 99] on p "Operations" at bounding box center [78, 99] width 89 height 13
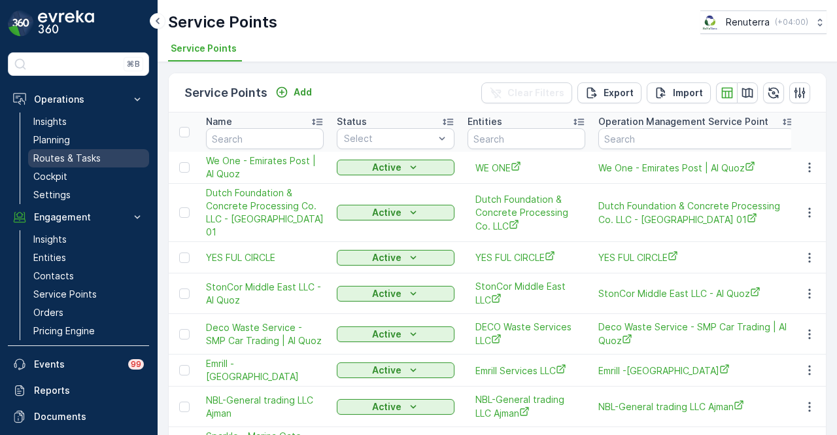
click at [102, 158] on link "Routes & Tasks" at bounding box center [88, 158] width 121 height 18
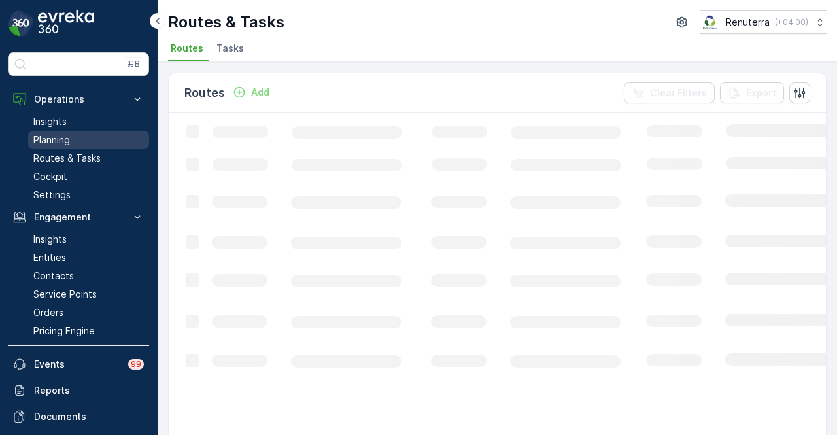
click at [94, 141] on link "Planning" at bounding box center [88, 140] width 121 height 18
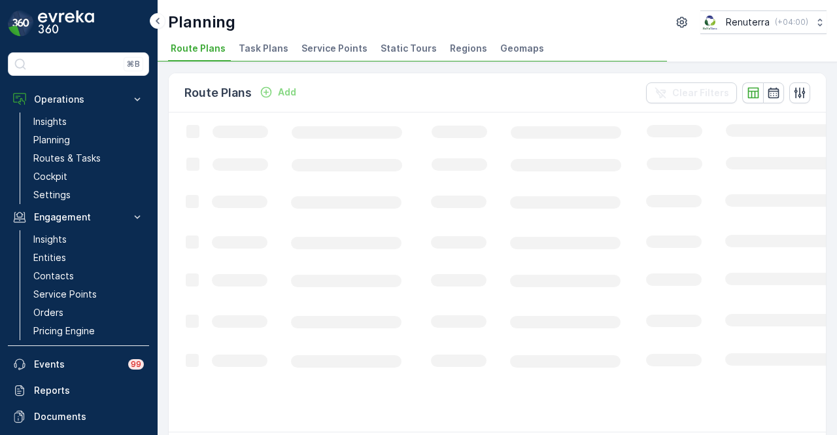
click at [326, 49] on span "Service Points" at bounding box center [335, 48] width 66 height 13
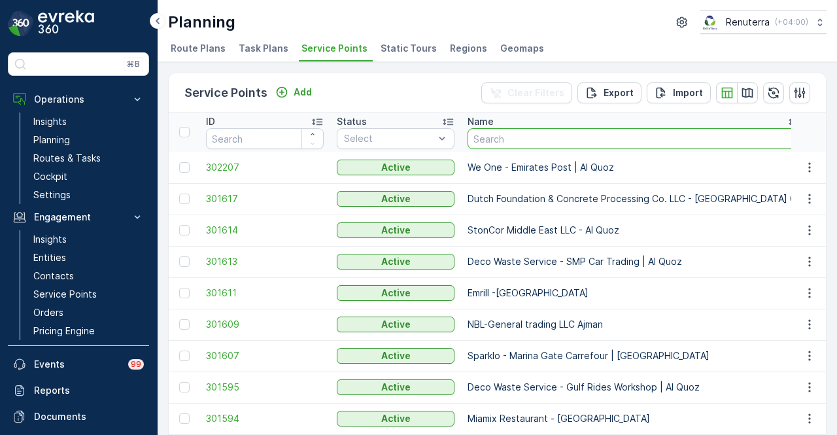
click at [554, 138] on input "text" at bounding box center [634, 138] width 333 height 21
type input "delight"
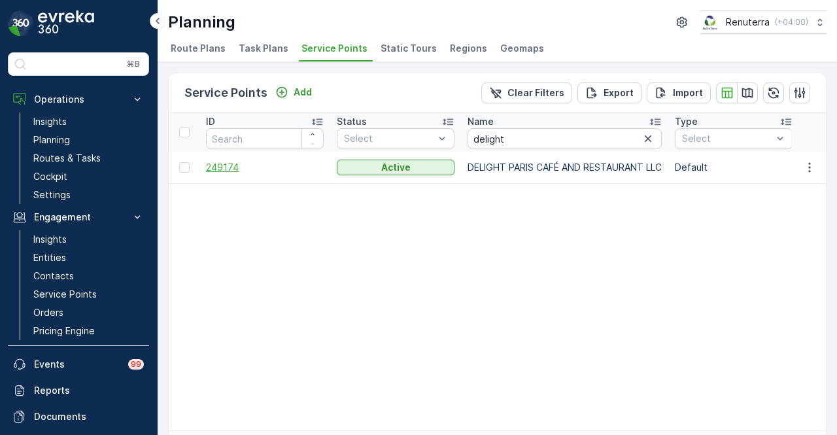
click at [236, 169] on span "249174" at bounding box center [265, 167] width 118 height 13
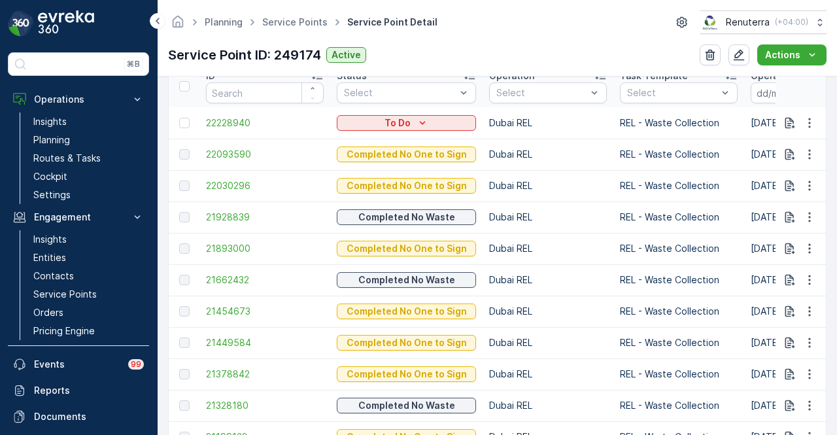
scroll to position [434, 0]
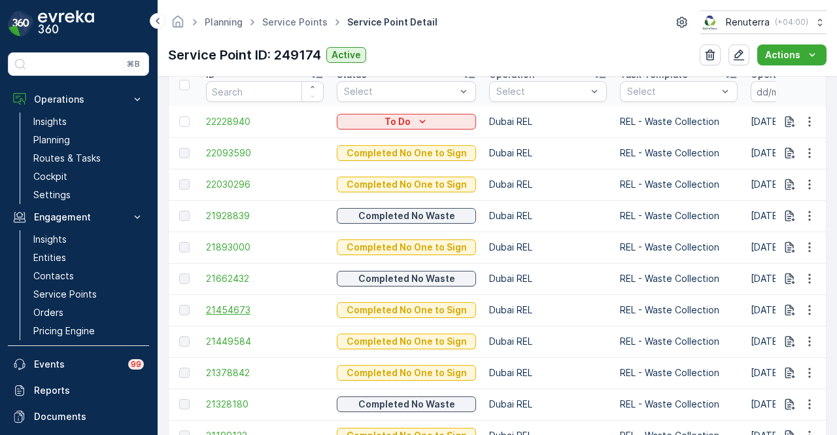
click at [256, 307] on span "21454673" at bounding box center [265, 310] width 118 height 13
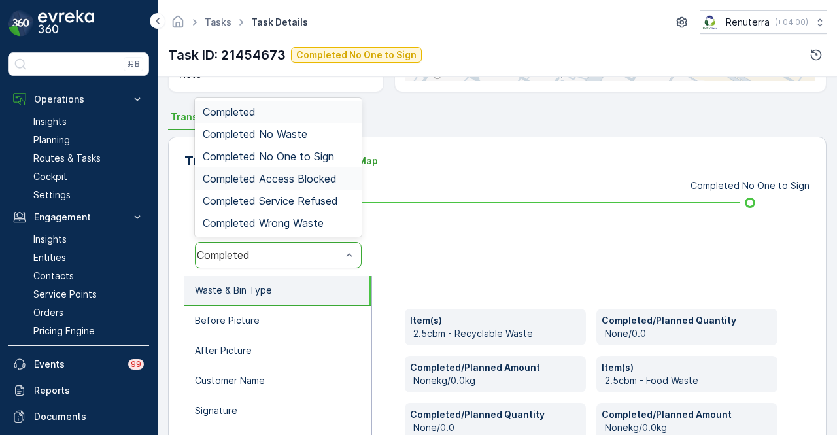
scroll to position [196, 0]
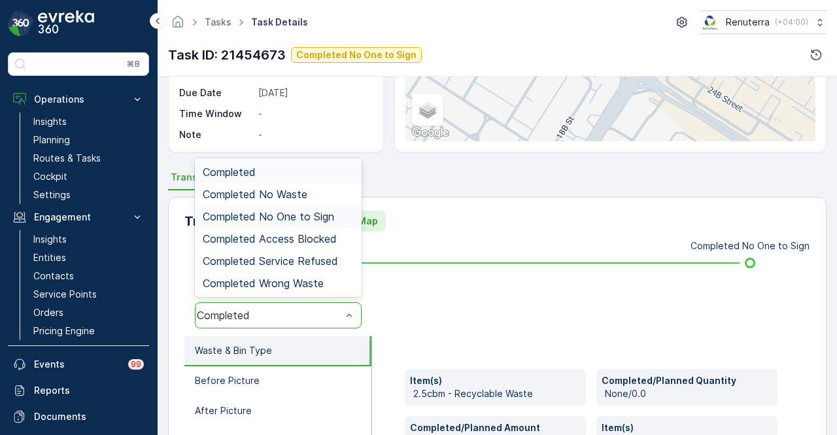
drag, startPoint x: 324, startPoint y: 217, endPoint x: 361, endPoint y: 223, distance: 37.9
click at [323, 217] on span "Completed No One to Sign" at bounding box center [269, 217] width 132 height 12
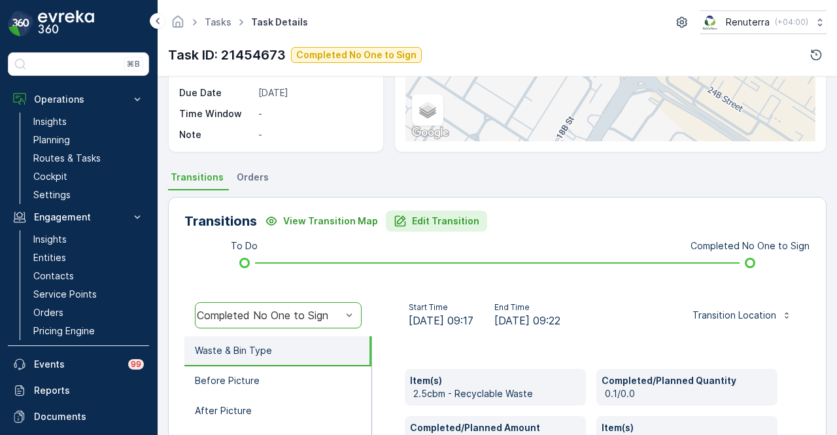
click at [412, 221] on p "Edit Transition" at bounding box center [445, 221] width 67 height 13
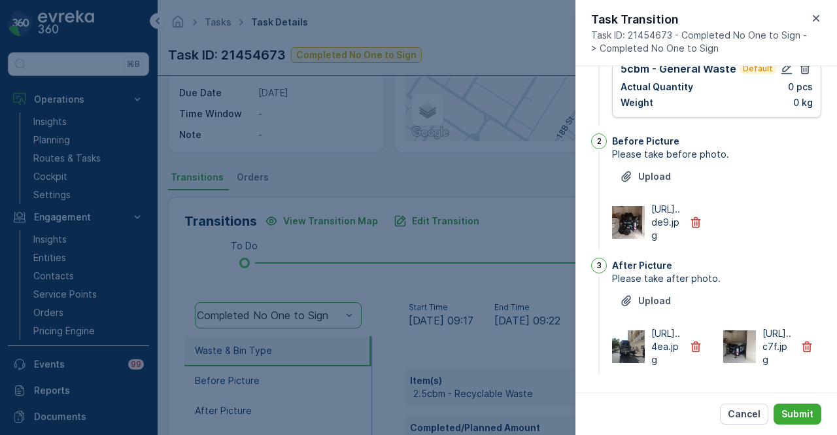
scroll to position [0, 0]
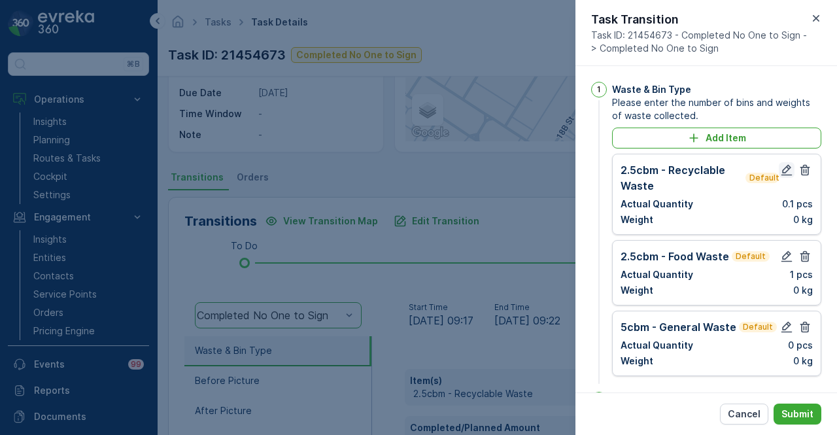
click at [783, 174] on icon "button" at bounding box center [787, 170] width 11 height 11
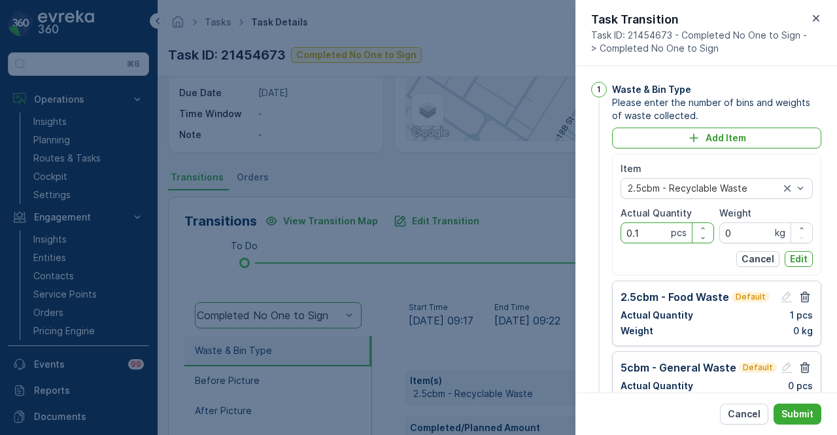
click at [652, 237] on Quantity "0.1" at bounding box center [668, 232] width 94 height 21
type Quantity "0"
type Quantity "1"
click at [801, 258] on p "Edit" at bounding box center [799, 259] width 18 height 13
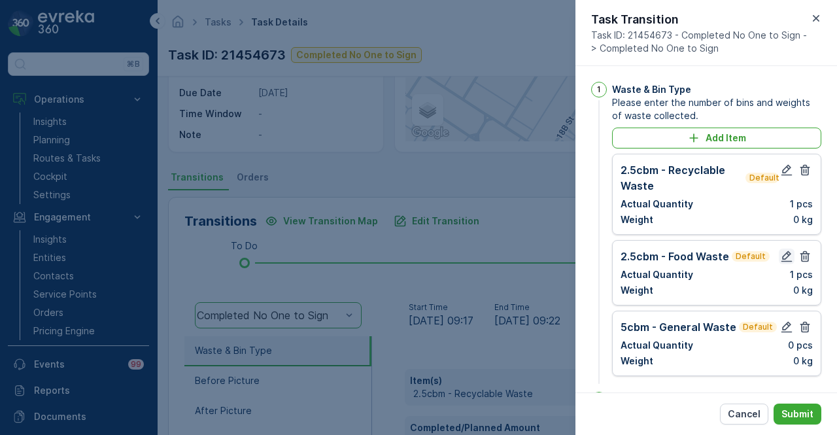
click at [784, 256] on icon "button" at bounding box center [787, 256] width 13 height 13
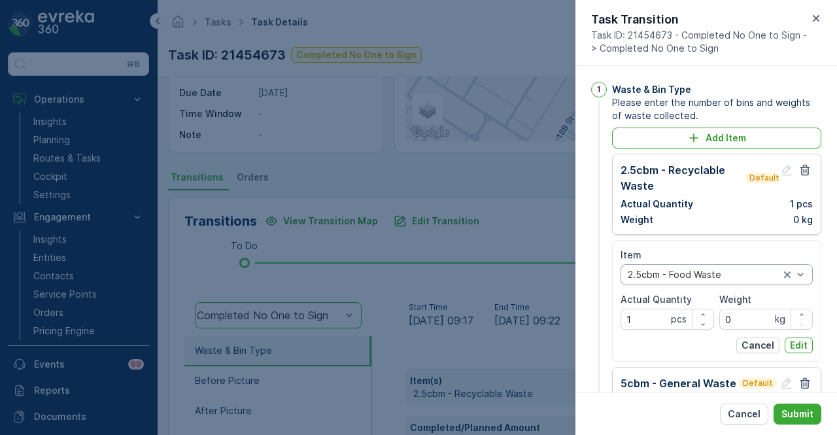
click at [809, 272] on div "2.5cbm - Food Waste" at bounding box center [717, 274] width 192 height 21
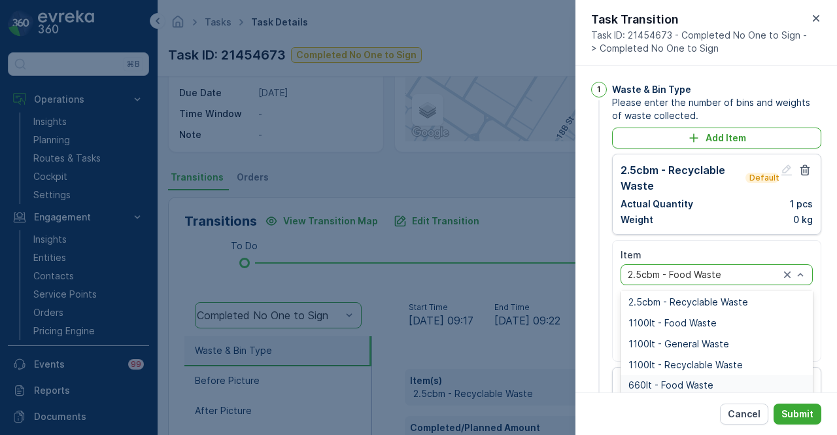
scroll to position [131, 0]
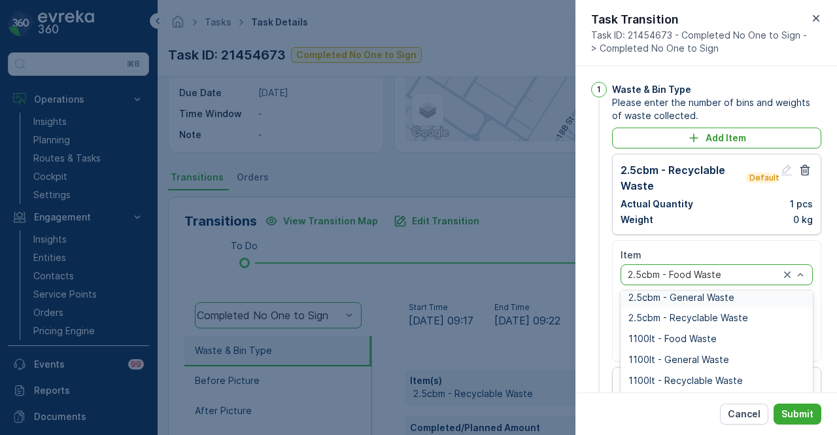
click at [761, 303] on div "2.5cbm - General Waste" at bounding box center [717, 297] width 192 height 21
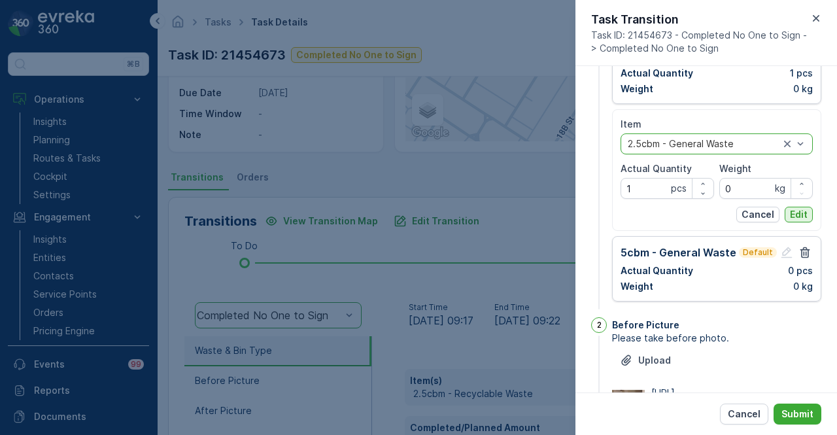
click at [801, 217] on p "Edit" at bounding box center [799, 214] width 18 height 13
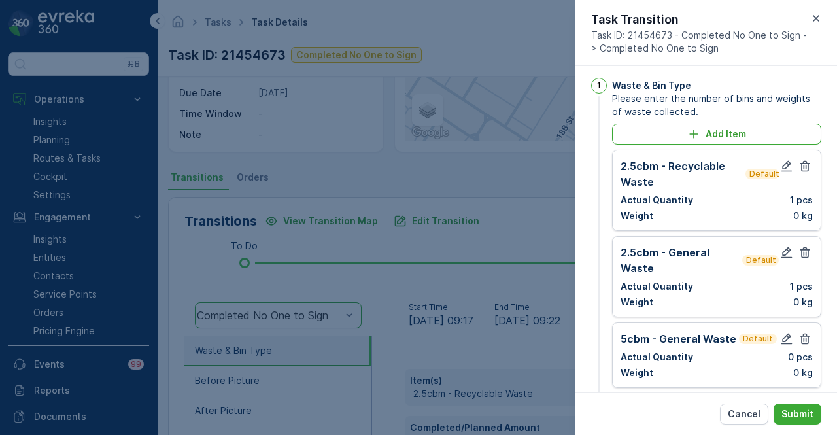
scroll to position [0, 0]
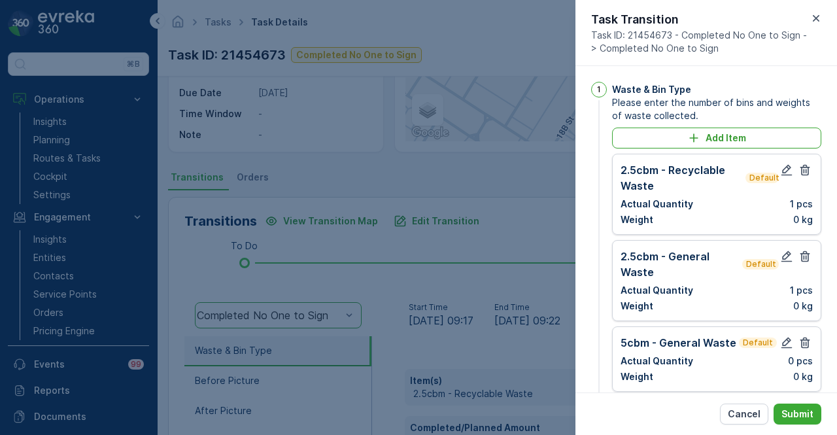
click at [798, 402] on div "Cancel Submit" at bounding box center [707, 414] width 262 height 43
click at [799, 406] on button "Submit" at bounding box center [798, 414] width 48 height 21
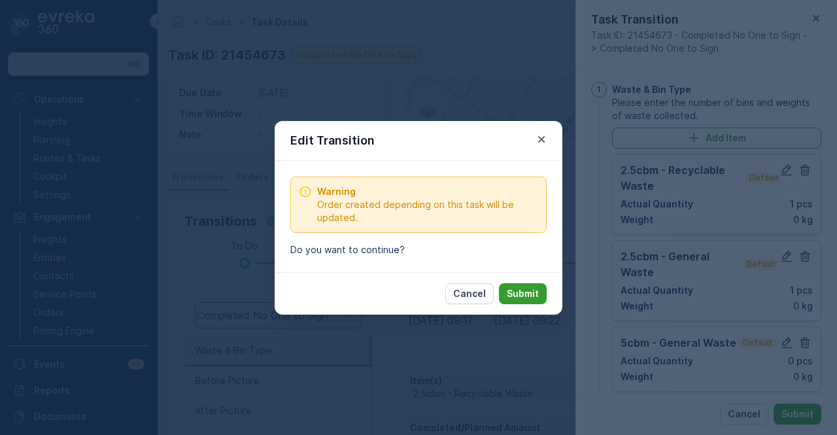
click at [537, 292] on p "Submit" at bounding box center [523, 293] width 32 height 13
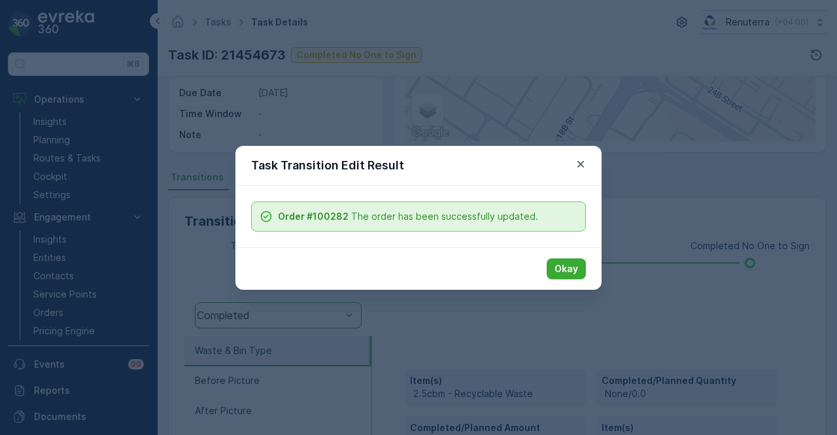
click at [563, 266] on p "Okay" at bounding box center [567, 268] width 24 height 13
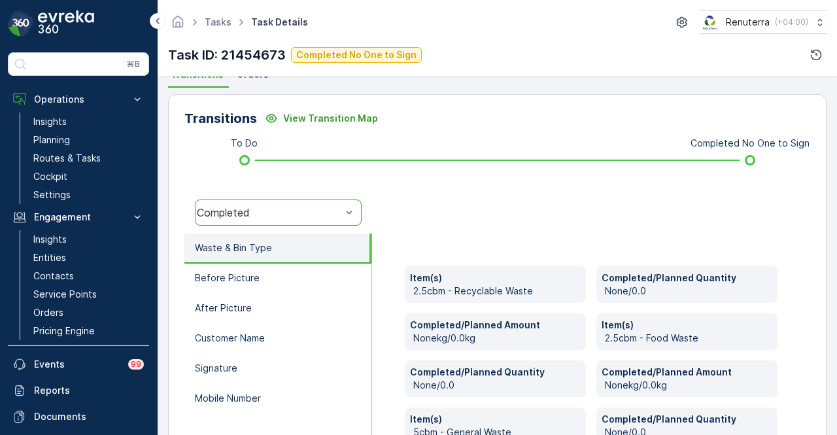
scroll to position [393, 0]
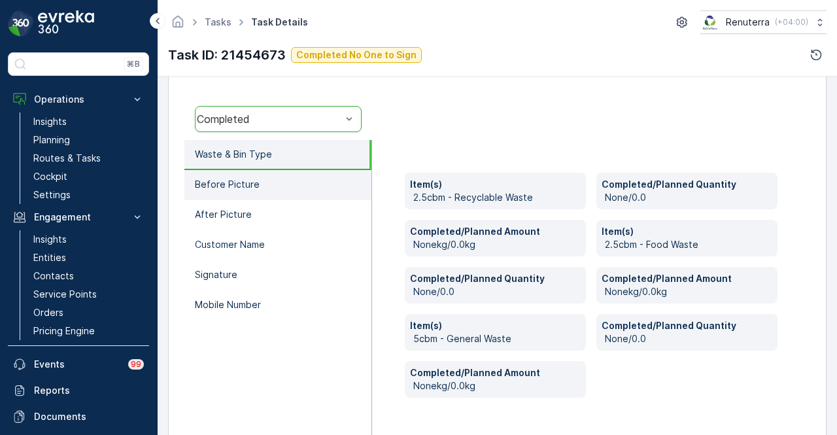
click at [313, 198] on li "Before Picture" at bounding box center [278, 185] width 187 height 30
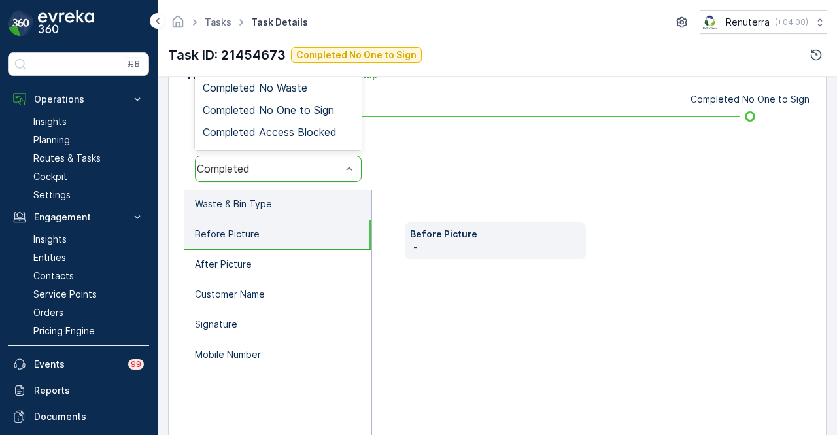
scroll to position [323, 0]
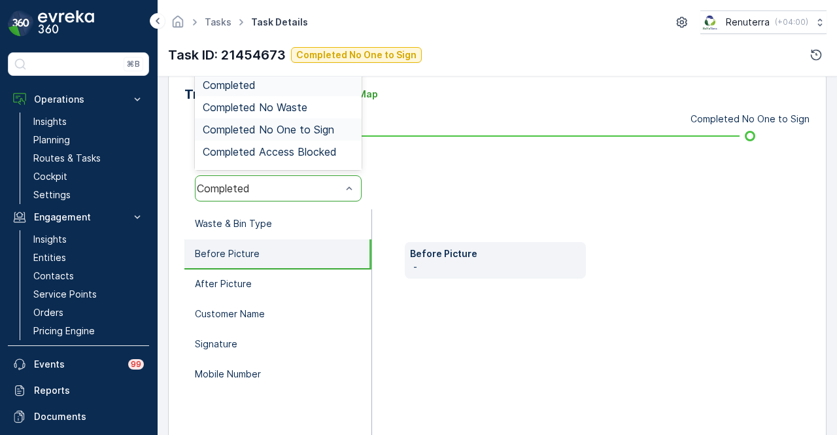
click at [323, 120] on div "Completed No One to Sign" at bounding box center [278, 129] width 167 height 22
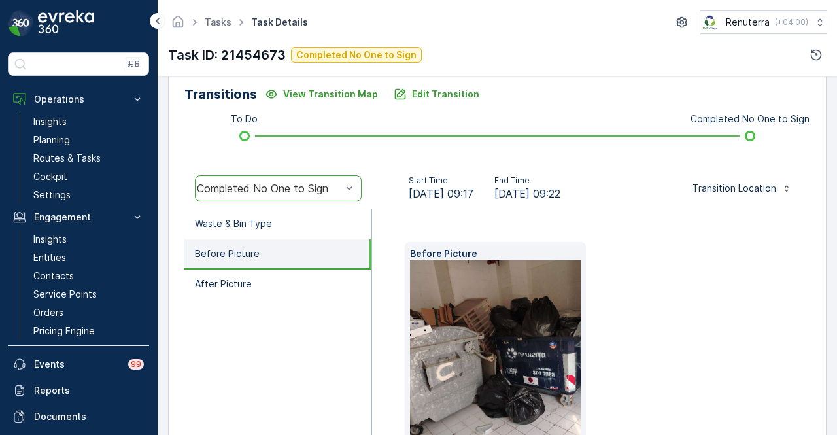
click at [330, 268] on li "Before Picture" at bounding box center [278, 254] width 187 height 30
click at [323, 273] on li "After Picture" at bounding box center [278, 285] width 187 height 30
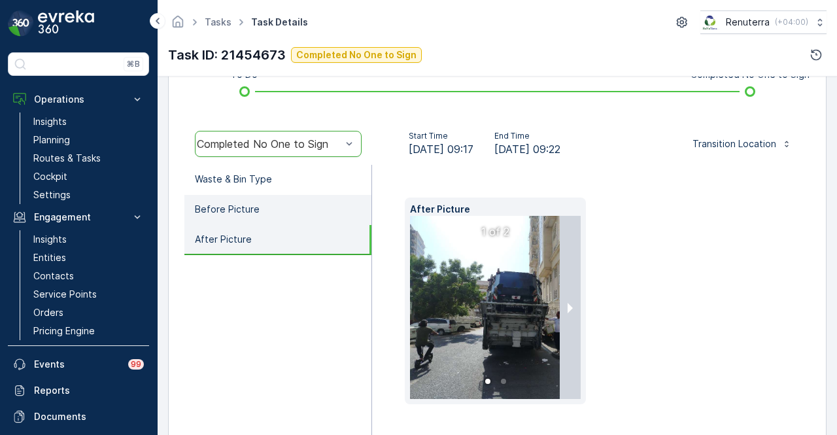
scroll to position [389, 0]
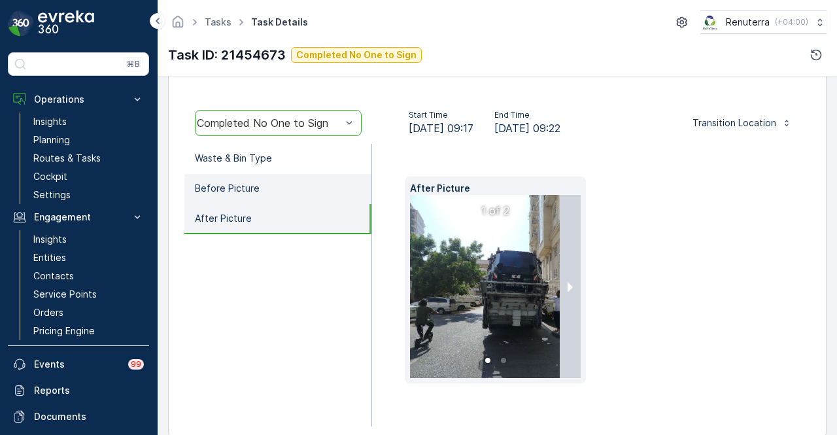
click at [313, 200] on li "Before Picture" at bounding box center [278, 189] width 187 height 30
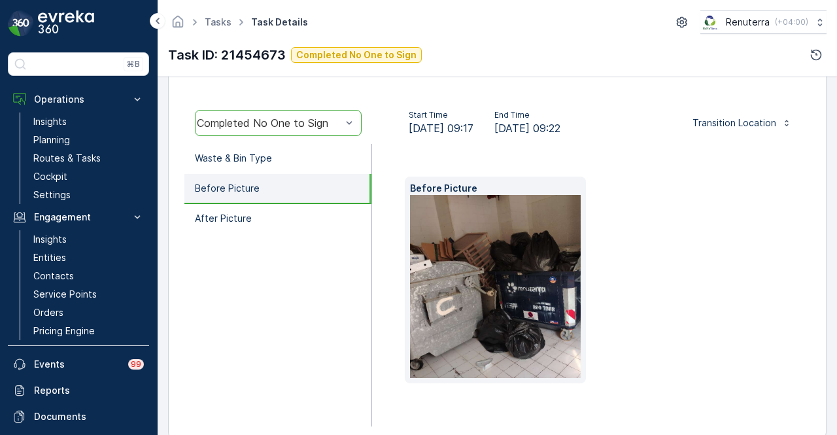
click at [472, 282] on img at bounding box center [532, 286] width 244 height 183
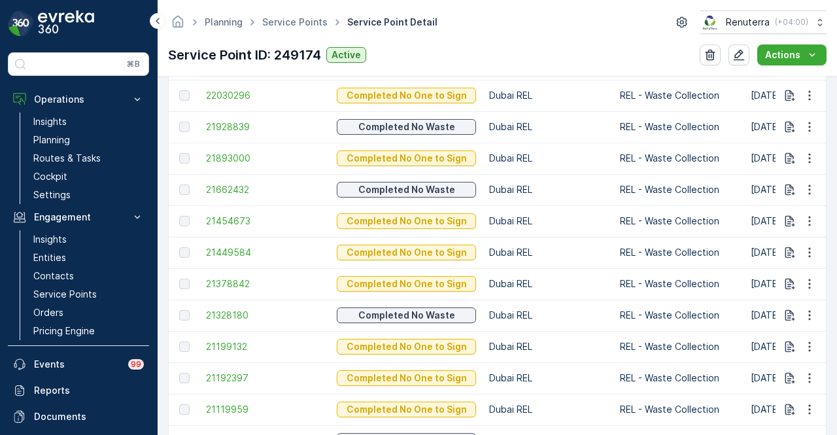
scroll to position [458, 0]
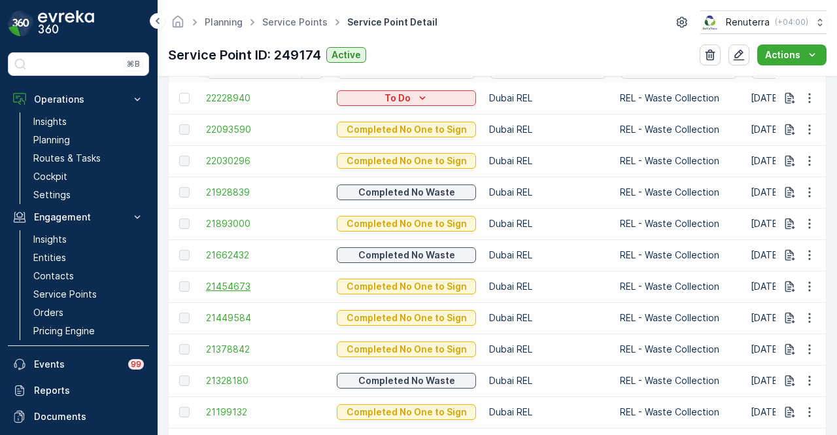
click at [253, 286] on span "21454673" at bounding box center [265, 286] width 118 height 13
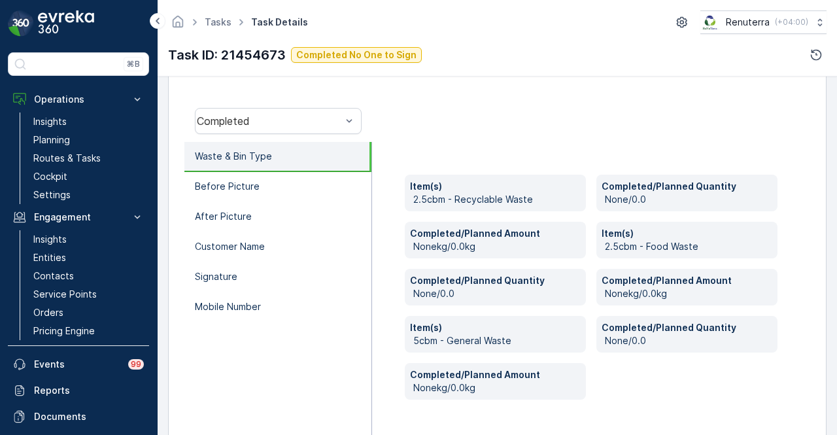
scroll to position [393, 0]
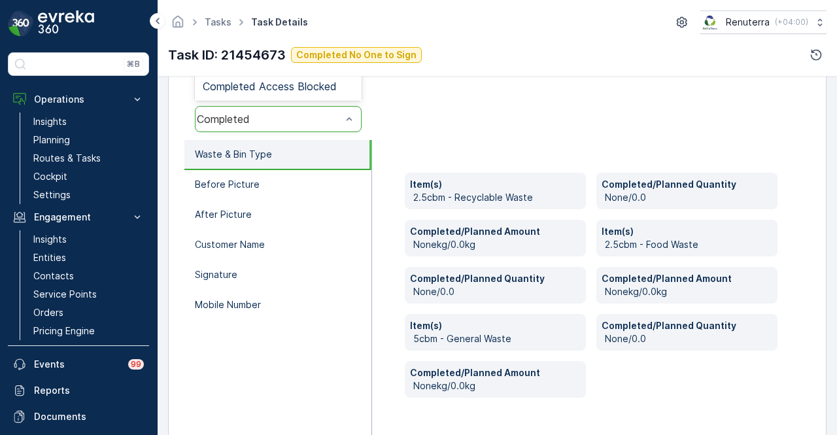
drag, startPoint x: 331, startPoint y: 120, endPoint x: 383, endPoint y: 259, distance: 148.6
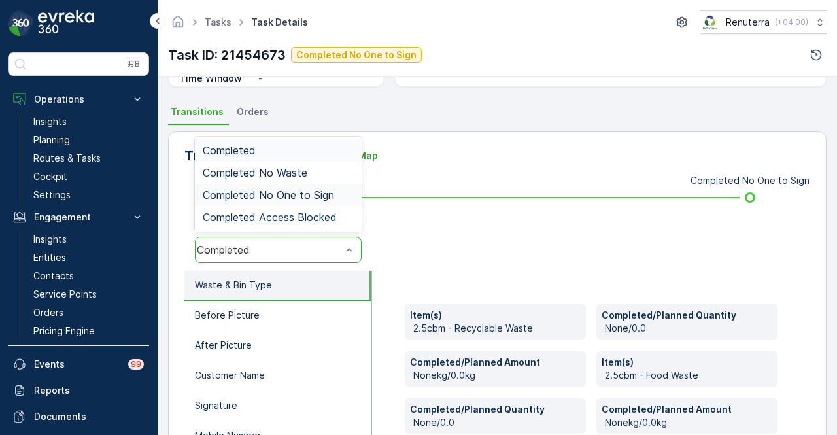
click at [326, 186] on div "Completed No One to Sign" at bounding box center [278, 195] width 167 height 22
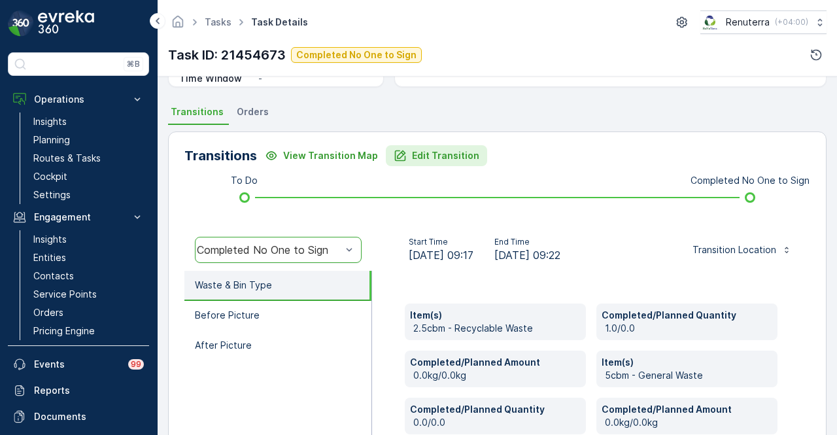
click at [442, 145] on button "Edit Transition" at bounding box center [436, 155] width 101 height 21
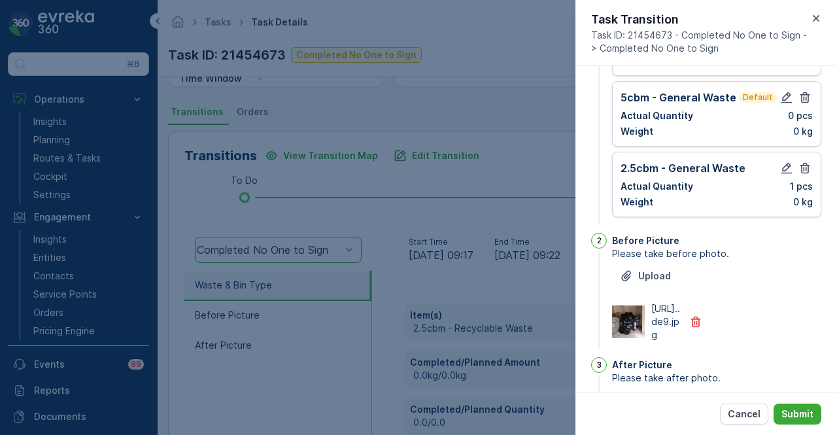
scroll to position [4, 0]
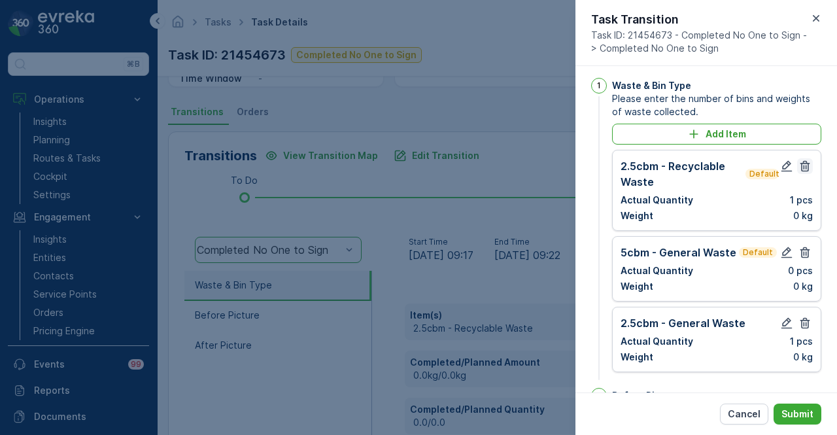
click at [799, 165] on icon "button" at bounding box center [805, 166] width 13 height 13
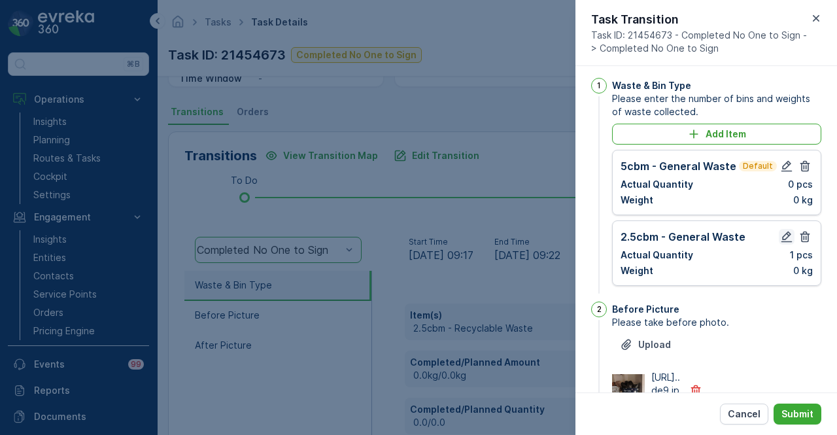
click at [785, 235] on icon "button" at bounding box center [787, 237] width 11 height 11
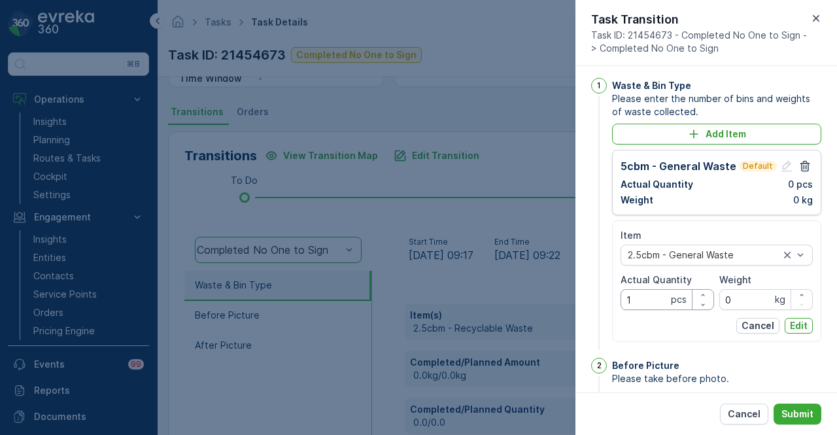
click at [641, 302] on Quantity "1" at bounding box center [668, 299] width 94 height 21
type Quantity "5"
type Quantity "2"
click at [801, 322] on p "Edit" at bounding box center [799, 325] width 18 height 13
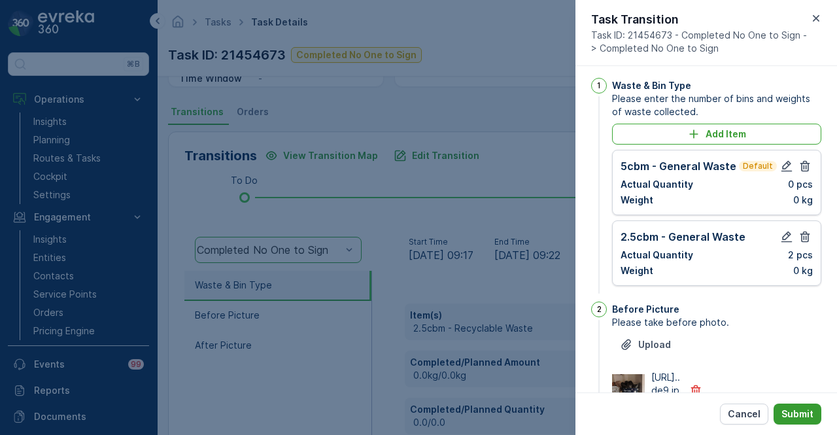
click at [807, 404] on button "Submit" at bounding box center [798, 414] width 48 height 21
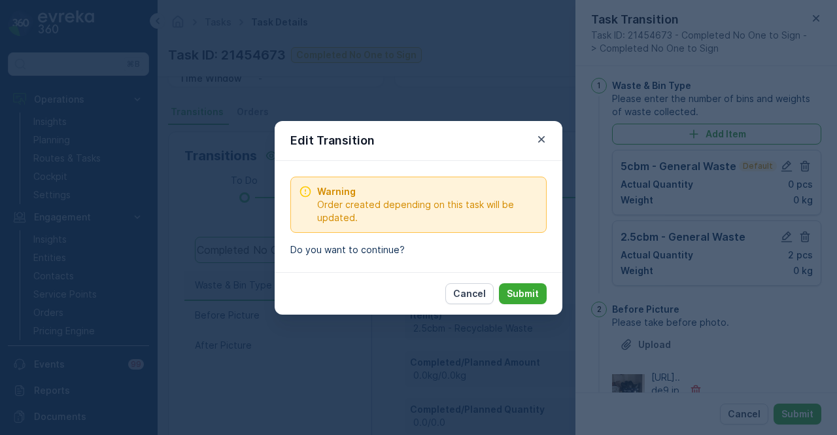
click at [520, 294] on p "Submit" at bounding box center [523, 293] width 32 height 13
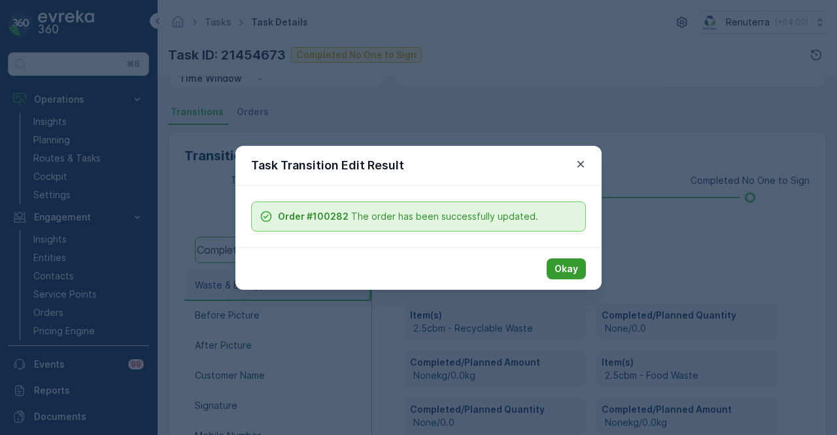
click at [572, 268] on p "Okay" at bounding box center [567, 268] width 24 height 13
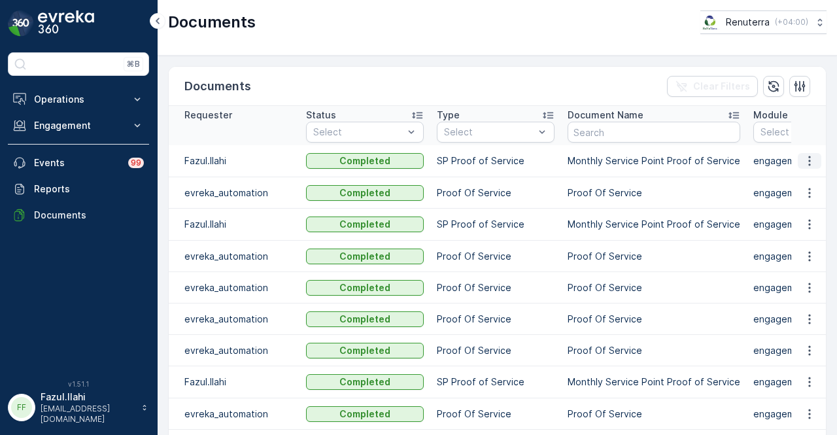
click at [804, 162] on icon "button" at bounding box center [809, 160] width 13 height 13
drag, startPoint x: 804, startPoint y: 163, endPoint x: 803, endPoint y: 177, distance: 14.4
click at [803, 177] on span "See Details" at bounding box center [806, 179] width 50 height 13
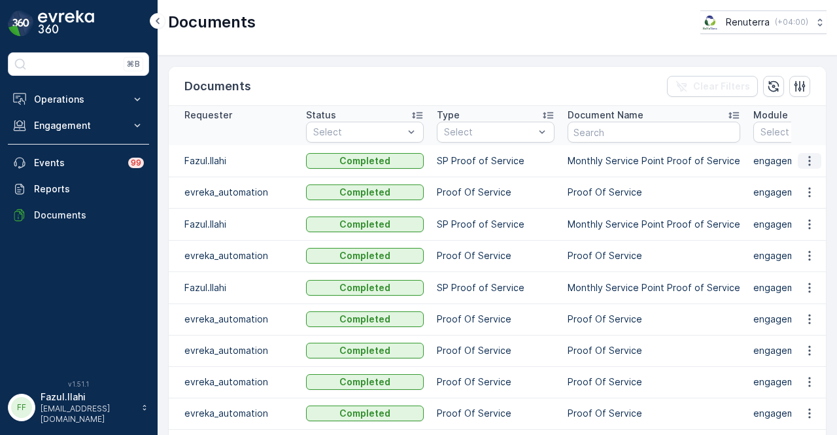
click at [805, 162] on icon "button" at bounding box center [809, 160] width 13 height 13
click at [805, 181] on span "See Details" at bounding box center [806, 179] width 50 height 13
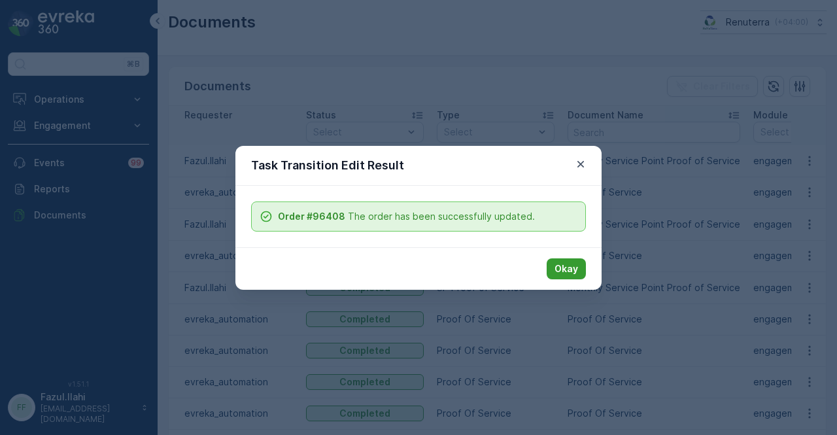
click at [567, 264] on p "Okay" at bounding box center [567, 268] width 24 height 13
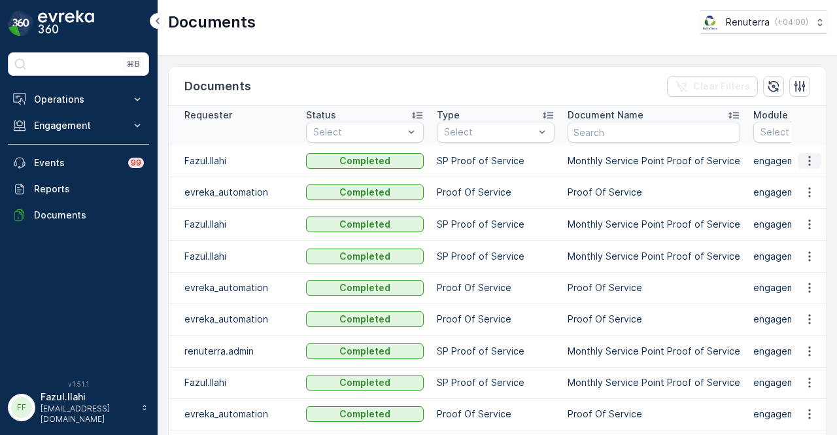
click at [805, 162] on icon "button" at bounding box center [809, 160] width 13 height 13
click at [798, 176] on span "See Details" at bounding box center [806, 179] width 50 height 13
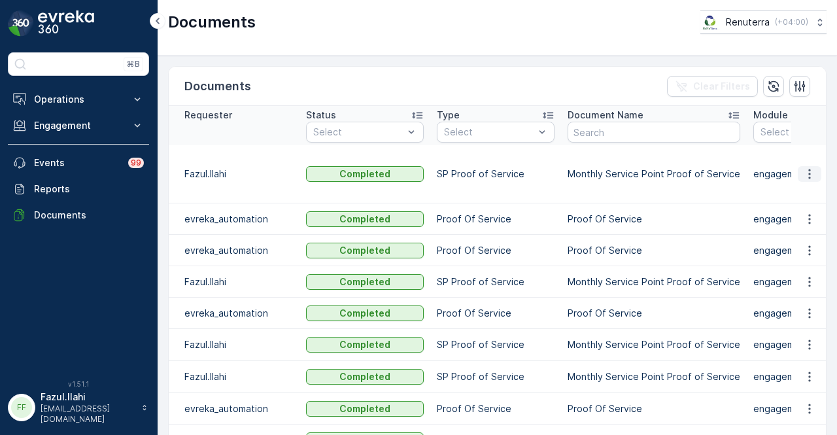
click at [812, 172] on icon "button" at bounding box center [809, 173] width 13 height 13
click at [807, 191] on span "See Details" at bounding box center [806, 192] width 50 height 13
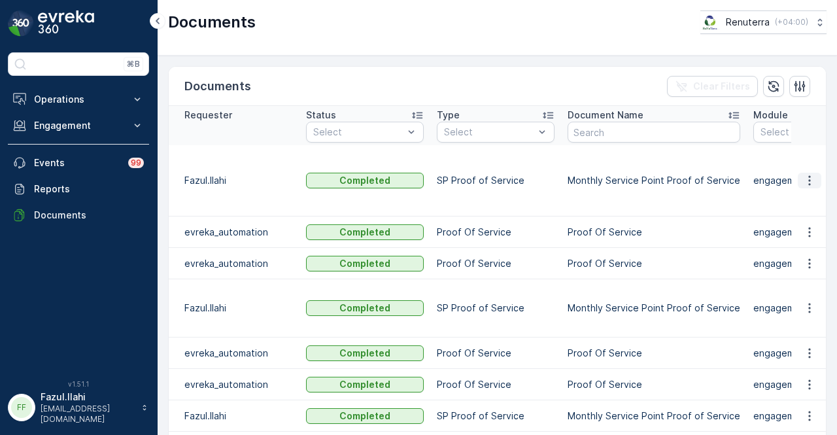
click at [811, 174] on icon "button" at bounding box center [809, 180] width 13 height 13
click at [801, 196] on span "See Details" at bounding box center [806, 192] width 50 height 13
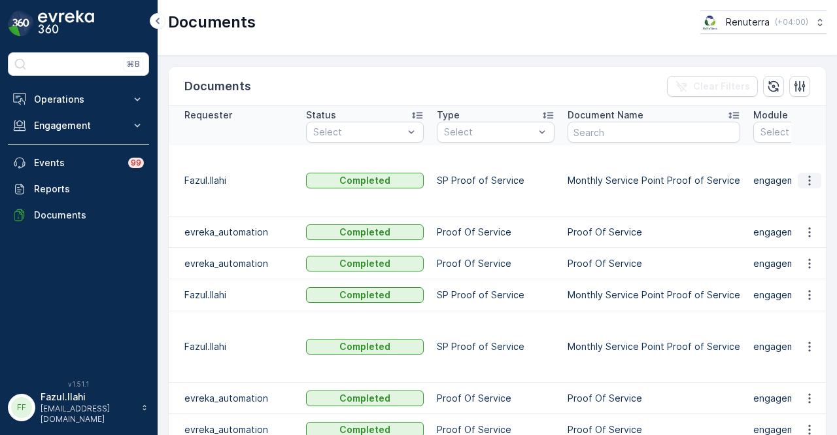
click at [809, 177] on icon "button" at bounding box center [810, 181] width 2 height 10
click at [808, 196] on span "See Details" at bounding box center [806, 192] width 50 height 13
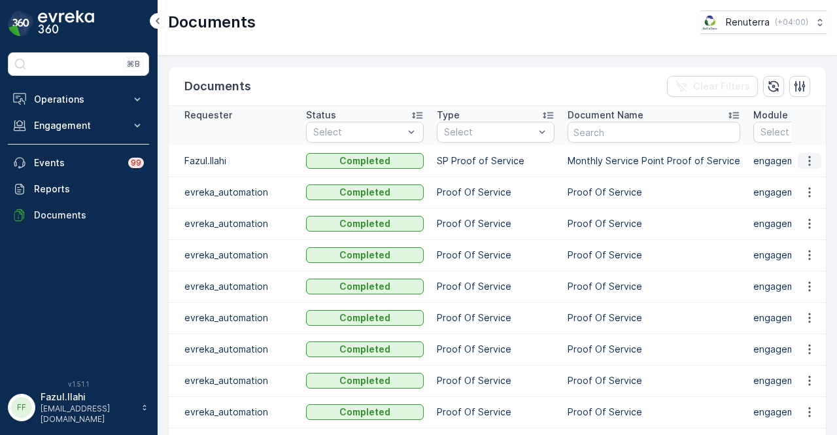
drag, startPoint x: 803, startPoint y: 158, endPoint x: 801, endPoint y: 167, distance: 9.4
click at [804, 160] on icon "button" at bounding box center [809, 160] width 13 height 13
click at [798, 174] on span "See Details" at bounding box center [806, 179] width 50 height 13
click at [810, 166] on icon "button" at bounding box center [809, 160] width 13 height 13
drag, startPoint x: 810, startPoint y: 166, endPoint x: 806, endPoint y: 183, distance: 16.8
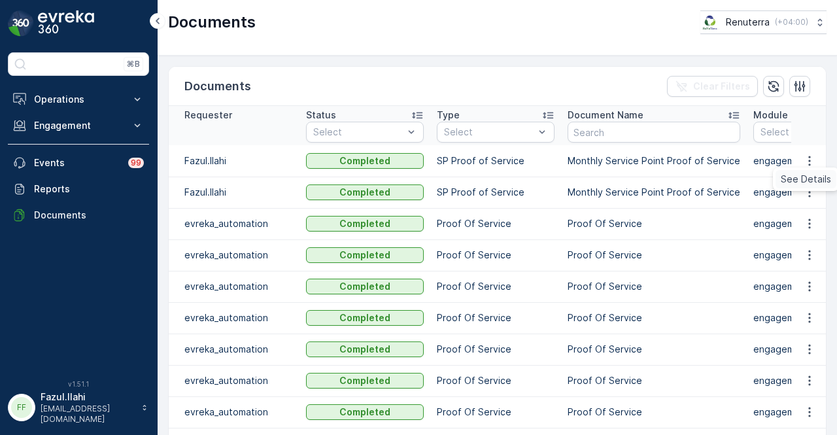
click at [806, 183] on span "See Details" at bounding box center [806, 179] width 50 height 13
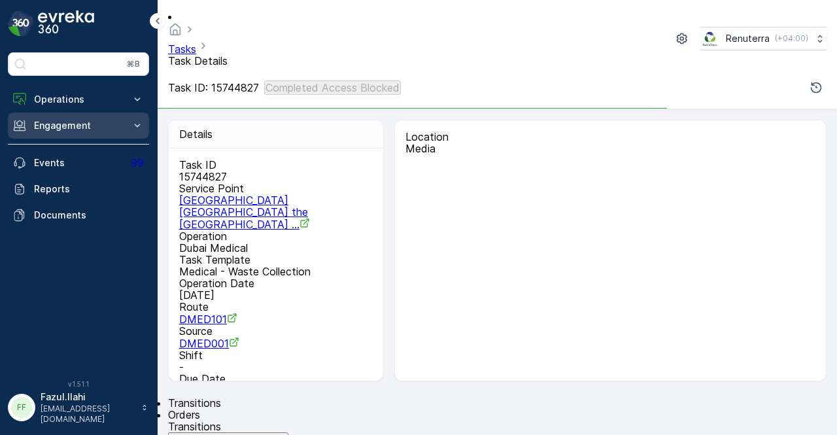
click at [97, 124] on p "Engagement" at bounding box center [78, 125] width 89 height 13
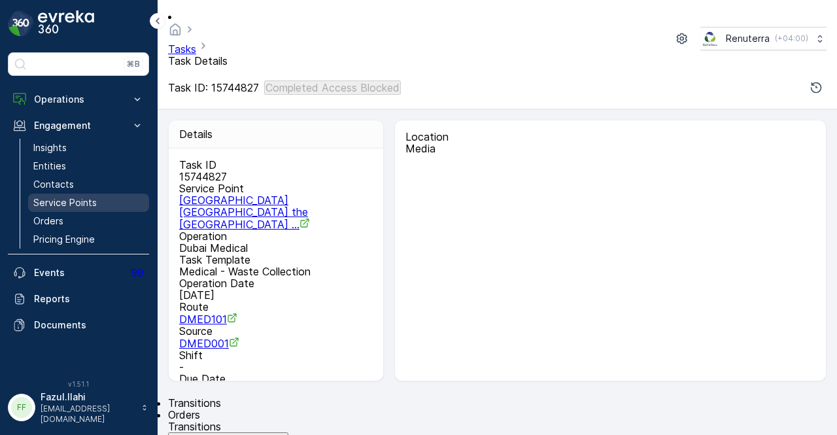
click at [111, 198] on link "Service Points" at bounding box center [88, 203] width 121 height 18
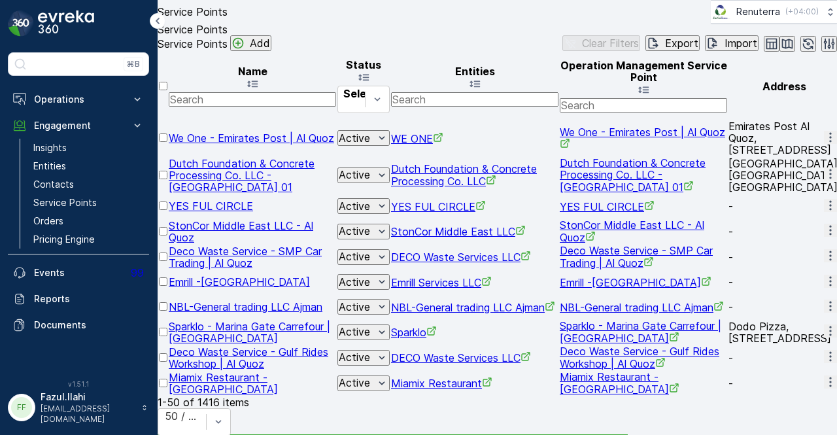
click at [268, 107] on input "text" at bounding box center [252, 99] width 167 height 14
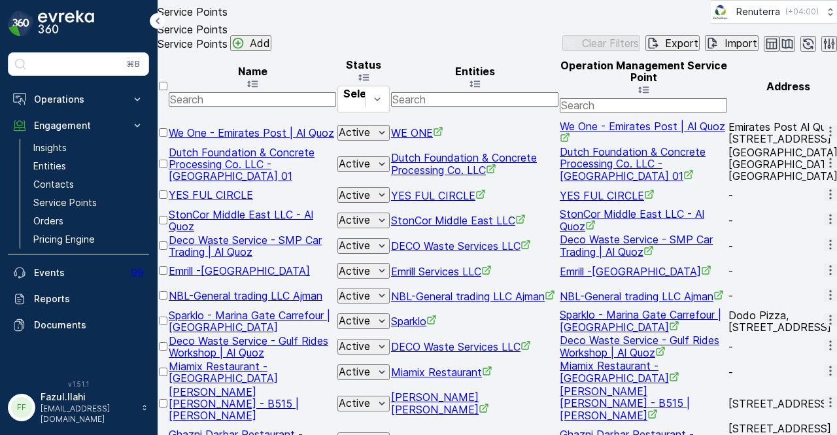
click at [268, 107] on input "text" at bounding box center [252, 99] width 167 height 14
type input "opl"
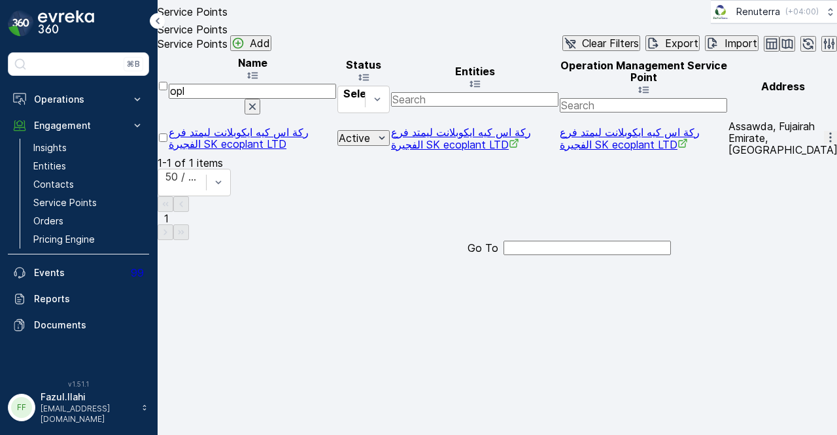
click at [268, 98] on input "opl" at bounding box center [252, 91] width 167 height 14
type input "opal"
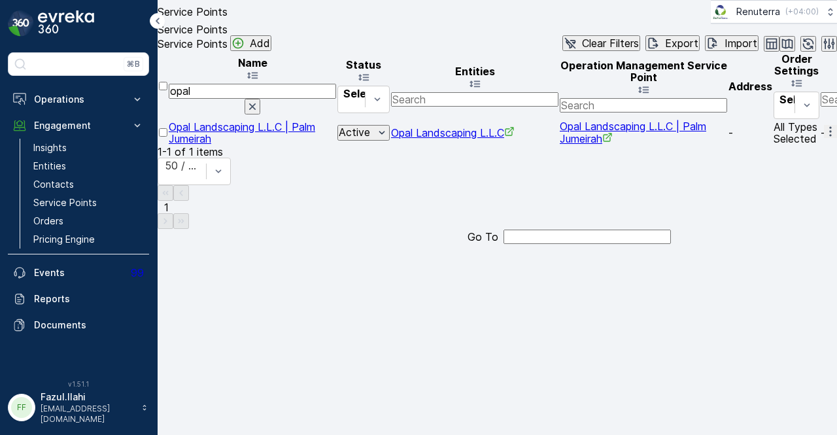
click at [824, 138] on icon "button" at bounding box center [830, 131] width 13 height 13
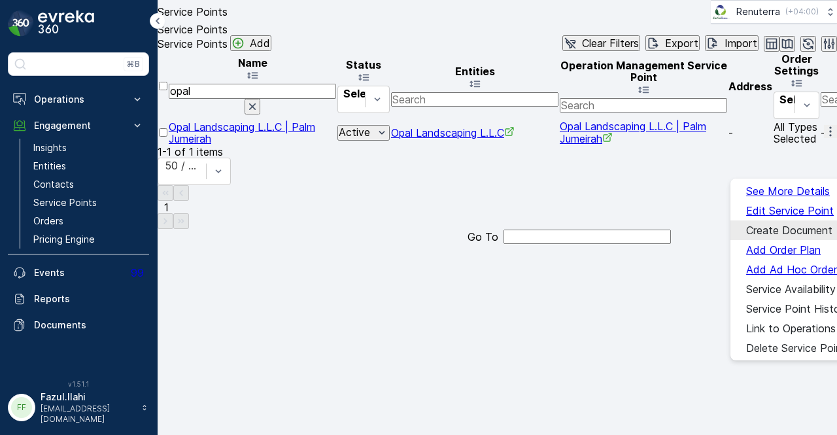
click at [814, 226] on span "Create Document" at bounding box center [790, 230] width 86 height 12
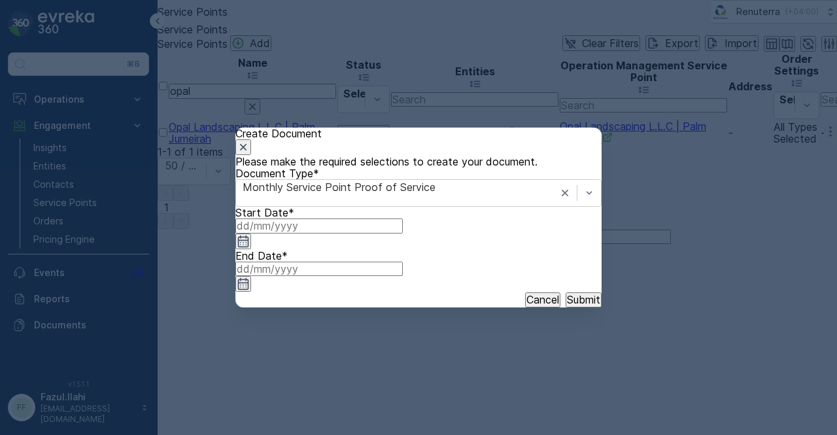
click at [249, 247] on icon "button" at bounding box center [243, 242] width 11 height 12
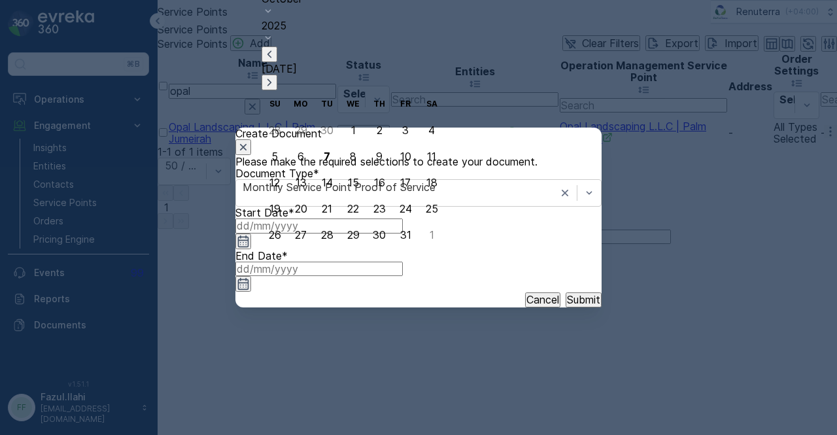
click at [276, 61] on icon "button" at bounding box center [269, 54] width 13 height 13
click at [302, 132] on div "1" at bounding box center [301, 130] width 5 height 12
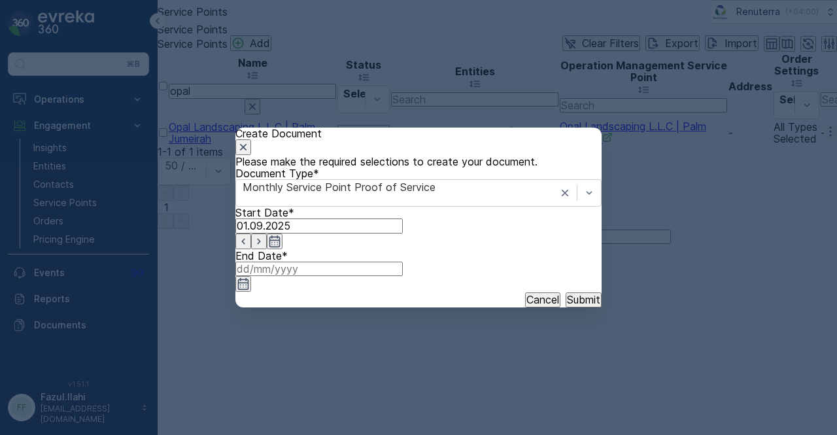
click at [249, 278] on icon "button" at bounding box center [243, 284] width 11 height 12
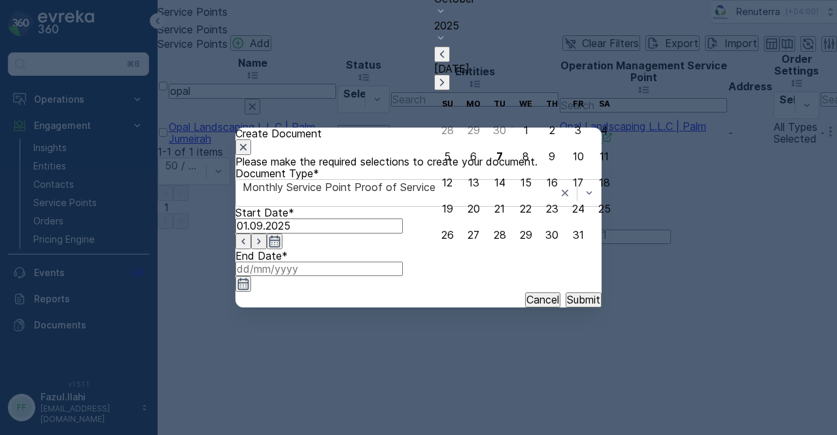
click at [449, 61] on icon "button" at bounding box center [442, 54] width 13 height 13
drag, startPoint x: 496, startPoint y: 234, endPoint x: 527, endPoint y: 286, distance: 60.5
click at [496, 235] on div "30" at bounding box center [499, 235] width 13 height 12
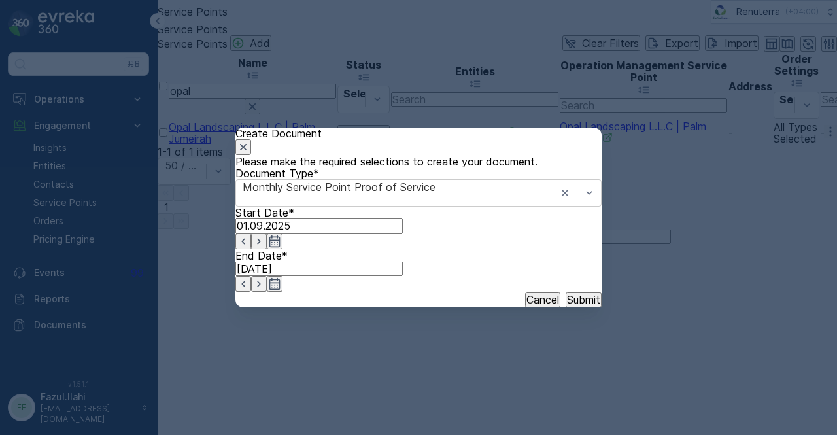
click at [567, 306] on p "Submit" at bounding box center [583, 300] width 33 height 12
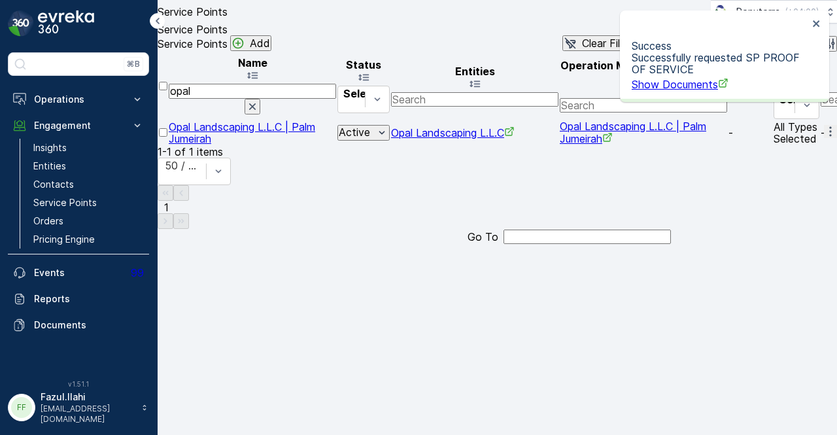
click at [661, 83] on span "Show Documents" at bounding box center [680, 84] width 97 height 13
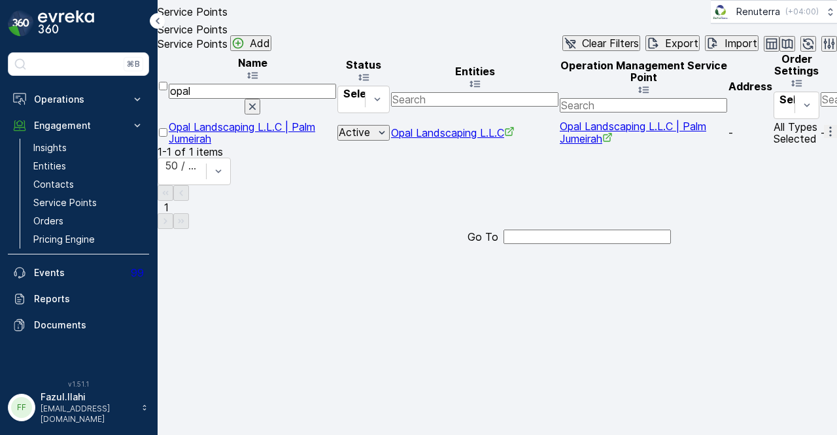
click at [255, 98] on input "opal" at bounding box center [252, 91] width 167 height 14
type input "o"
type input "a"
type input "park av"
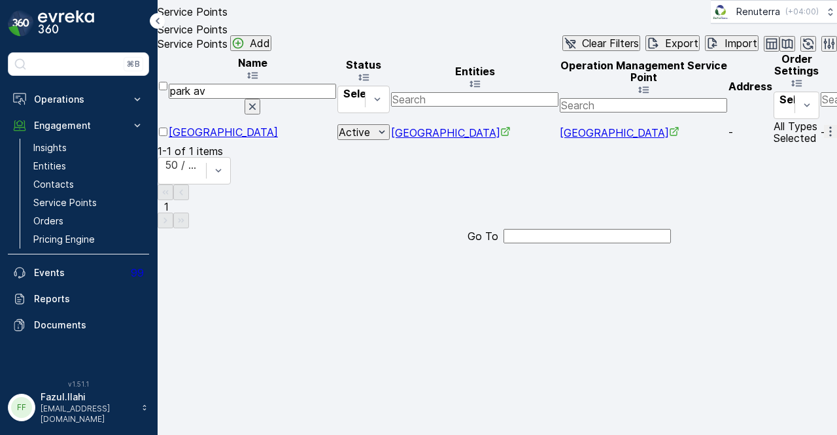
click at [824, 138] on button "button" at bounding box center [830, 131] width 13 height 13
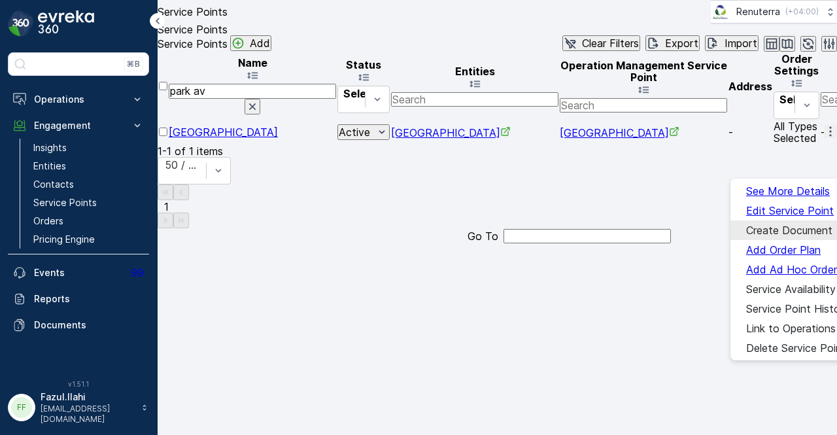
click at [801, 236] on div "Create Document" at bounding box center [790, 230] width 86 height 12
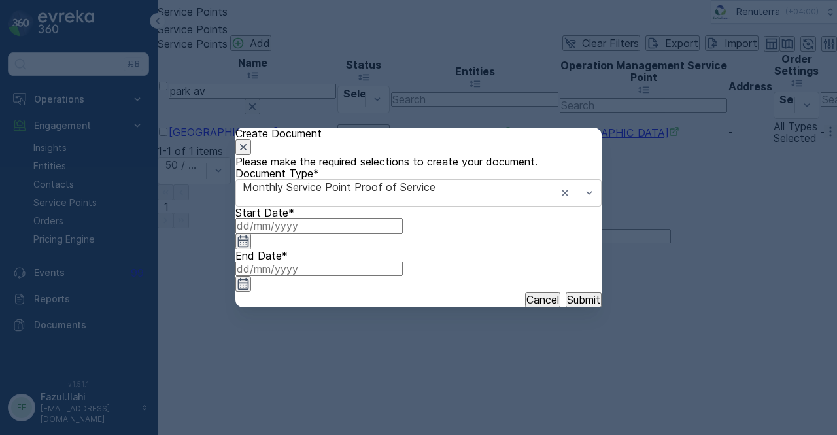
drag, startPoint x: 391, startPoint y: 270, endPoint x: 389, endPoint y: 260, distance: 10.0
click at [390, 233] on input at bounding box center [319, 226] width 167 height 14
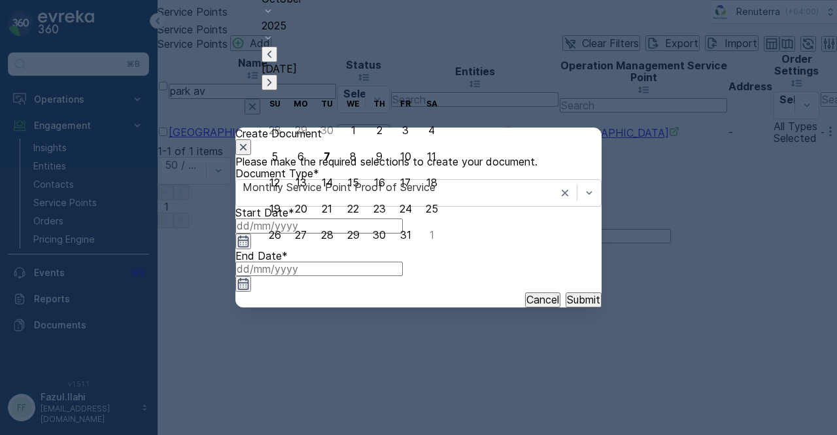
click at [276, 61] on icon "button" at bounding box center [269, 54] width 13 height 13
click at [299, 129] on div "1" at bounding box center [301, 130] width 5 height 12
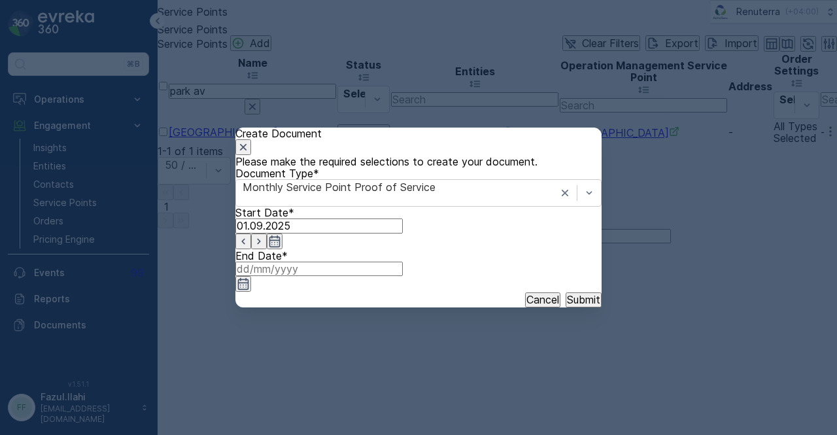
click at [250, 277] on icon "button" at bounding box center [243, 283] width 13 height 13
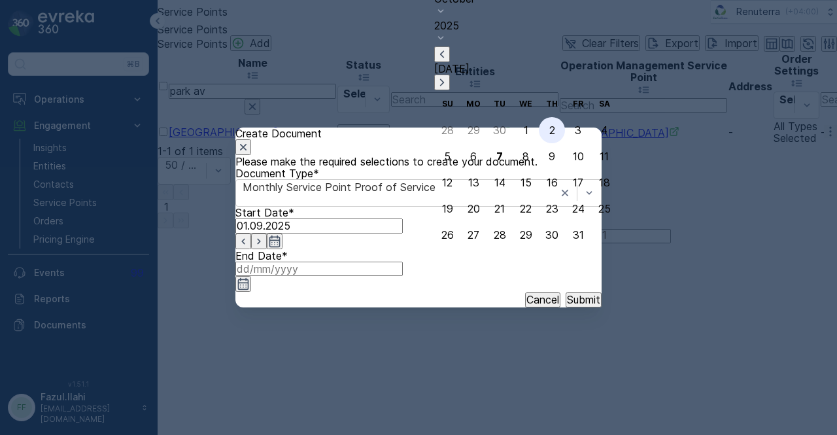
drag, startPoint x: 535, startPoint y: 80, endPoint x: 531, endPoint y: 234, distance: 153.1
click at [449, 61] on icon "button" at bounding box center [442, 54] width 13 height 13
click at [504, 234] on button "30" at bounding box center [500, 235] width 26 height 26
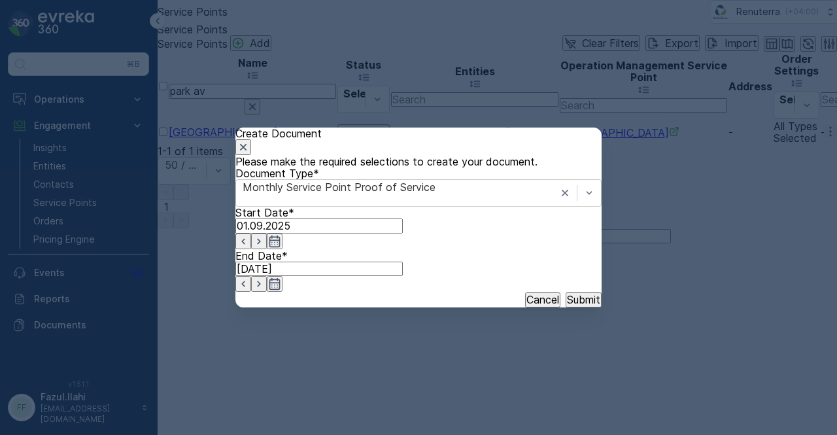
click at [567, 306] on p "Submit" at bounding box center [583, 300] width 33 height 12
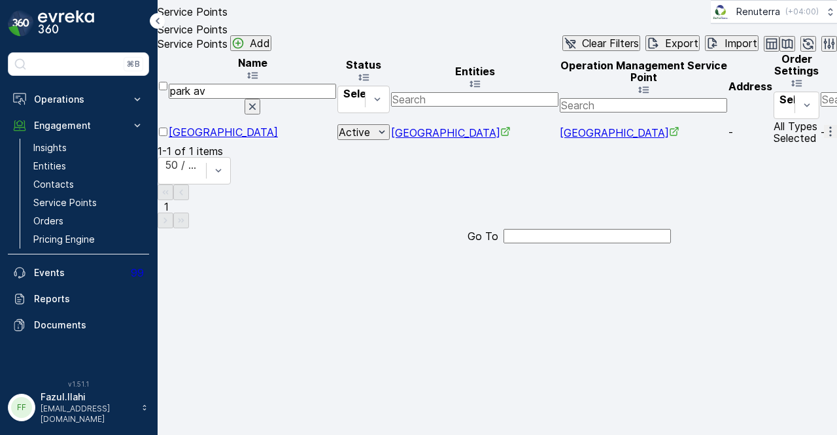
click at [475, 145] on div "Name park av Status Select Entities Operation Management Service Point Address …" at bounding box center [498, 99] width 680 height 94
click at [824, 138] on icon "button" at bounding box center [830, 131] width 13 height 13
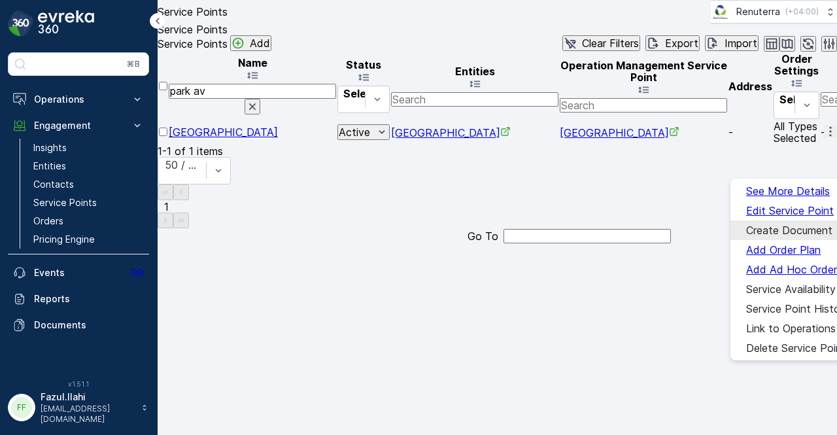
click at [790, 231] on span "Create Document" at bounding box center [790, 230] width 86 height 12
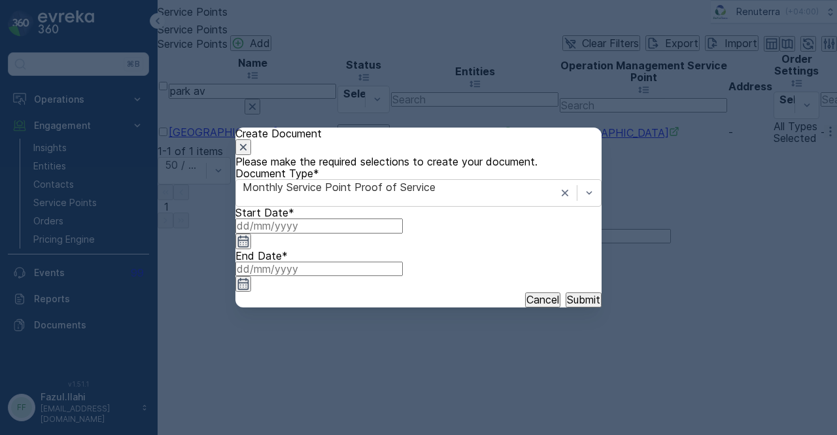
click at [403, 233] on input at bounding box center [319, 226] width 167 height 14
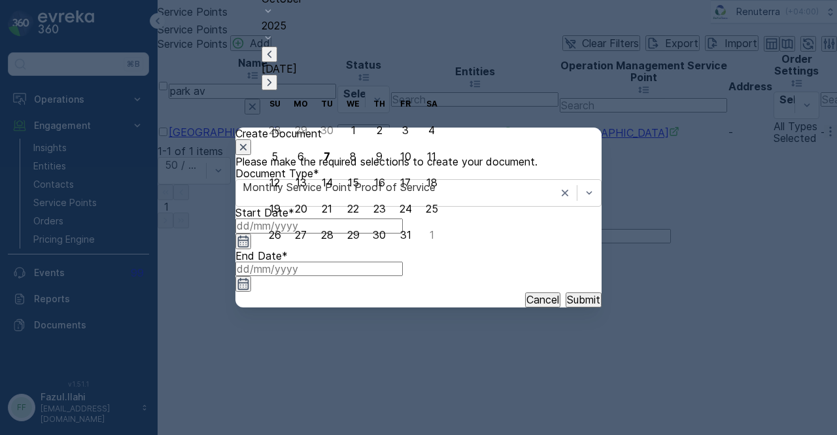
click at [374, 78] on div "Today" at bounding box center [353, 68] width 183 height 44
click at [276, 61] on icon "button" at bounding box center [269, 54] width 13 height 13
click at [304, 132] on div "1" at bounding box center [301, 130] width 5 height 12
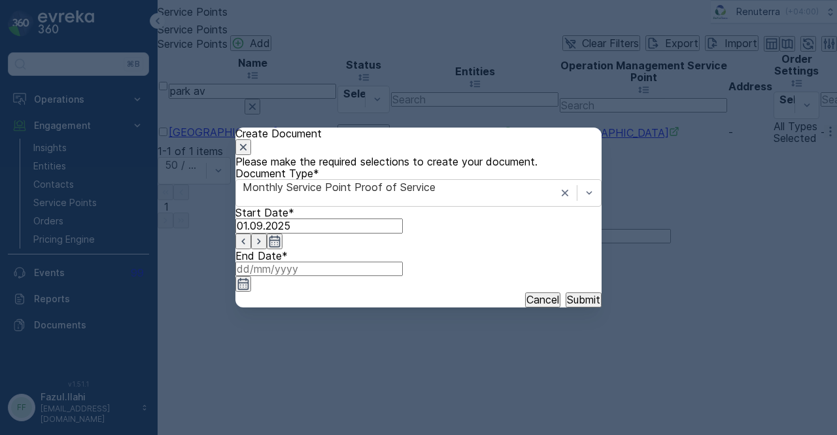
drag, startPoint x: 572, startPoint y: 273, endPoint x: 564, endPoint y: 260, distance: 15.3
click at [250, 277] on icon "button" at bounding box center [243, 283] width 13 height 13
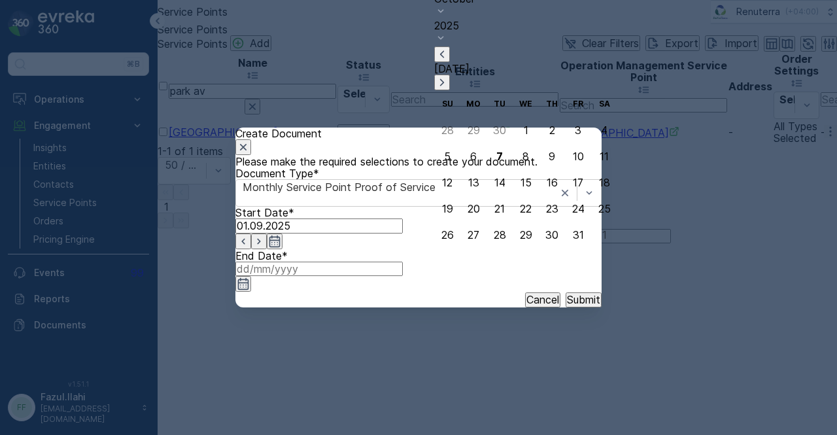
drag, startPoint x: 540, startPoint y: 80, endPoint x: 540, endPoint y: 111, distance: 30.1
click at [449, 61] on icon "button" at bounding box center [442, 54] width 13 height 13
drag, startPoint x: 489, startPoint y: 235, endPoint x: 526, endPoint y: 274, distance: 54.1
click at [493, 236] on div "30" at bounding box center [499, 235] width 13 height 12
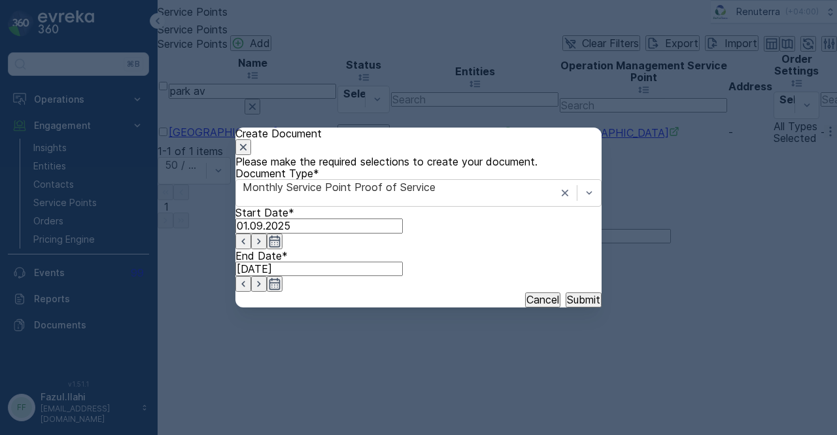
click at [567, 306] on p "Submit" at bounding box center [583, 300] width 33 height 12
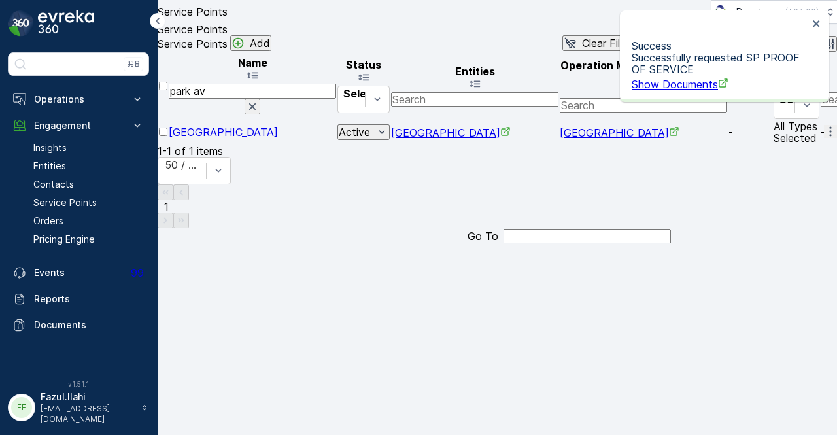
click at [669, 78] on span "Show Documents" at bounding box center [680, 84] width 97 height 13
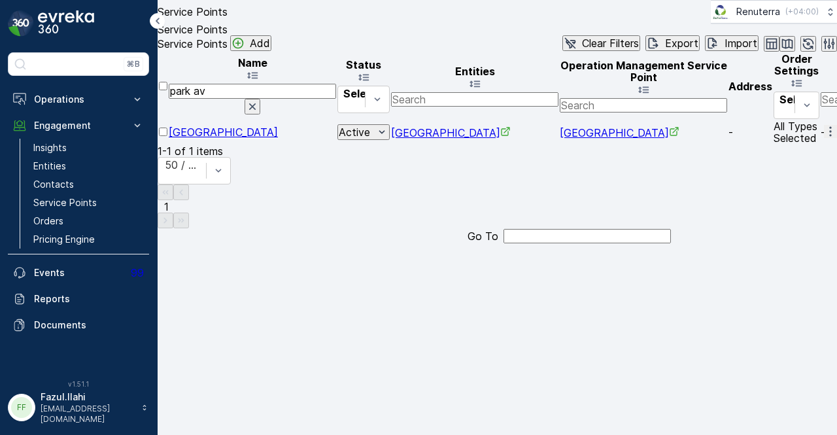
click at [259, 113] on icon "button" at bounding box center [252, 106] width 13 height 13
click at [264, 107] on input "park av" at bounding box center [252, 99] width 167 height 14
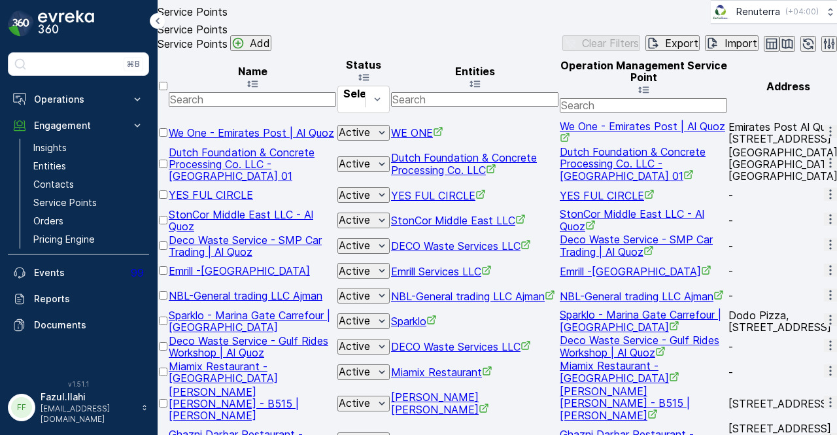
click at [266, 107] on input "text" at bounding box center [252, 99] width 167 height 14
type input "pak patan"
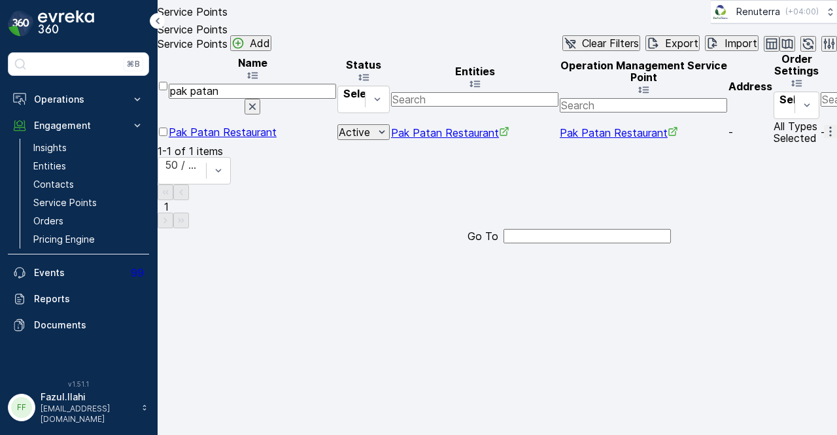
click at [824, 138] on button "button" at bounding box center [830, 131] width 13 height 13
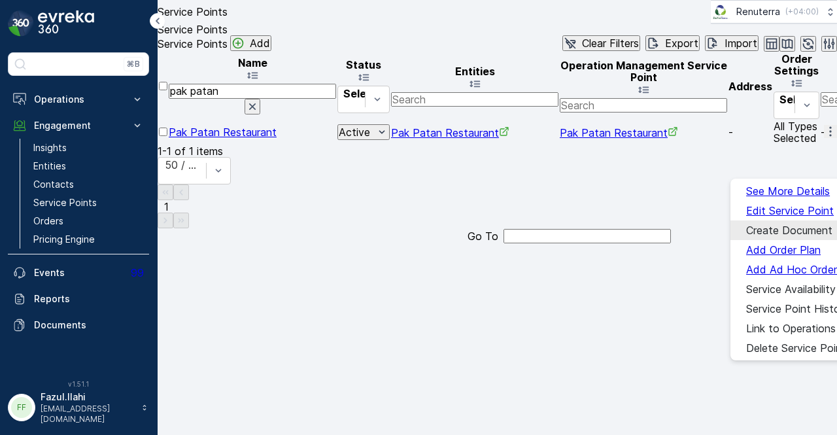
click at [806, 224] on span "Create Document" at bounding box center [790, 230] width 86 height 12
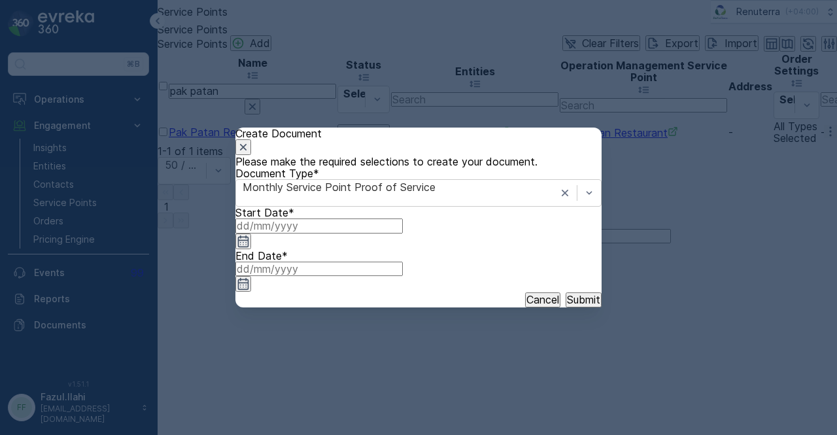
drag, startPoint x: 412, startPoint y: 273, endPoint x: 406, endPoint y: 268, distance: 8.4
click at [403, 233] on input at bounding box center [319, 226] width 167 height 14
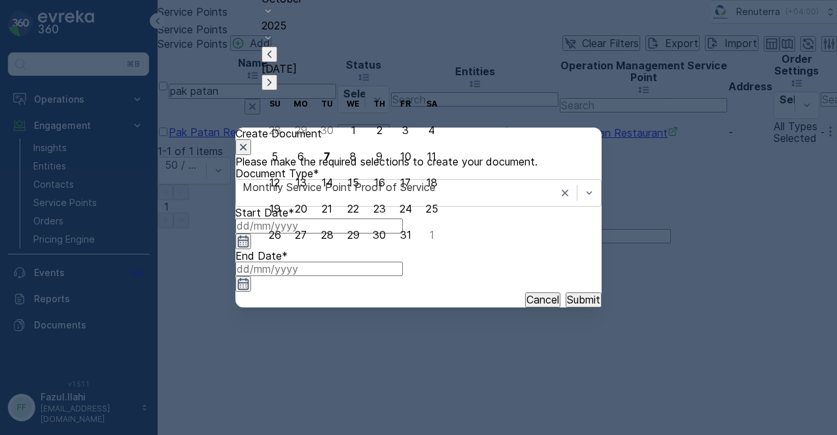
click at [276, 61] on icon "button" at bounding box center [269, 54] width 13 height 13
drag, startPoint x: 291, startPoint y: 134, endPoint x: 476, endPoint y: 213, distance: 200.5
click at [299, 134] on div "1" at bounding box center [301, 130] width 5 height 12
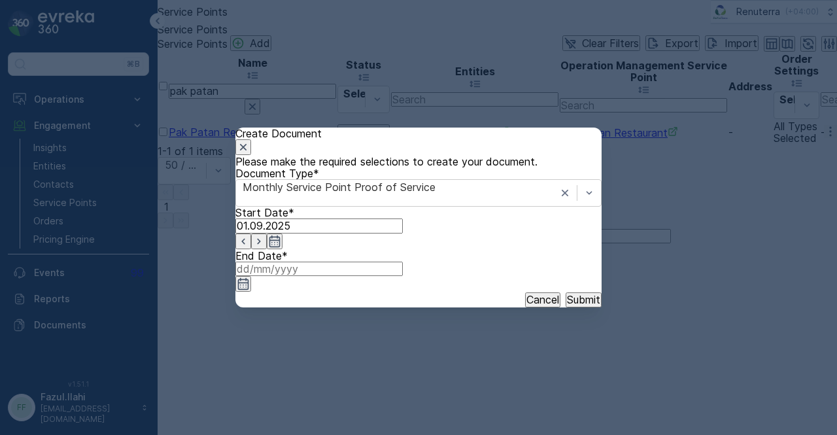
drag, startPoint x: 576, startPoint y: 270, endPoint x: 575, endPoint y: 224, distance: 45.8
click at [403, 264] on div at bounding box center [319, 277] width 167 height 31
drag, startPoint x: 572, startPoint y: 277, endPoint x: 572, endPoint y: 261, distance: 16.4
click at [250, 277] on icon "button" at bounding box center [243, 283] width 13 height 13
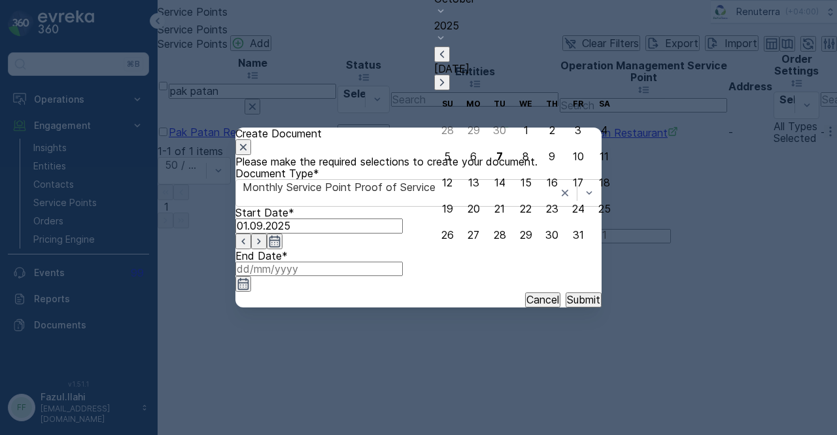
drag, startPoint x: 540, startPoint y: 75, endPoint x: 534, endPoint y: 115, distance: 40.4
click at [449, 61] on icon "button" at bounding box center [442, 54] width 13 height 13
click at [496, 240] on div "30" at bounding box center [499, 235] width 13 height 12
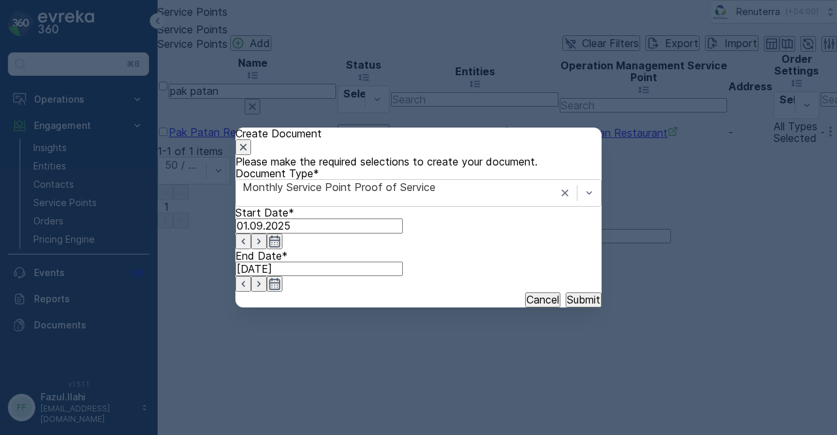
click at [567, 306] on p "Submit" at bounding box center [583, 300] width 33 height 12
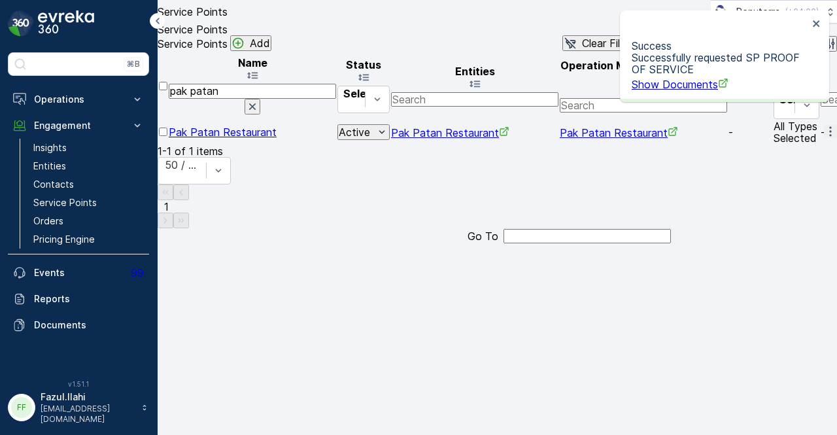
click at [663, 84] on span "Show Documents" at bounding box center [680, 84] width 97 height 13
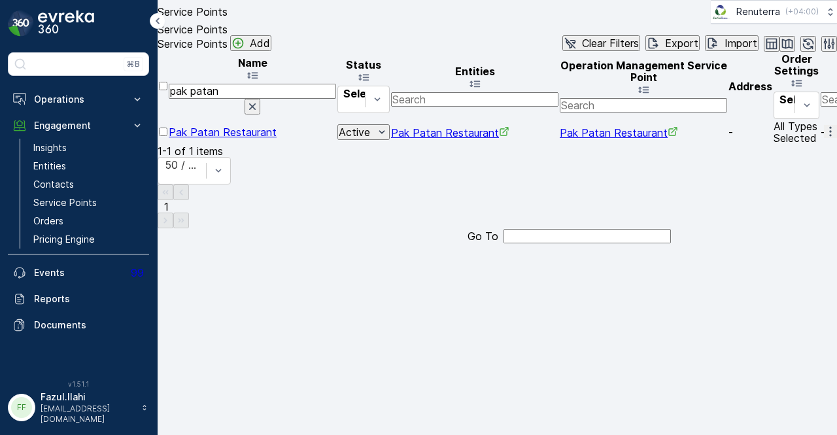
click at [256, 110] on icon "button" at bounding box center [252, 106] width 7 height 7
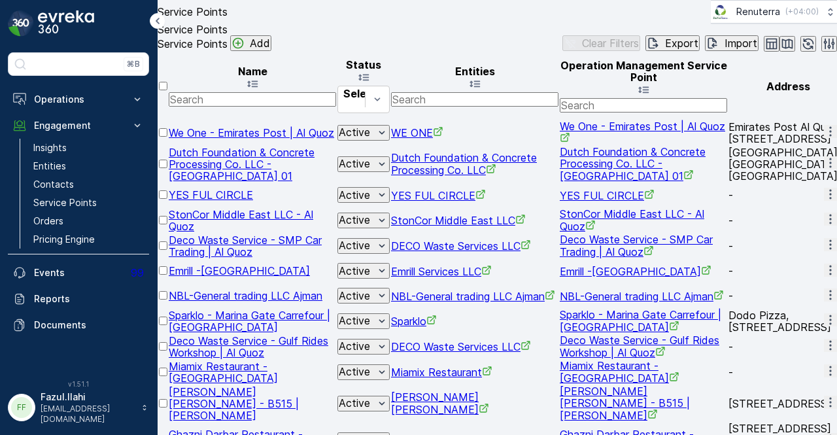
click at [241, 107] on input "text" at bounding box center [252, 99] width 167 height 14
type input "ROYAL"
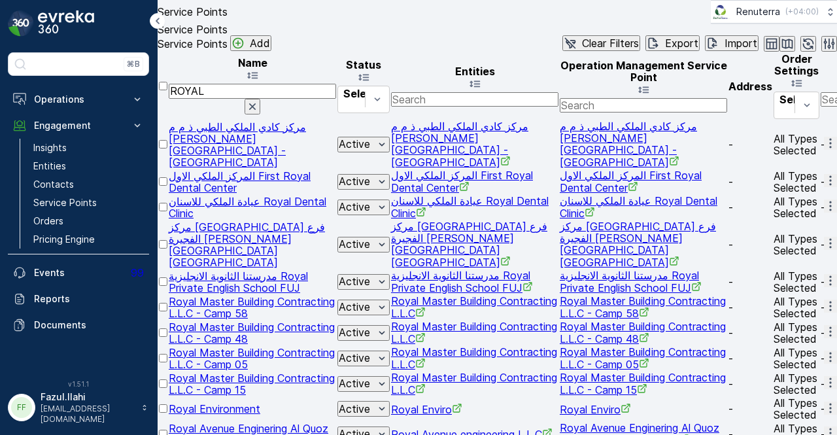
scroll to position [393, 0]
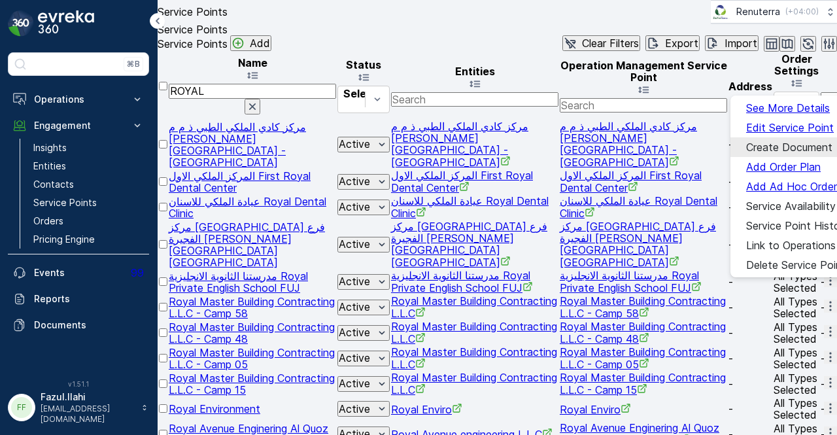
click at [776, 144] on span "Create Document" at bounding box center [790, 147] width 86 height 12
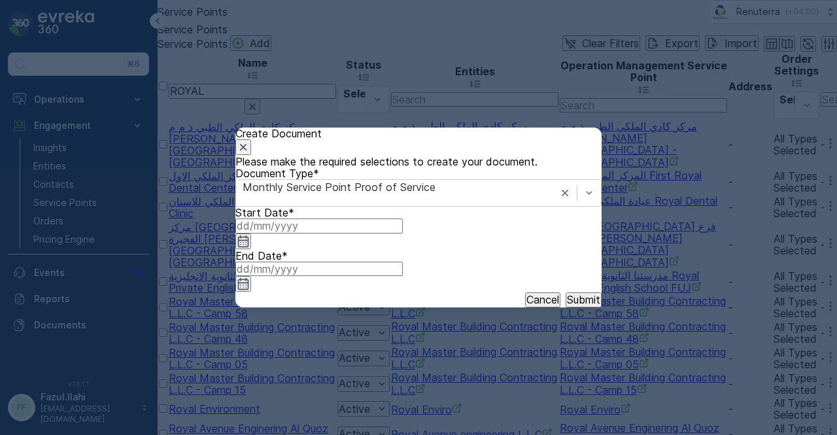
click at [403, 233] on input at bounding box center [319, 226] width 167 height 14
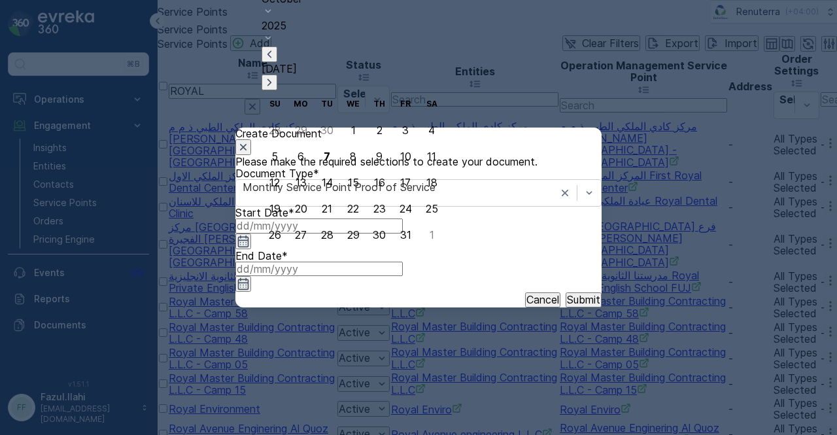
click at [368, 69] on div "October 2025 Today Su Mo Tu We Th Fr Sa 28 29 30 1 2 3 4 5 6 7 8 9 10 11 12 13 …" at bounding box center [353, 120] width 183 height 255
click at [369, 91] on div "October 2025 Today" at bounding box center [353, 42] width 183 height 98
click at [272, 58] on icon "button" at bounding box center [270, 53] width 4 height 7
click at [288, 132] on button "1" at bounding box center [301, 130] width 26 height 26
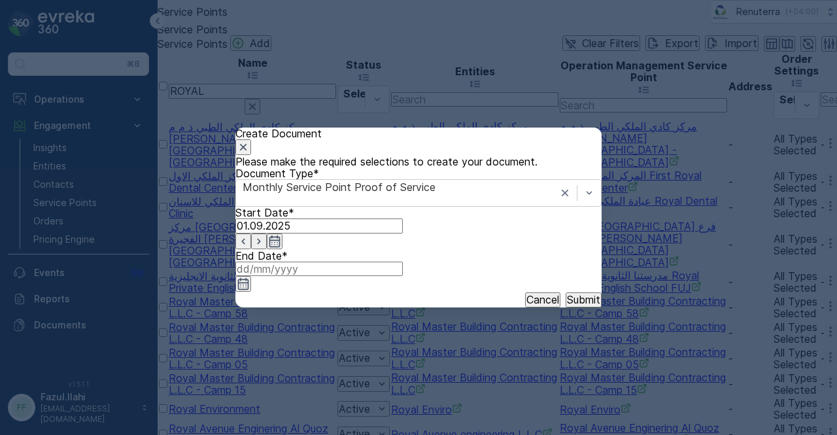
click at [249, 278] on icon "button" at bounding box center [243, 284] width 11 height 12
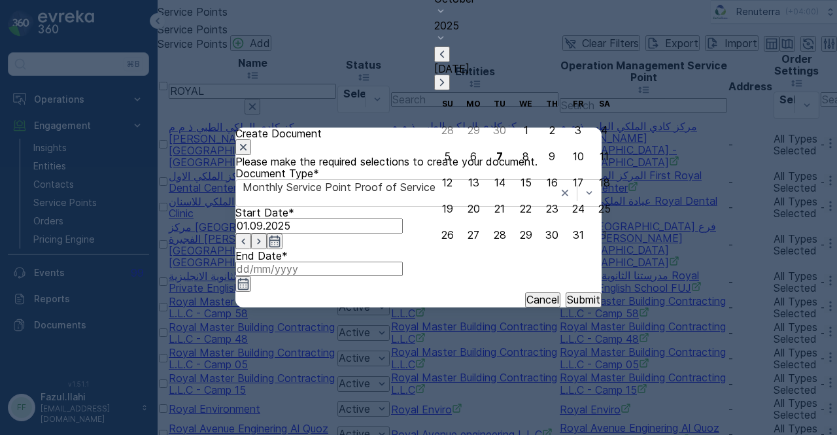
click at [449, 61] on icon "button" at bounding box center [442, 54] width 13 height 13
click at [493, 231] on div "30" at bounding box center [499, 235] width 13 height 12
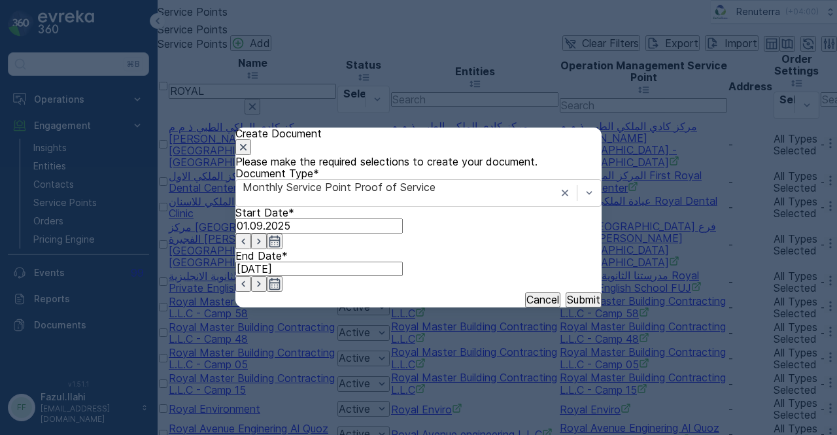
click at [593, 307] on div "Cancel Submit" at bounding box center [419, 299] width 366 height 14
click at [574, 306] on p "Submit" at bounding box center [583, 300] width 33 height 12
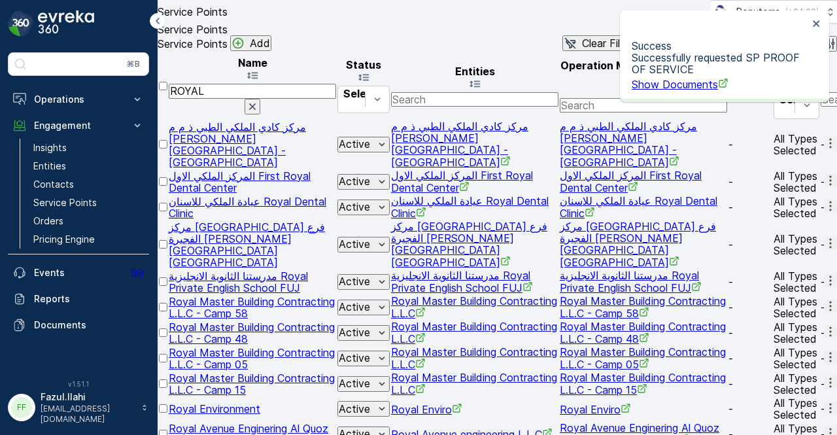
click at [671, 78] on span "Show Documents" at bounding box center [680, 84] width 97 height 13
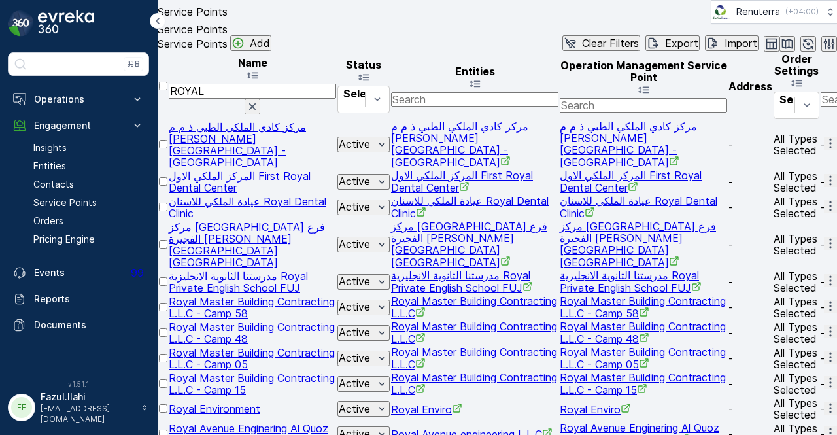
scroll to position [0, 0]
click at [275, 98] on input "ROYAL" at bounding box center [252, 91] width 167 height 14
type input "ROYAL"
click at [426, 52] on div "Service Points Add Clear Filters Export Import" at bounding box center [498, 43] width 680 height 16
click at [278, 98] on input "ROYAL" at bounding box center [252, 91] width 167 height 14
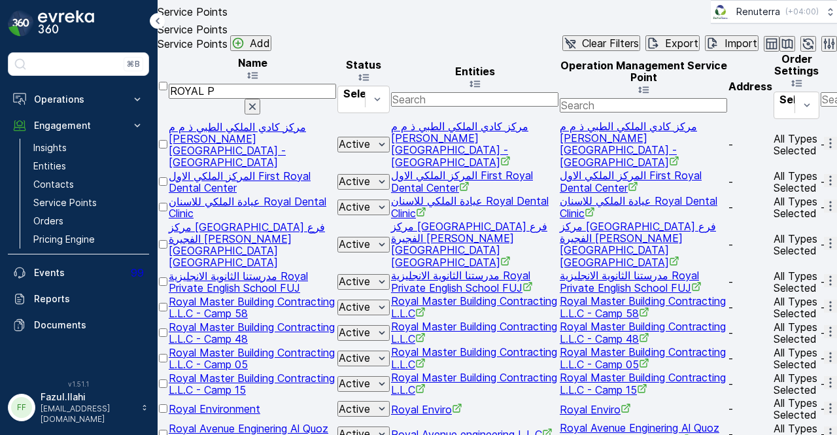
type input "ROYAL PH"
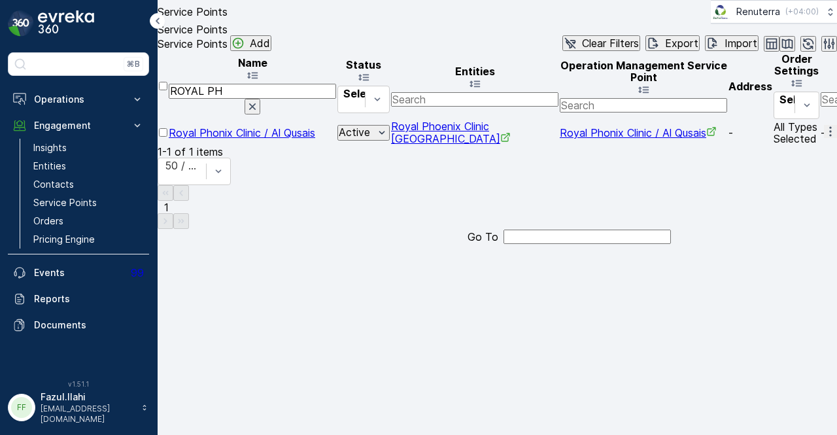
click at [824, 138] on icon "button" at bounding box center [830, 131] width 13 height 13
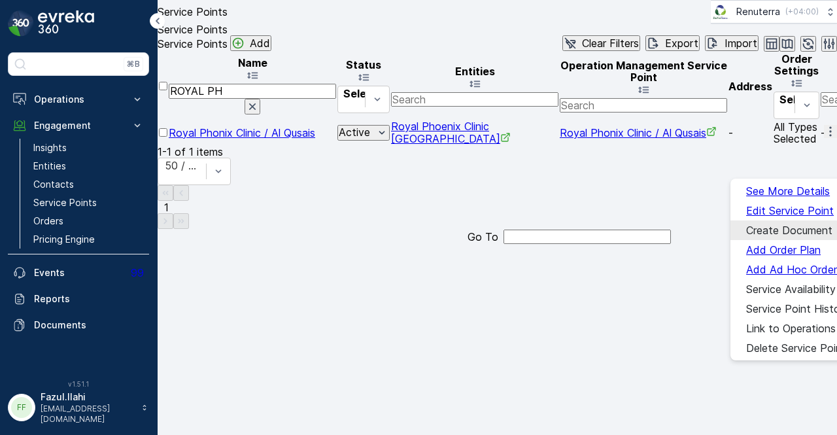
drag, startPoint x: 807, startPoint y: 224, endPoint x: 800, endPoint y: 228, distance: 8.8
click at [800, 228] on span "Create Document" at bounding box center [790, 230] width 86 height 12
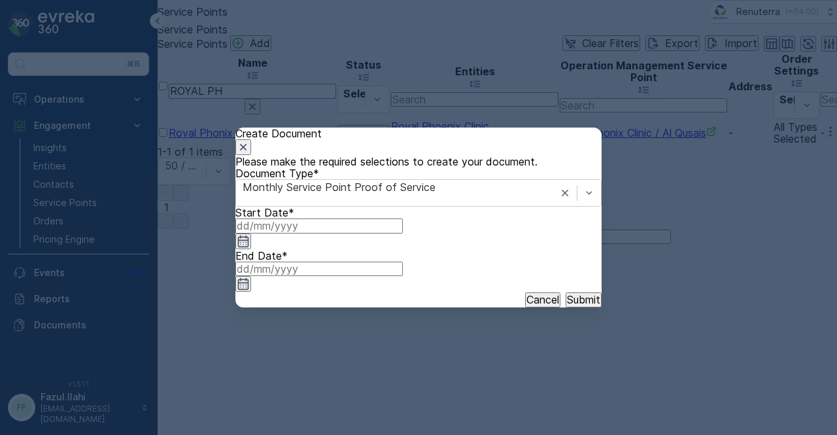
click at [388, 233] on input at bounding box center [319, 226] width 167 height 14
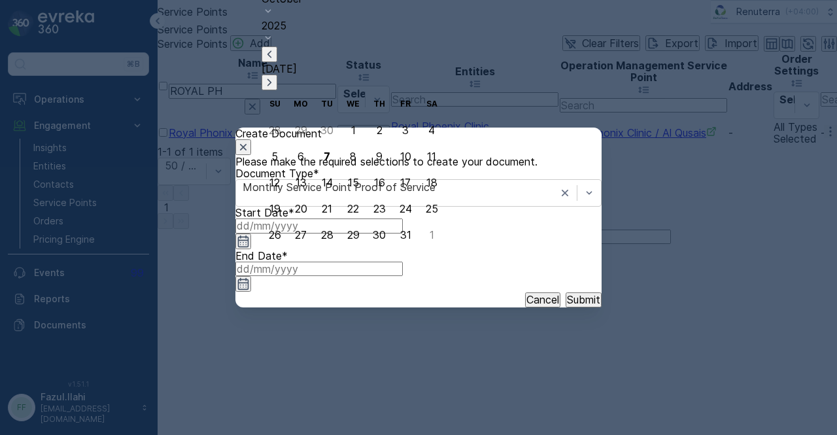
click at [276, 61] on icon "button" at bounding box center [269, 54] width 13 height 13
drag, startPoint x: 302, startPoint y: 129, endPoint x: 442, endPoint y: 191, distance: 153.8
click at [302, 129] on div "1" at bounding box center [301, 130] width 5 height 12
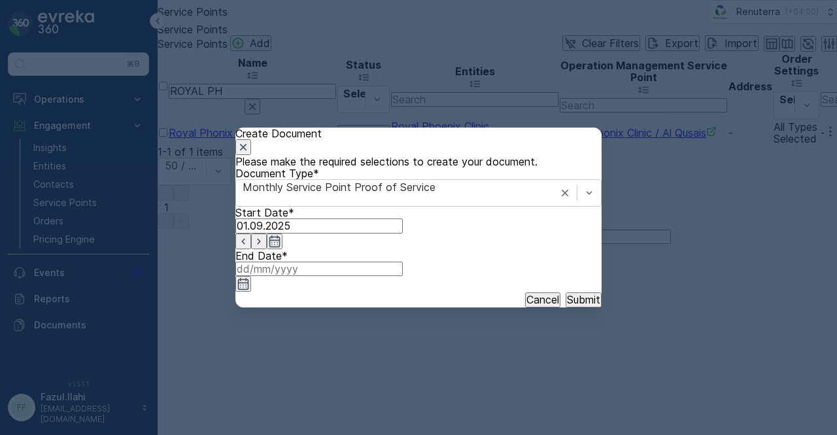
drag, startPoint x: 575, startPoint y: 273, endPoint x: 576, endPoint y: 258, distance: 14.4
click at [250, 277] on icon "button" at bounding box center [243, 283] width 13 height 13
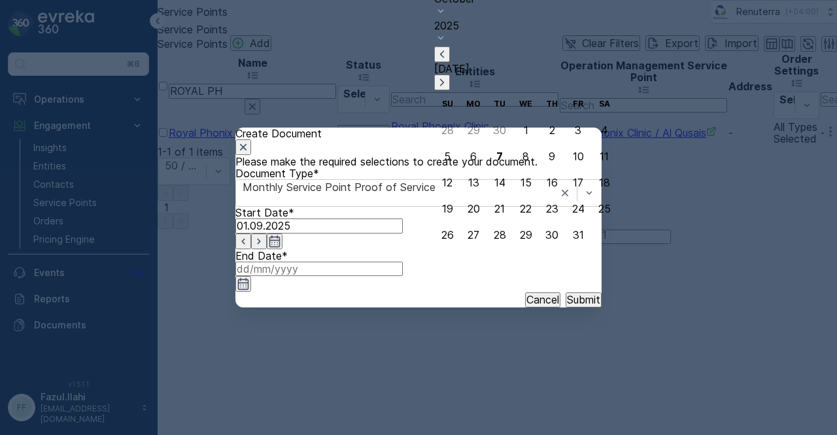
click at [444, 58] on icon "button" at bounding box center [442, 53] width 4 height 7
click at [493, 234] on div "30" at bounding box center [499, 235] width 13 height 12
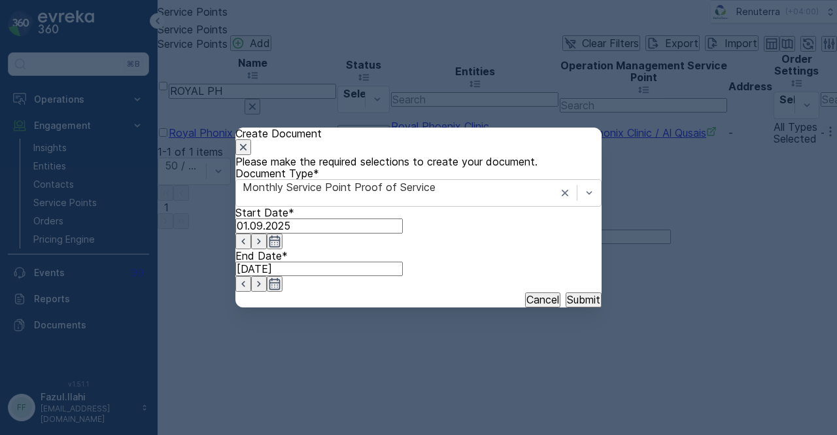
click at [557, 307] on div "Cancel Submit" at bounding box center [419, 299] width 366 height 14
click at [567, 306] on p "Submit" at bounding box center [583, 300] width 33 height 12
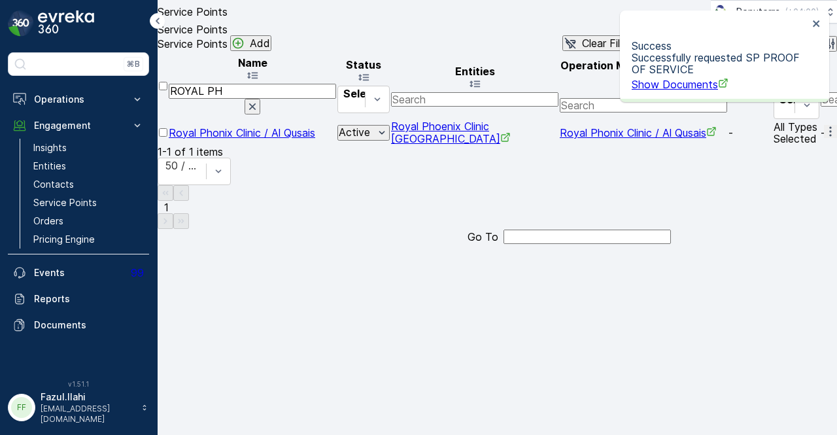
click at [652, 78] on span "Show Documents" at bounding box center [680, 84] width 97 height 13
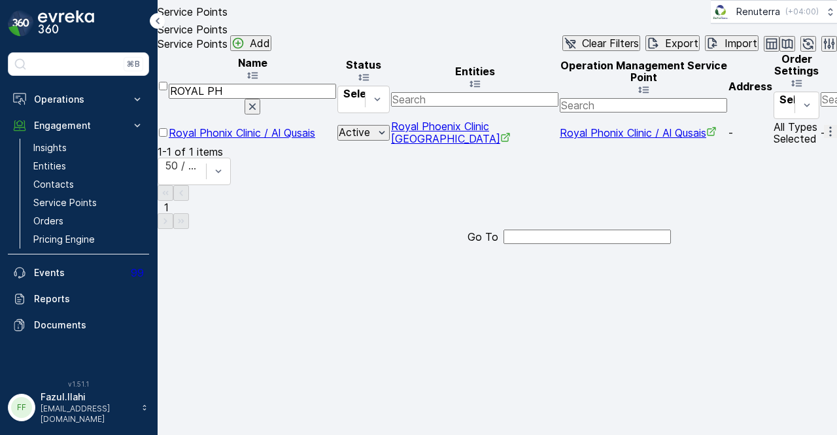
click at [281, 98] on input "ROYAL PH" at bounding box center [252, 91] width 167 height 14
type input "R"
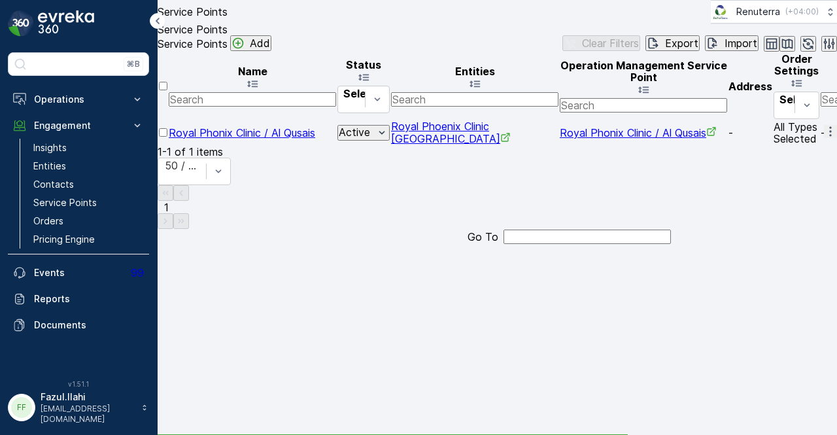
click at [275, 107] on input "text" at bounding box center [252, 99] width 167 height 14
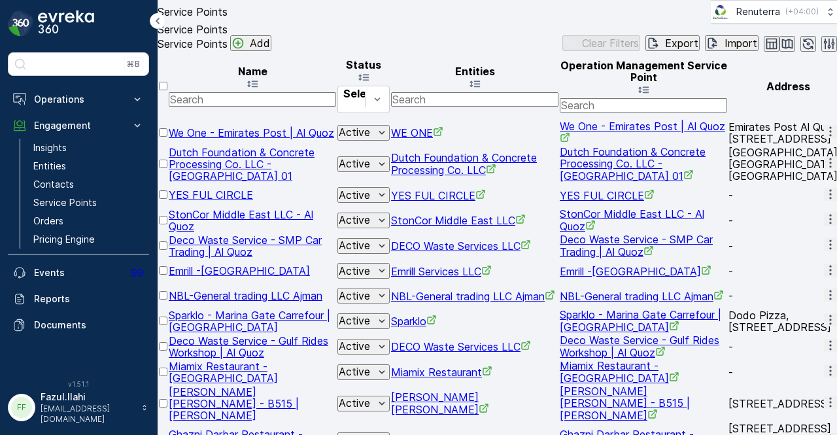
click at [275, 107] on input "text" at bounding box center [252, 99] width 167 height 14
type input "SAADI"
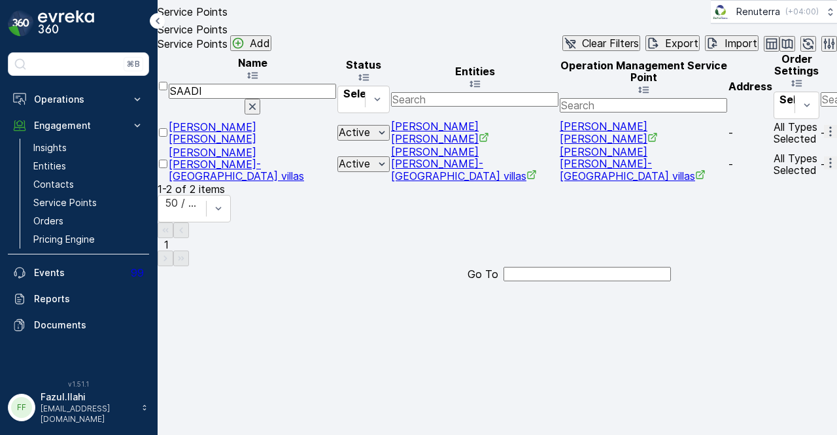
click at [824, 138] on icon "button" at bounding box center [830, 131] width 13 height 13
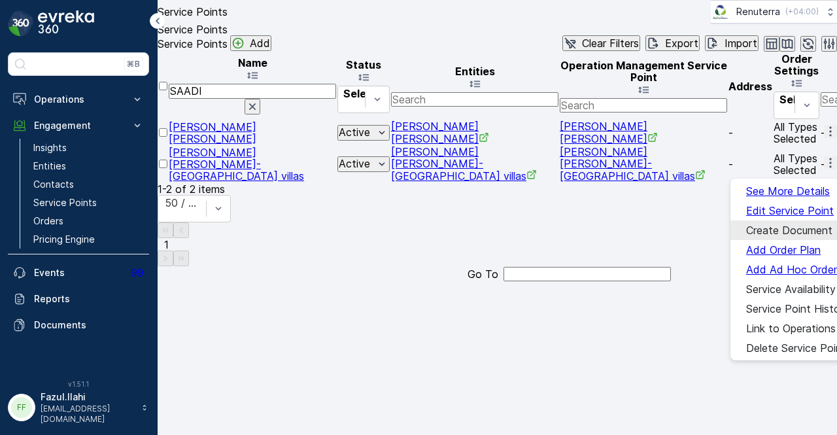
click at [809, 224] on span "Create Document" at bounding box center [790, 230] width 86 height 12
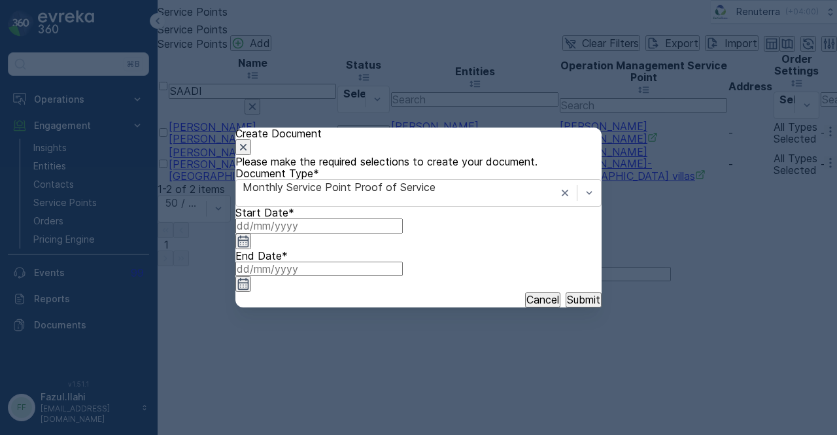
drag, startPoint x: 409, startPoint y: 268, endPoint x: 410, endPoint y: 260, distance: 7.2
click at [403, 233] on input at bounding box center [319, 226] width 167 height 14
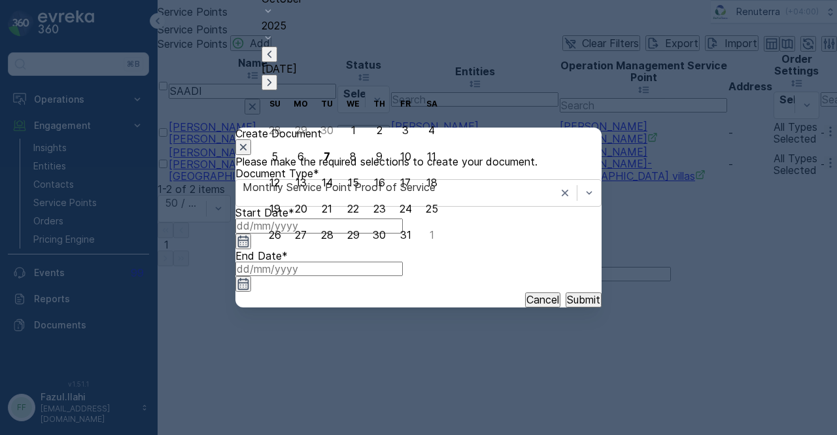
click at [276, 61] on icon "button" at bounding box center [269, 54] width 13 height 13
click at [304, 129] on div "1" at bounding box center [301, 130] width 5 height 12
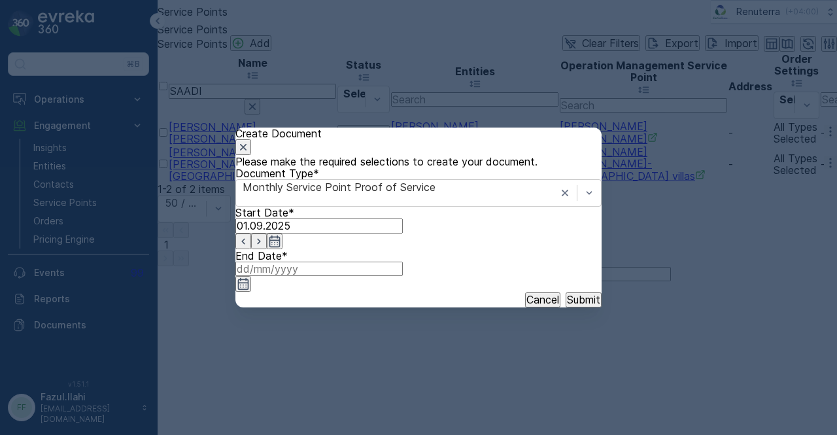
click at [403, 275] on input at bounding box center [319, 269] width 167 height 14
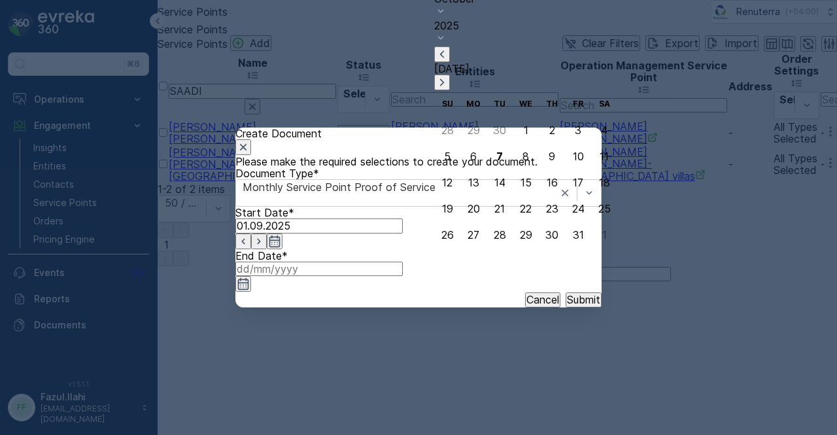
click at [449, 61] on icon "button" at bounding box center [442, 54] width 13 height 13
click at [499, 234] on div "30" at bounding box center [499, 235] width 13 height 12
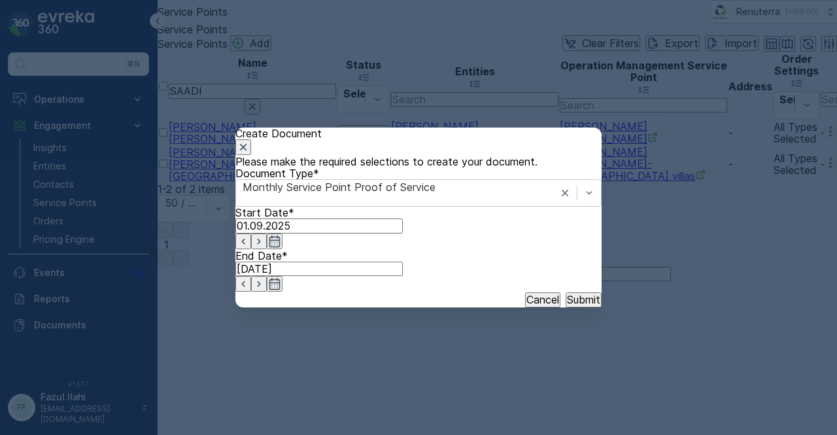
click at [566, 307] on button "Submit" at bounding box center [584, 299] width 36 height 14
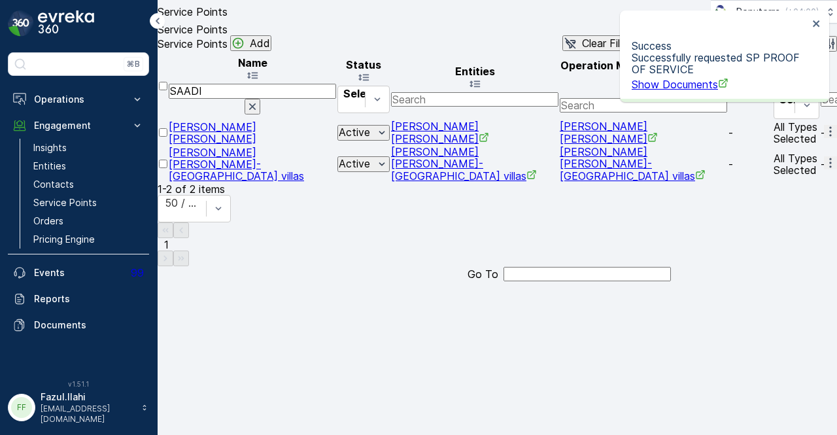
click at [656, 78] on span "Show Documents" at bounding box center [680, 84] width 97 height 13
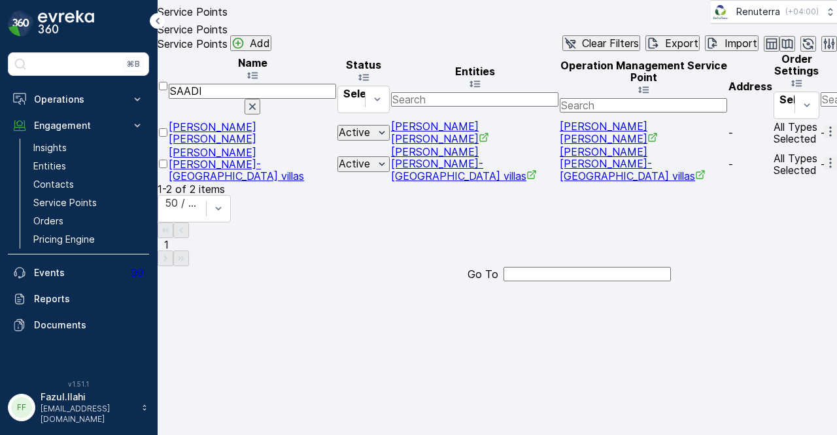
click at [824, 182] on td at bounding box center [830, 164] width 13 height 36
click at [824, 169] on icon "button" at bounding box center [830, 162] width 13 height 13
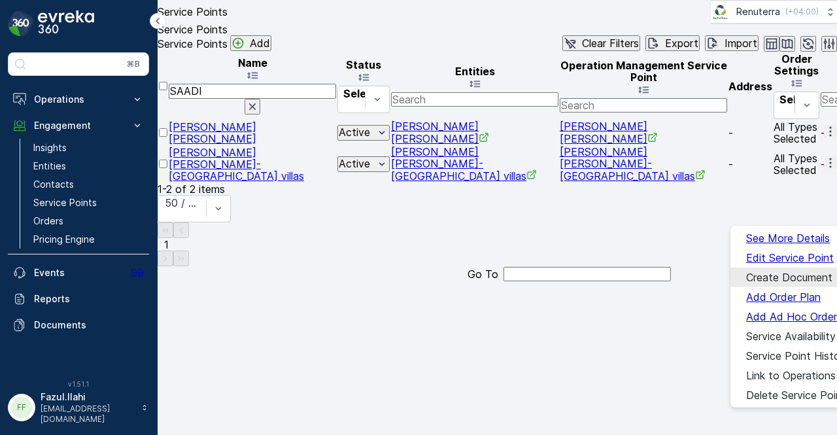
drag, startPoint x: 774, startPoint y: 272, endPoint x: 760, endPoint y: 273, distance: 13.9
click at [760, 273] on span "Create Document" at bounding box center [790, 278] width 86 height 12
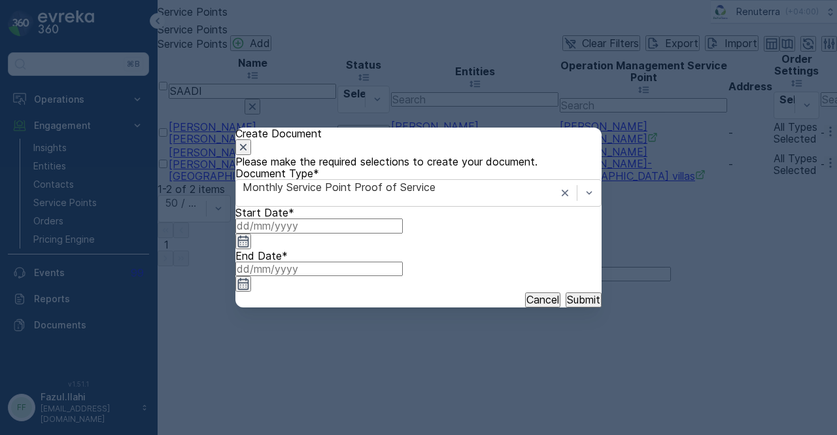
click at [249, 247] on icon "button" at bounding box center [243, 242] width 11 height 12
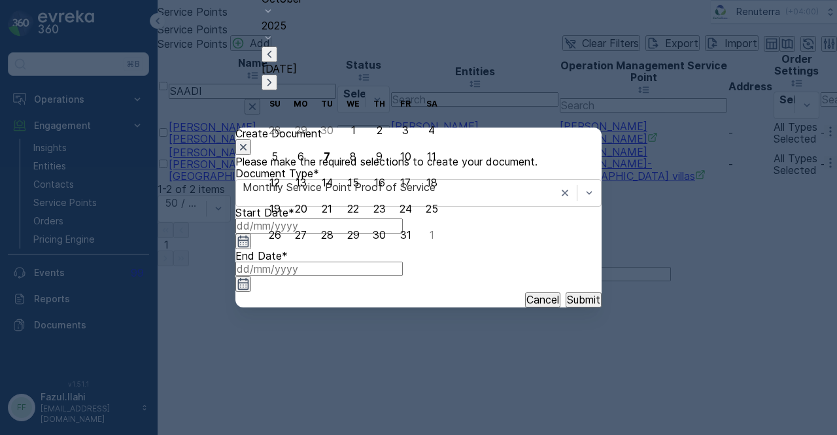
click at [276, 61] on icon "button" at bounding box center [269, 54] width 13 height 13
drag, startPoint x: 301, startPoint y: 133, endPoint x: 393, endPoint y: 181, distance: 104.2
click at [302, 133] on div "1" at bounding box center [301, 130] width 5 height 12
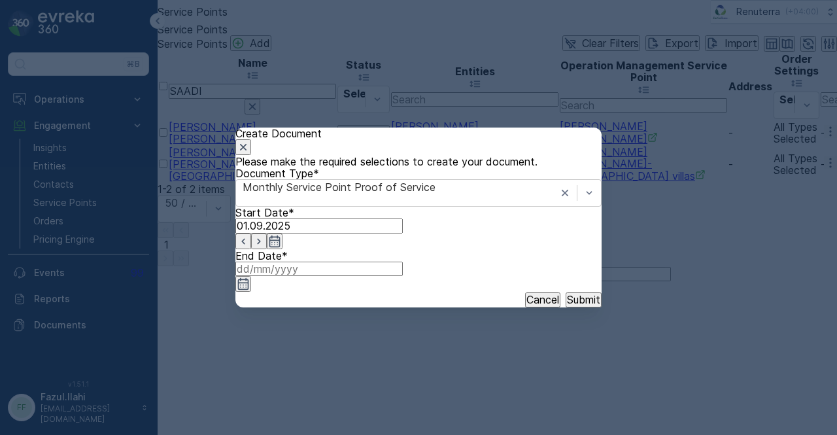
drag, startPoint x: 568, startPoint y: 270, endPoint x: 561, endPoint y: 262, distance: 10.2
click at [250, 277] on icon "button" at bounding box center [243, 283] width 13 height 13
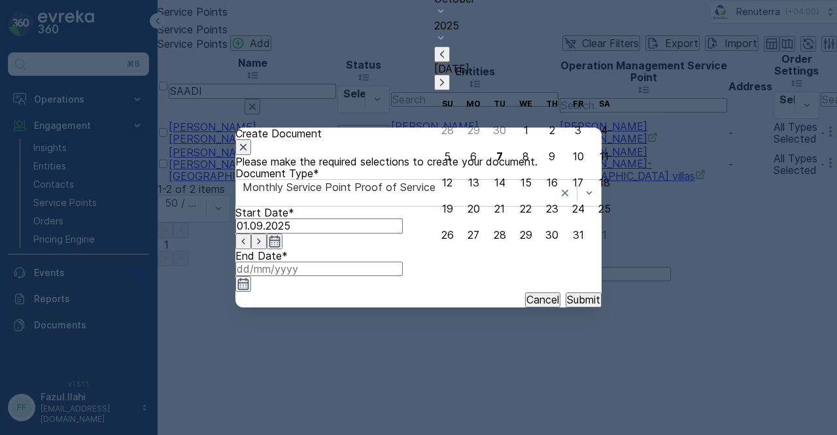
drag, startPoint x: 538, startPoint y: 74, endPoint x: 535, endPoint y: 111, distance: 36.7
click at [449, 61] on icon "button" at bounding box center [442, 54] width 13 height 13
drag, startPoint x: 495, startPoint y: 236, endPoint x: 549, endPoint y: 292, distance: 78.7
click at [495, 237] on div "30" at bounding box center [499, 235] width 13 height 12
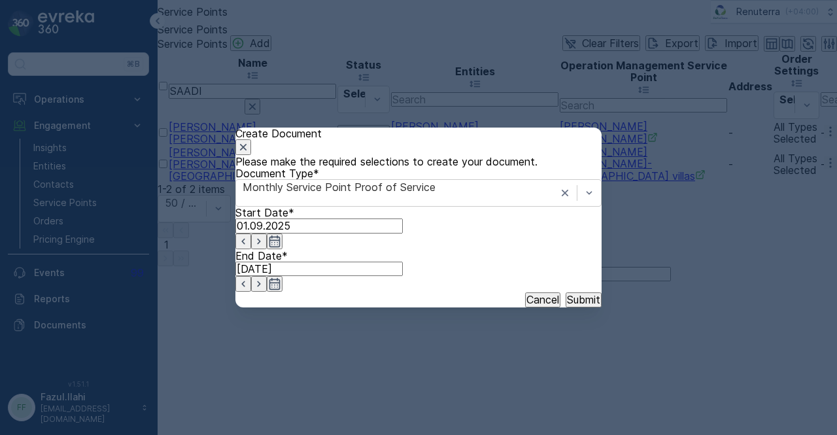
click at [567, 306] on p "Submit" at bounding box center [583, 300] width 33 height 12
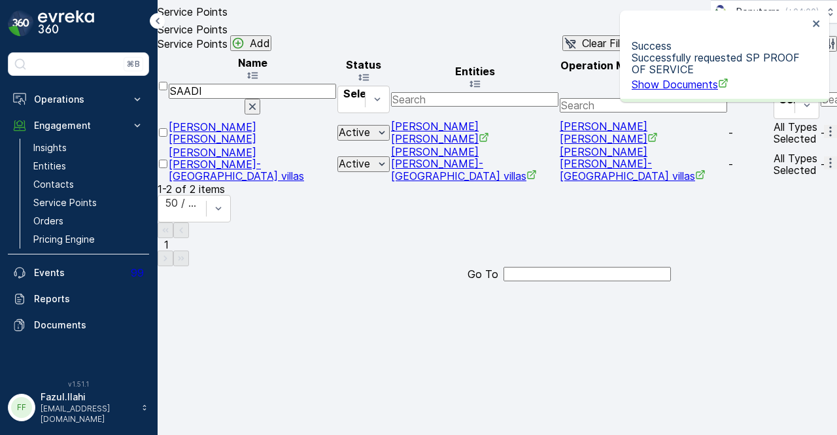
click at [673, 79] on span "Show Documents" at bounding box center [680, 84] width 97 height 13
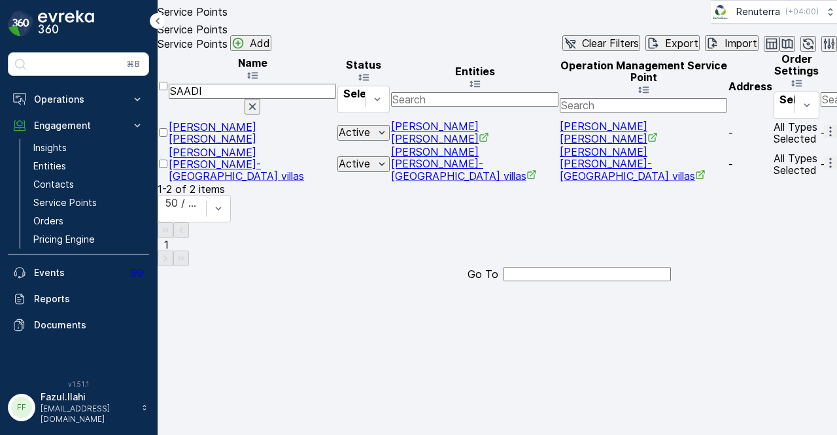
click at [266, 98] on input "SAADI" at bounding box center [252, 91] width 167 height 14
type input "SAFI AL"
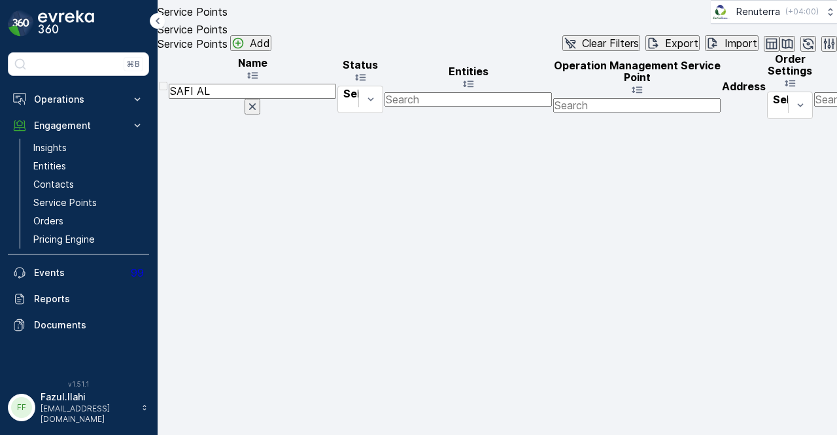
click at [300, 98] on input "SAFI AL" at bounding box center [252, 91] width 167 height 14
click at [259, 113] on icon "button" at bounding box center [252, 106] width 13 height 13
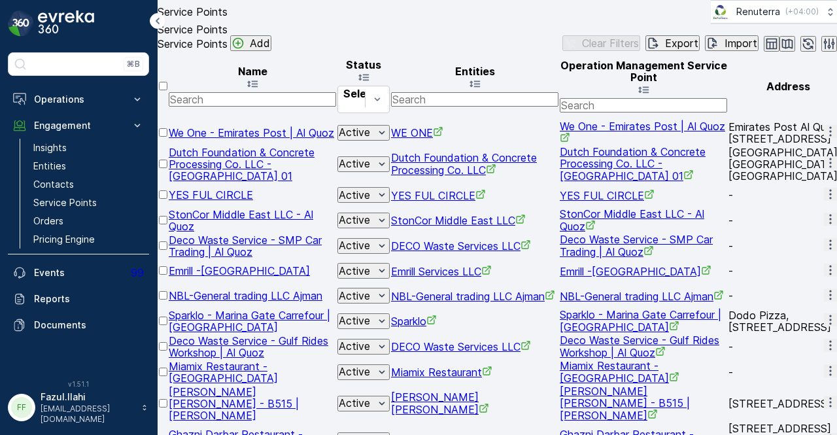
click at [264, 107] on input "text" at bounding box center [252, 99] width 167 height 14
type input "SAIF AL"
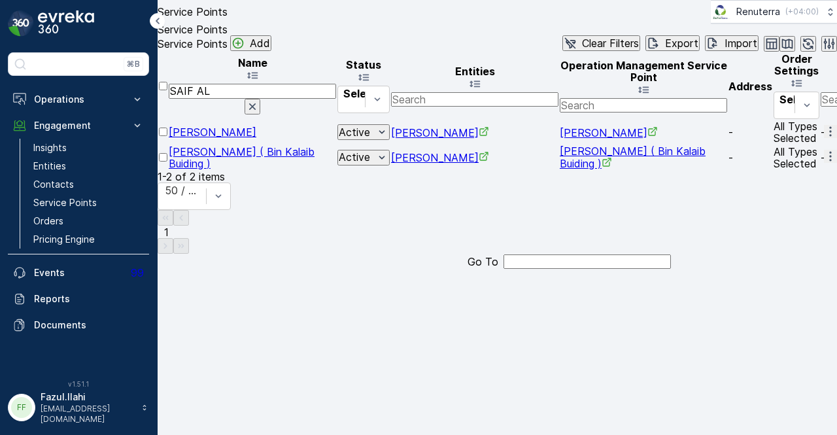
click at [824, 138] on icon "button" at bounding box center [830, 131] width 13 height 13
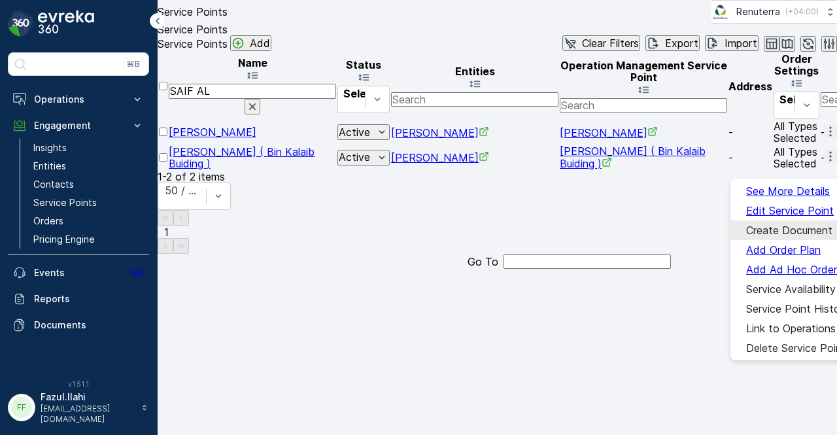
click at [804, 226] on span "Create Document" at bounding box center [790, 230] width 86 height 12
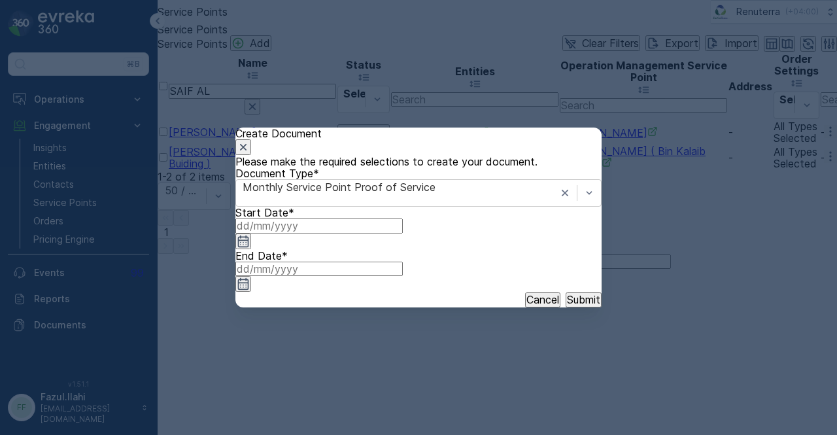
click at [250, 248] on icon "button" at bounding box center [243, 241] width 13 height 13
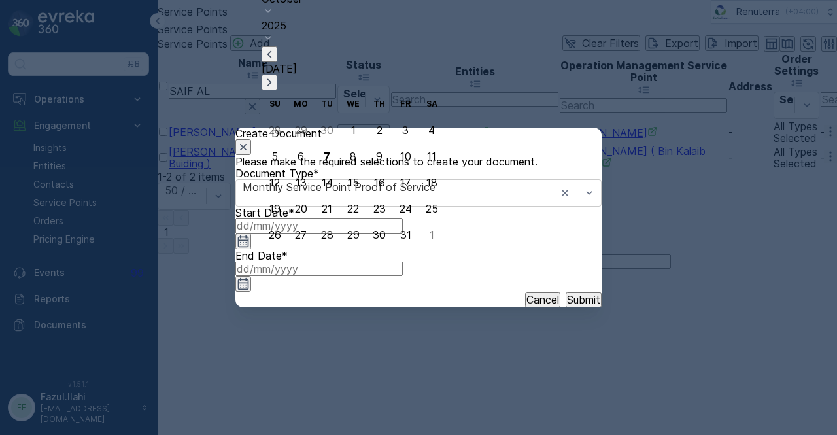
click at [276, 61] on icon "button" at bounding box center [269, 54] width 13 height 13
drag, startPoint x: 297, startPoint y: 134, endPoint x: 426, endPoint y: 176, distance: 135.5
click at [300, 135] on div "1" at bounding box center [301, 130] width 5 height 12
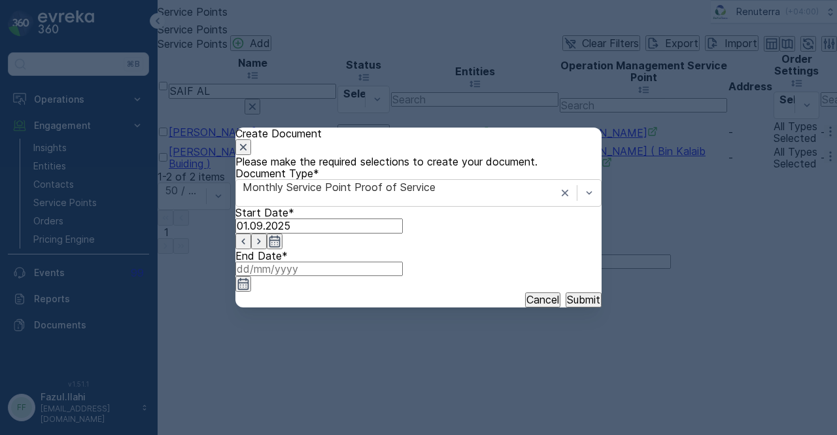
drag, startPoint x: 576, startPoint y: 272, endPoint x: 573, endPoint y: 263, distance: 9.5
click at [249, 278] on icon "button" at bounding box center [243, 284] width 11 height 12
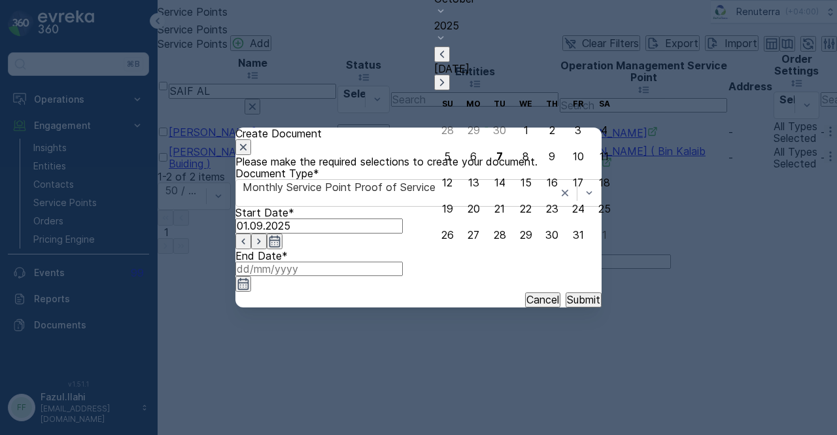
click at [449, 61] on icon "button" at bounding box center [442, 54] width 13 height 13
click at [501, 234] on div "30" at bounding box center [499, 235] width 13 height 12
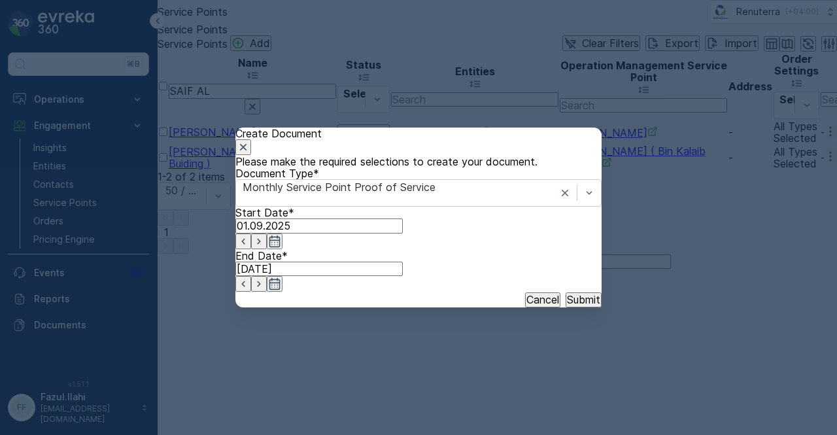
click at [567, 306] on p "Submit" at bounding box center [583, 300] width 33 height 12
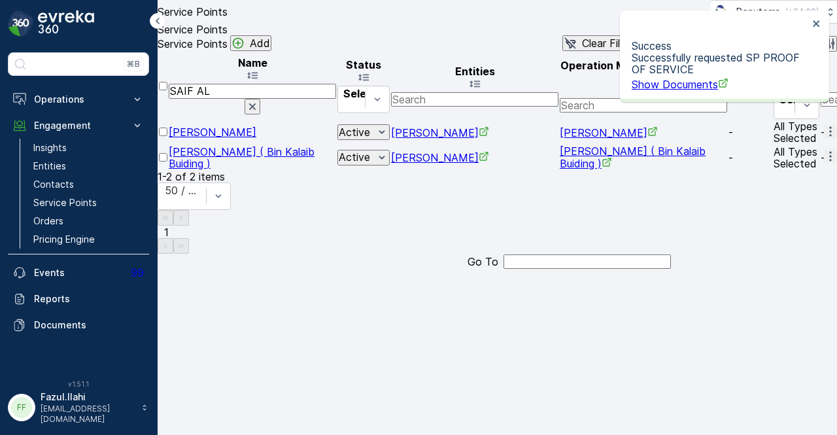
click at [660, 83] on span "Show Documents" at bounding box center [680, 84] width 97 height 13
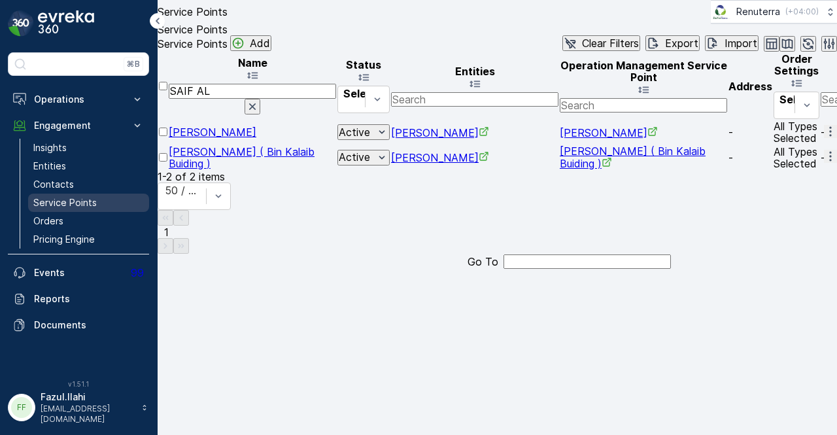
click at [84, 194] on link "Service Points" at bounding box center [88, 203] width 121 height 18
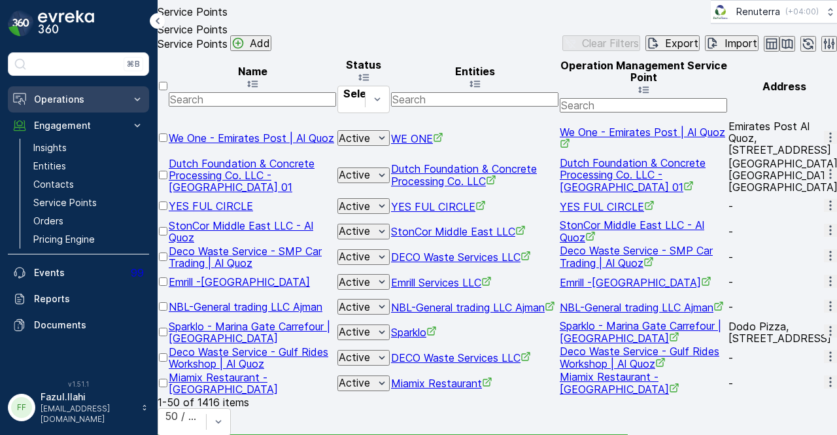
click at [108, 97] on p "Operations" at bounding box center [78, 99] width 89 height 13
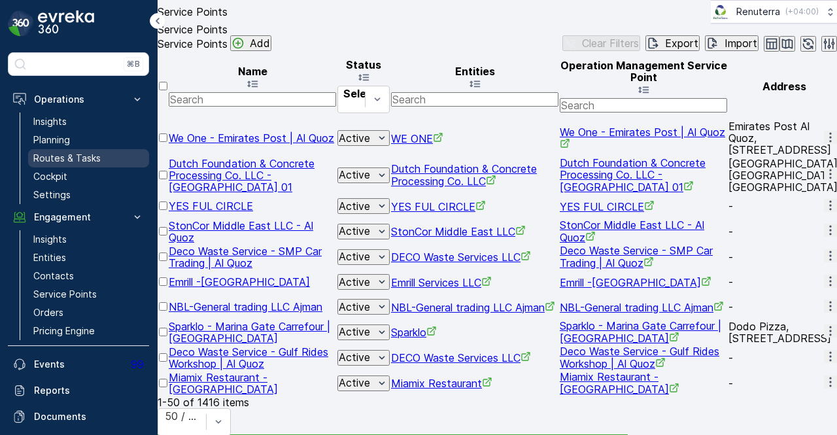
click at [109, 156] on link "Routes & Tasks" at bounding box center [88, 158] width 121 height 18
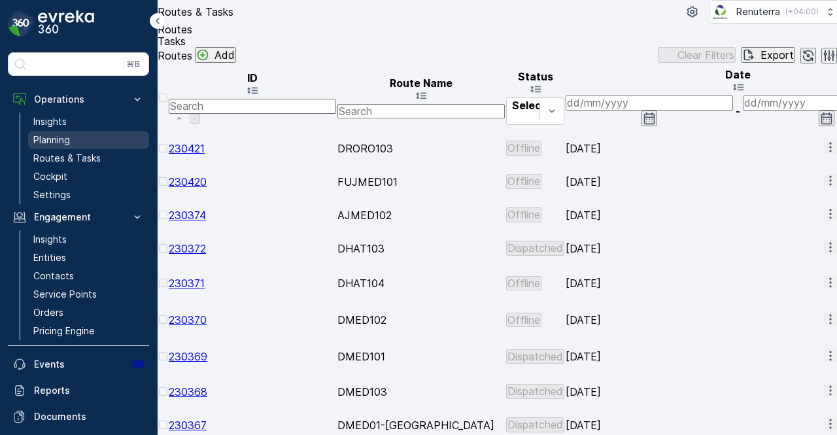
click at [96, 137] on link "Planning" at bounding box center [88, 140] width 121 height 18
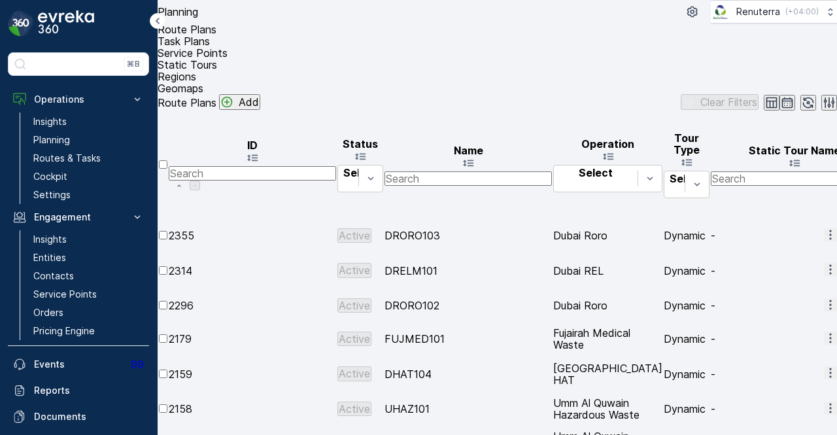
click at [337, 47] on li "Service Points" at bounding box center [498, 53] width 680 height 12
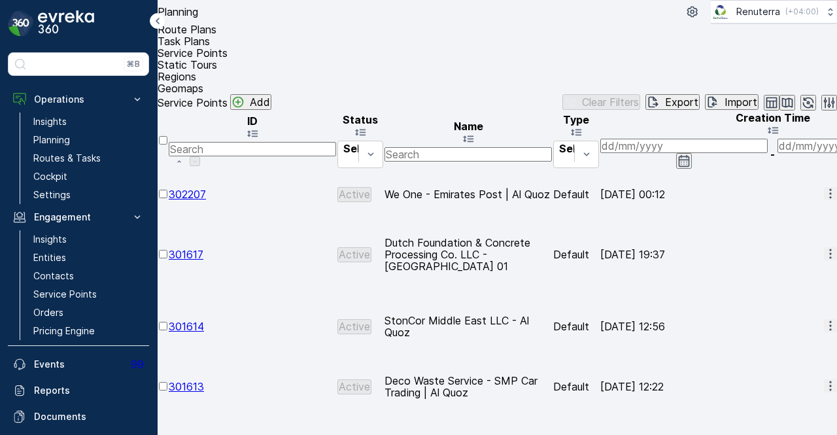
click at [514, 147] on input "text" at bounding box center [468, 154] width 167 height 14
paste input "[PERSON_NAME]"
type input "[PERSON_NAME]"
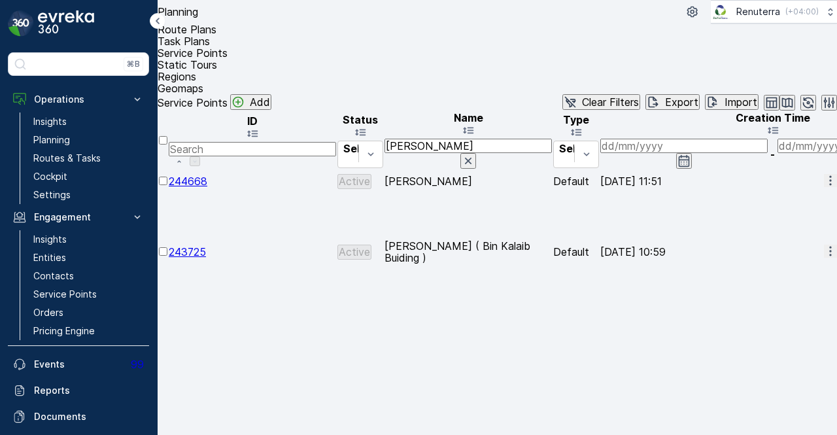
click at [207, 175] on span "244668" at bounding box center [188, 181] width 39 height 13
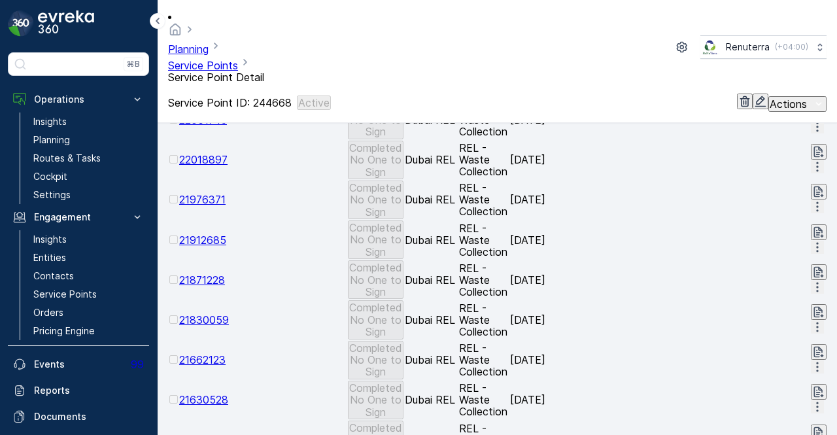
scroll to position [555, 0]
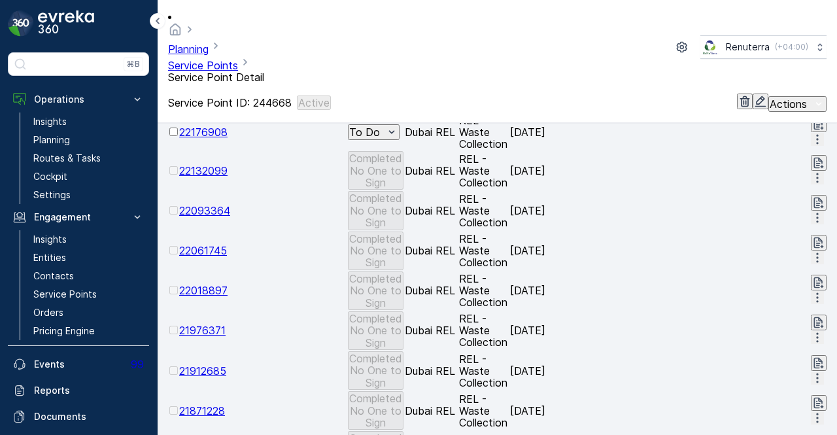
click at [226, 324] on span "21976371" at bounding box center [202, 330] width 46 height 13
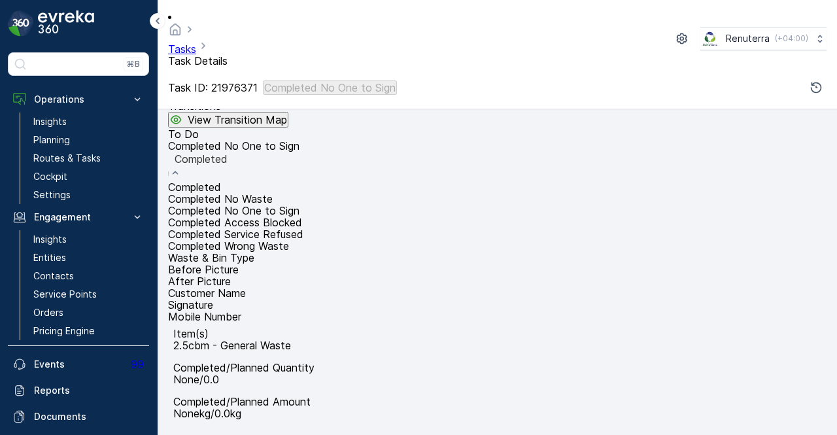
scroll to position [196, 0]
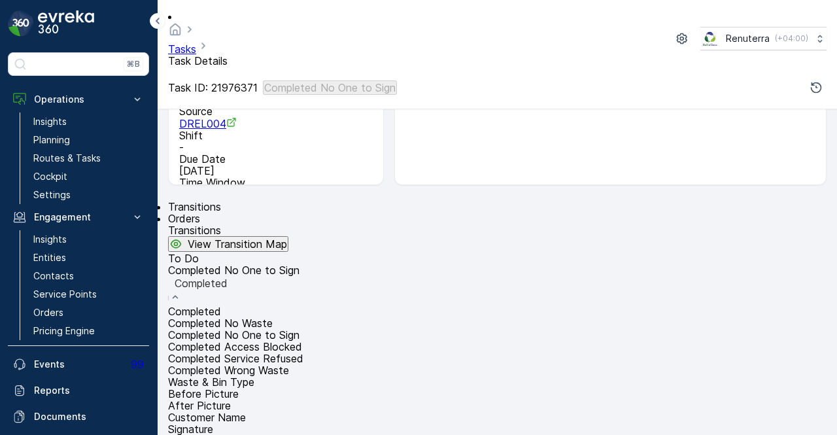
click at [323, 317] on div "Completed No Waste" at bounding box center [497, 323] width 659 height 12
click at [325, 306] on div "Completed No Waste" at bounding box center [497, 290] width 659 height 29
click at [300, 328] on span "Completed No One to Sign" at bounding box center [234, 334] width 132 height 13
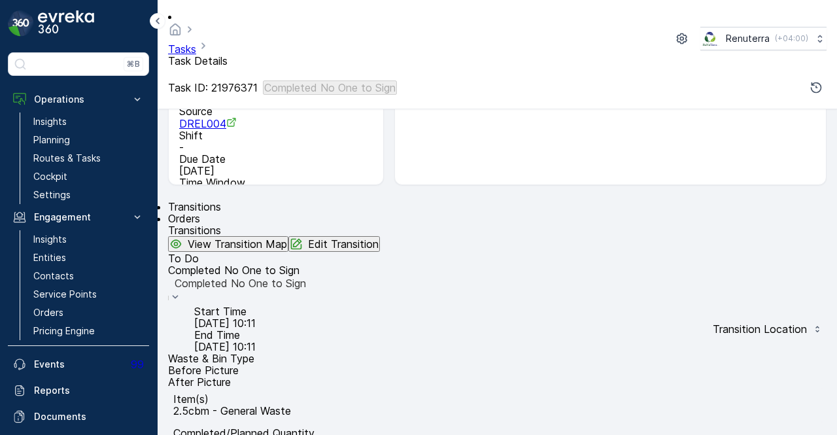
click at [379, 238] on p "Edit Transition" at bounding box center [343, 244] width 71 height 12
drag, startPoint x: 642, startPoint y: 231, endPoint x: 618, endPoint y: 232, distance: 24.9
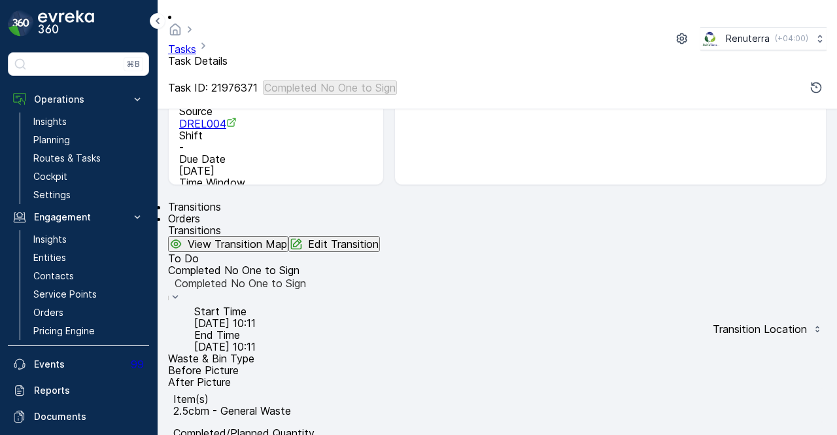
type Quantity "2"
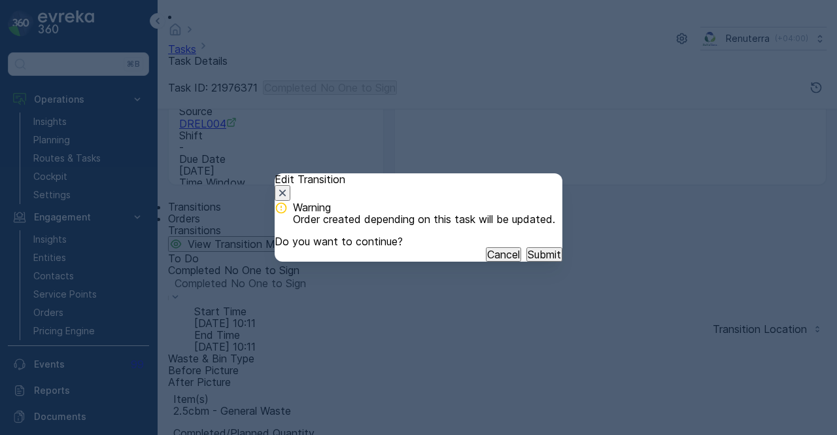
click at [535, 260] on p "Submit" at bounding box center [544, 255] width 33 height 12
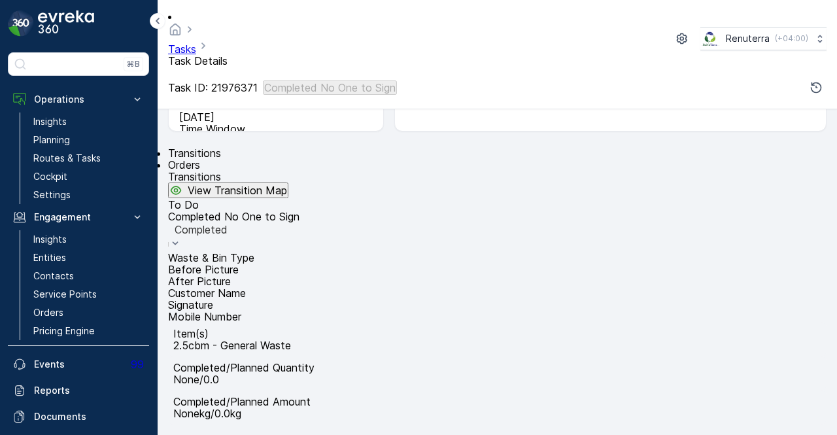
scroll to position [327, 0]
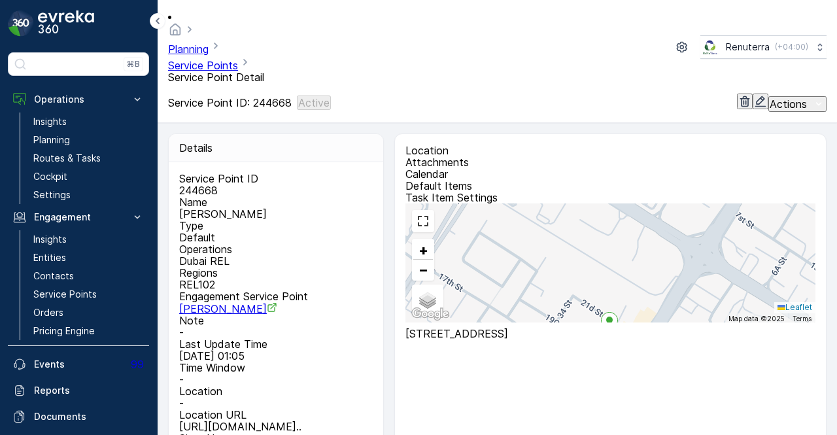
scroll to position [458, 0]
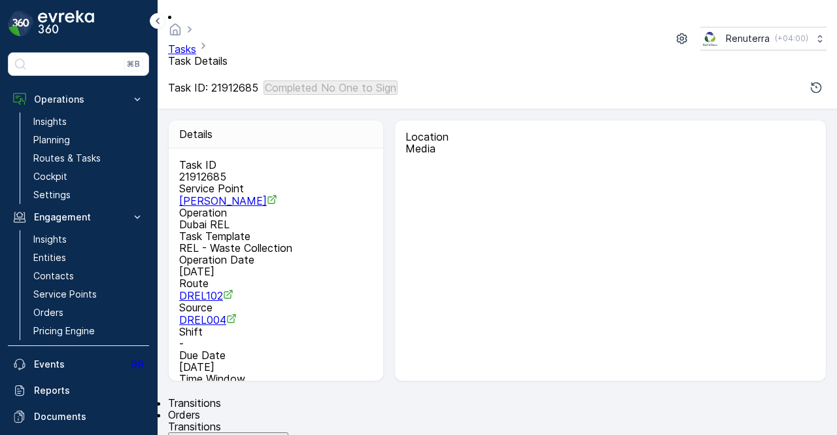
scroll to position [327, 0]
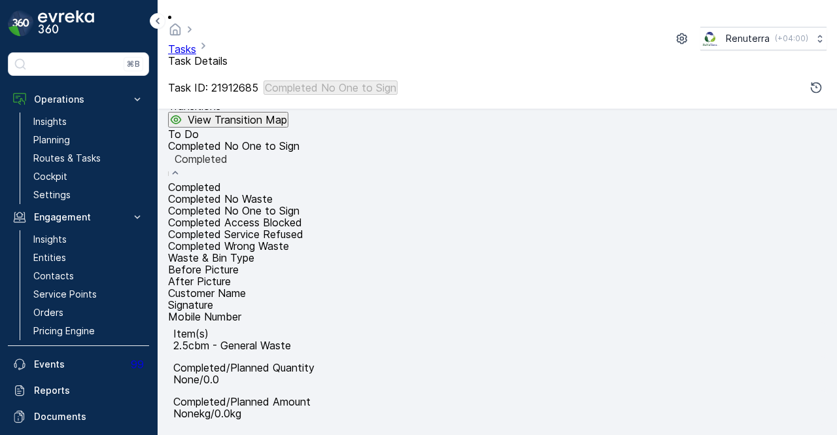
click at [300, 204] on span "Completed No One to Sign" at bounding box center [234, 210] width 132 height 13
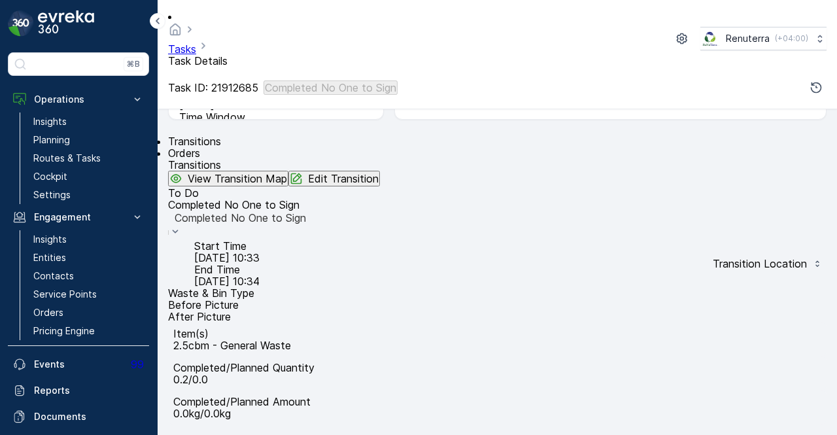
click at [379, 173] on p "Edit Transition" at bounding box center [343, 179] width 71 height 12
drag, startPoint x: 648, startPoint y: 236, endPoint x: 608, endPoint y: 238, distance: 39.3
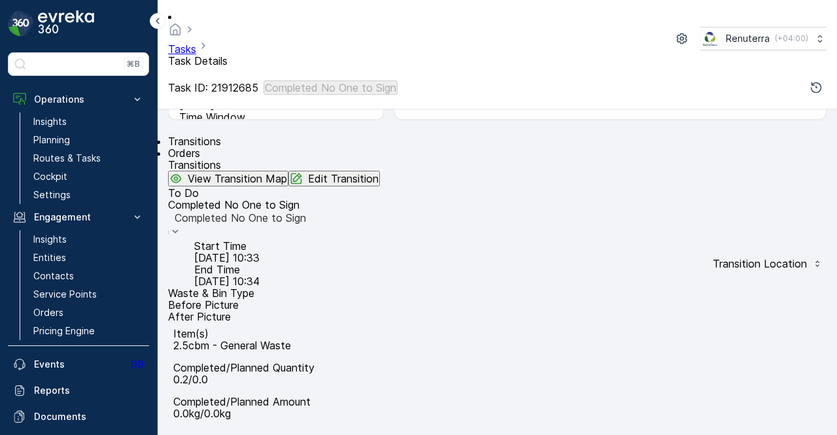
type Quantity "2"
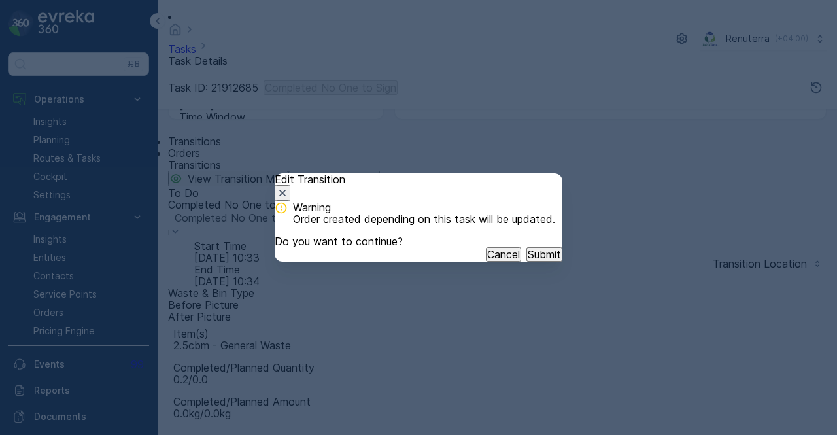
click at [527, 262] on button "Submit" at bounding box center [545, 254] width 36 height 14
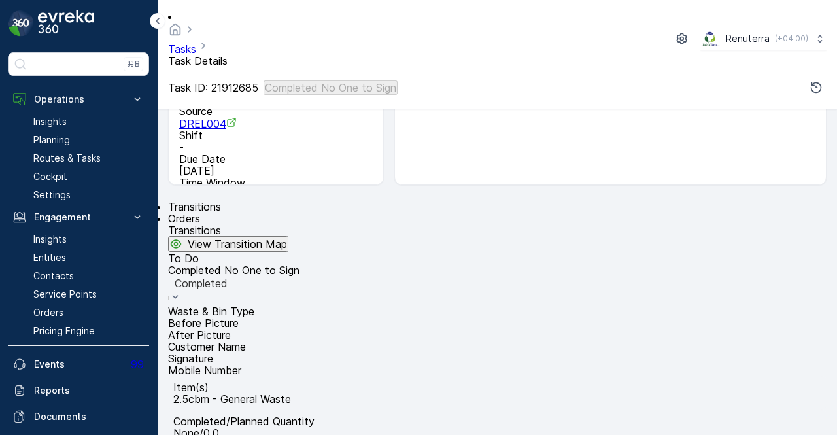
scroll to position [131, 0]
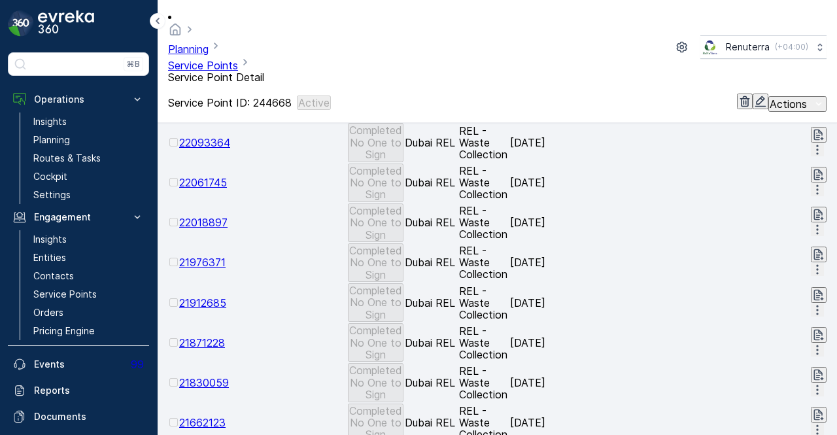
scroll to position [631, 0]
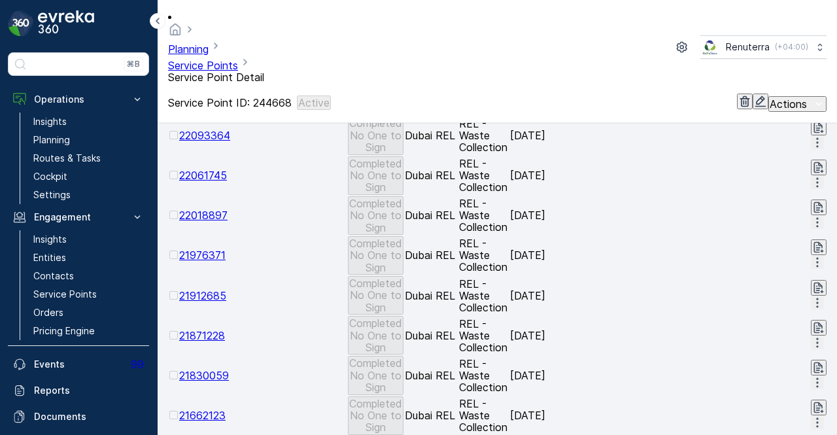
click at [225, 329] on span "21871228" at bounding box center [202, 335] width 46 height 13
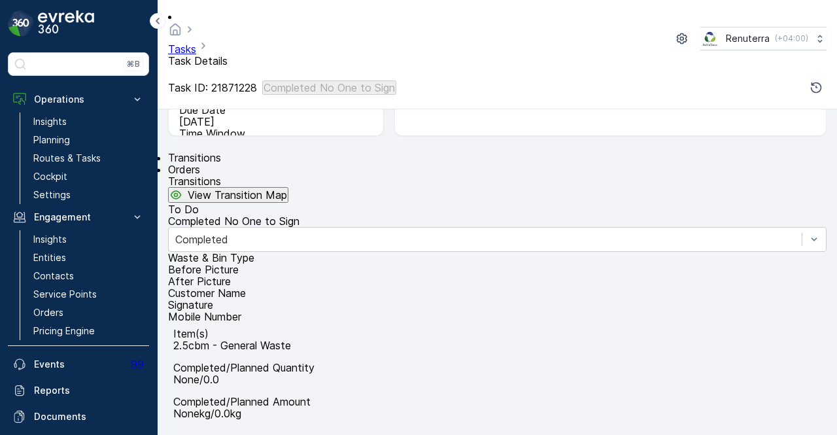
scroll to position [262, 0]
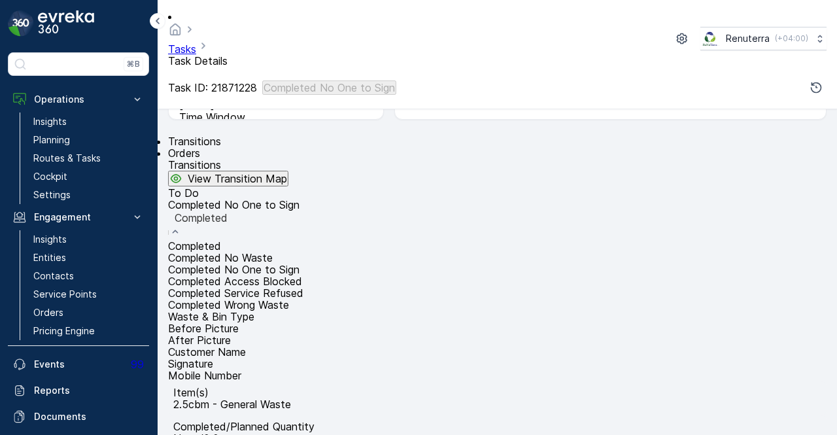
click at [344, 239] on div at bounding box center [497, 232] width 659 height 15
click at [336, 264] on div "Completed No One to Sign" at bounding box center [497, 270] width 659 height 12
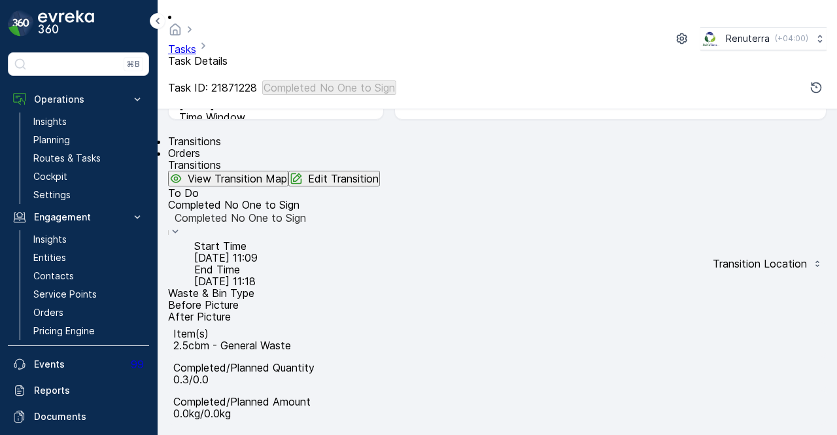
click at [379, 173] on p "Edit Transition" at bounding box center [343, 179] width 71 height 12
drag, startPoint x: 654, startPoint y: 233, endPoint x: 610, endPoint y: 233, distance: 43.8
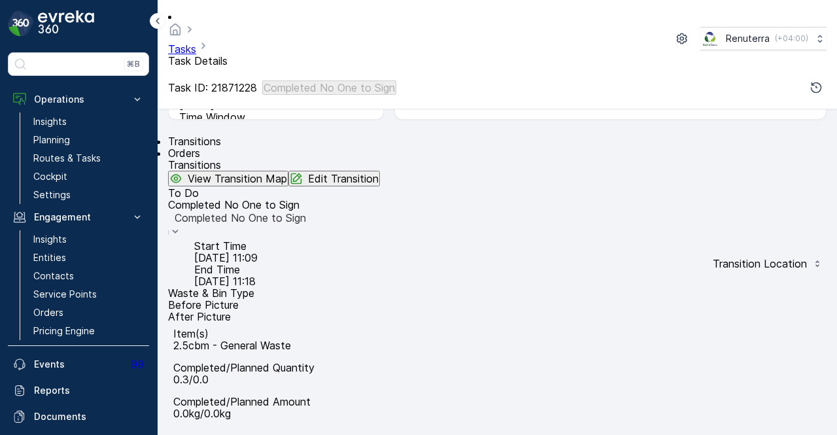
type Quantity "3"
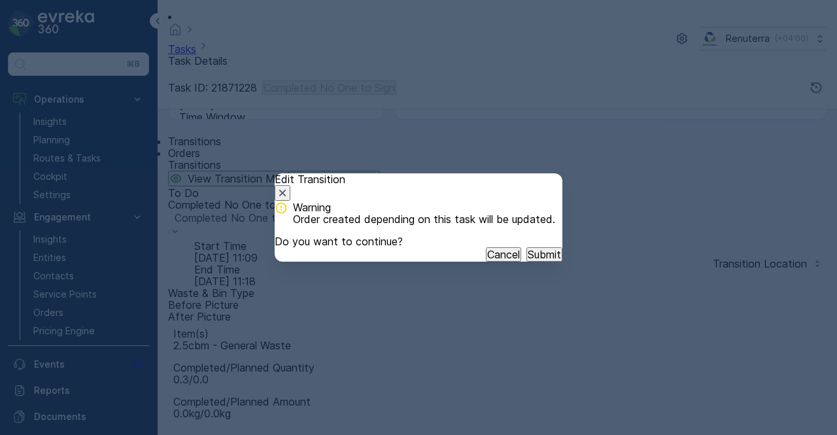
click at [528, 260] on p "Submit" at bounding box center [544, 255] width 33 height 12
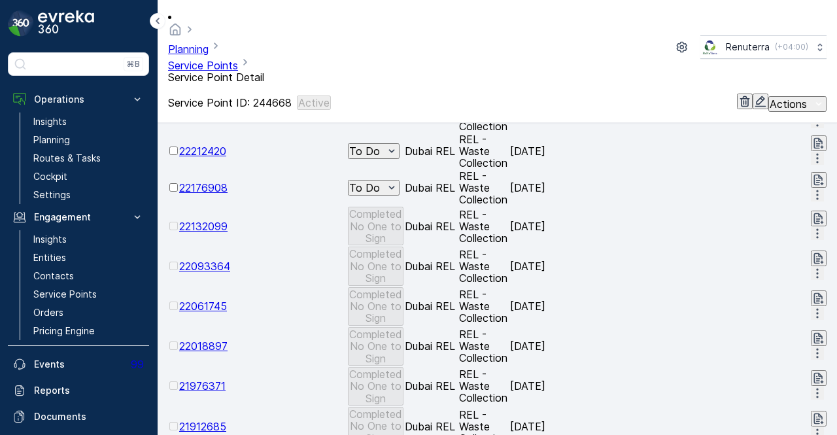
scroll to position [565, 0]
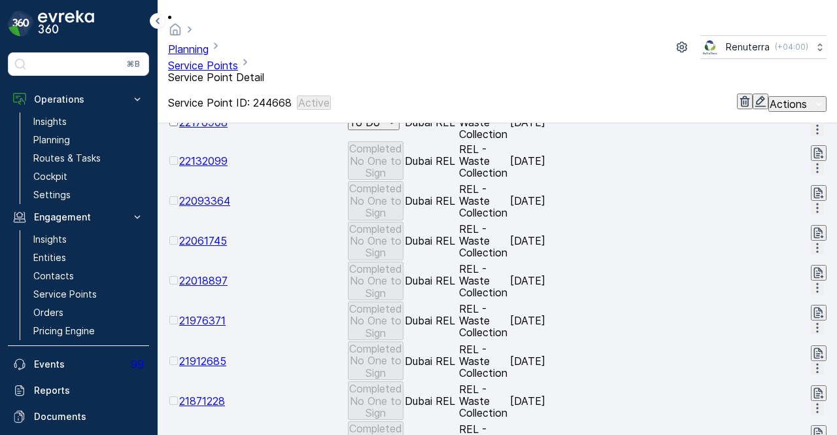
click at [234, 421] on td "21830059" at bounding box center [262, 440] width 167 height 39
click at [229, 434] on span "21830059" at bounding box center [204, 440] width 50 height 13
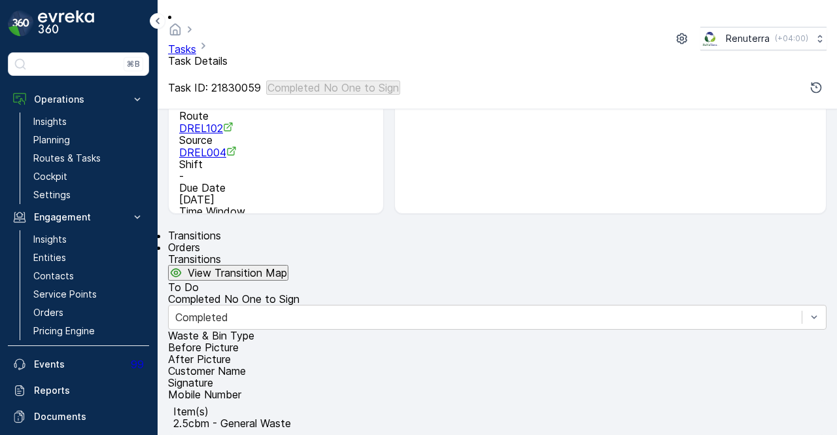
scroll to position [327, 0]
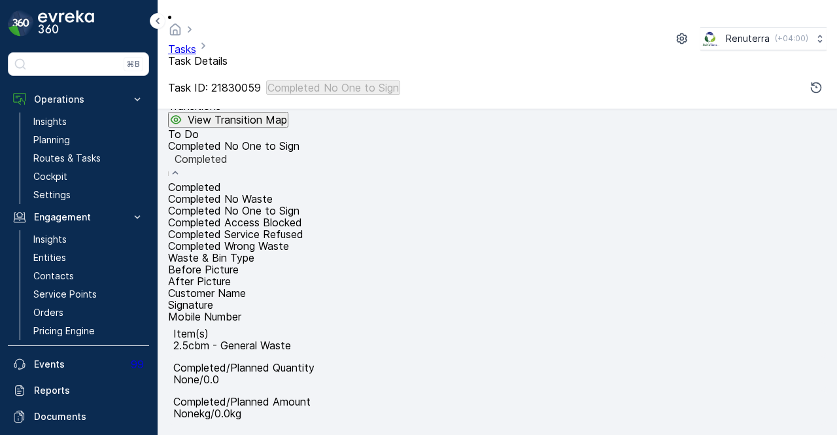
click at [332, 205] on div "Completed No One to Sign" at bounding box center [497, 211] width 659 height 12
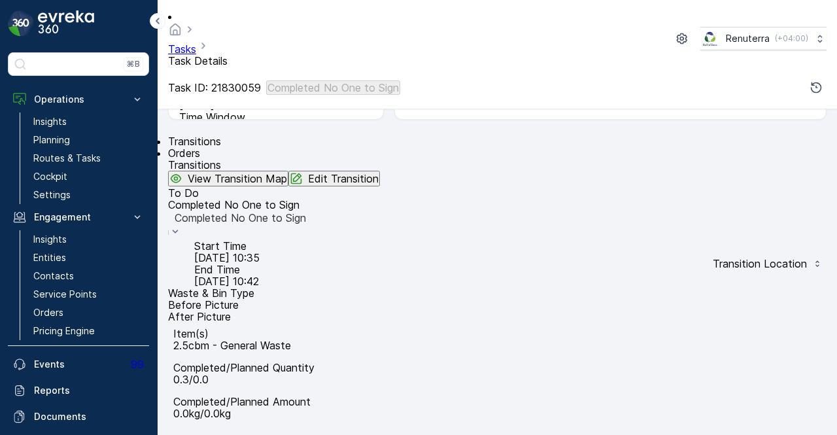
click at [379, 173] on p "Edit Transition" at bounding box center [343, 179] width 71 height 12
drag, startPoint x: 652, startPoint y: 231, endPoint x: 601, endPoint y: 234, distance: 50.4
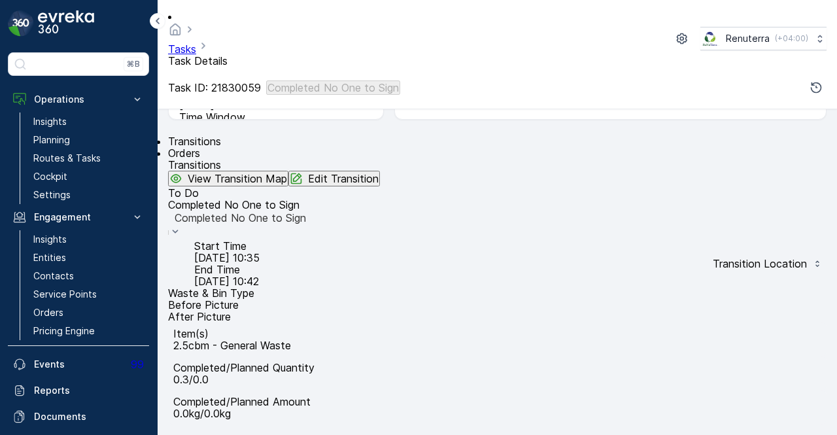
type Quantity "3"
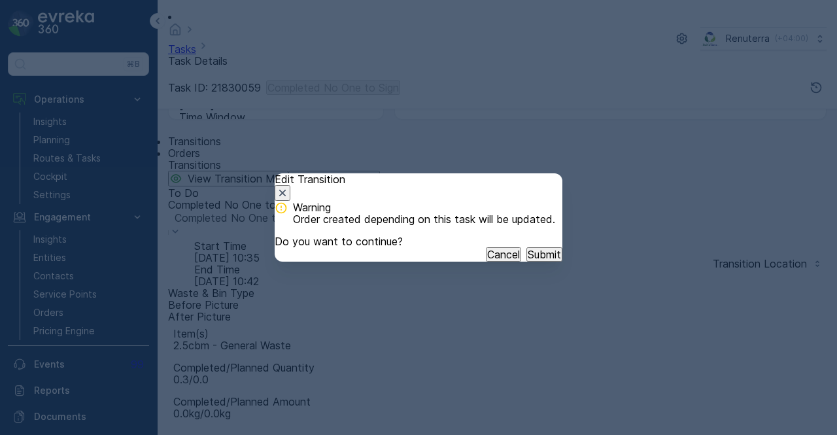
click at [528, 260] on p "Submit" at bounding box center [544, 255] width 33 height 12
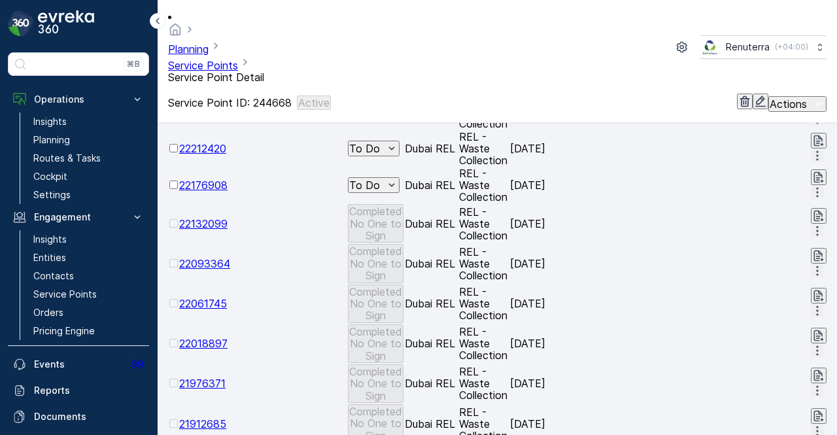
scroll to position [523, 0]
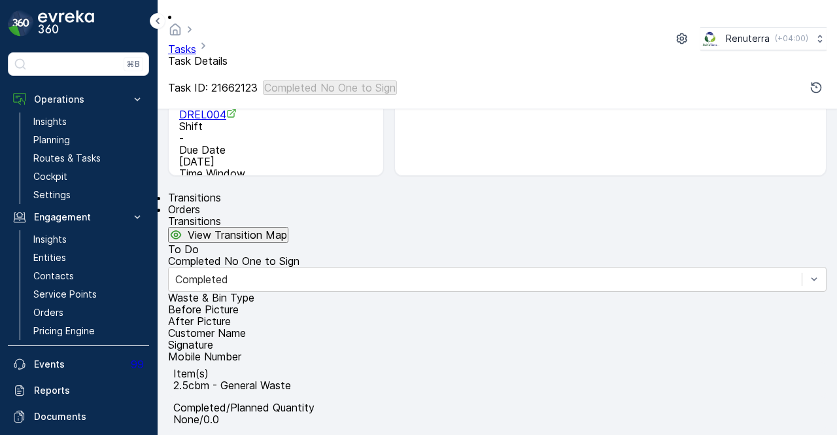
scroll to position [327, 0]
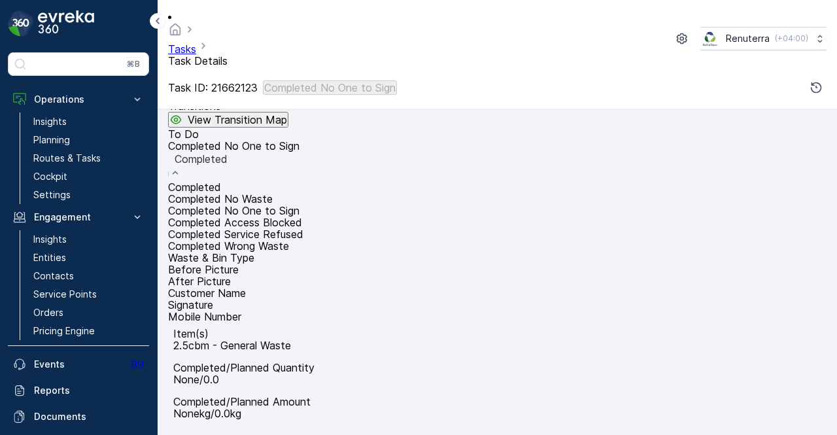
click at [300, 204] on span "Completed No One to Sign" at bounding box center [234, 210] width 132 height 13
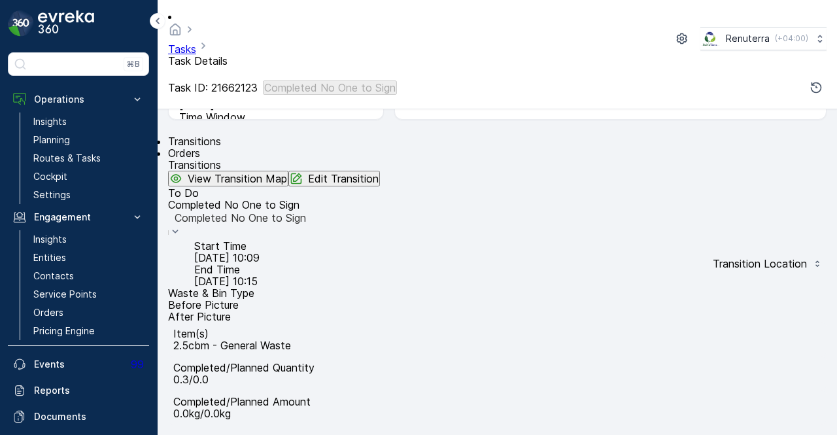
click at [379, 173] on p "Edit Transition" at bounding box center [343, 179] width 71 height 12
drag, startPoint x: 646, startPoint y: 231, endPoint x: 586, endPoint y: 236, distance: 59.8
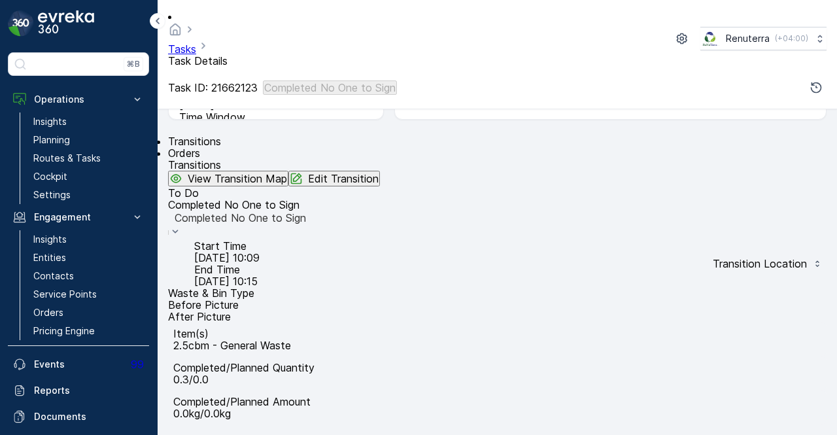
type Quantity "3"
drag, startPoint x: 807, startPoint y: 256, endPoint x: 805, endPoint y: 275, distance: 19.8
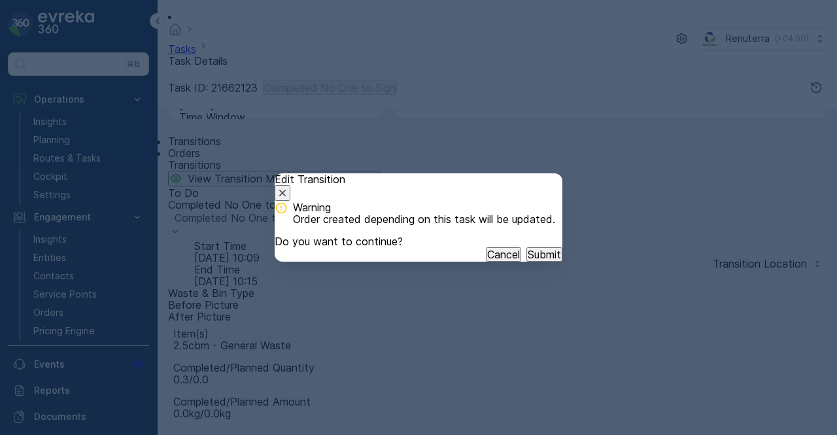
click at [536, 262] on button "Submit" at bounding box center [545, 254] width 36 height 14
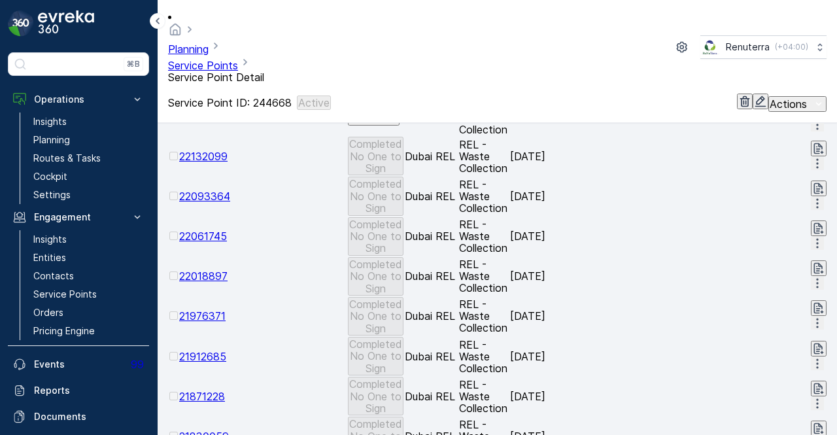
scroll to position [589, 0]
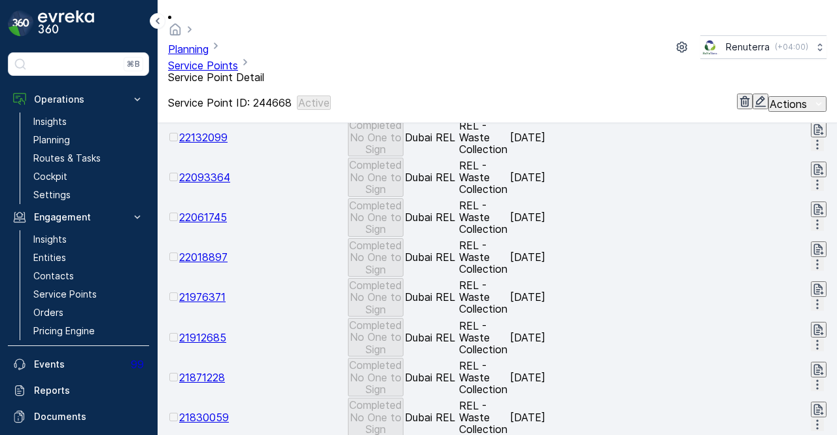
click at [229, 411] on span "21830059" at bounding box center [204, 417] width 50 height 13
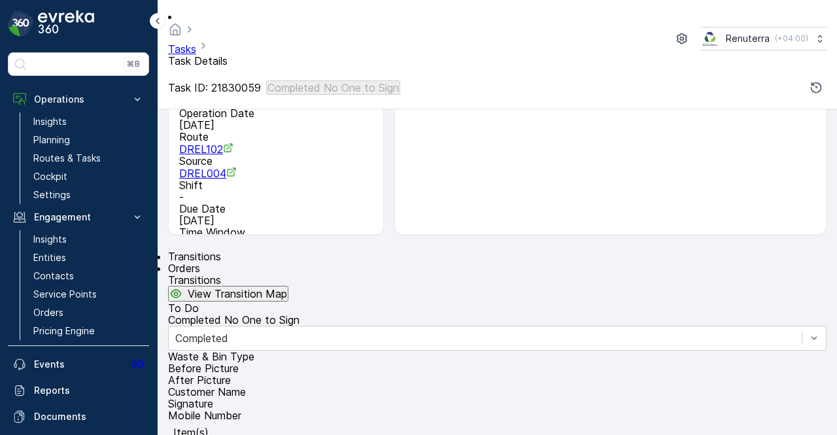
scroll to position [131, 0]
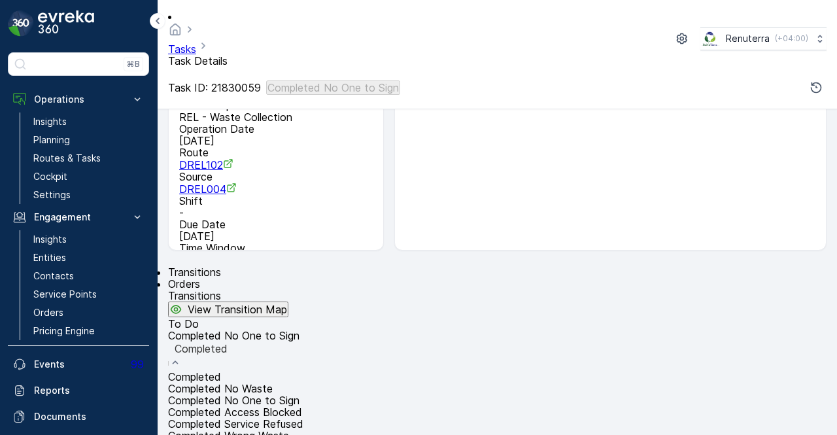
click at [315, 383] on div "Completed No Waste" at bounding box center [497, 389] width 659 height 12
click at [341, 356] on div "Completed No Waste" at bounding box center [497, 349] width 659 height 14
drag, startPoint x: 321, startPoint y: 285, endPoint x: 357, endPoint y: 327, distance: 56.1
click at [300, 394] on span "Completed No One to Sign" at bounding box center [234, 400] width 132 height 13
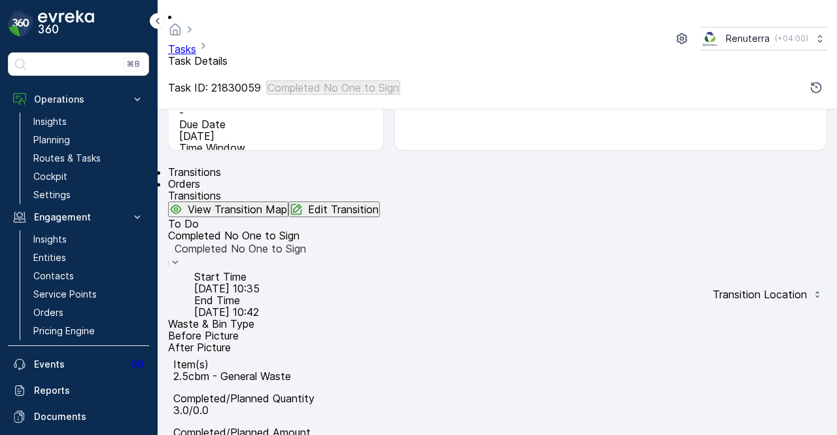
scroll to position [327, 0]
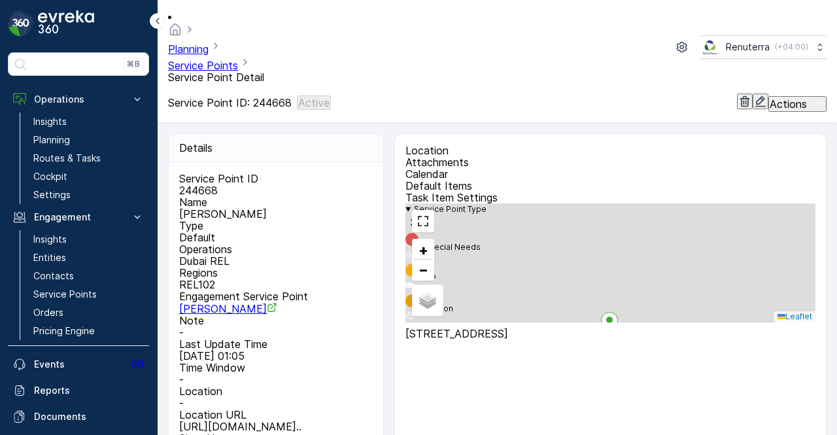
scroll to position [523, 0]
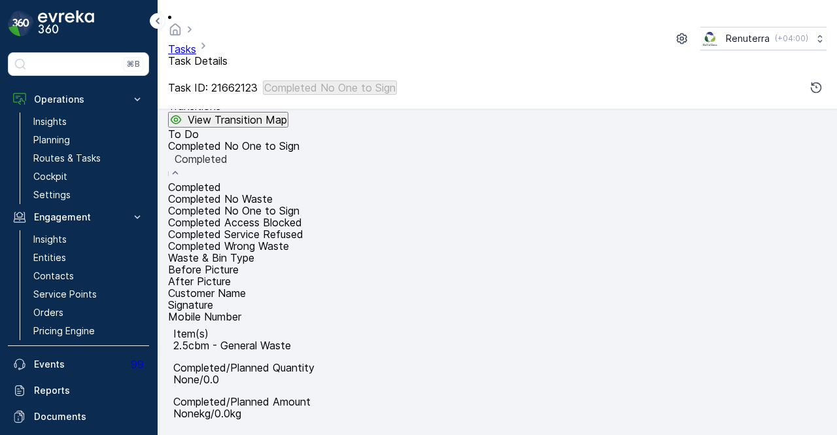
scroll to position [323, 0]
click at [300, 204] on span "Completed No One to Sign" at bounding box center [234, 210] width 132 height 13
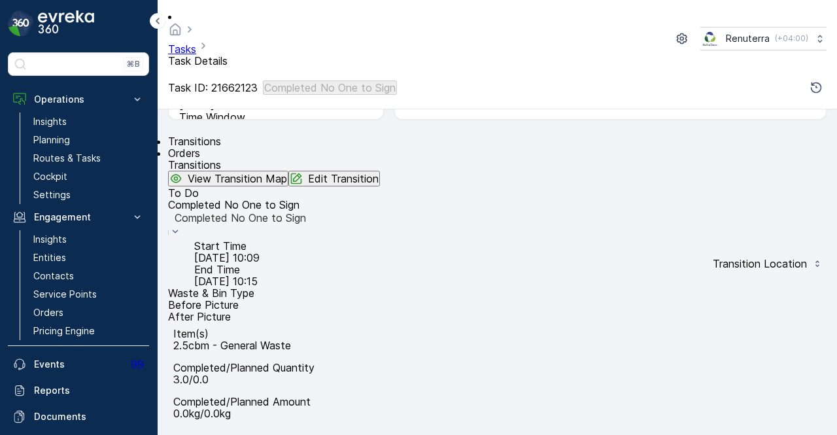
click at [379, 173] on p "Edit Transition" at bounding box center [343, 179] width 71 height 12
click at [518, 388] on div "Item(s) 2.5cbm - General Waste Completed/Planned Quantity 3.0/0.0 Completed/Pla…" at bounding box center [497, 374] width 659 height 102
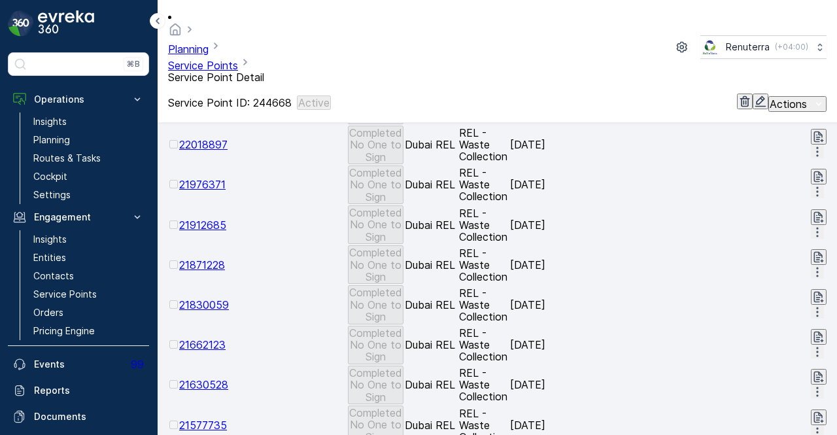
scroll to position [785, 0]
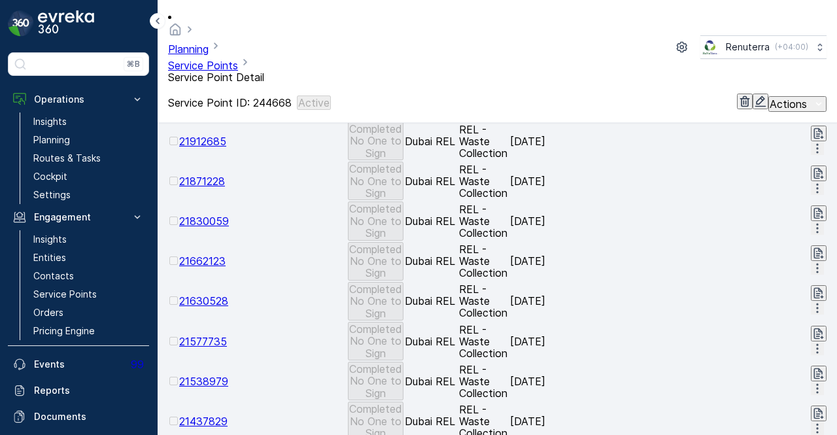
click at [228, 294] on span "21630528" at bounding box center [203, 300] width 49 height 13
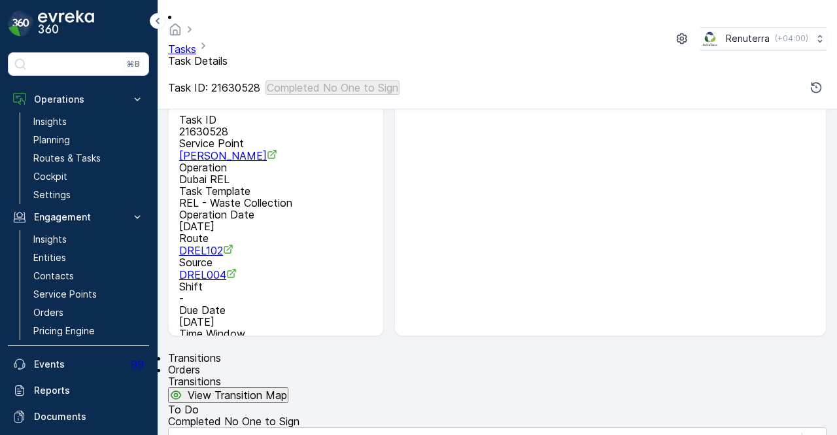
scroll to position [131, 0]
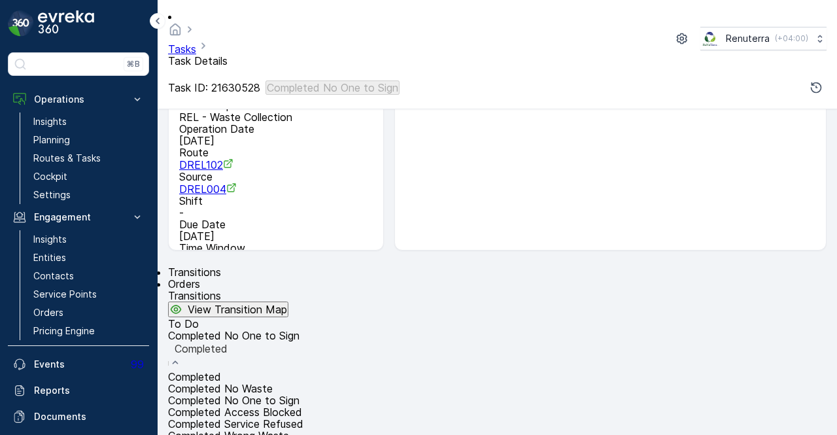
click at [300, 394] on span "Completed No One to Sign" at bounding box center [234, 400] width 132 height 13
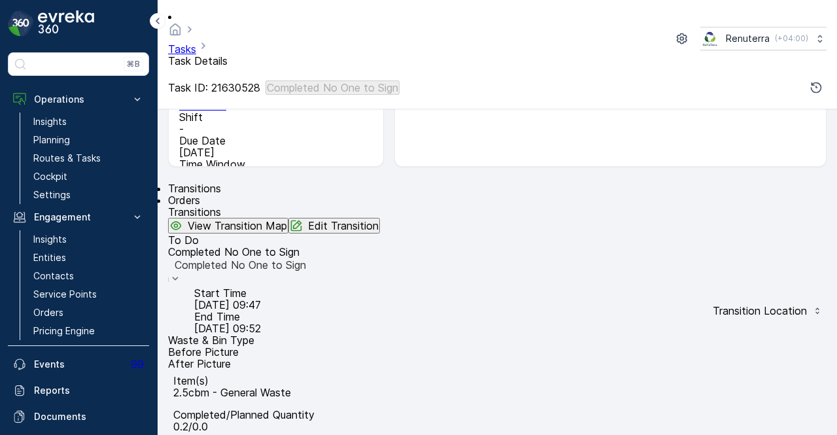
scroll to position [262, 0]
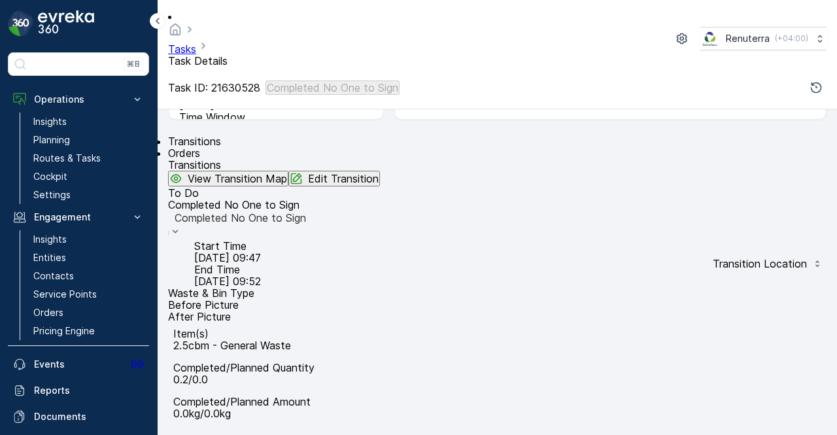
click at [379, 173] on p "Edit Transition" at bounding box center [343, 179] width 71 height 12
drag, startPoint x: 649, startPoint y: 231, endPoint x: 610, endPoint y: 233, distance: 38.7
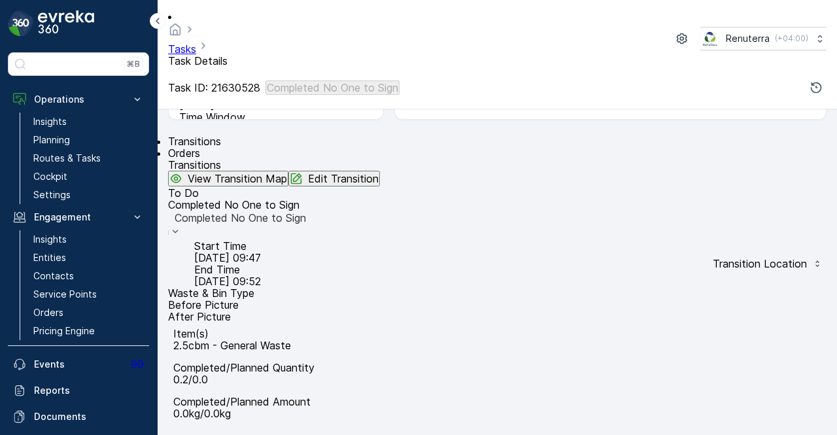
type Quantity "2"
drag, startPoint x: 798, startPoint y: 259, endPoint x: 791, endPoint y: 332, distance: 73.0
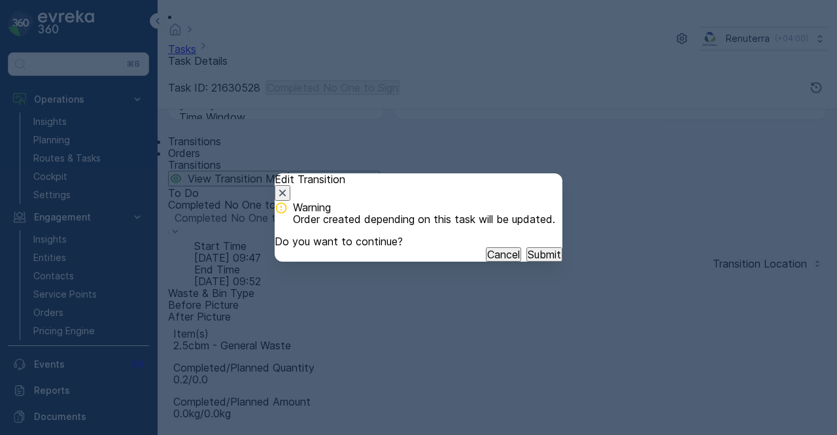
click at [528, 260] on p "Submit" at bounding box center [544, 255] width 33 height 12
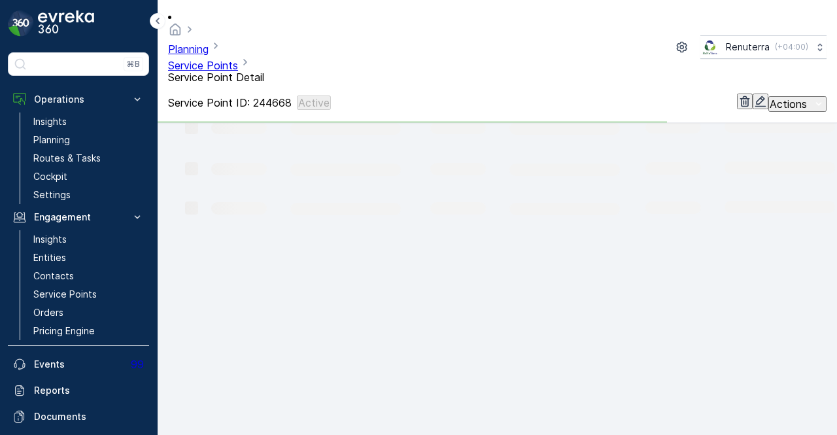
scroll to position [785, 0]
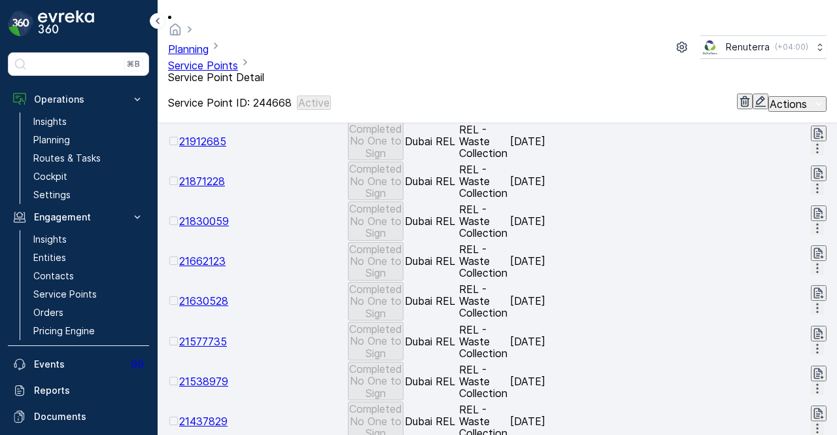
click at [220, 335] on span "21577735" at bounding box center [203, 341] width 48 height 13
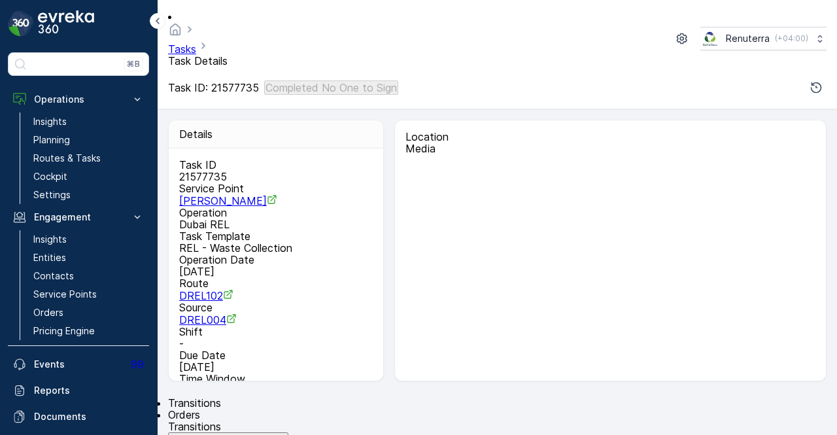
scroll to position [196, 0]
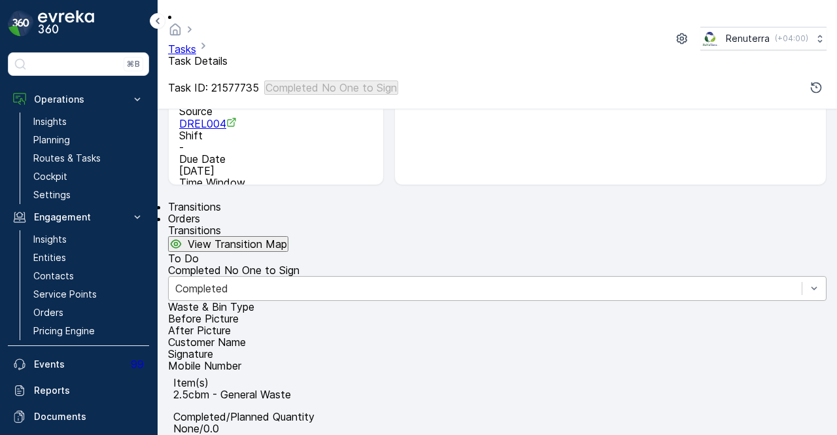
click at [311, 301] on div "Completed" at bounding box center [497, 288] width 659 height 25
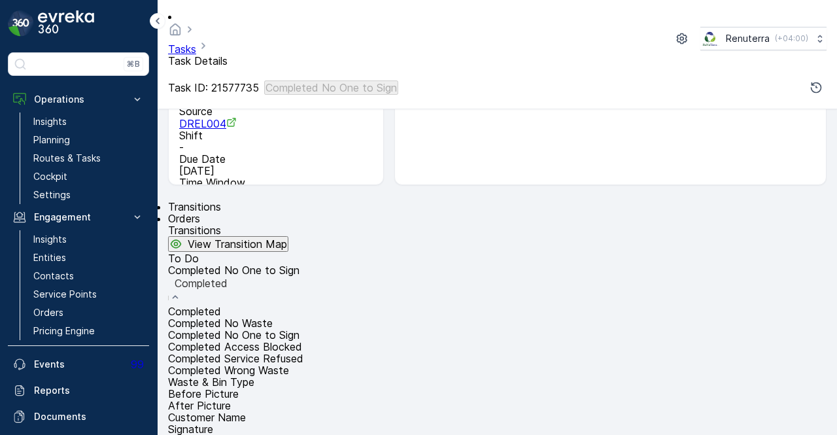
click at [313, 317] on div "Completed No Waste" at bounding box center [497, 323] width 659 height 12
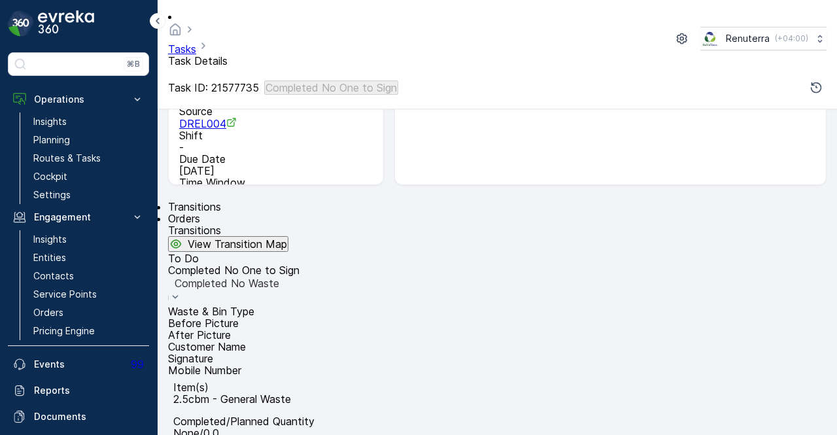
click at [336, 289] on div "Completed No Waste" at bounding box center [498, 283] width 646 height 12
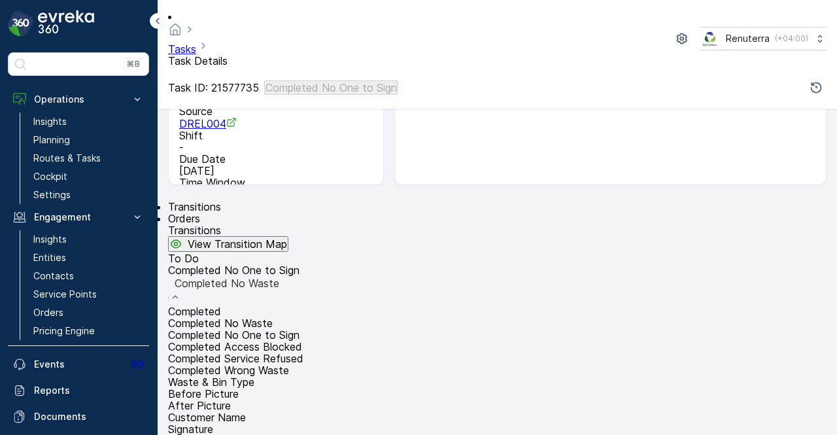
click at [300, 328] on span "Completed No One to Sign" at bounding box center [234, 334] width 132 height 13
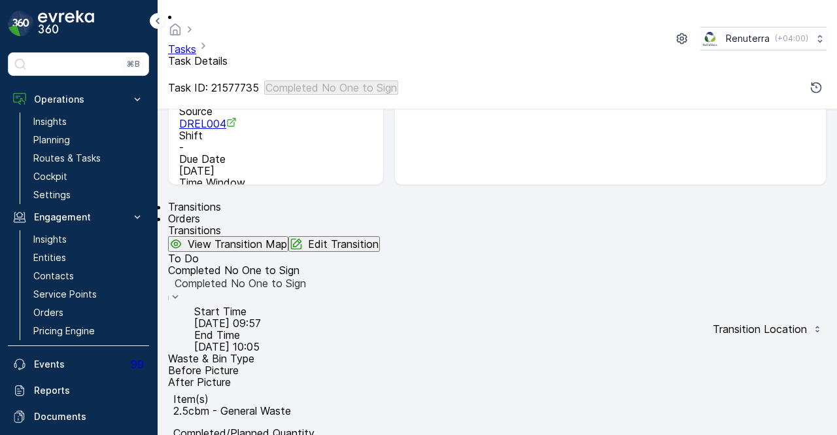
click at [379, 238] on p "Edit Transition" at bounding box center [343, 244] width 71 height 12
type Quantity "0"
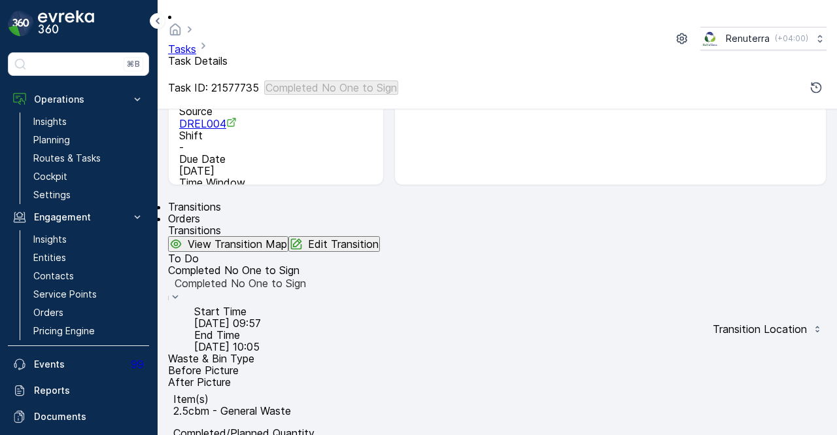
type Quantity "3"
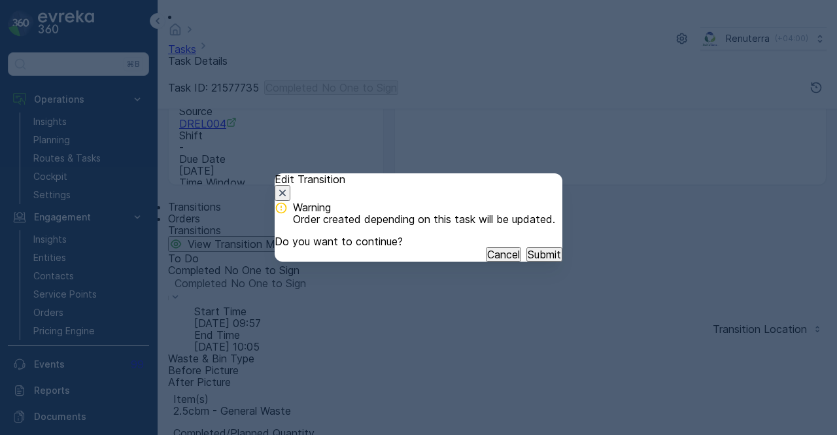
click at [527, 262] on button "Submit" at bounding box center [545, 254] width 36 height 14
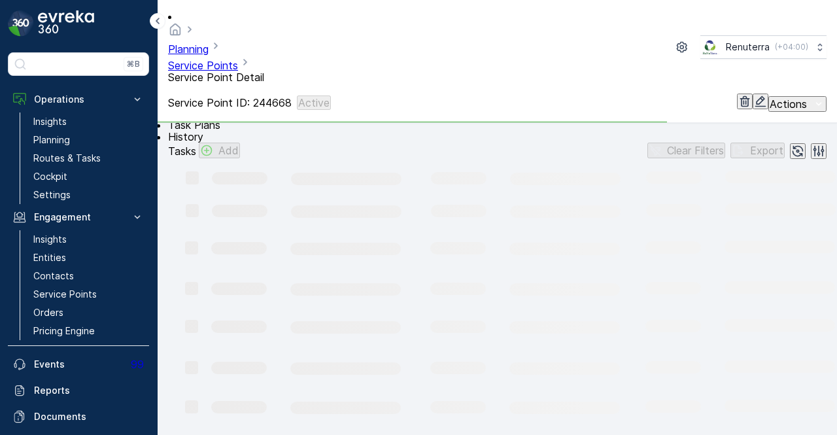
scroll to position [762, 0]
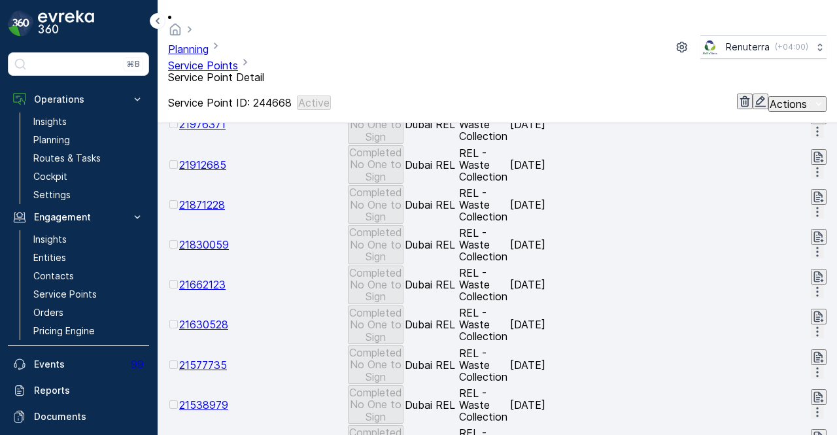
click at [228, 398] on span "21538979" at bounding box center [203, 404] width 49 height 13
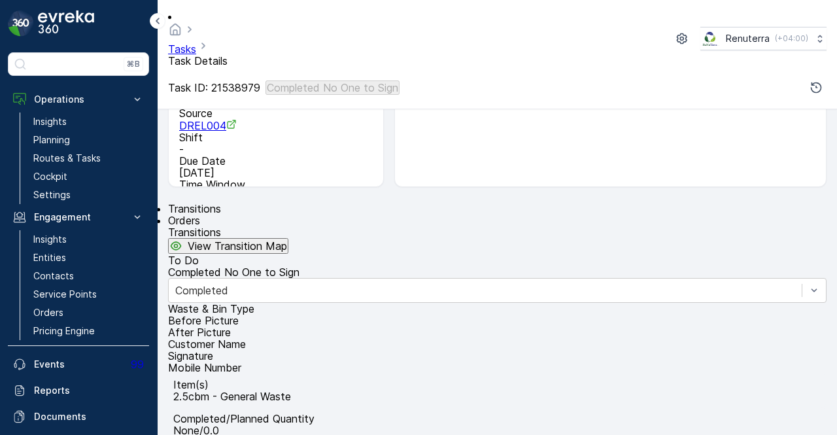
scroll to position [196, 0]
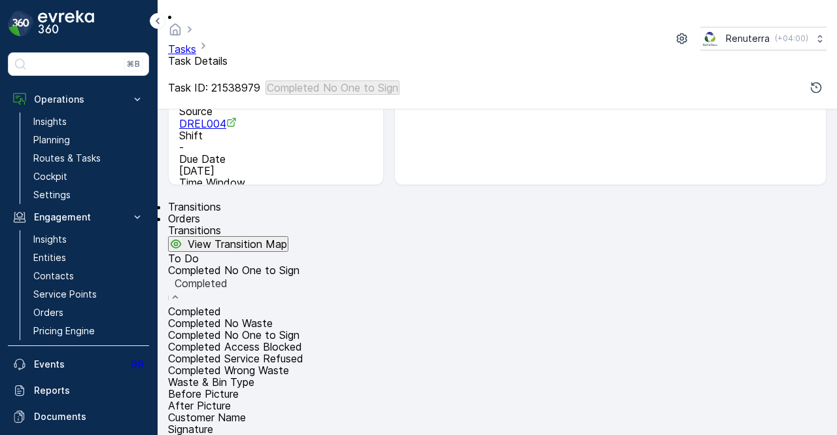
click at [300, 328] on span "Completed No One to Sign" at bounding box center [234, 334] width 132 height 13
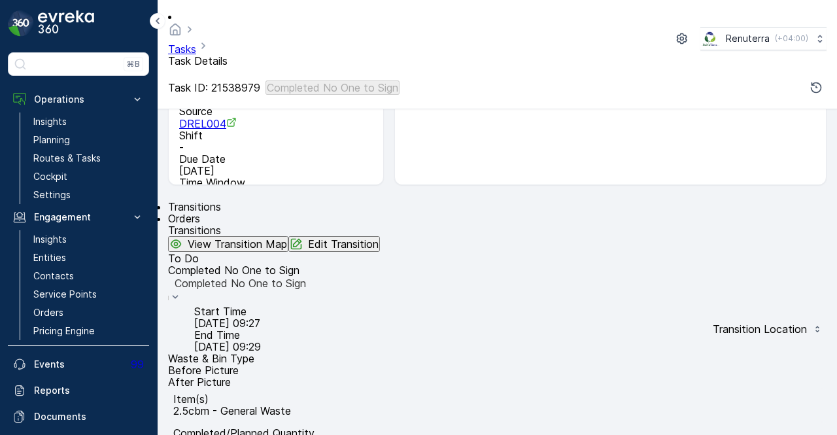
click at [419, 224] on div "Transitions View Transition Map Edit Transition To Do Completed No One to Sign …" at bounding box center [497, 357] width 659 height 266
click at [379, 238] on p "Edit Transition" at bounding box center [343, 244] width 71 height 12
drag, startPoint x: 653, startPoint y: 232, endPoint x: 597, endPoint y: 232, distance: 56.3
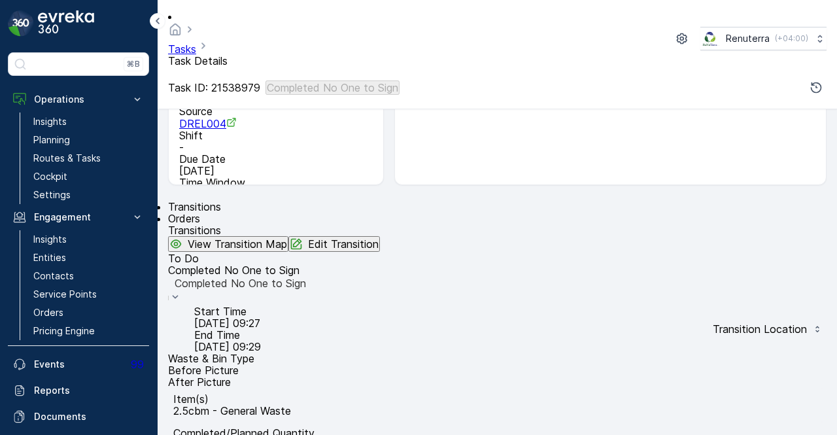
type Quantity "2"
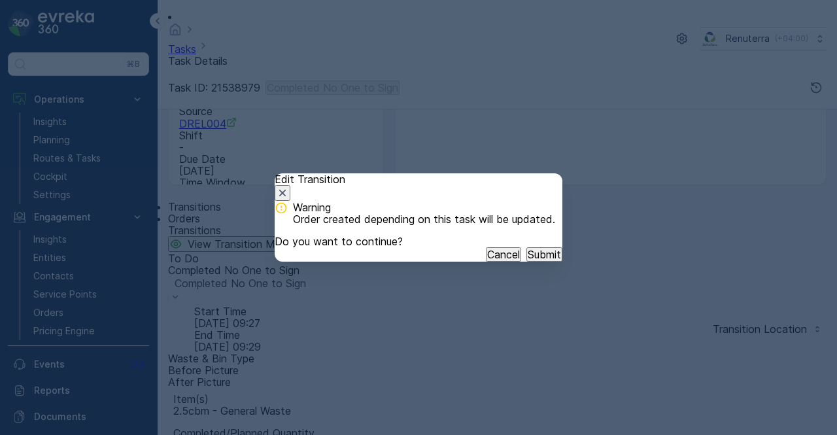
click at [528, 260] on p "Submit" at bounding box center [544, 255] width 33 height 12
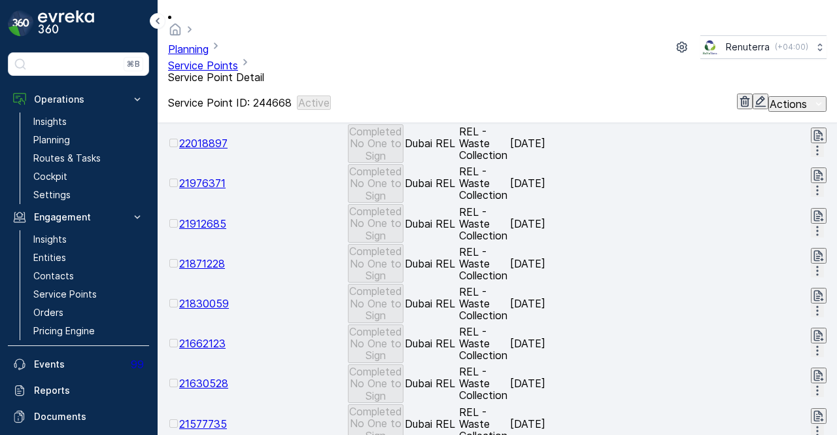
scroll to position [720, 0]
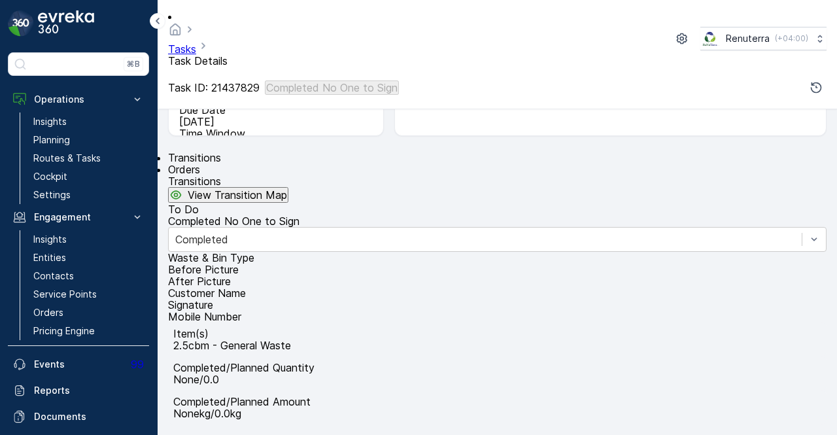
scroll to position [327, 0]
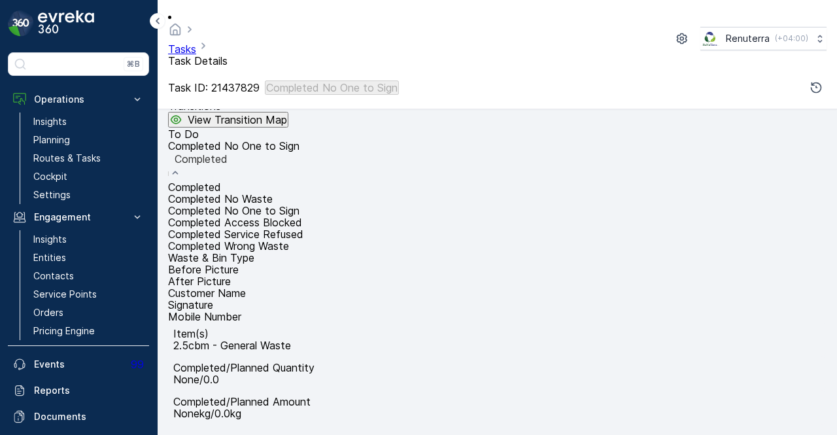
click at [300, 204] on span "Completed No One to Sign" at bounding box center [234, 210] width 132 height 13
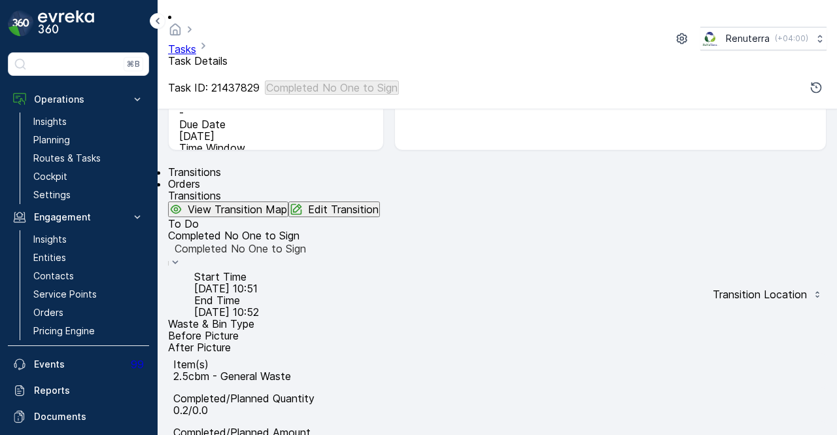
scroll to position [196, 0]
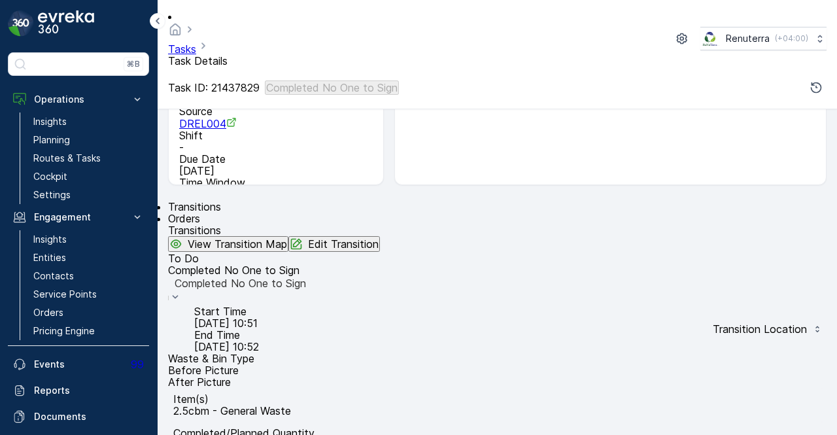
click at [419, 201] on ul "Transitions Orders" at bounding box center [497, 213] width 659 height 24
click at [379, 238] on p "Edit Transition" at bounding box center [343, 244] width 71 height 12
drag, startPoint x: 649, startPoint y: 231, endPoint x: 593, endPoint y: 231, distance: 56.3
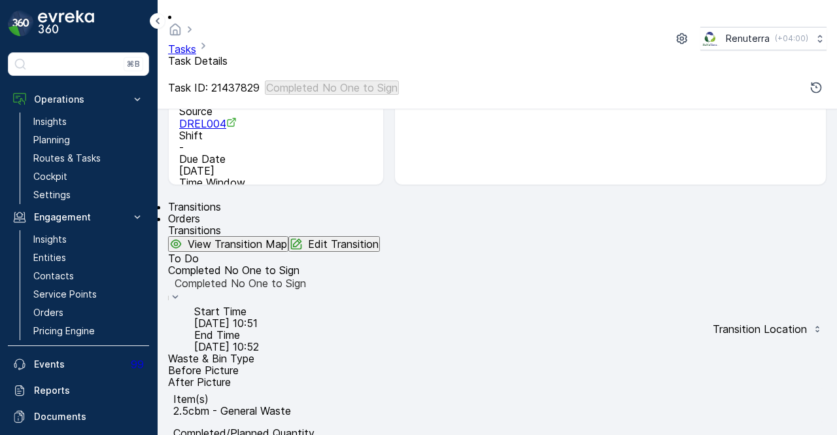
type Quantity "2"
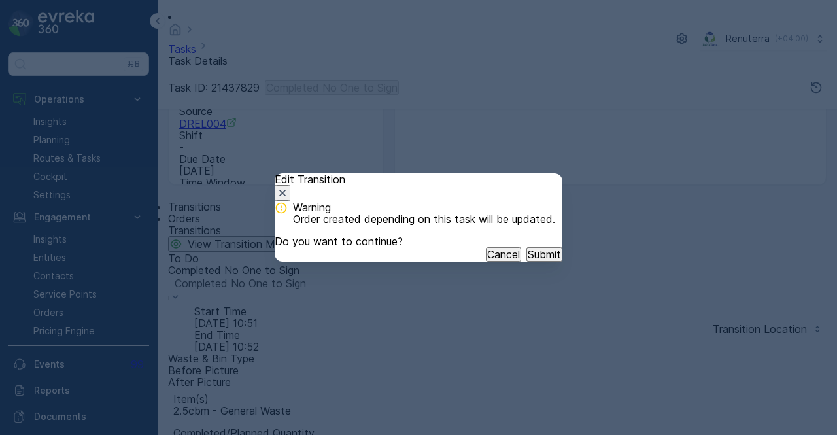
click at [528, 260] on p "Submit" at bounding box center [544, 255] width 33 height 12
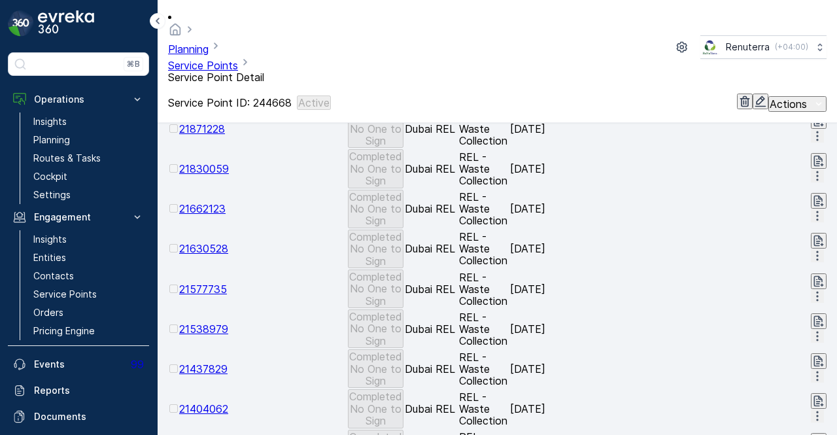
scroll to position [851, 0]
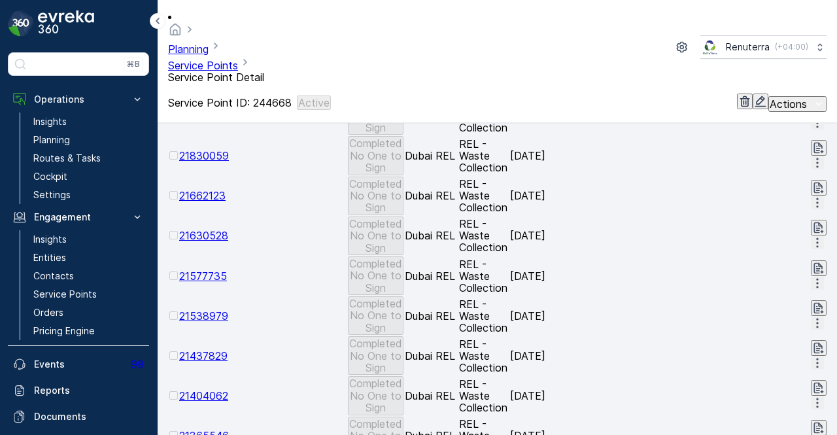
click at [228, 389] on span "21404062" at bounding box center [203, 395] width 49 height 13
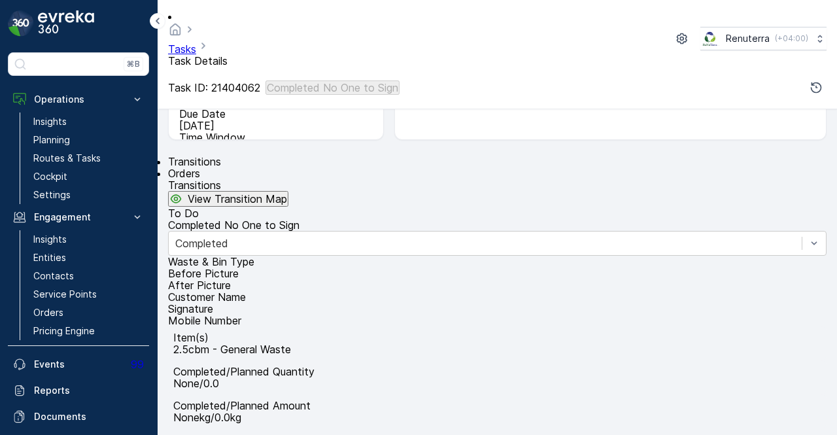
scroll to position [262, 0]
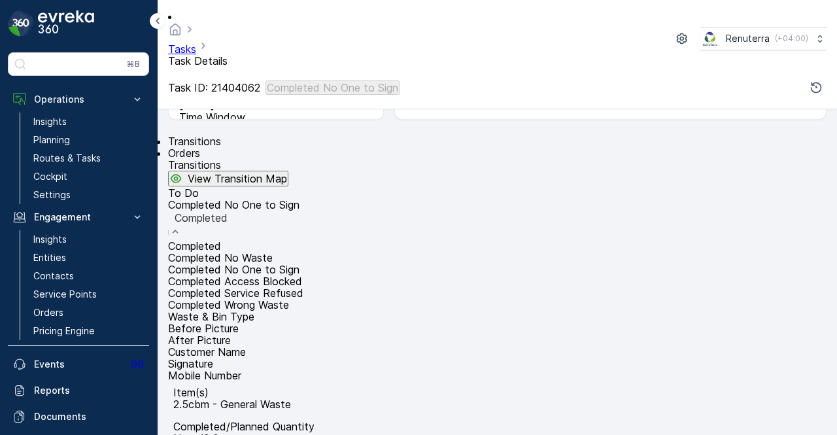
click at [300, 263] on span "Completed No One to Sign" at bounding box center [234, 269] width 132 height 13
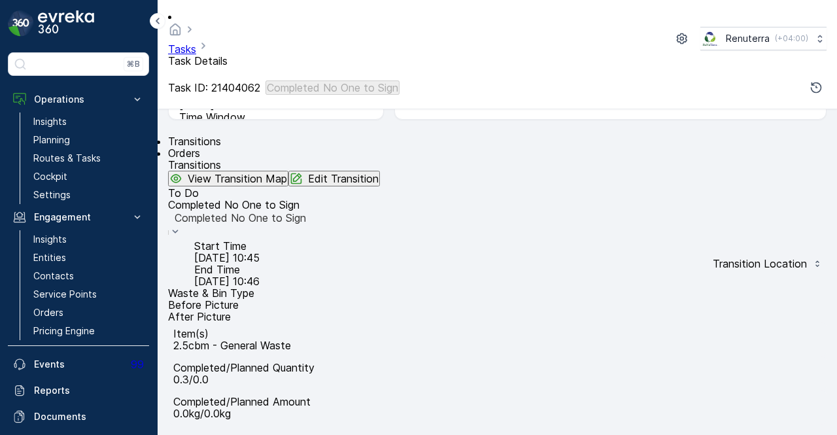
click at [379, 173] on p "Edit Transition" at bounding box center [343, 179] width 71 height 12
drag, startPoint x: 656, startPoint y: 230, endPoint x: 581, endPoint y: 237, distance: 74.9
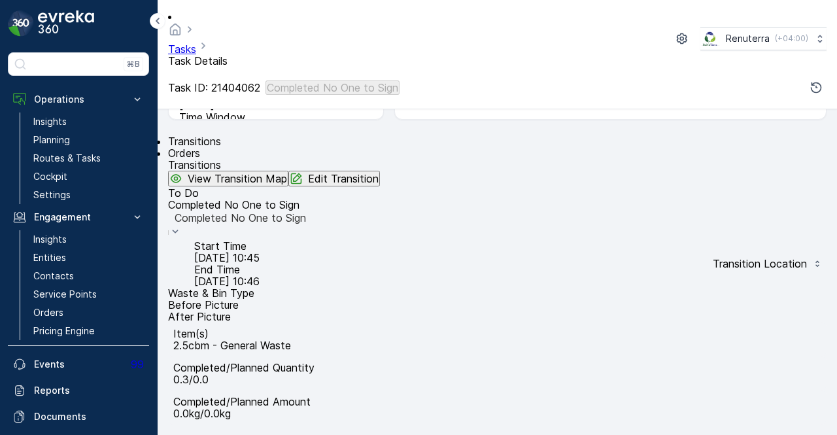
type Quantity "3"
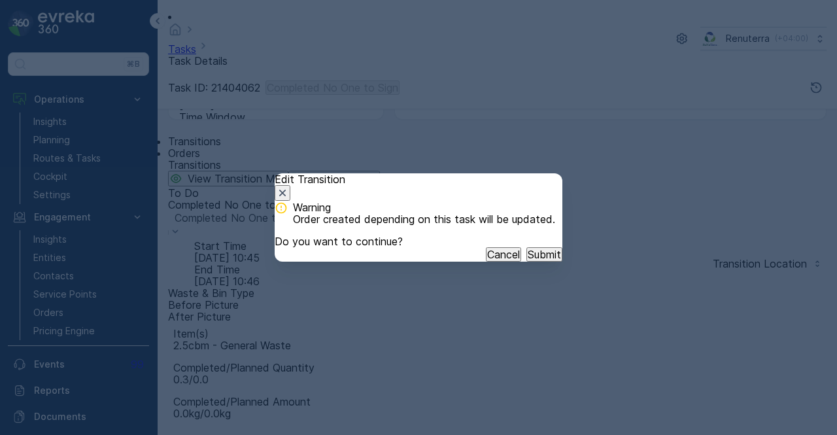
click at [533, 262] on button "Submit" at bounding box center [545, 254] width 36 height 14
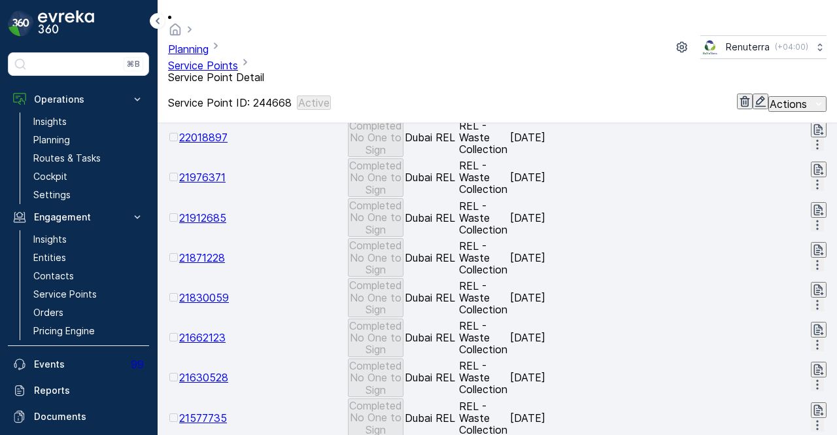
scroll to position [785, 0]
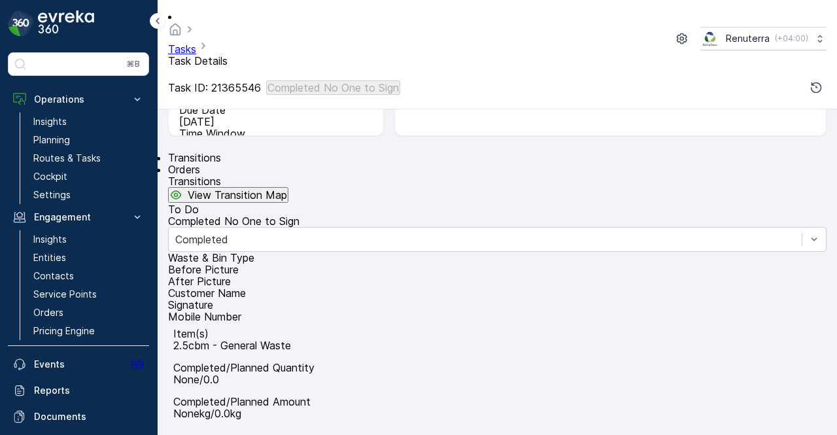
scroll to position [327, 0]
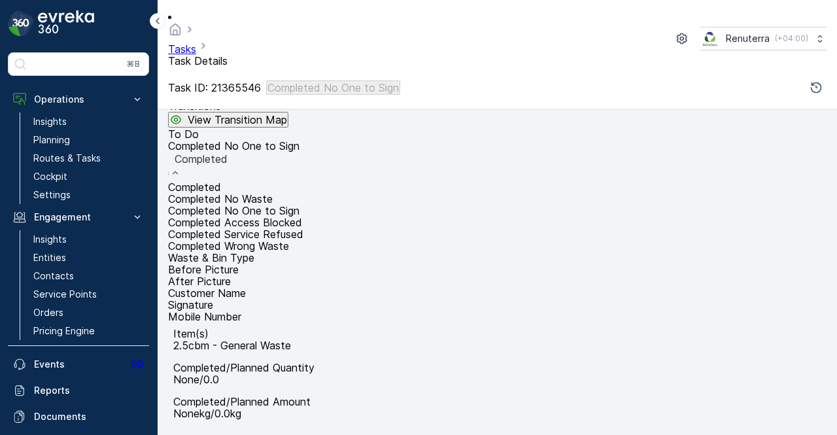
click at [300, 204] on span "Completed No One to Sign" at bounding box center [234, 210] width 132 height 13
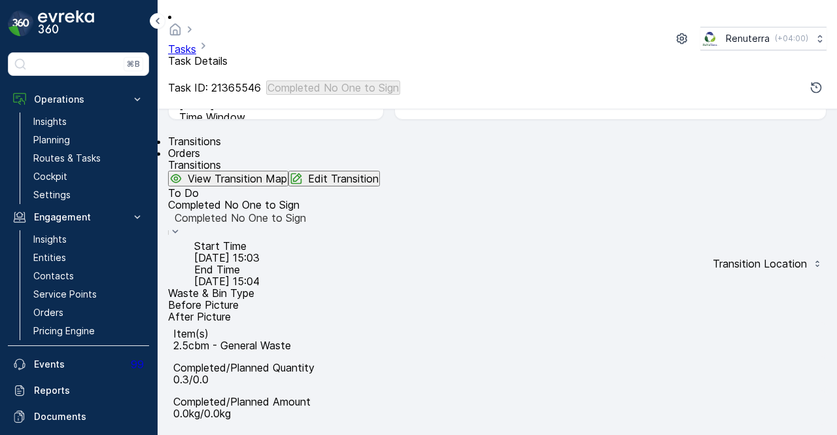
click at [379, 173] on p "Edit Transition" at bounding box center [343, 179] width 71 height 12
drag, startPoint x: 656, startPoint y: 230, endPoint x: 591, endPoint y: 230, distance: 64.8
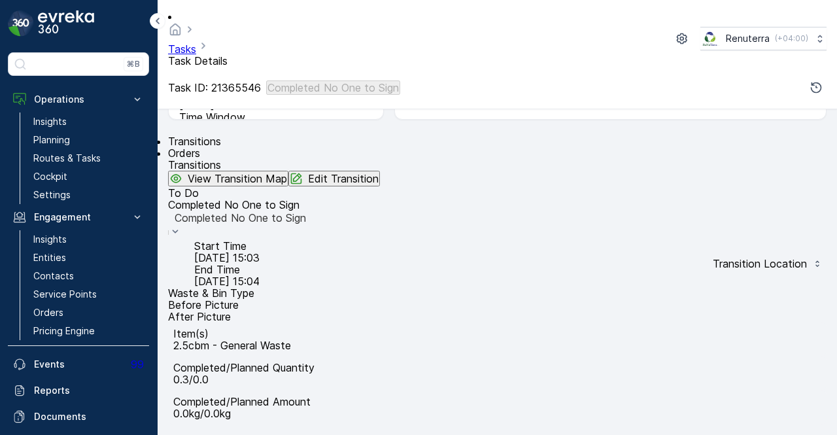
type Quantity "3"
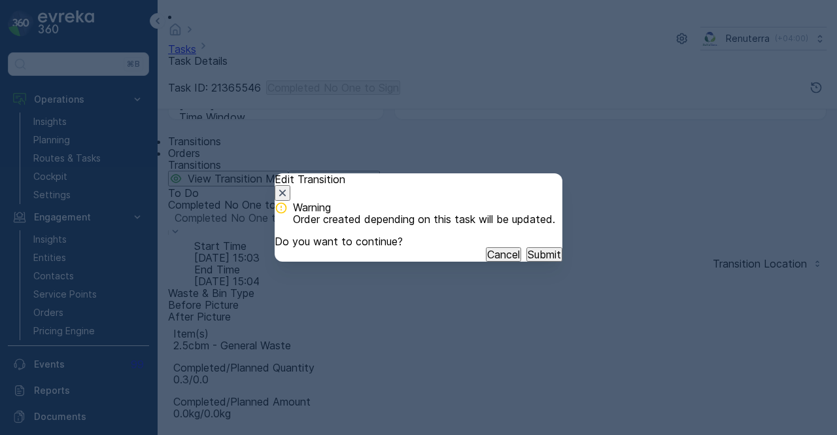
click at [536, 260] on p "Submit" at bounding box center [544, 255] width 33 height 12
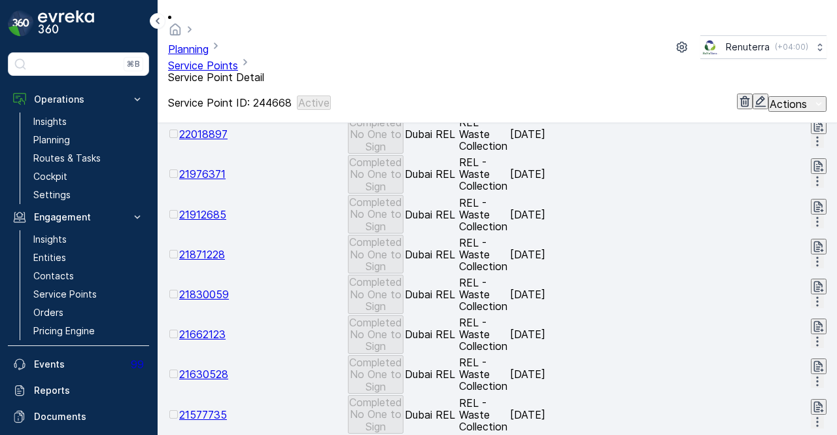
scroll to position [785, 0]
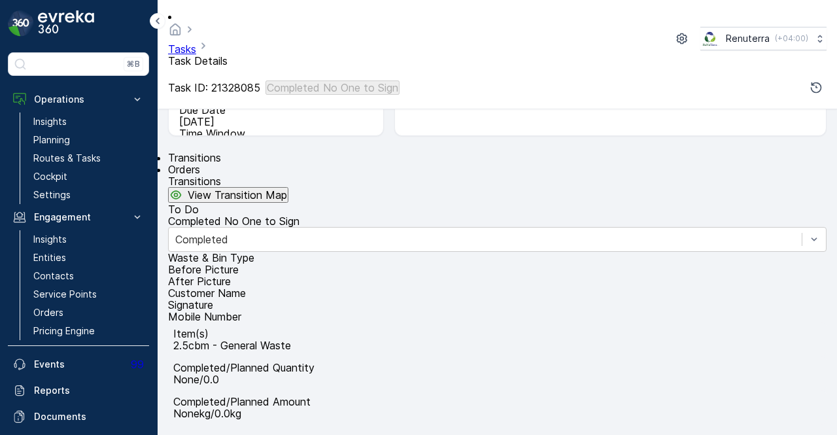
scroll to position [262, 0]
click at [340, 231] on div "Completed" at bounding box center [497, 239] width 659 height 25
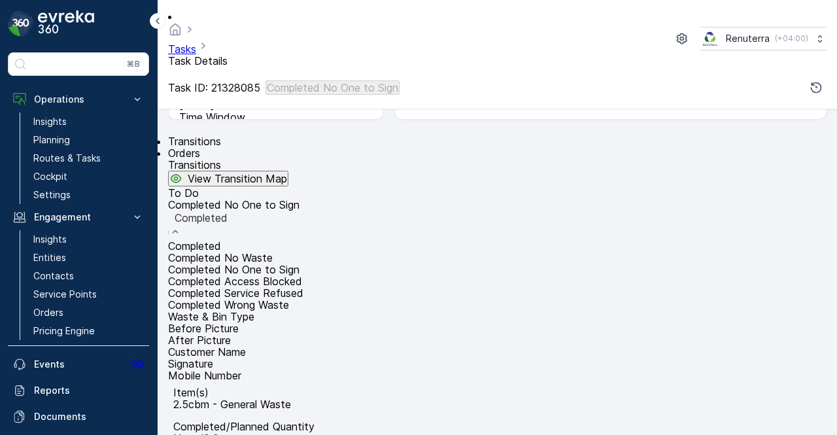
drag, startPoint x: 334, startPoint y: 244, endPoint x: 313, endPoint y: 152, distance: 94.6
click at [312, 264] on div "Completed No One to Sign" at bounding box center [497, 270] width 659 height 12
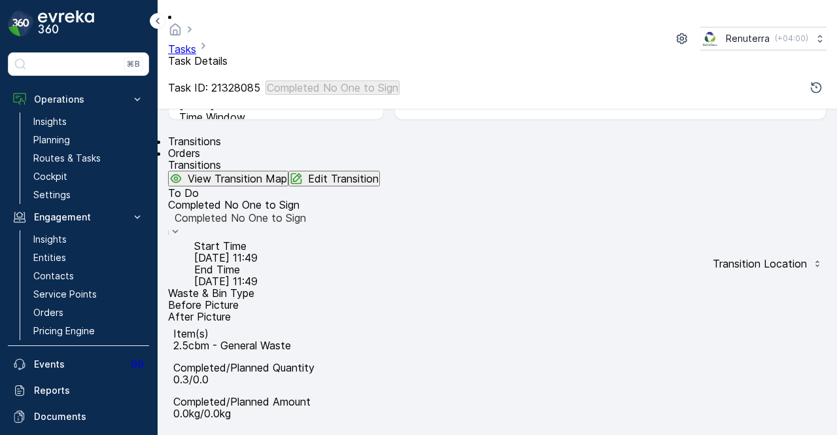
click at [380, 171] on button "Edit Transition" at bounding box center [335, 179] width 92 height 16
drag, startPoint x: 653, startPoint y: 234, endPoint x: 535, endPoint y: 235, distance: 117.8
click at [535, 235] on div "Tasks Task Details Renuterra ( +04:00 ) Task ID: 21328085 Completed No One to S…" at bounding box center [498, 435] width 680 height 870
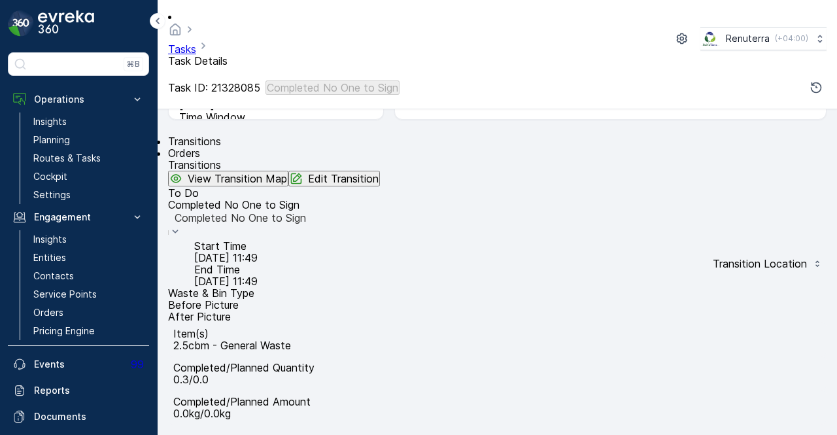
type Quantity "3"
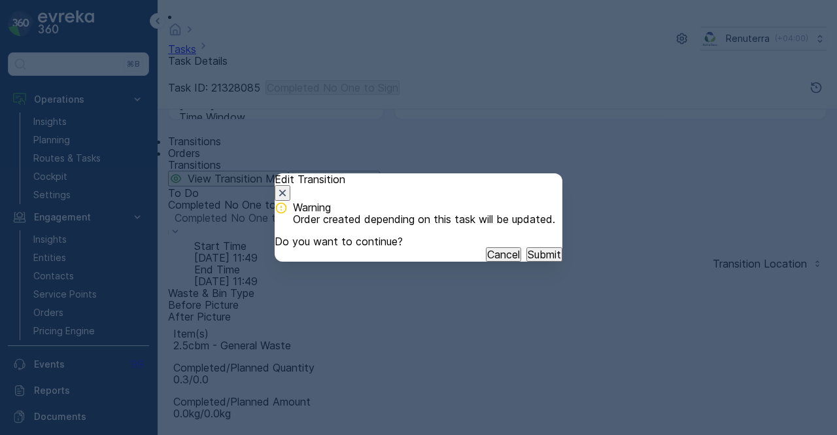
click at [527, 262] on button "Submit" at bounding box center [545, 254] width 36 height 14
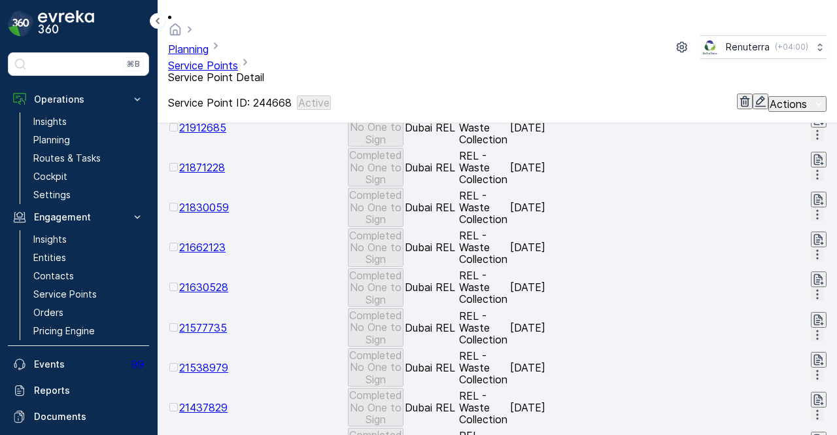
scroll to position [827, 0]
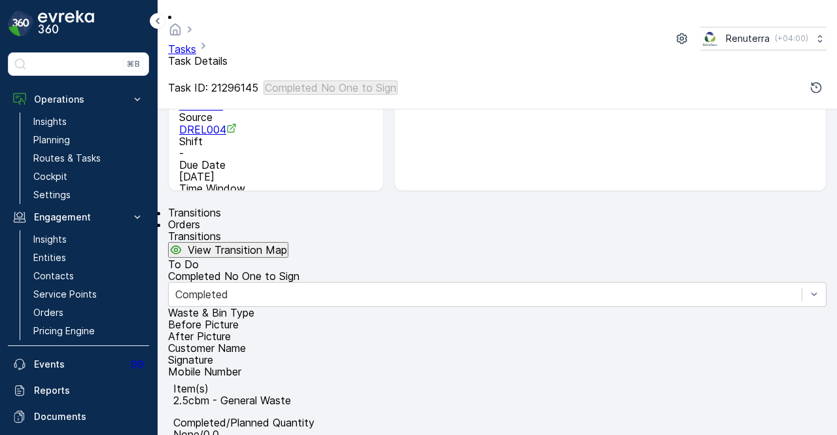
scroll to position [196, 0]
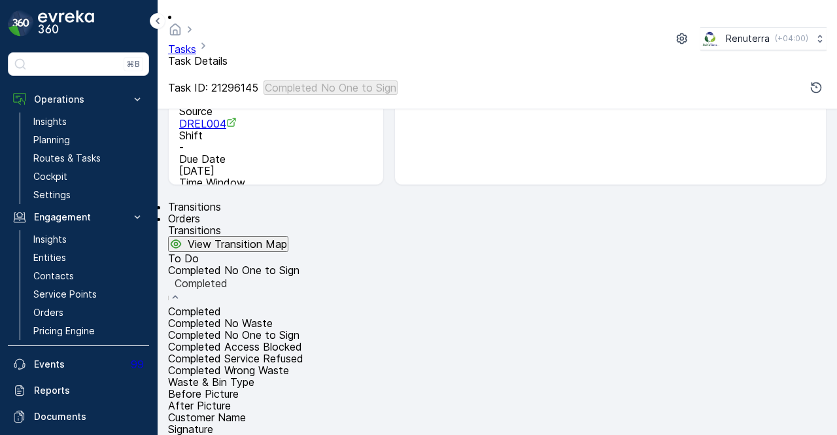
click at [309, 341] on div "Completed Access Blocked" at bounding box center [497, 347] width 659 height 12
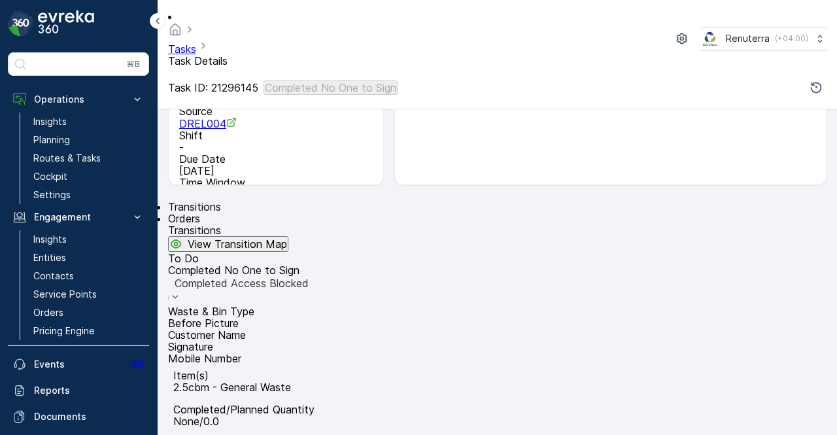
click at [347, 305] on div at bounding box center [497, 297] width 659 height 15
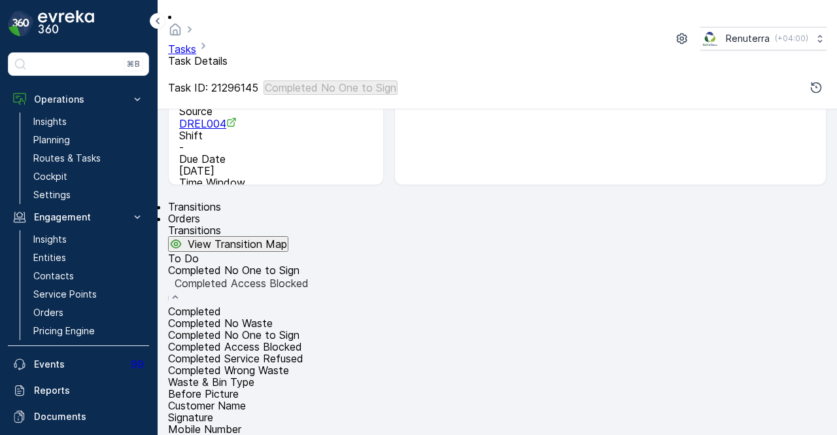
drag, startPoint x: 333, startPoint y: 218, endPoint x: 407, endPoint y: 231, distance: 75.1
click at [336, 329] on div "Completed No One to Sign" at bounding box center [497, 335] width 659 height 12
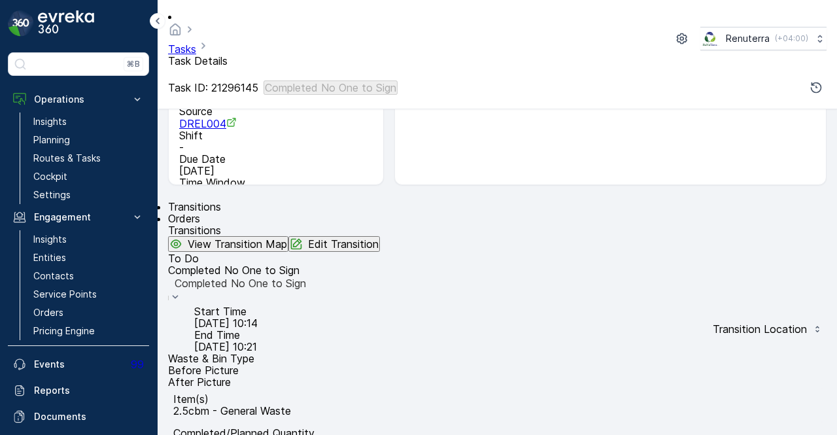
click at [380, 236] on button "Edit Transition" at bounding box center [335, 244] width 92 height 16
drag, startPoint x: 652, startPoint y: 230, endPoint x: 552, endPoint y: 234, distance: 99.5
click at [552, 234] on div "Tasks Task Details Renuterra ( +04:00 ) Task ID: 21296145 Completed No One to S…" at bounding box center [498, 435] width 680 height 870
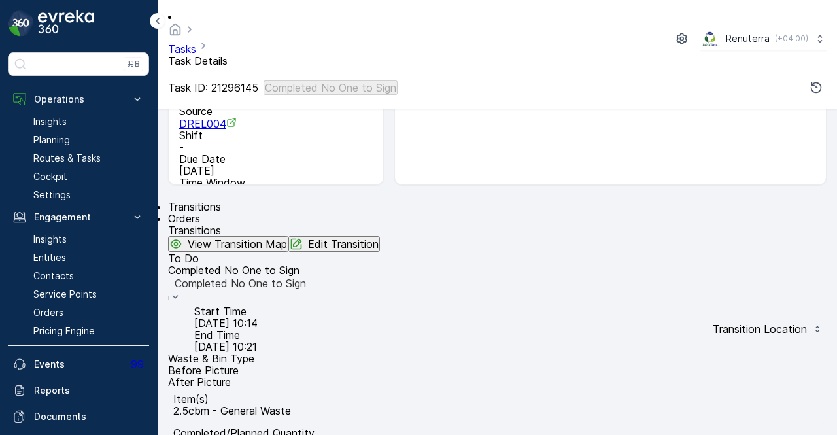
type Quantity "2"
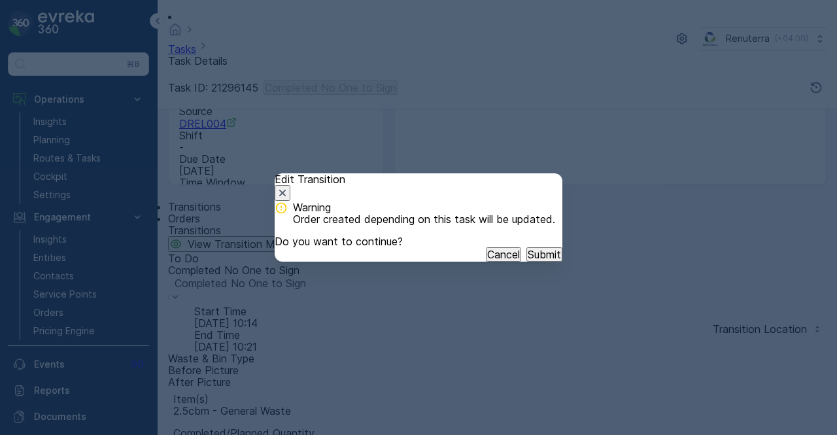
click at [528, 260] on p "Submit" at bounding box center [544, 255] width 33 height 12
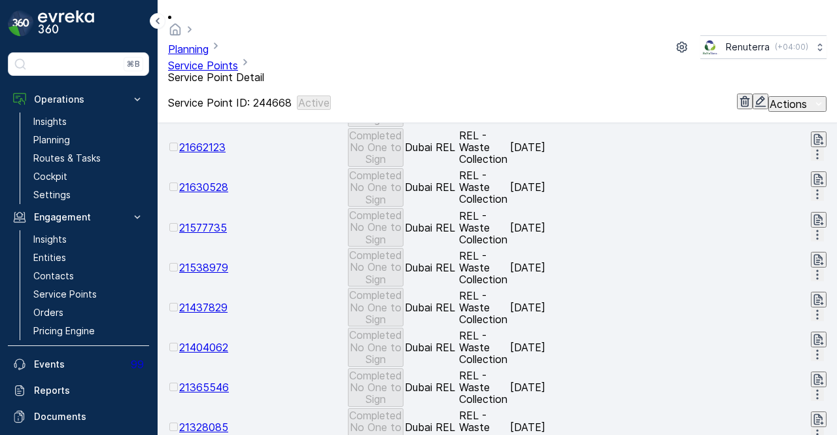
scroll to position [916, 0]
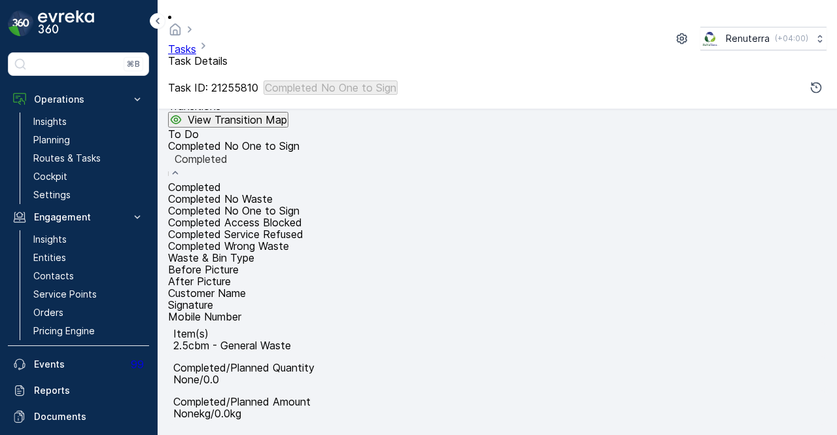
scroll to position [323, 0]
click at [300, 204] on span "Completed No One to Sign" at bounding box center [234, 210] width 132 height 13
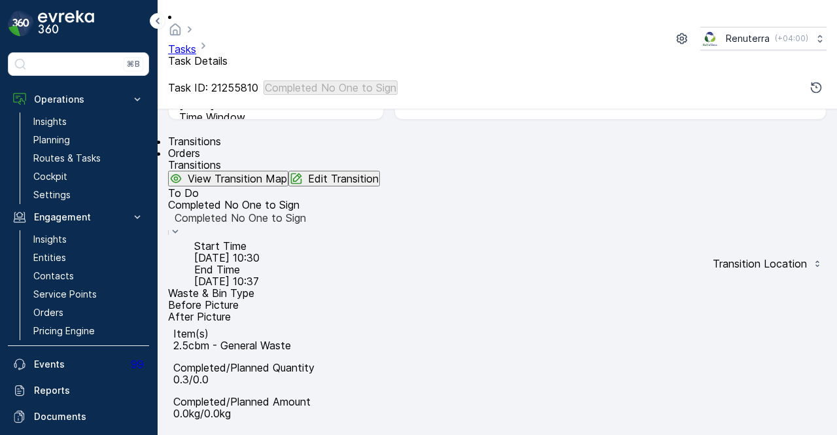
click at [379, 173] on p "Edit Transition" at bounding box center [343, 179] width 71 height 12
drag, startPoint x: 649, startPoint y: 232, endPoint x: 574, endPoint y: 234, distance: 75.3
click at [574, 234] on div "Tasks Task Details Renuterra ( +04:00 ) Task ID: 21255810 Completed No One to S…" at bounding box center [498, 435] width 680 height 870
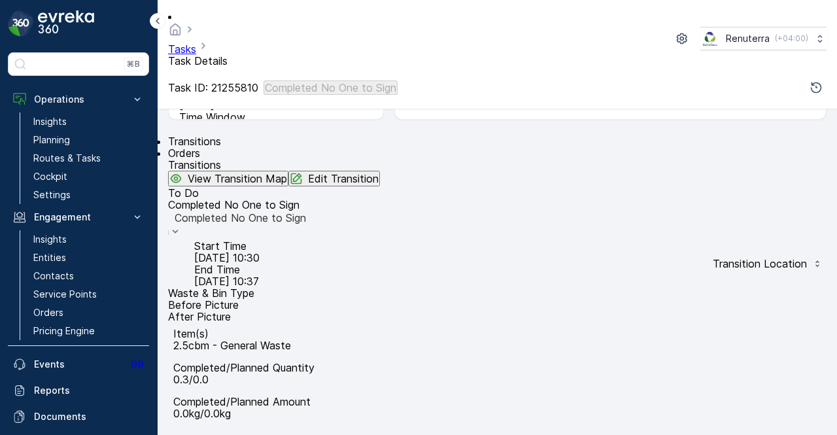
type Quantity "3"
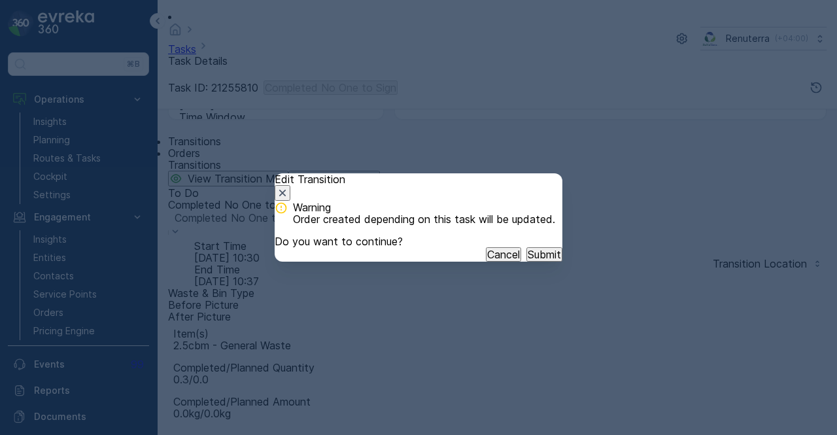
click at [527, 262] on button "Submit" at bounding box center [545, 254] width 36 height 14
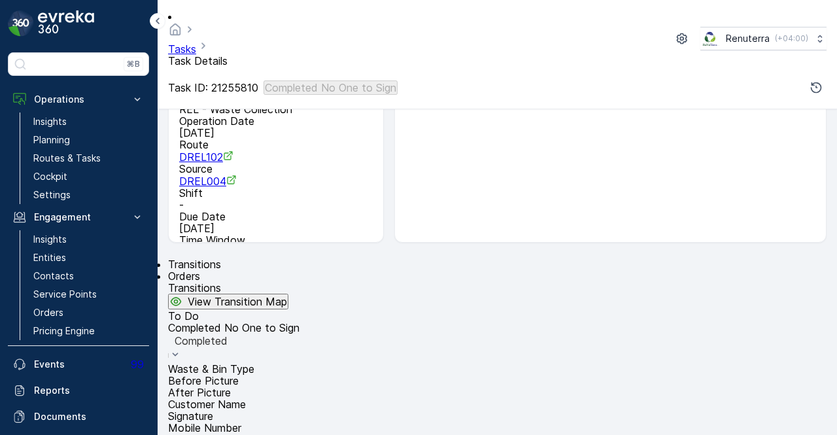
scroll to position [192, 0]
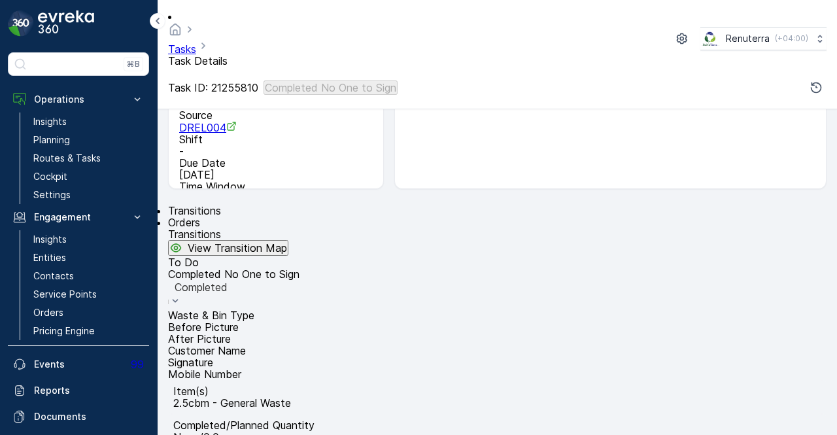
click at [342, 294] on div "Completed" at bounding box center [497, 287] width 659 height 14
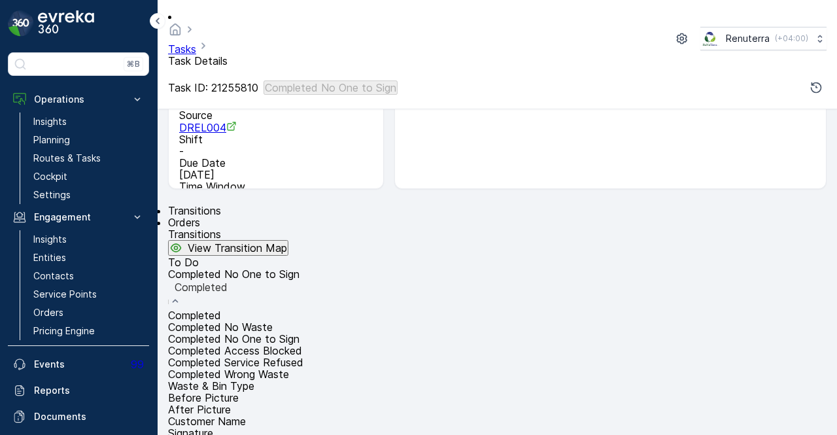
click at [345, 321] on div "Completed No Waste" at bounding box center [497, 327] width 659 height 12
click at [329, 293] on div "Completed No Waste" at bounding box center [498, 287] width 646 height 12
click at [300, 332] on span "Completed No One to Sign" at bounding box center [234, 338] width 132 height 13
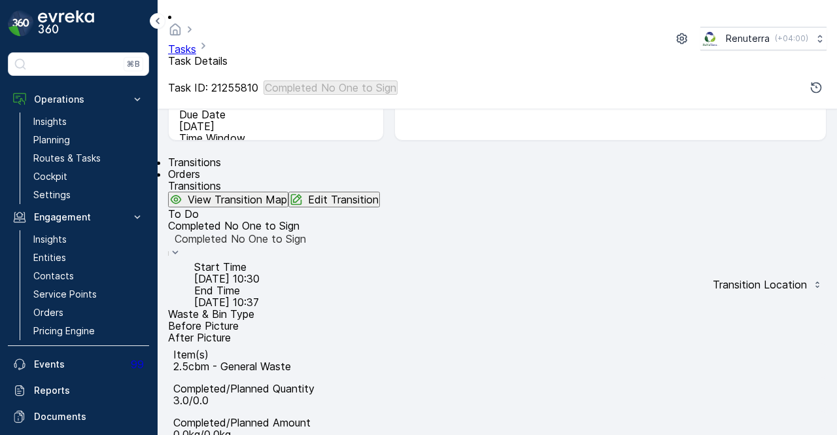
scroll to position [258, 0]
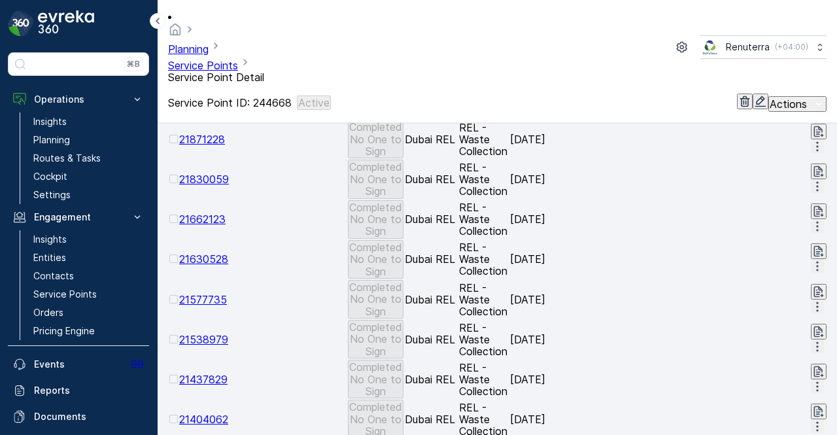
scroll to position [892, 0]
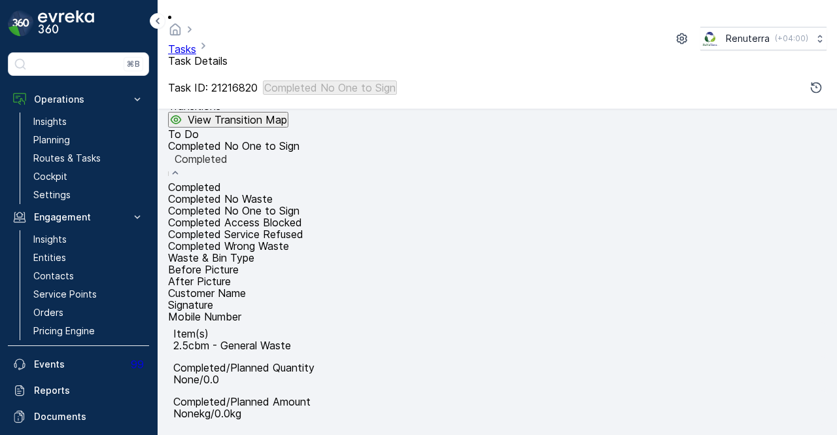
scroll to position [258, 0]
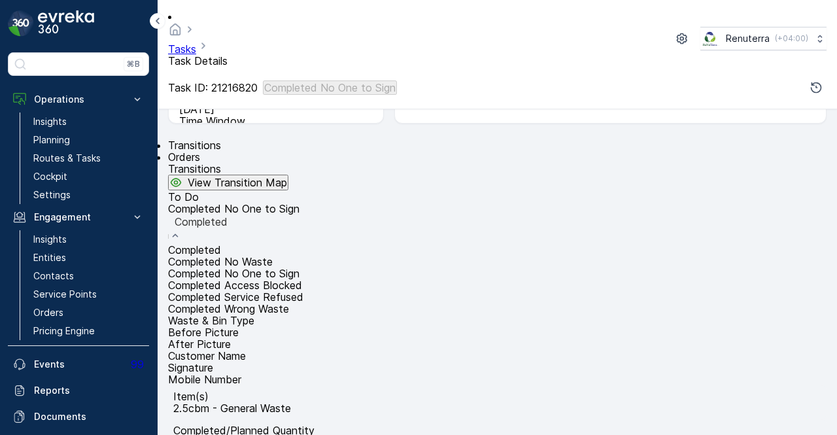
drag, startPoint x: 331, startPoint y: 177, endPoint x: 332, endPoint y: 185, distance: 8.6
click at [331, 256] on div "Completed No Waste" at bounding box center [497, 262] width 659 height 12
drag, startPoint x: 335, startPoint y: 150, endPoint x: 413, endPoint y: 196, distance: 90.0
click at [335, 268] on div "Completed No One to Sign" at bounding box center [497, 274] width 659 height 12
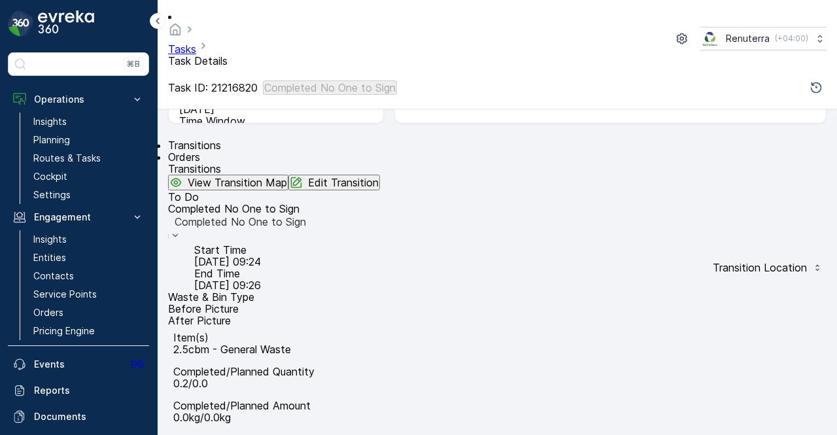
click at [379, 177] on p "Edit Transition" at bounding box center [343, 183] width 71 height 12
click at [99, 299] on link "Service Points" at bounding box center [88, 294] width 121 height 18
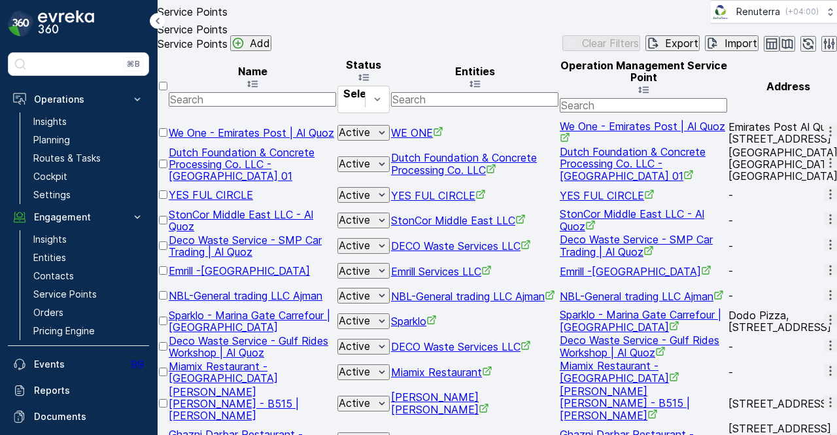
click at [274, 107] on input "text" at bounding box center [252, 99] width 167 height 14
type input "SAIF AL"
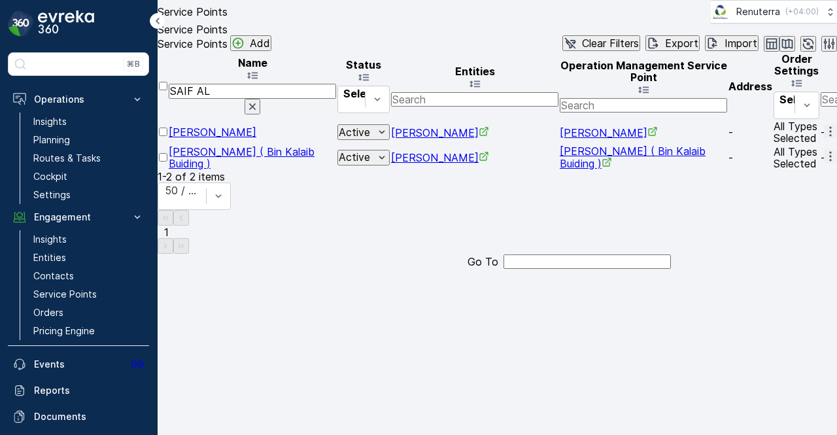
click at [824, 138] on icon "button" at bounding box center [830, 131] width 13 height 13
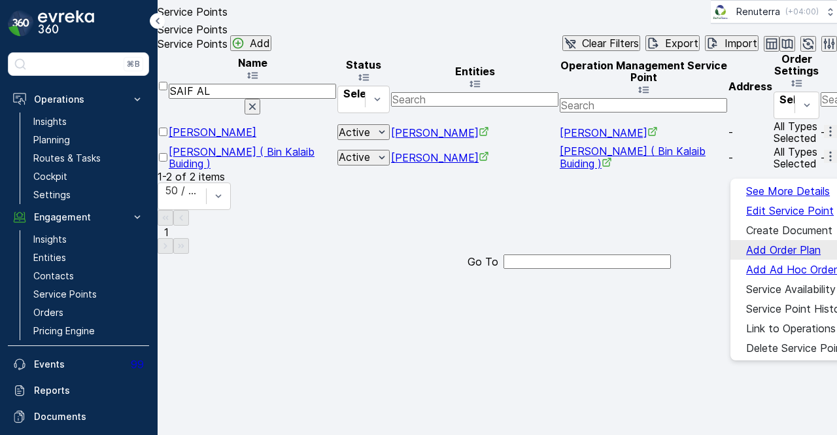
click at [803, 244] on span "Add Order Plan" at bounding box center [784, 250] width 75 height 12
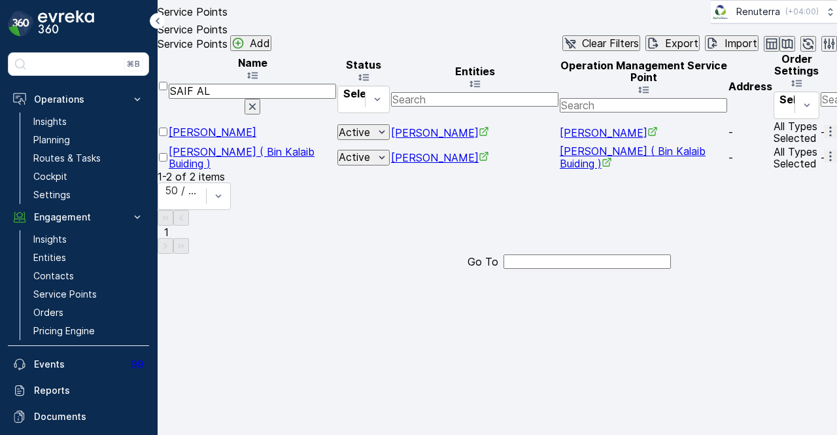
click at [824, 138] on icon "button" at bounding box center [830, 131] width 13 height 13
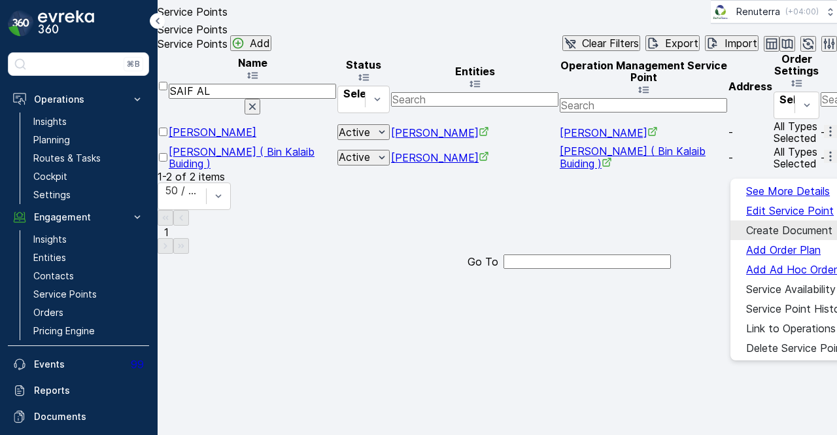
click at [793, 224] on span "Create Document" at bounding box center [790, 230] width 86 height 12
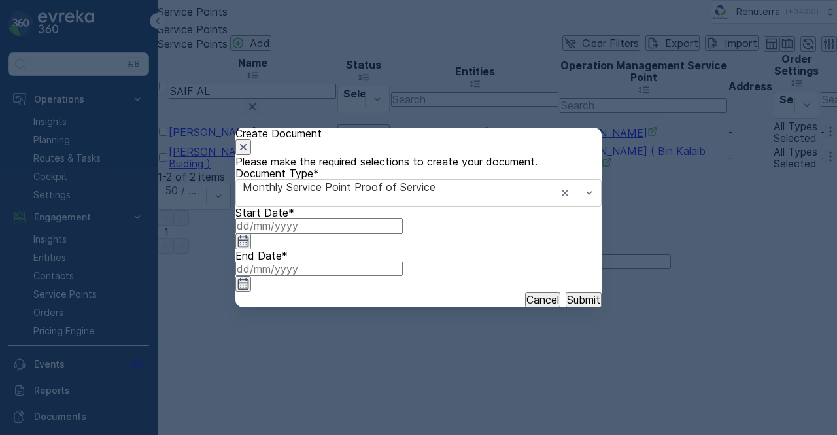
click at [394, 233] on input at bounding box center [319, 226] width 167 height 14
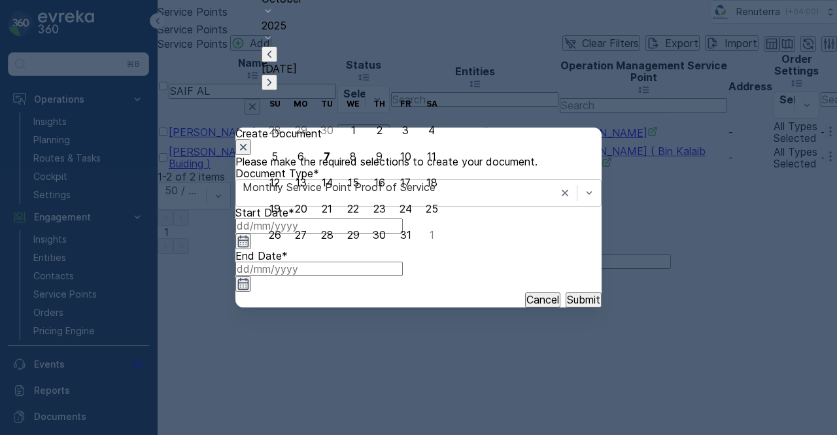
drag, startPoint x: 371, startPoint y: 79, endPoint x: 357, endPoint y: 103, distance: 27.3
click at [276, 61] on icon "button" at bounding box center [269, 54] width 13 height 13
click at [306, 137] on button "1" at bounding box center [301, 130] width 26 height 26
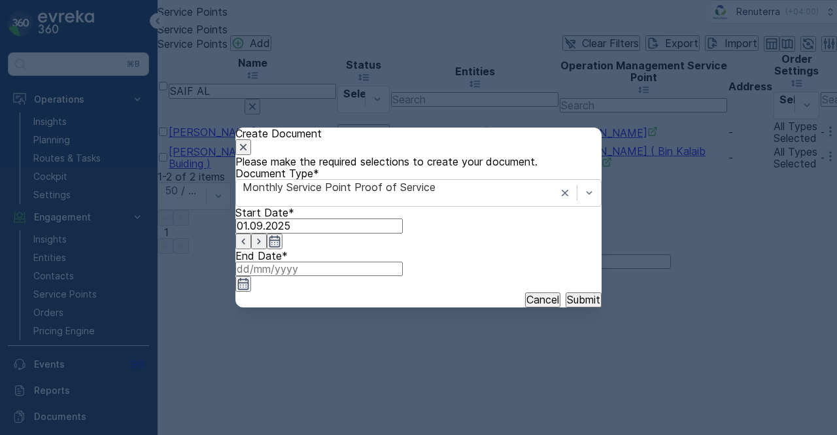
drag, startPoint x: 578, startPoint y: 273, endPoint x: 577, endPoint y: 260, distance: 13.1
click at [250, 277] on icon "button" at bounding box center [243, 283] width 13 height 13
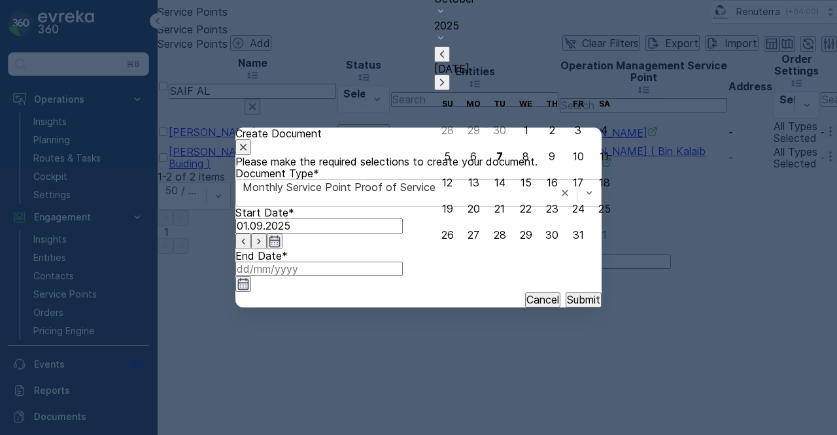
drag, startPoint x: 541, startPoint y: 75, endPoint x: 546, endPoint y: 113, distance: 38.2
click at [449, 61] on icon "button" at bounding box center [442, 54] width 13 height 13
drag, startPoint x: 493, startPoint y: 237, endPoint x: 529, endPoint y: 287, distance: 61.0
click at [494, 241] on div "30" at bounding box center [499, 235] width 13 height 12
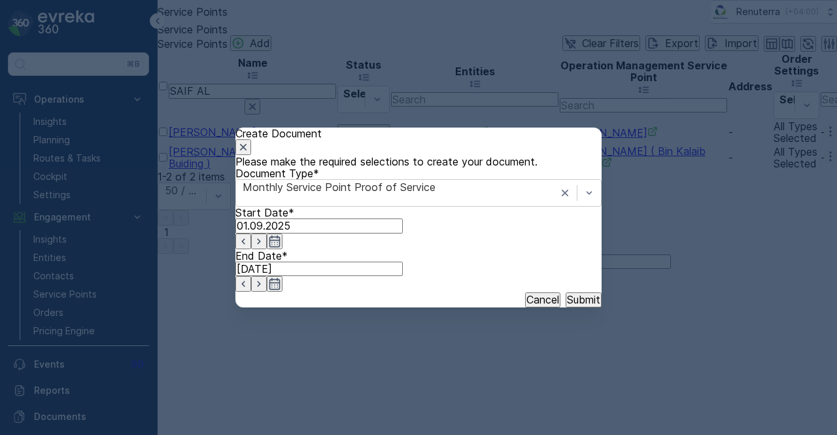
click at [567, 306] on p "Submit" at bounding box center [583, 300] width 33 height 12
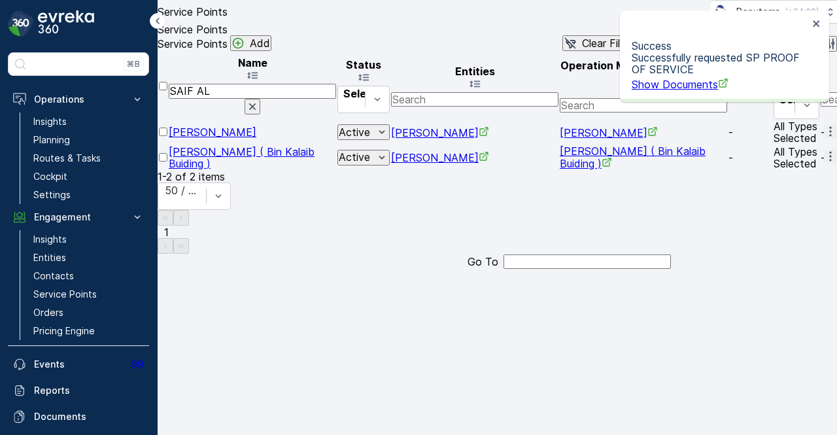
click at [644, 87] on div "Success Successfully requested SP PROOF OF SERVICE Show Documents" at bounding box center [720, 56] width 185 height 76
click at [646, 82] on span "Show Documents" at bounding box center [680, 84] width 97 height 13
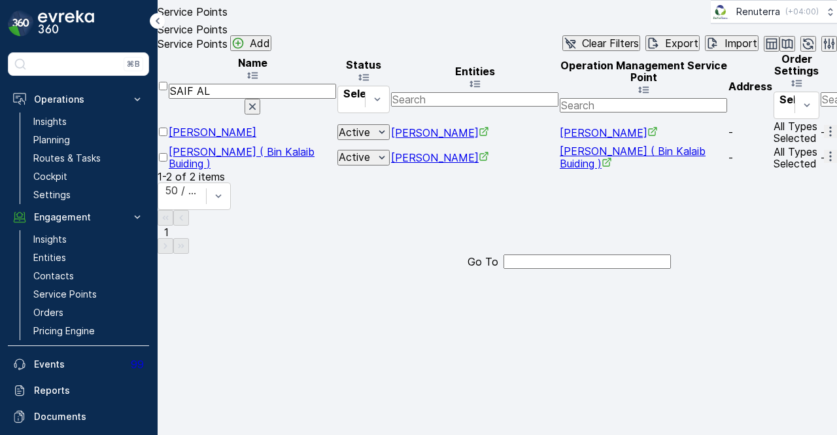
click at [824, 163] on button "button" at bounding box center [830, 156] width 13 height 13
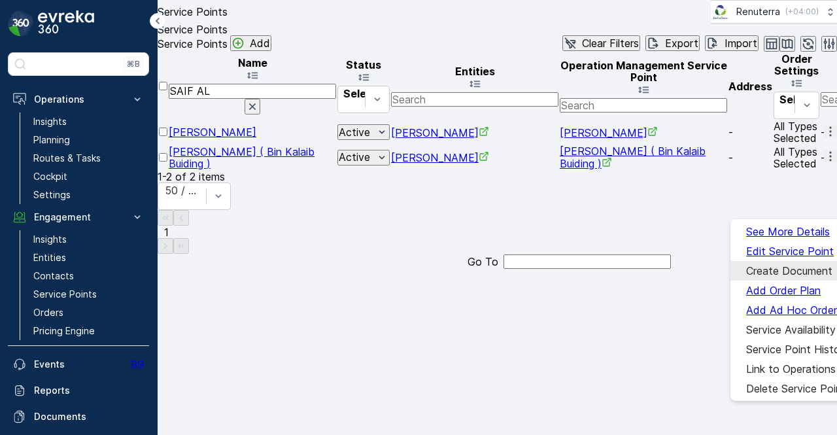
drag, startPoint x: 786, startPoint y: 270, endPoint x: 769, endPoint y: 272, distance: 17.1
click at [769, 272] on span "Create Document" at bounding box center [790, 271] width 86 height 12
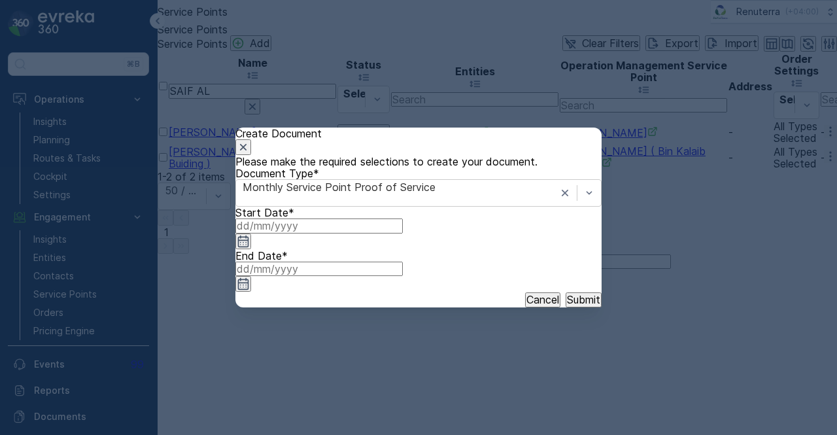
click at [250, 248] on icon "button" at bounding box center [243, 241] width 13 height 13
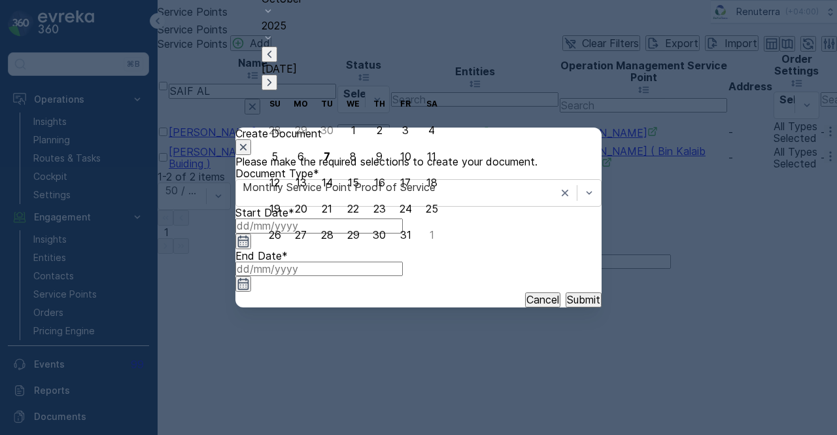
drag, startPoint x: 365, startPoint y: 80, endPoint x: 344, endPoint y: 108, distance: 34.5
click at [276, 61] on icon "button" at bounding box center [269, 54] width 13 height 13
drag, startPoint x: 298, startPoint y: 133, endPoint x: 308, endPoint y: 143, distance: 13.9
click at [299, 134] on div "1" at bounding box center [301, 130] width 5 height 12
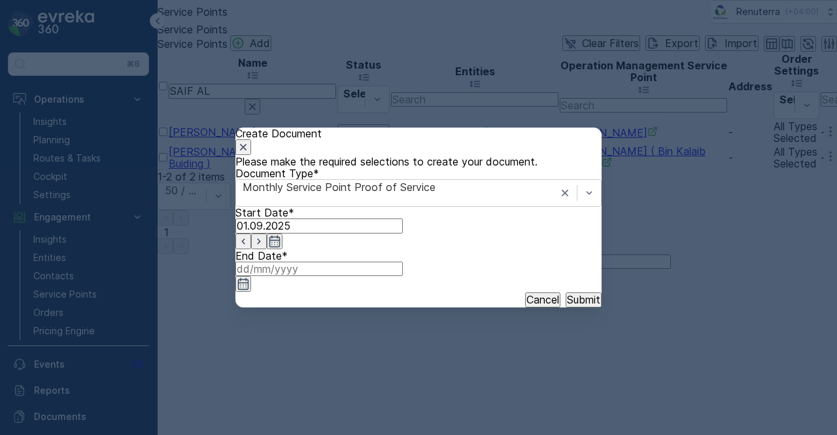
drag, startPoint x: 580, startPoint y: 274, endPoint x: 577, endPoint y: 266, distance: 8.5
click at [403, 272] on input at bounding box center [319, 269] width 167 height 14
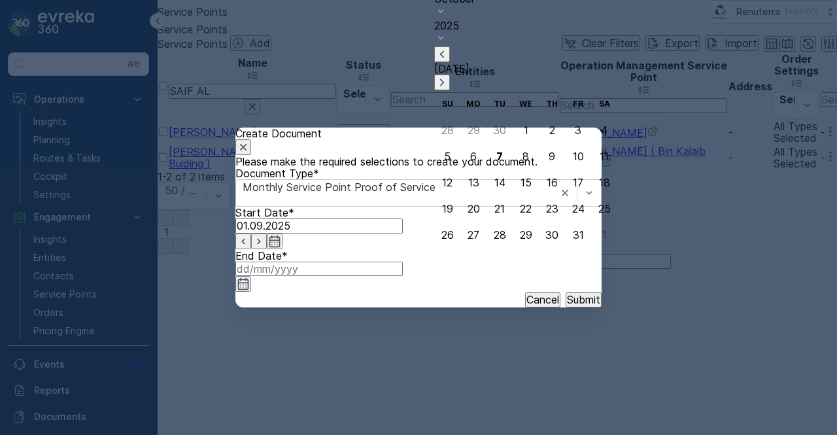
click at [449, 61] on icon "button" at bounding box center [442, 54] width 13 height 13
drag, startPoint x: 493, startPoint y: 230, endPoint x: 550, endPoint y: 309, distance: 97.7
click at [497, 233] on div "30" at bounding box center [499, 235] width 13 height 12
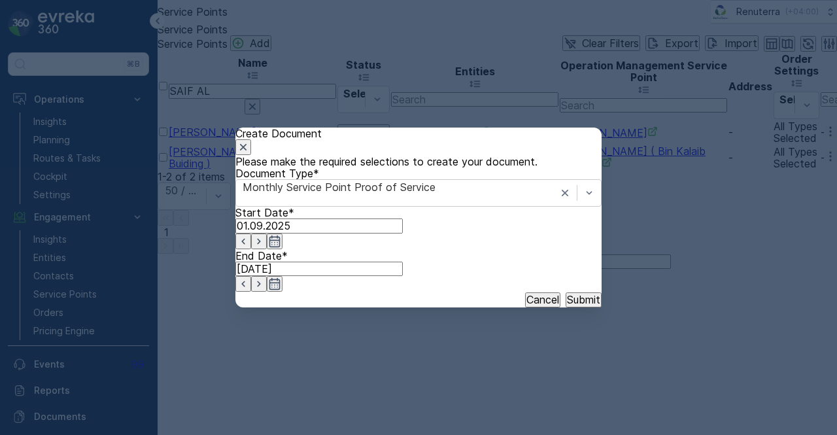
click at [567, 306] on p "Submit" at bounding box center [583, 300] width 33 height 12
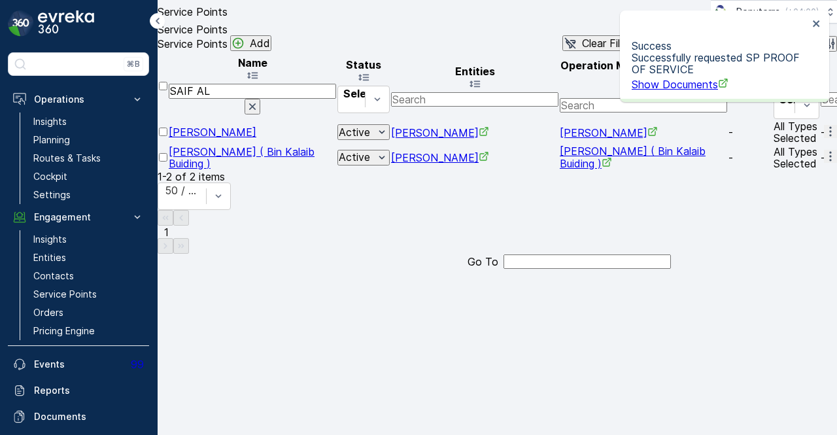
click at [654, 86] on div "Success Successfully requested SP PROOF OF SERVICE Show Documents" at bounding box center [720, 56] width 185 height 76
click at [654, 86] on span "Show Documents" at bounding box center [680, 84] width 97 height 13
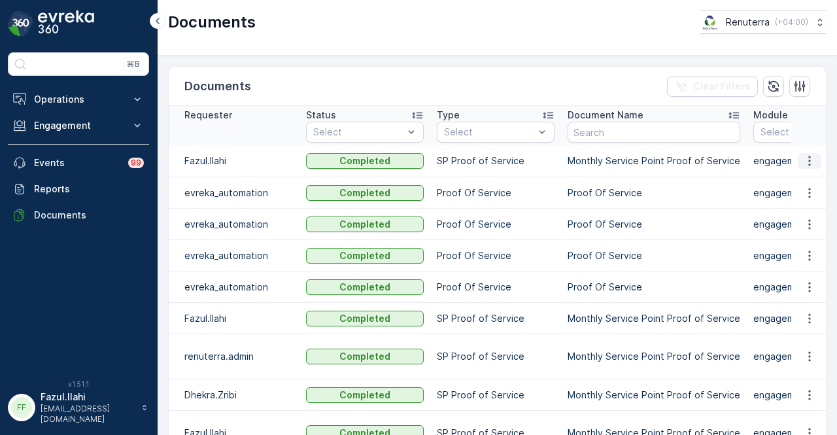
click at [809, 162] on icon "button" at bounding box center [809, 160] width 13 height 13
click at [809, 180] on span "See Details" at bounding box center [806, 179] width 50 height 13
click at [91, 130] on p "Engagement" at bounding box center [78, 125] width 89 height 13
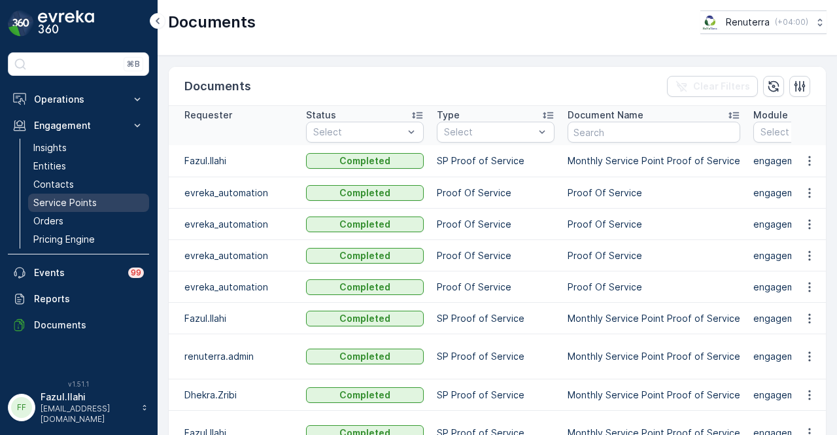
click at [74, 200] on p "Service Points" at bounding box center [64, 202] width 63 height 13
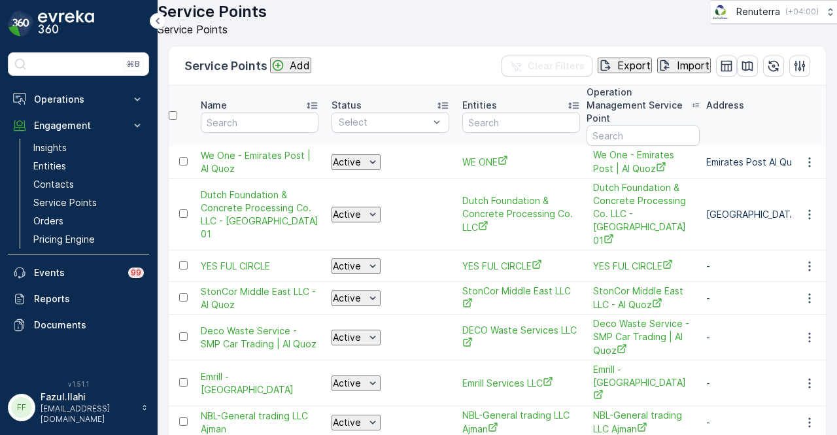
click at [268, 112] on div "Name" at bounding box center [260, 105] width 118 height 13
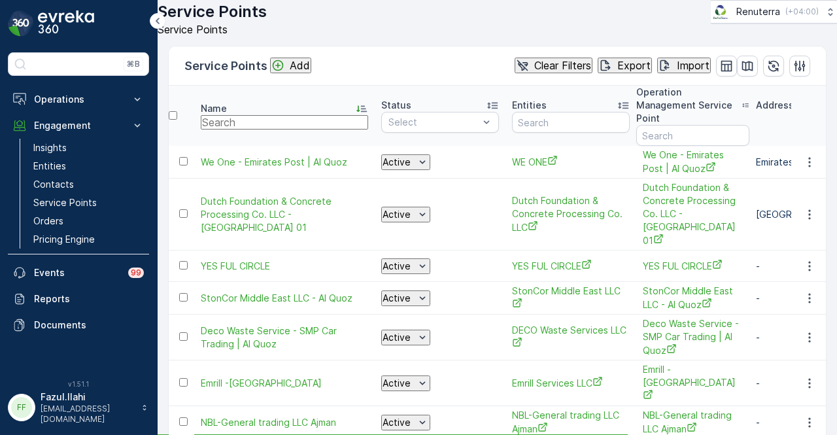
click at [267, 130] on input "text" at bounding box center [284, 122] width 167 height 14
type input "o"
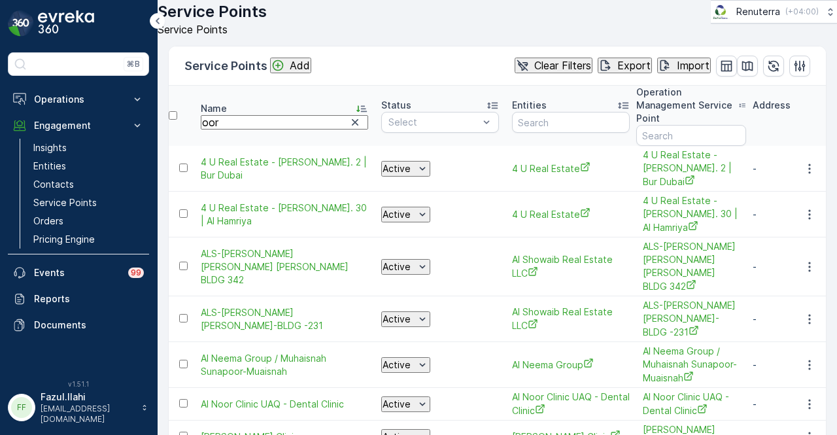
click at [267, 130] on input "oor" at bounding box center [284, 122] width 167 height 14
type input "orra"
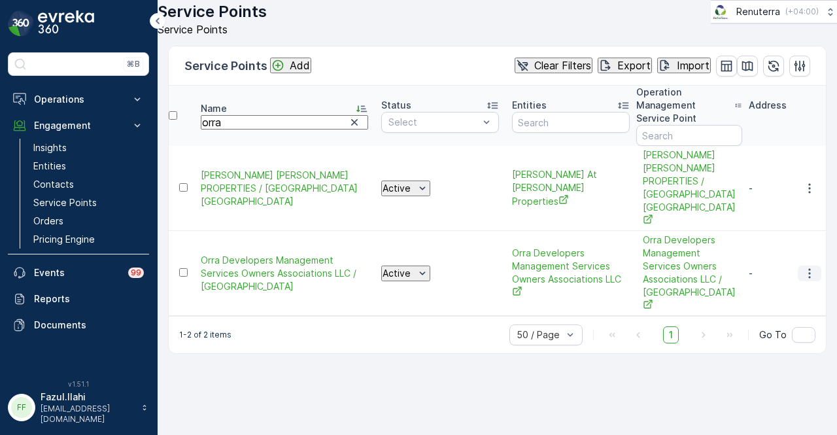
click at [820, 266] on button "button" at bounding box center [810, 274] width 24 height 16
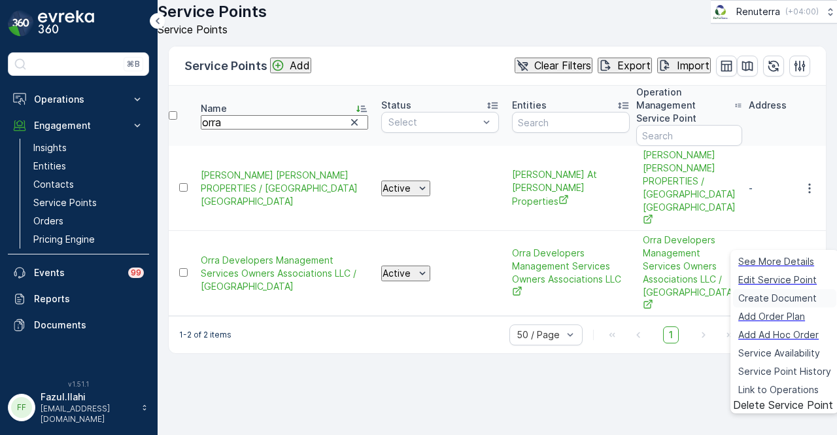
drag, startPoint x: 803, startPoint y: 298, endPoint x: 790, endPoint y: 302, distance: 13.9
click at [790, 302] on span "Create Document" at bounding box center [778, 298] width 79 height 13
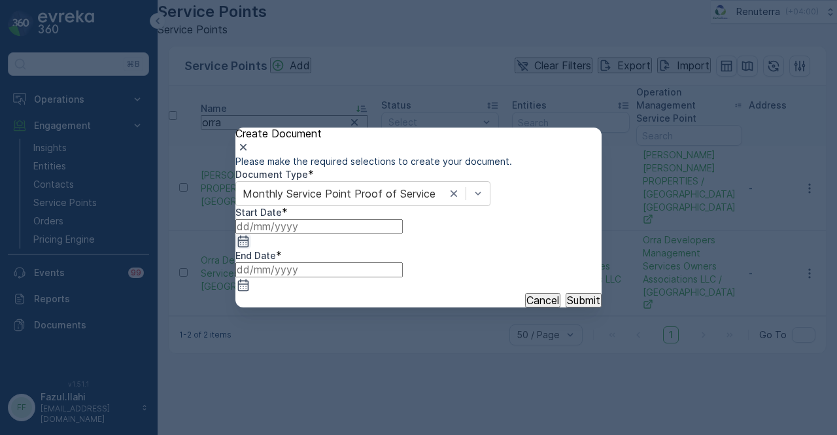
click at [249, 247] on icon "button" at bounding box center [243, 242] width 11 height 12
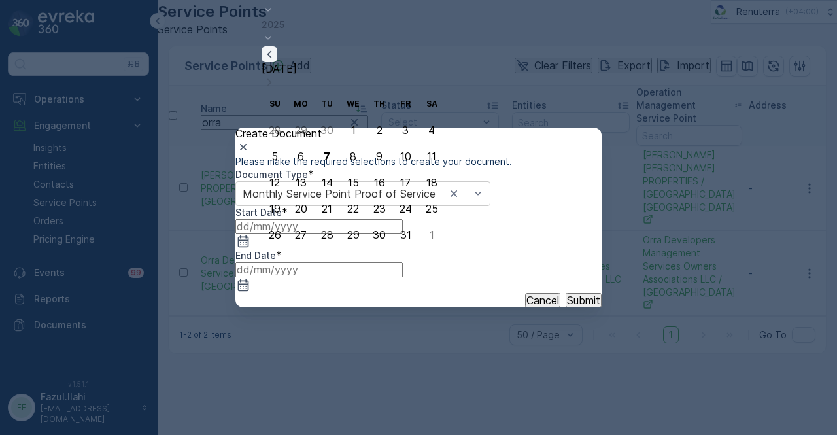
click at [276, 61] on icon "button" at bounding box center [269, 54] width 13 height 13
click at [299, 134] on div "1" at bounding box center [301, 130] width 5 height 12
type input "01.09.2025"
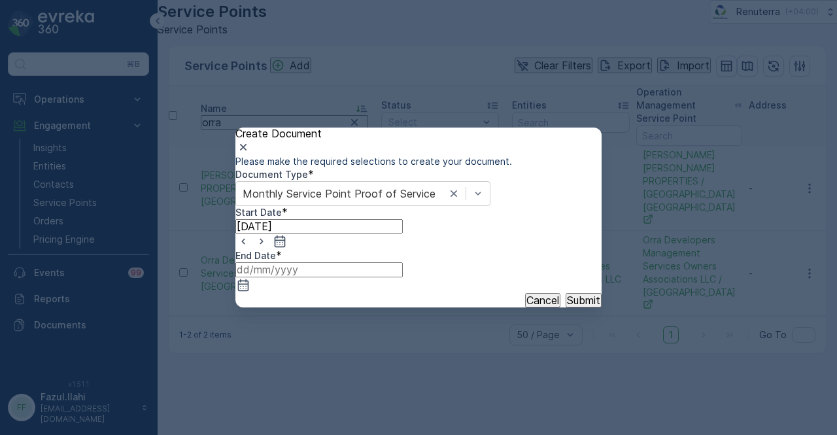
click at [403, 269] on input at bounding box center [319, 269] width 167 height 14
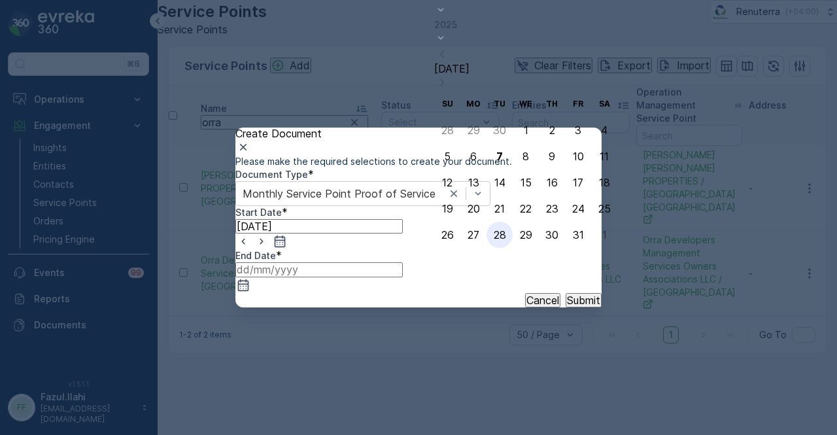
drag, startPoint x: 538, startPoint y: 79, endPoint x: 499, endPoint y: 232, distance: 158.2
click at [539, 87] on div "October 2025 Today" at bounding box center [525, 40] width 183 height 101
drag, startPoint x: 563, startPoint y: 234, endPoint x: 568, endPoint y: 313, distance: 80.0
click at [573, 234] on div "31" at bounding box center [578, 235] width 11 height 12
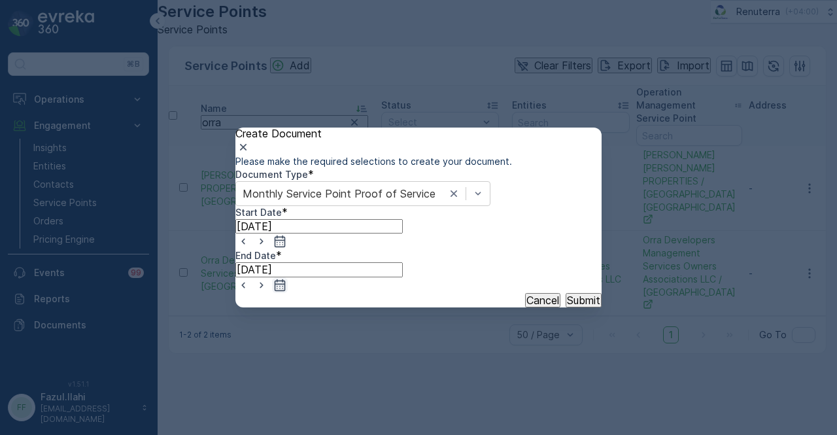
click at [286, 279] on icon "button" at bounding box center [280, 285] width 11 height 12
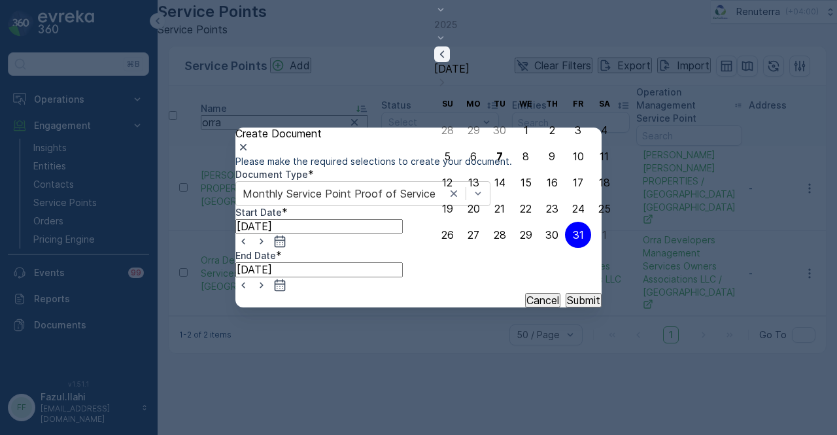
click at [449, 61] on icon "button" at bounding box center [442, 54] width 13 height 13
drag, startPoint x: 496, startPoint y: 232, endPoint x: 576, endPoint y: 319, distance: 117.6
click at [495, 234] on div "30" at bounding box center [499, 235] width 13 height 12
type input "30.09.2025"
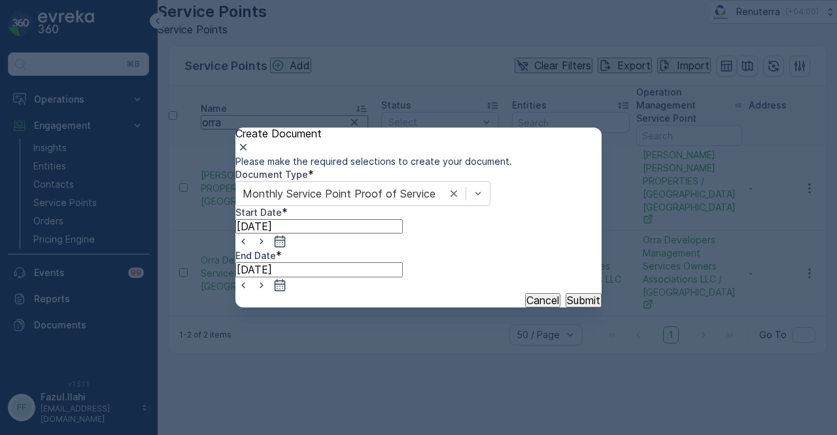
click at [576, 306] on p "Submit" at bounding box center [583, 300] width 33 height 12
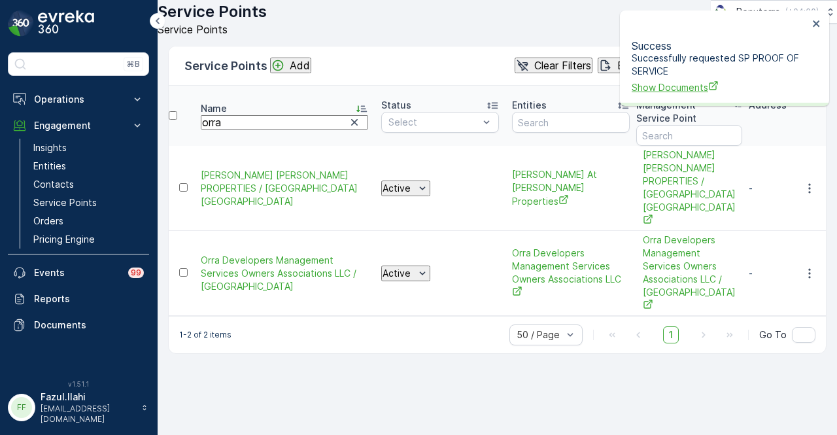
click at [664, 80] on span "Show Documents" at bounding box center [720, 87] width 177 height 14
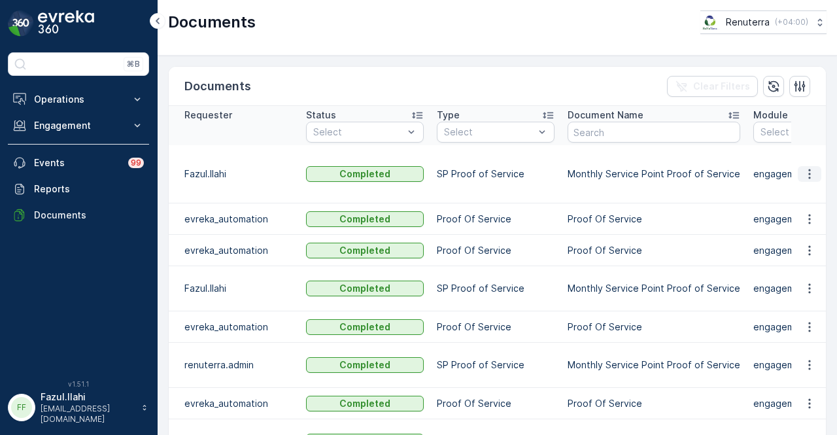
click at [803, 167] on icon "button" at bounding box center [809, 173] width 13 height 13
click at [805, 194] on span "See Details" at bounding box center [806, 192] width 50 height 13
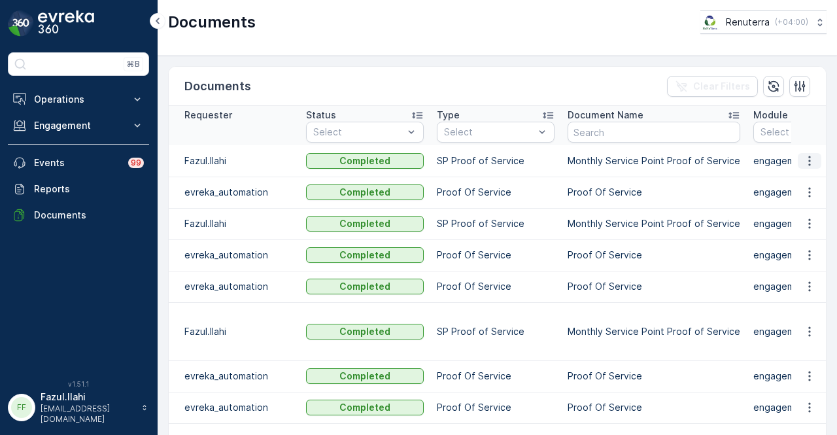
click at [803, 157] on icon "button" at bounding box center [809, 160] width 13 height 13
click at [802, 177] on span "See Details" at bounding box center [806, 179] width 50 height 13
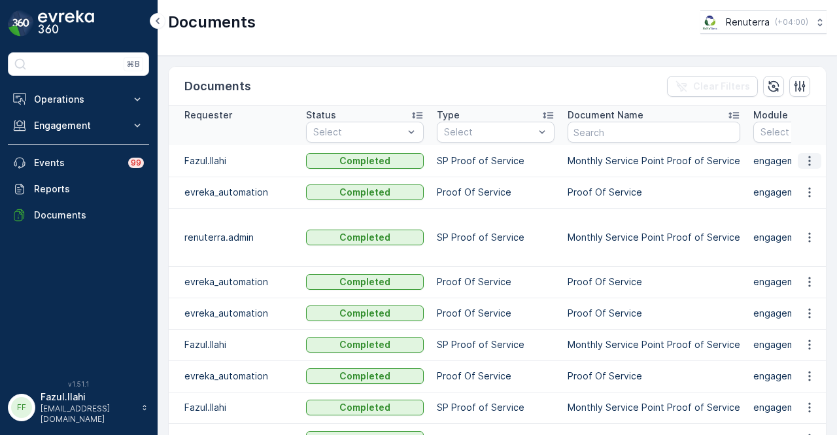
click at [814, 160] on button "button" at bounding box center [810, 161] width 24 height 16
drag, startPoint x: 811, startPoint y: 166, endPoint x: 805, endPoint y: 177, distance: 12.6
click at [805, 177] on span "See Details" at bounding box center [806, 179] width 50 height 13
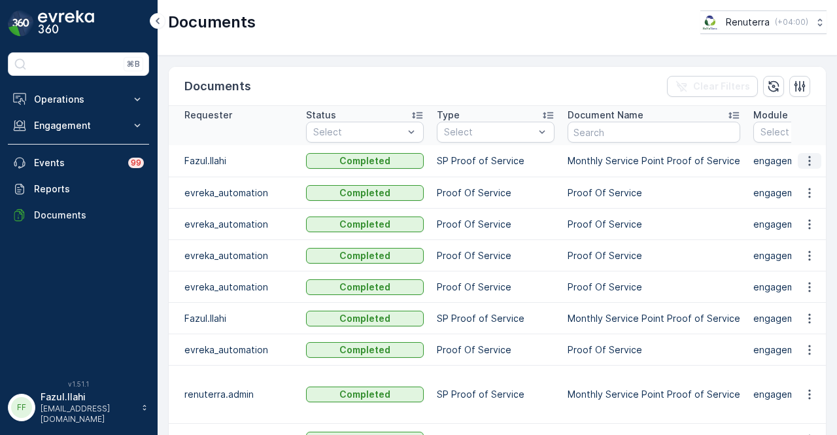
click at [803, 166] on icon "button" at bounding box center [809, 160] width 13 height 13
click at [803, 183] on span "See Details" at bounding box center [806, 179] width 50 height 13
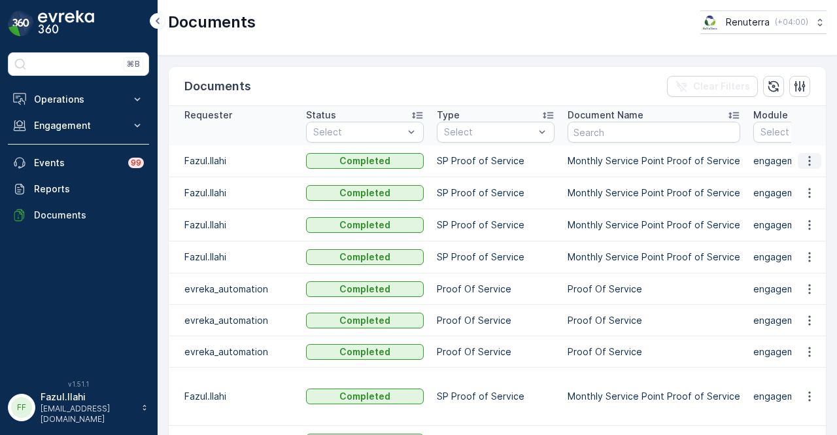
click at [817, 155] on button "button" at bounding box center [810, 161] width 24 height 16
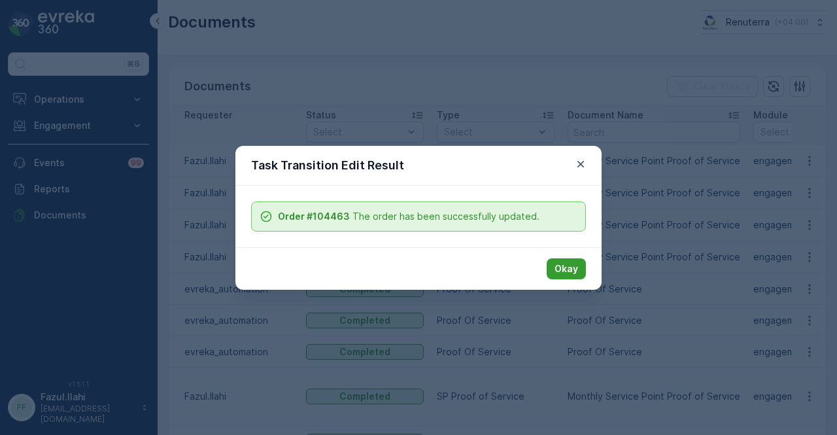
click at [576, 270] on p "Okay" at bounding box center [567, 268] width 24 height 13
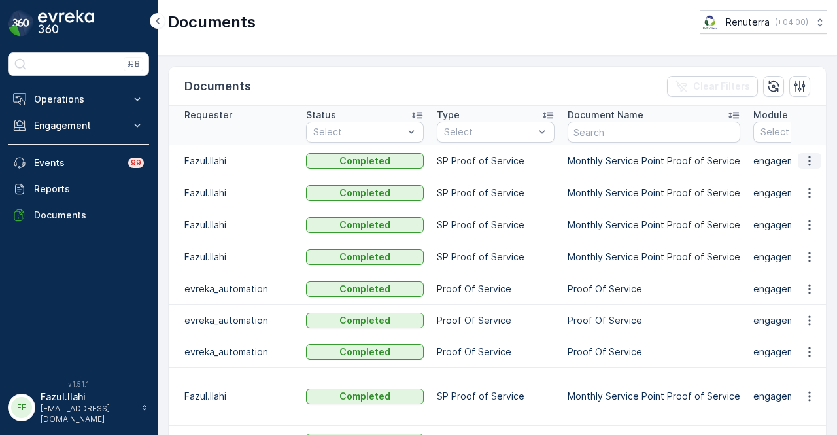
click at [809, 156] on icon "button" at bounding box center [810, 161] width 2 height 10
click at [806, 183] on span "See Details" at bounding box center [806, 179] width 50 height 13
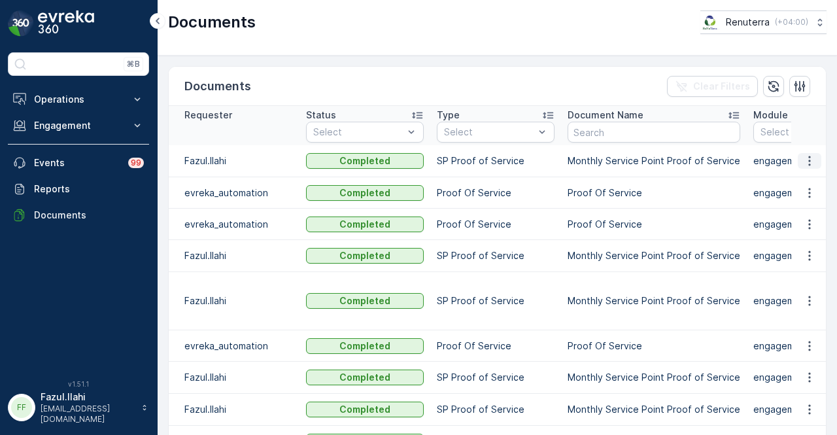
click at [809, 158] on icon "button" at bounding box center [809, 160] width 13 height 13
click at [809, 168] on ul "See Details" at bounding box center [806, 179] width 66 height 24
click at [807, 177] on span "See Details" at bounding box center [806, 179] width 50 height 13
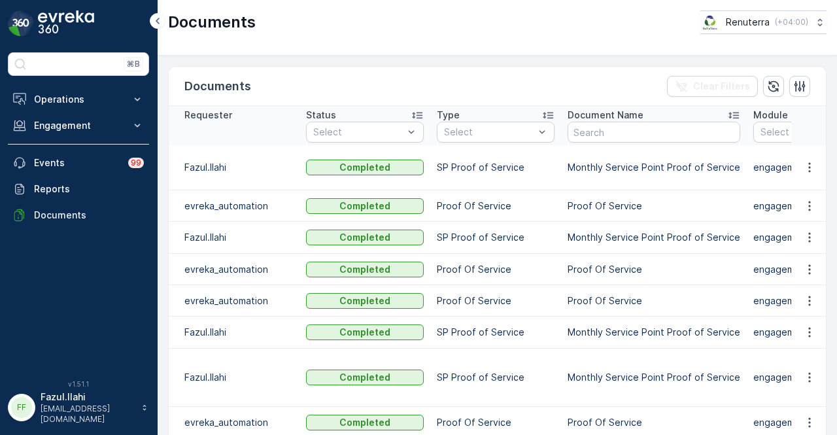
click at [819, 171] on td at bounding box center [809, 167] width 35 height 45
click at [803, 171] on icon "button" at bounding box center [809, 167] width 13 height 13
click at [805, 184] on span "See Details" at bounding box center [806, 185] width 50 height 13
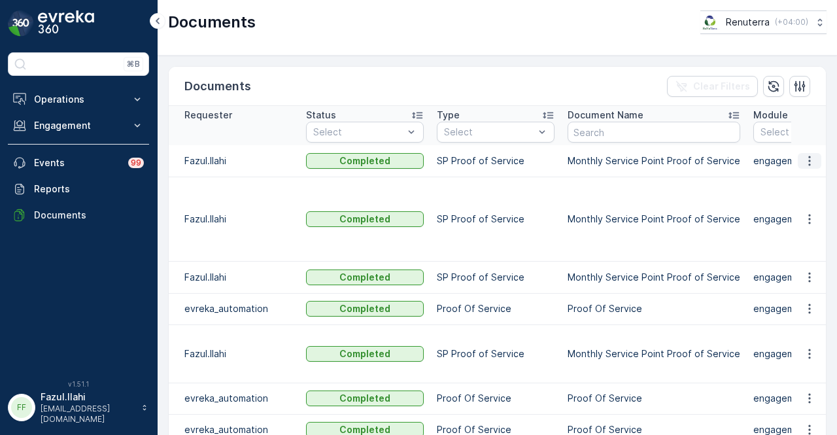
click at [811, 160] on icon "button" at bounding box center [809, 160] width 13 height 13
click at [810, 177] on span "See Details" at bounding box center [806, 179] width 50 height 13
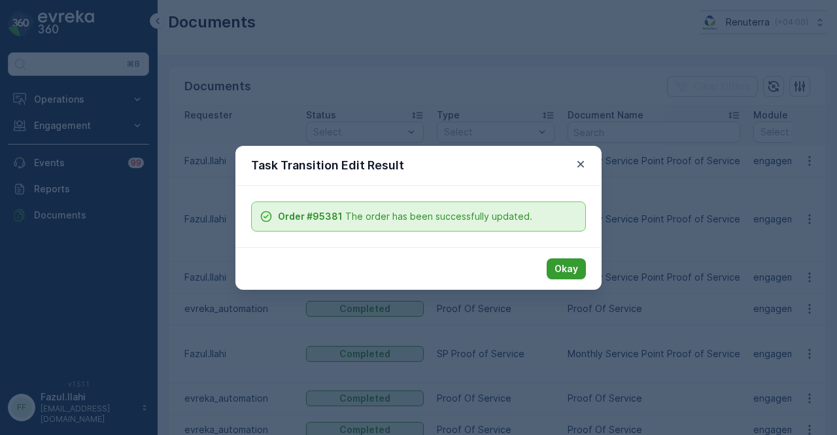
click at [572, 274] on p "Okay" at bounding box center [567, 268] width 24 height 13
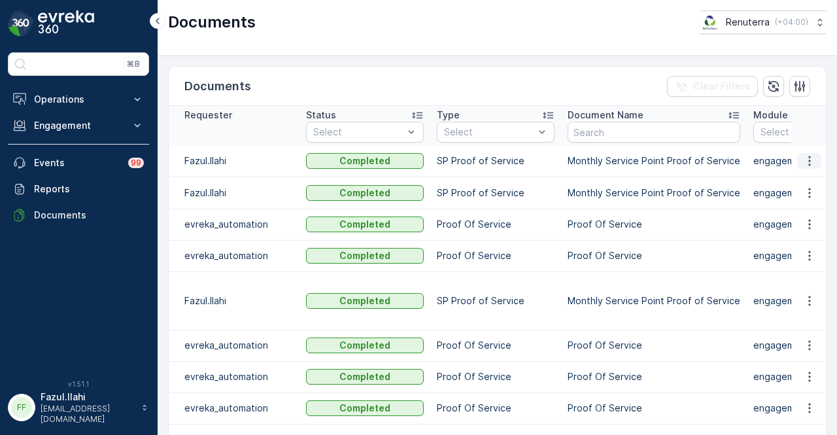
click at [803, 167] on button "button" at bounding box center [810, 161] width 24 height 16
click at [797, 190] on ul "See Details" at bounding box center [806, 179] width 66 height 24
click at [796, 180] on span "See Details" at bounding box center [806, 179] width 50 height 13
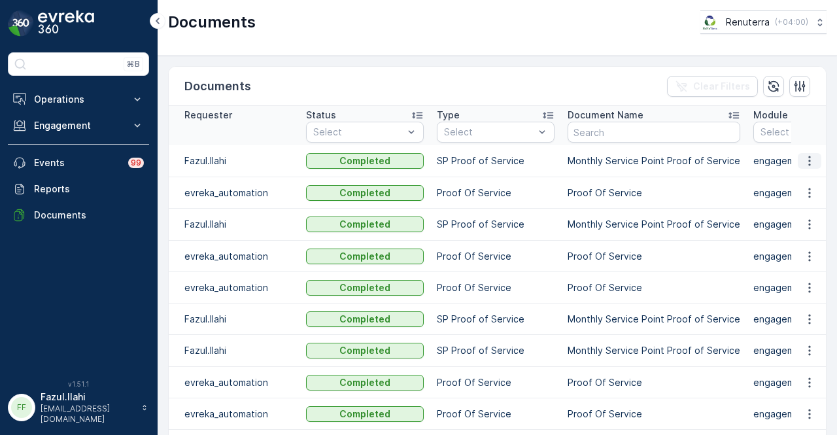
click at [814, 161] on button "button" at bounding box center [810, 161] width 24 height 16
click at [809, 175] on span "See Details" at bounding box center [806, 179] width 50 height 13
